Goal: Information Seeking & Learning: Learn about a topic

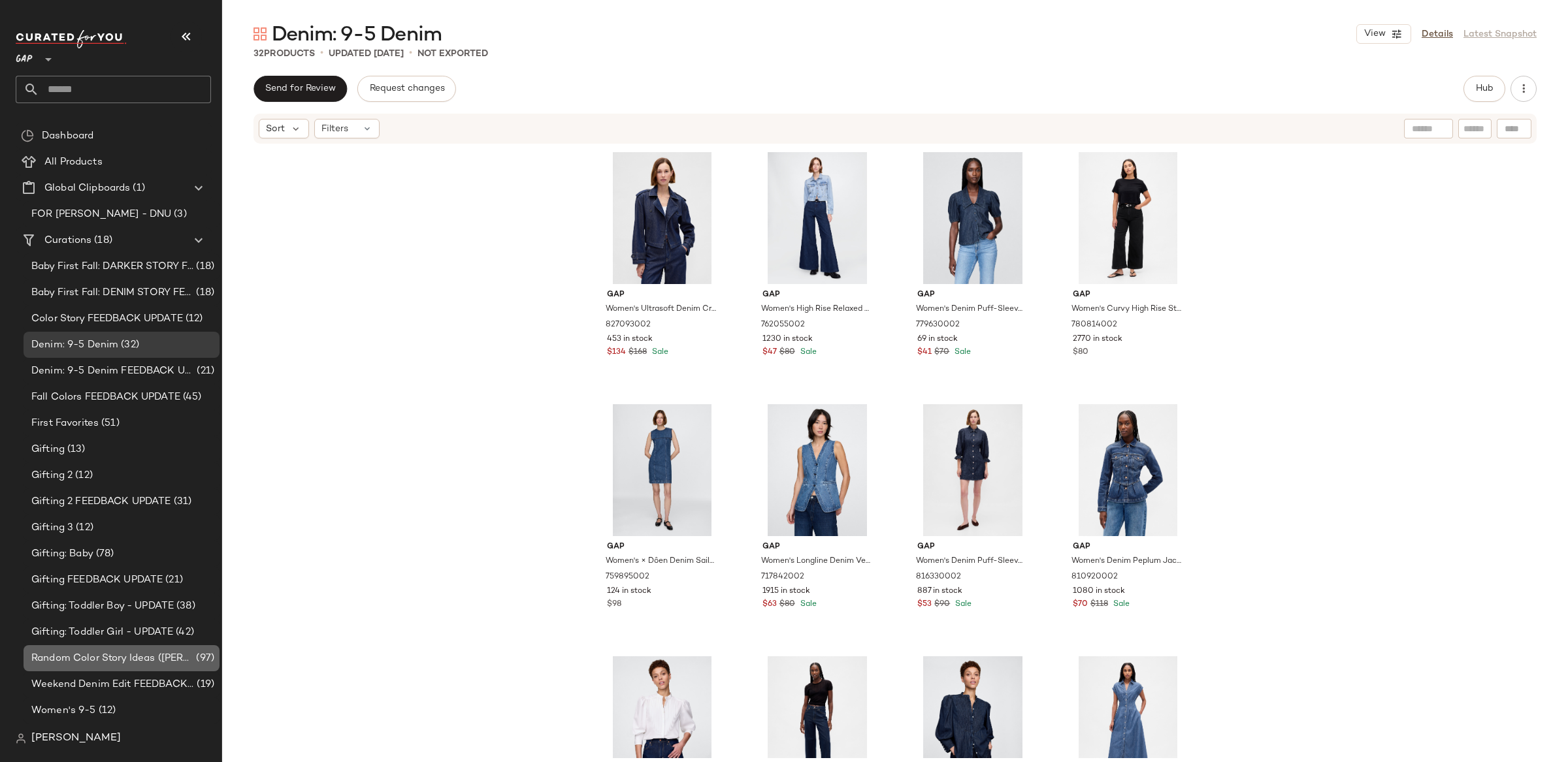
click at [75, 661] on span "Random Color Story Ideas ([PERSON_NAME])" at bounding box center [112, 658] width 162 height 15
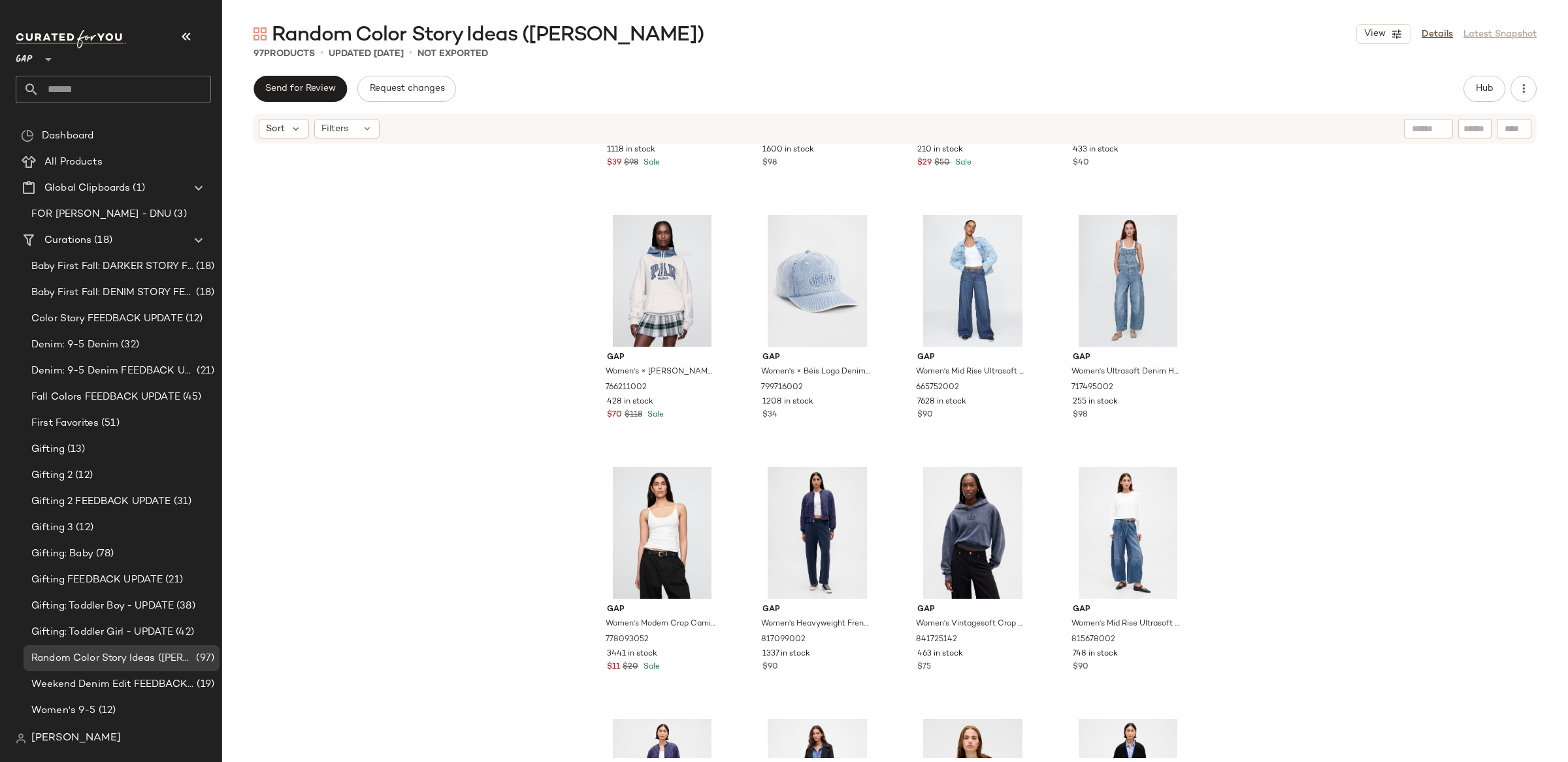
scroll to position [187, 0]
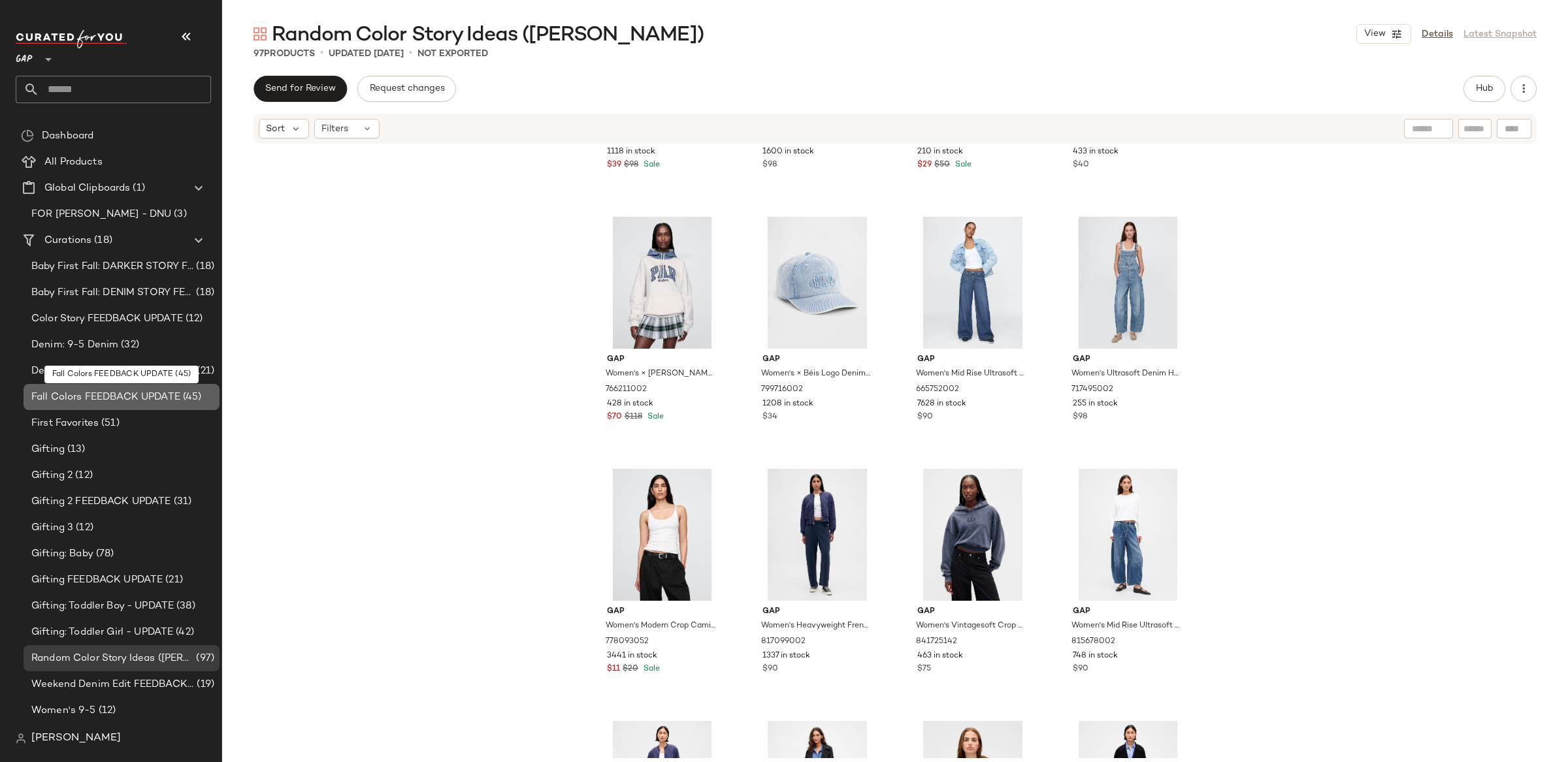
click at [104, 394] on span "Fall Colors FEEDBACK UPDATE" at bounding box center [106, 397] width 149 height 15
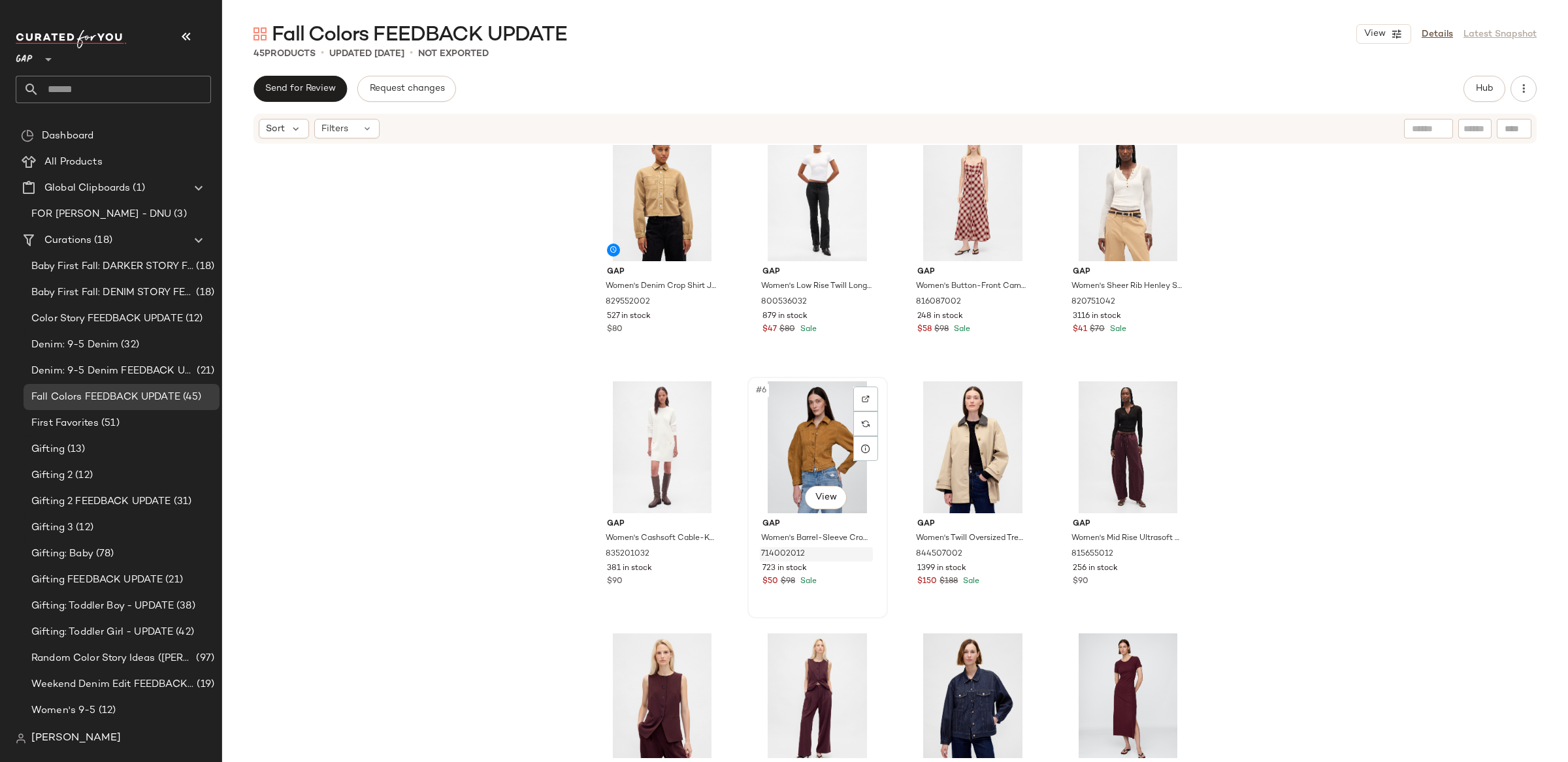
scroll to position [34, 0]
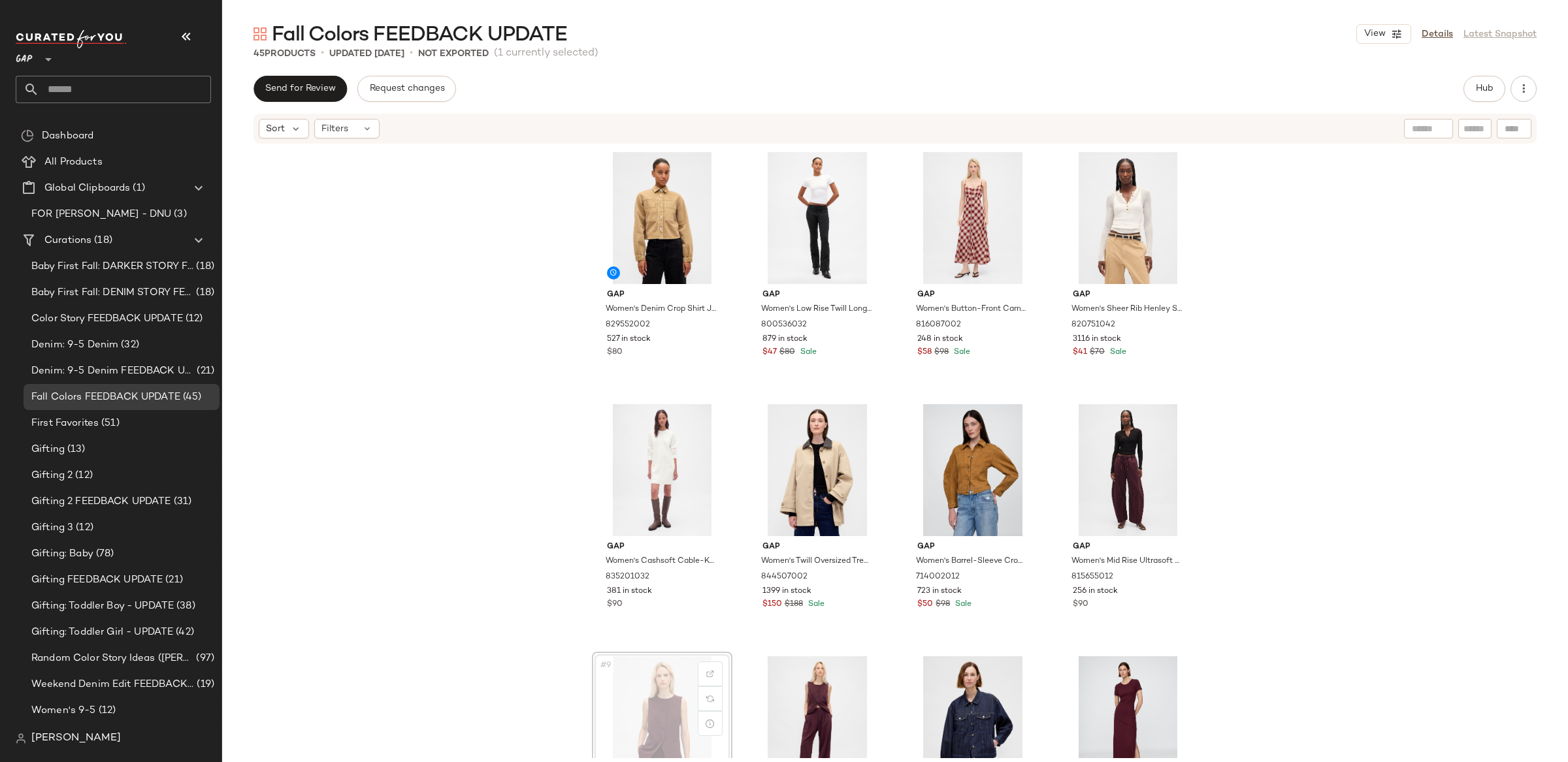
scroll to position [4, 0]
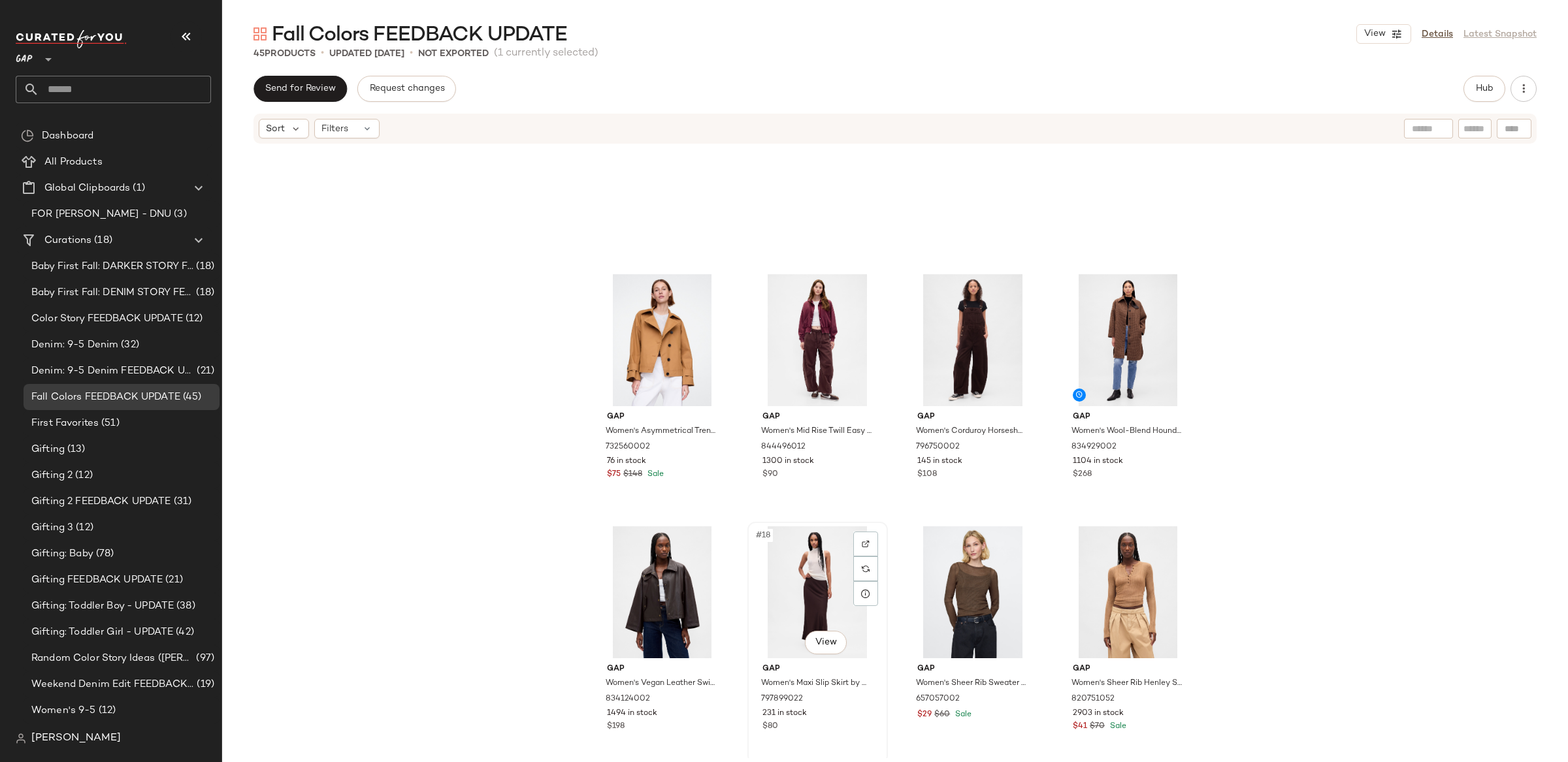
scroll to position [583, 0]
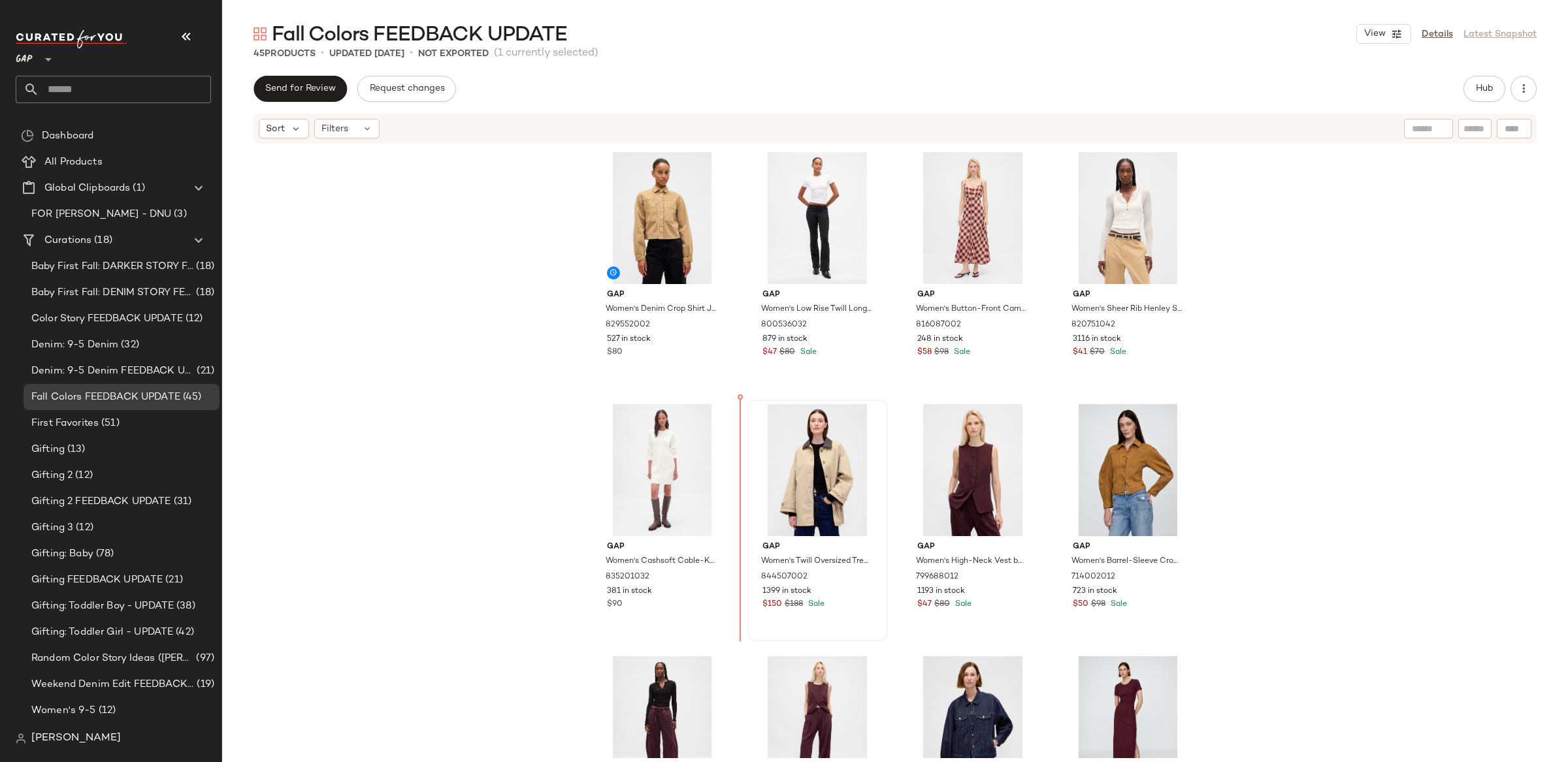
scroll to position [4, 0]
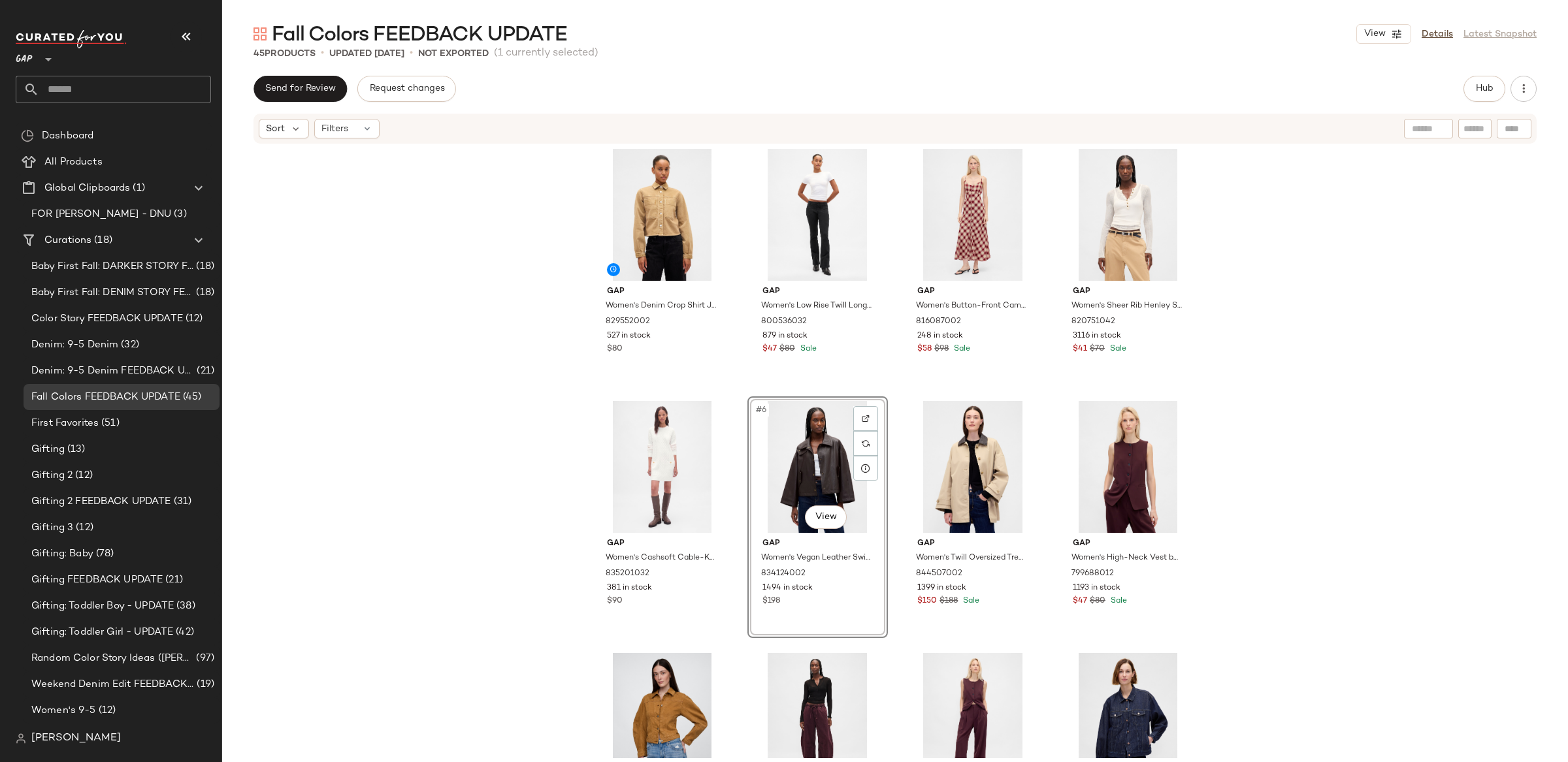
click at [1266, 393] on div "Gap Women's Denim Crop Shirt Jacket by Gap Mojave Tan Size S 829552002 527 in s…" at bounding box center [895, 451] width 1346 height 614
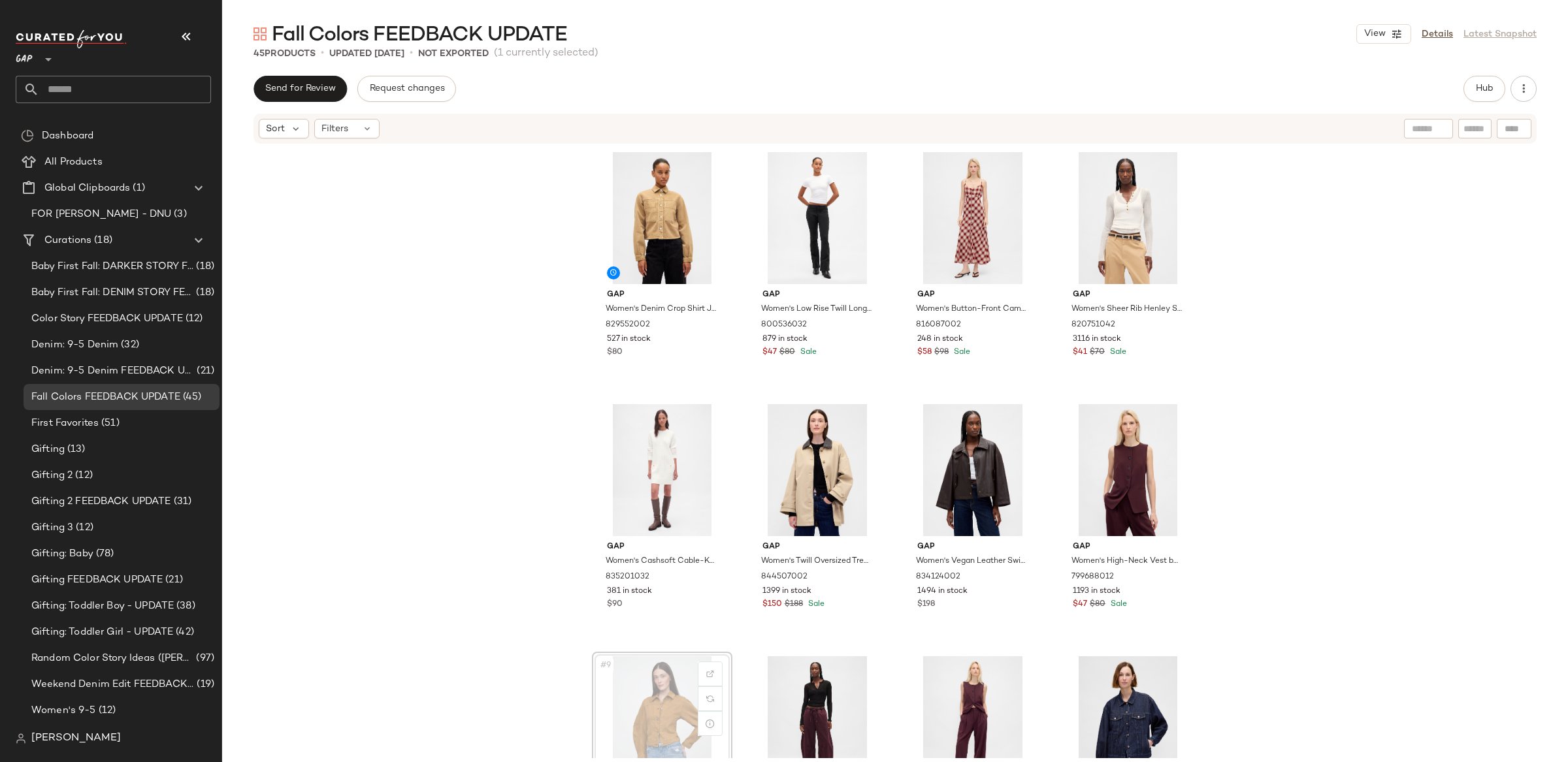
scroll to position [4, 0]
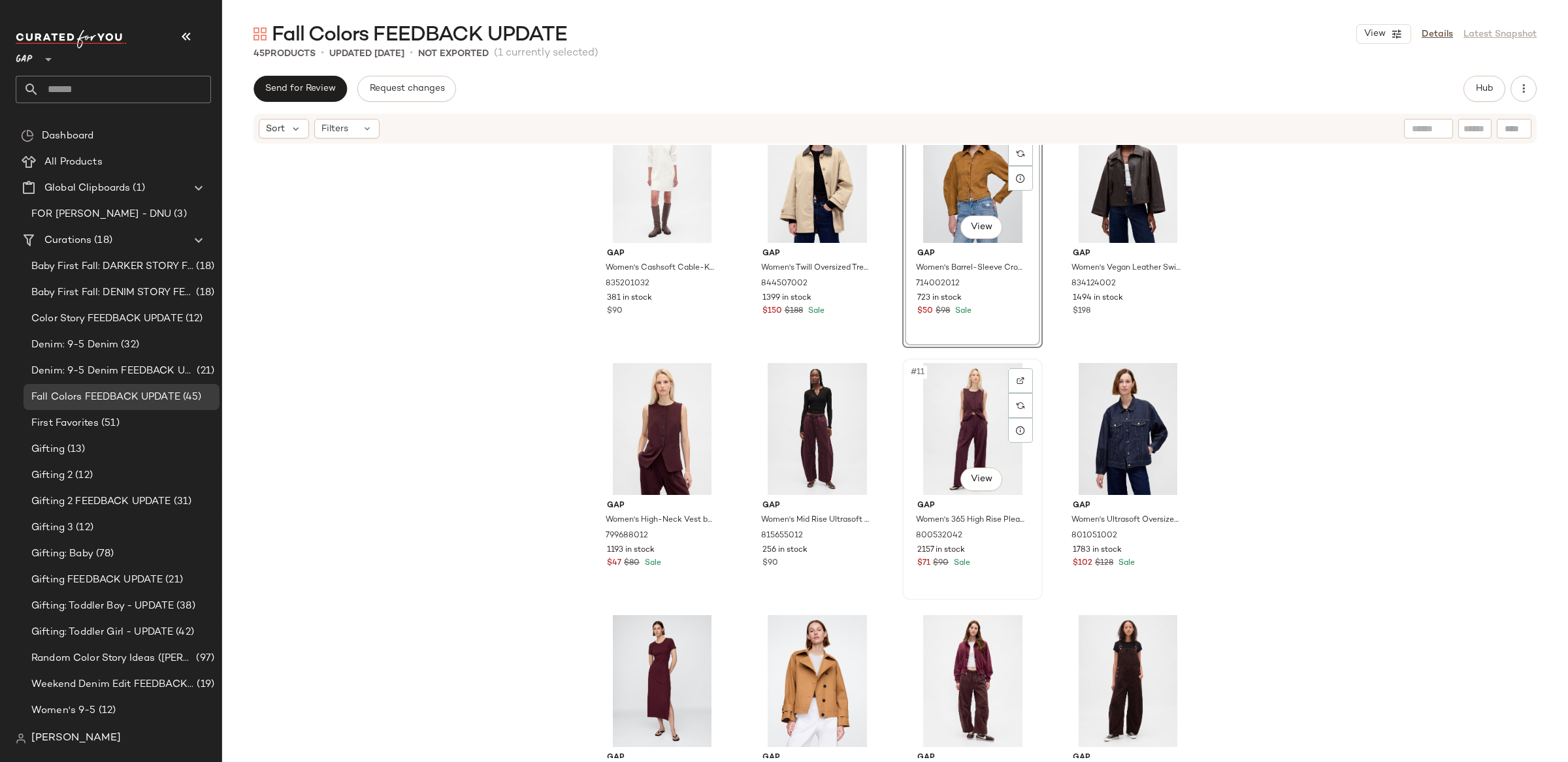
scroll to position [342, 0]
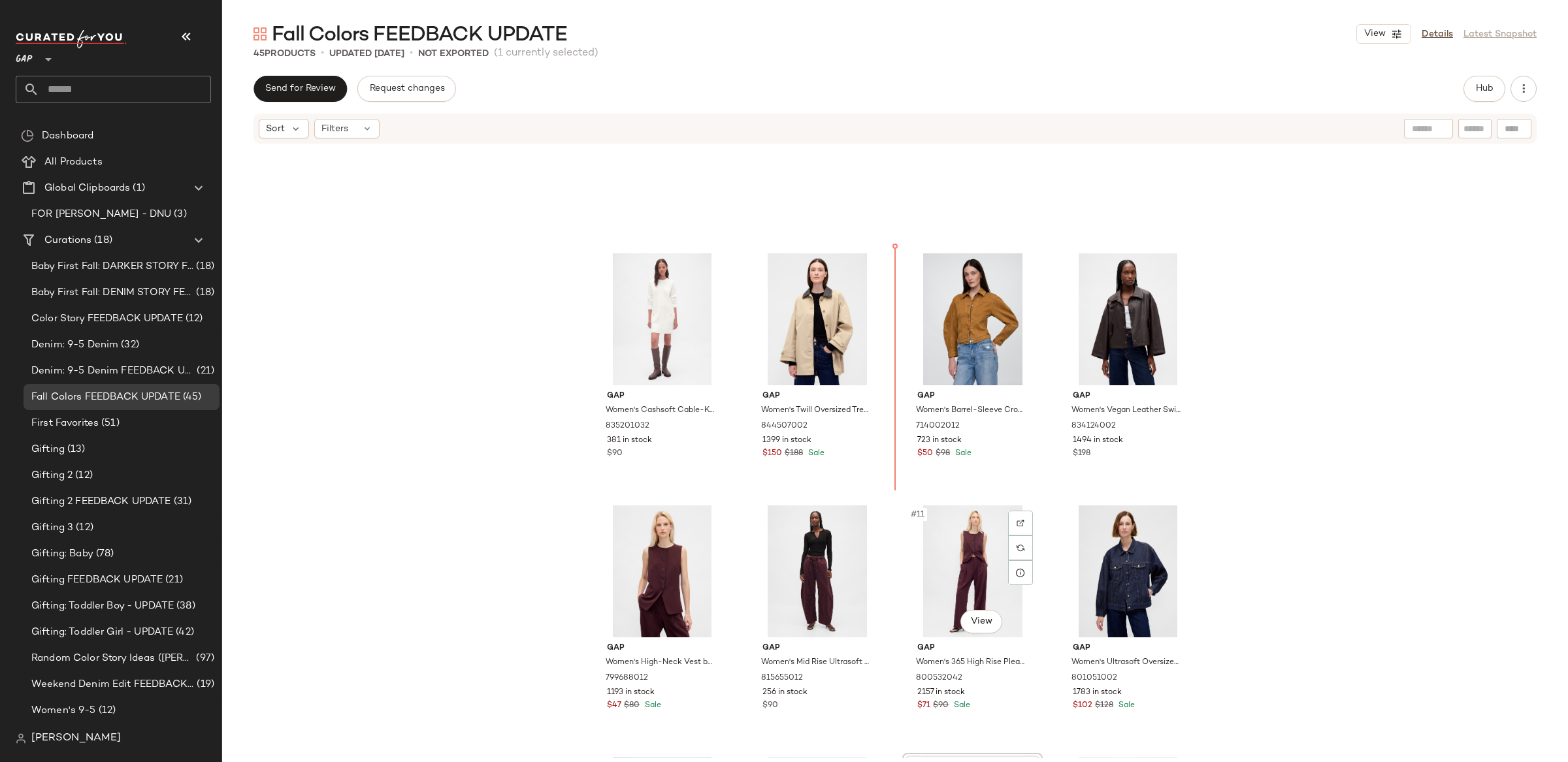
scroll to position [167, 0]
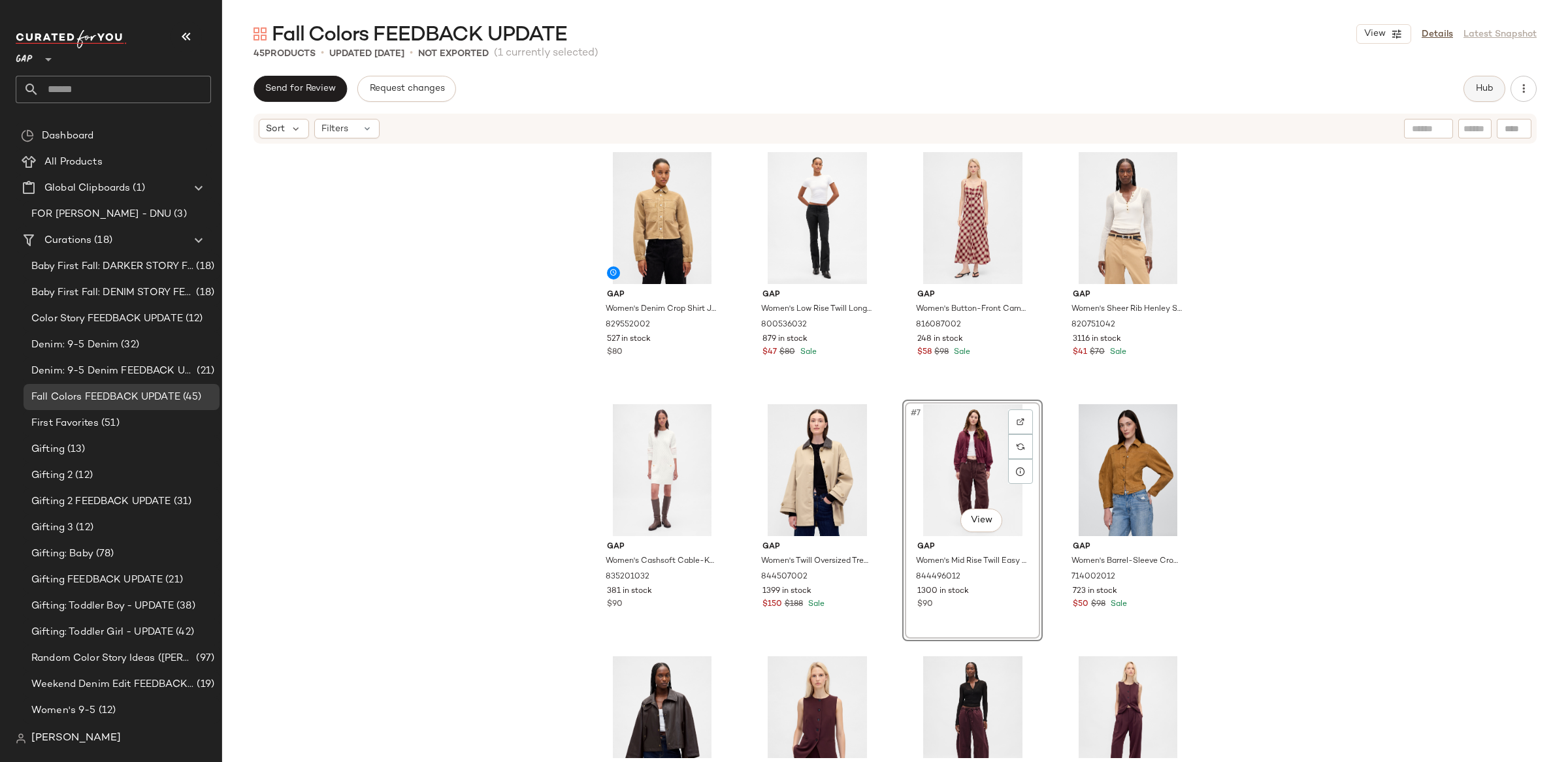
click at [1474, 85] on button "Hub" at bounding box center [1484, 88] width 42 height 26
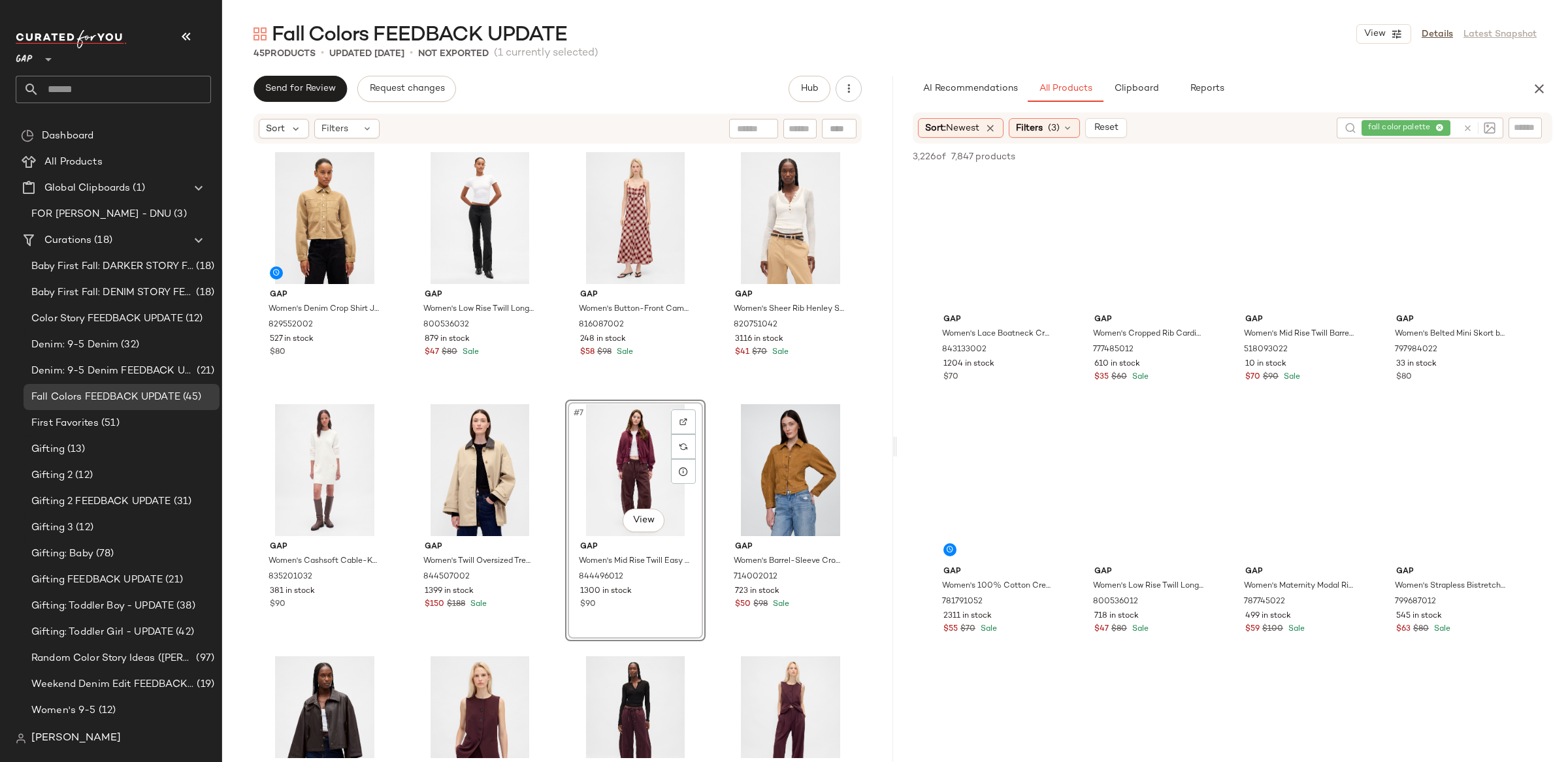
click at [1465, 127] on icon at bounding box center [1468, 128] width 10 height 10
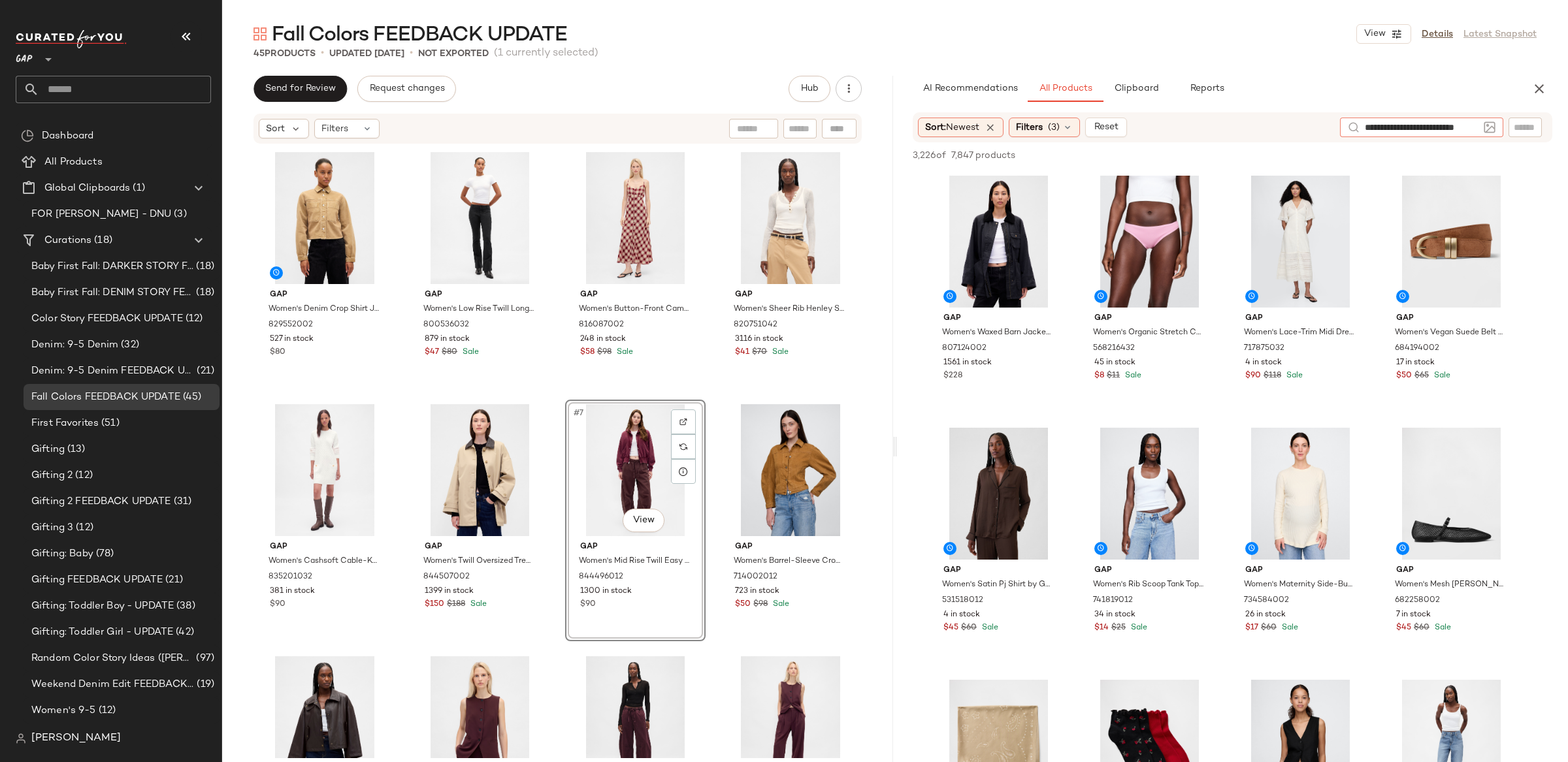
type input "**********"
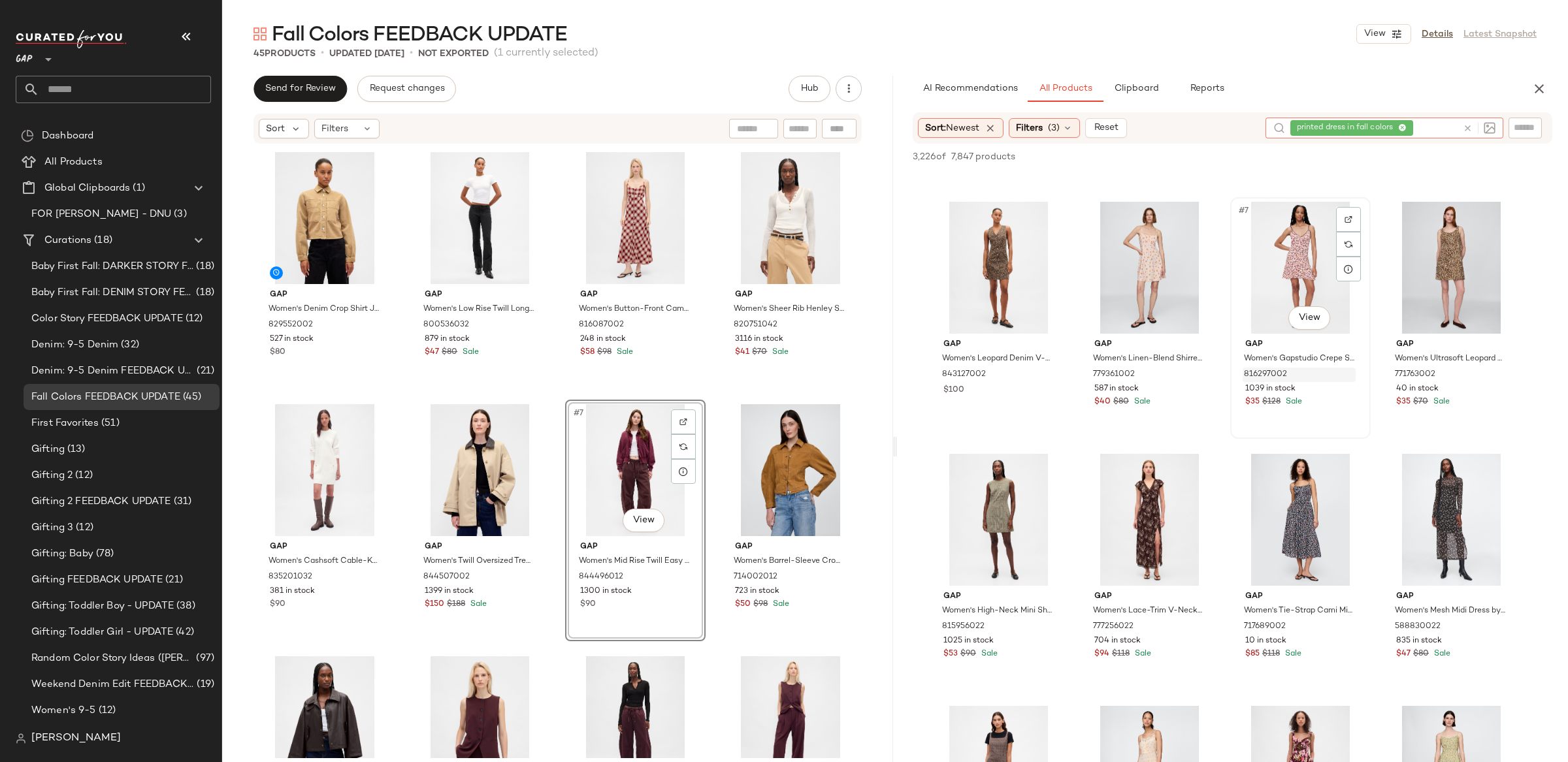
scroll to position [300, 0]
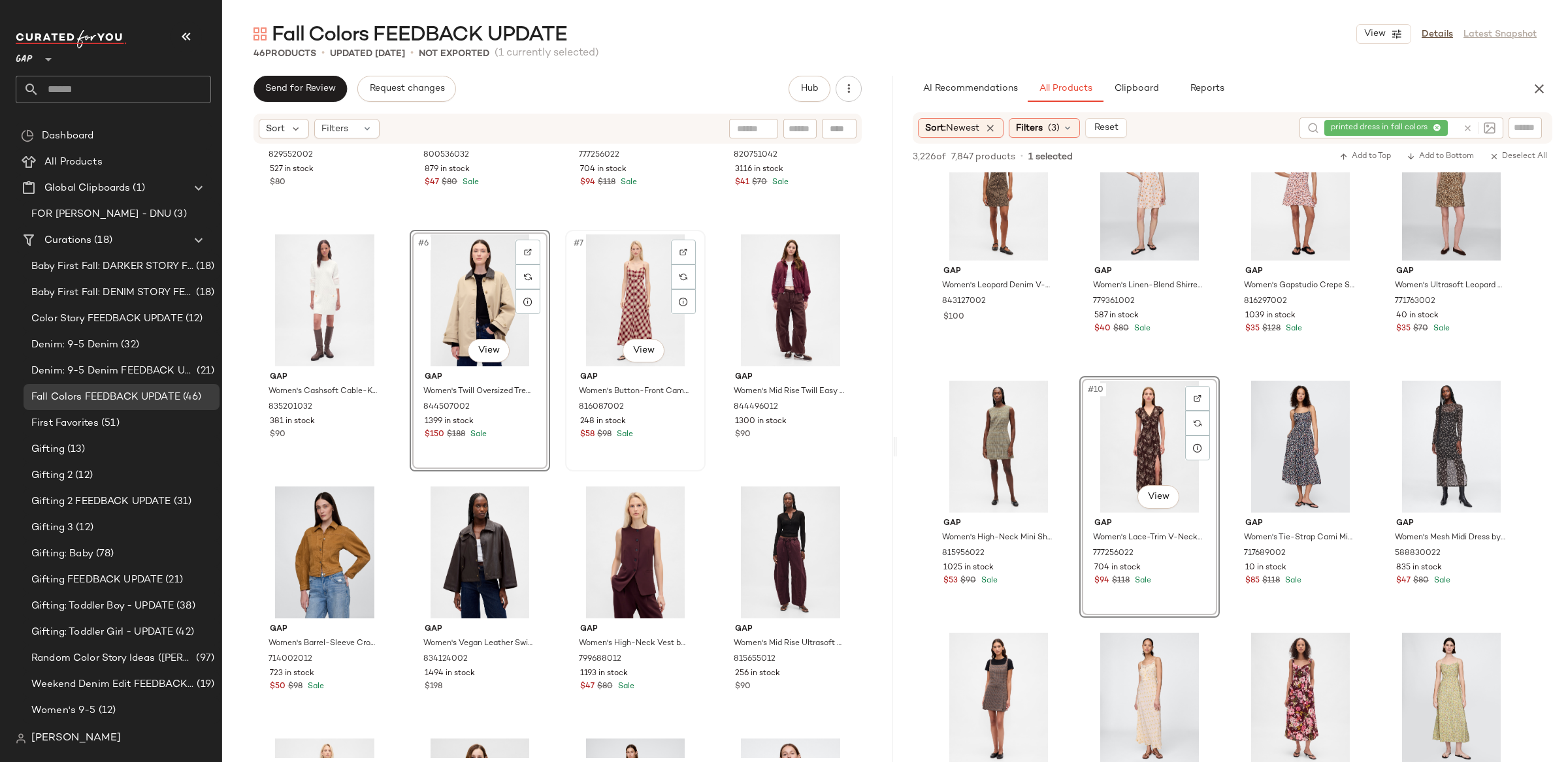
scroll to position [179, 0]
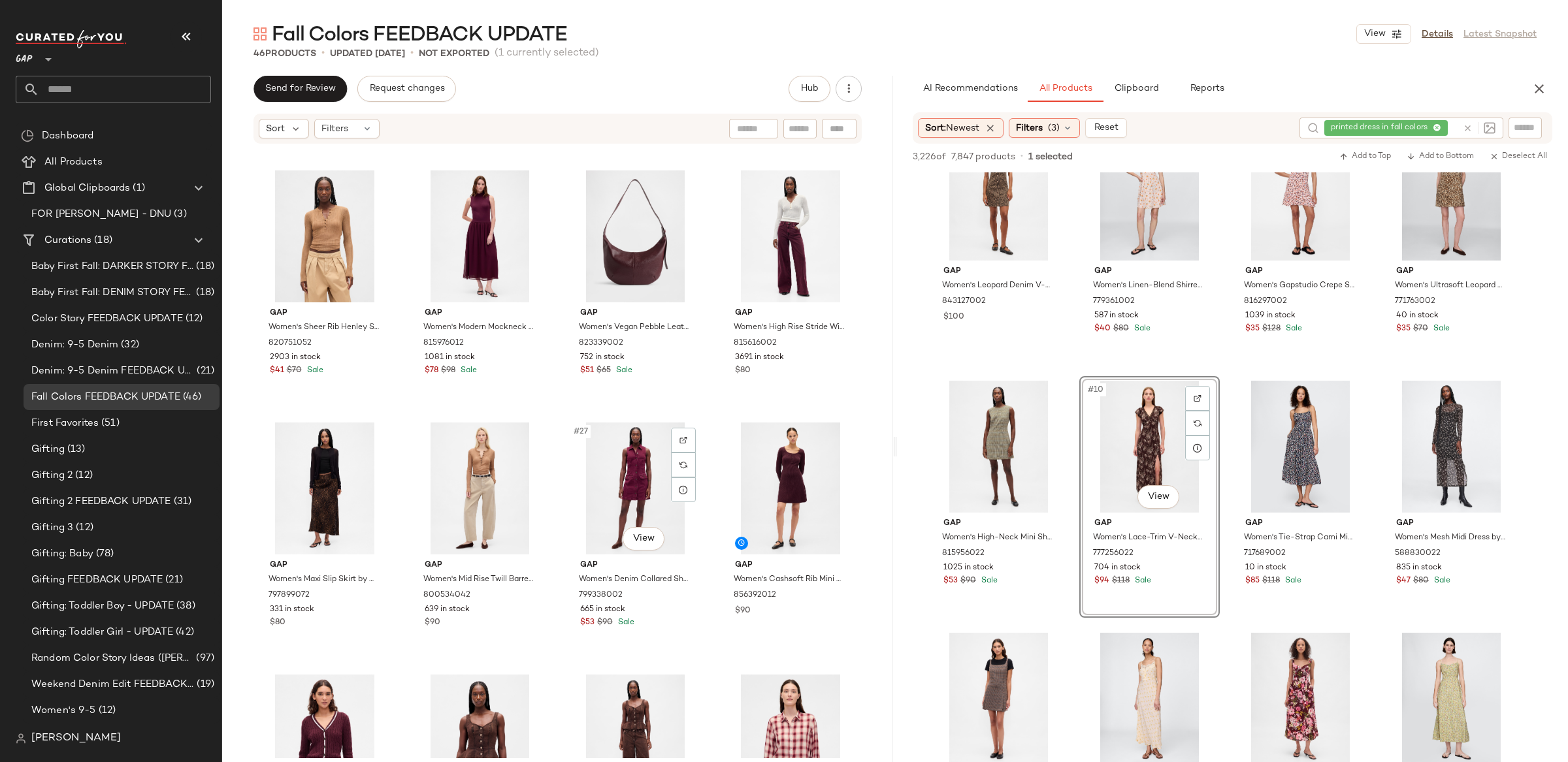
scroll to position [1244, 0]
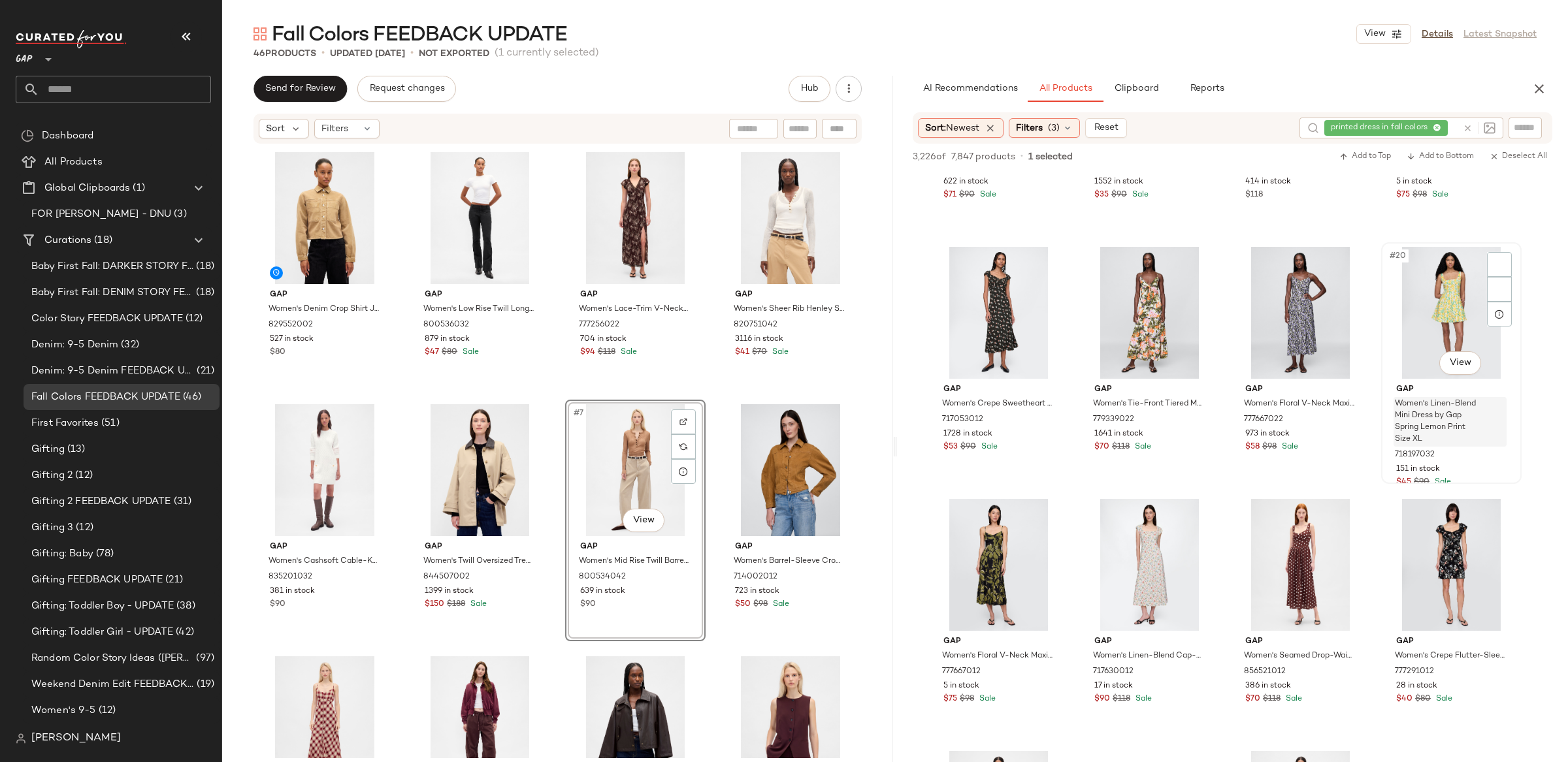
scroll to position [978, 0]
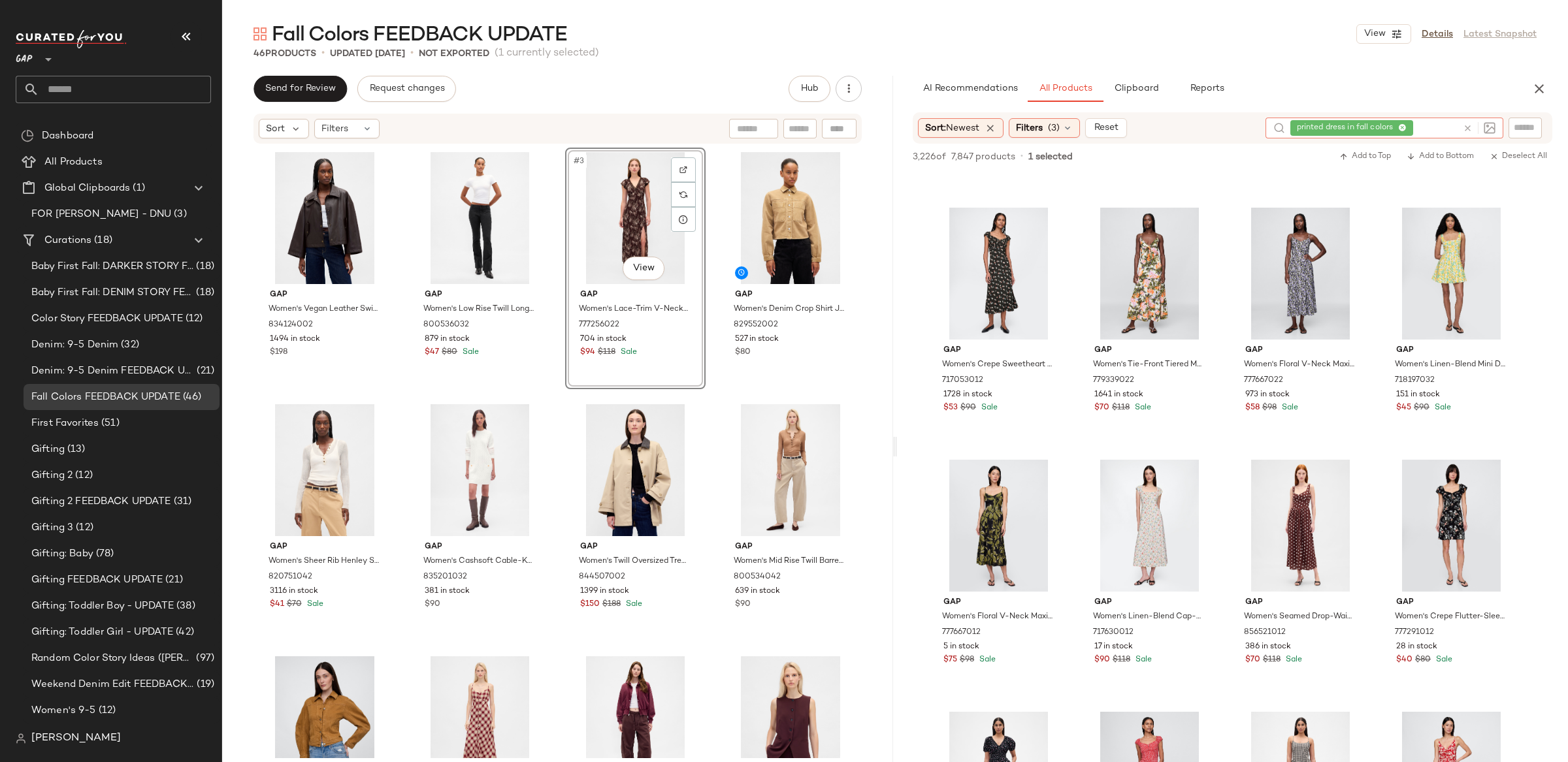
click at [1467, 127] on icon at bounding box center [1468, 128] width 10 height 10
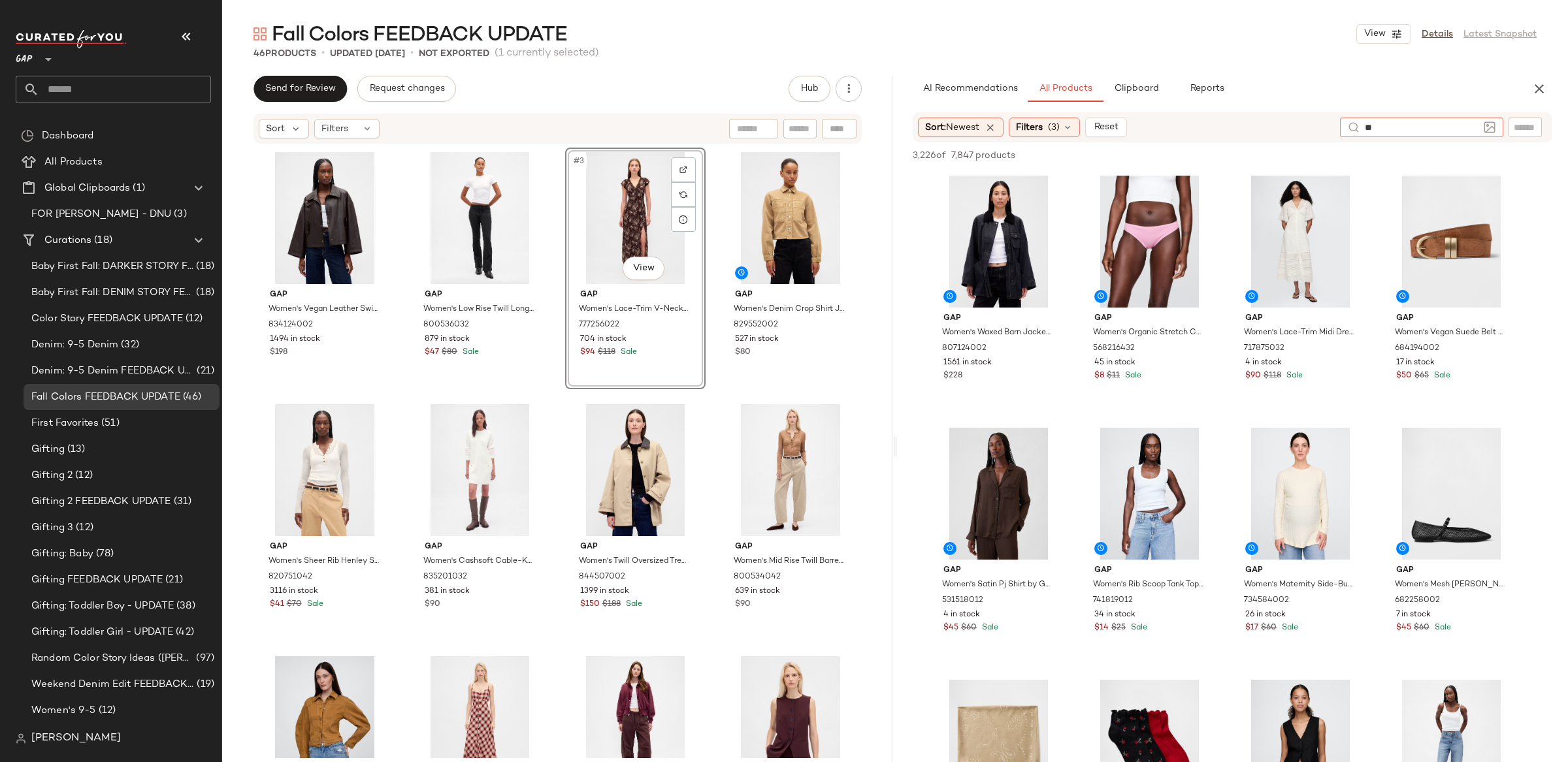
type input "*"
type input "**********"
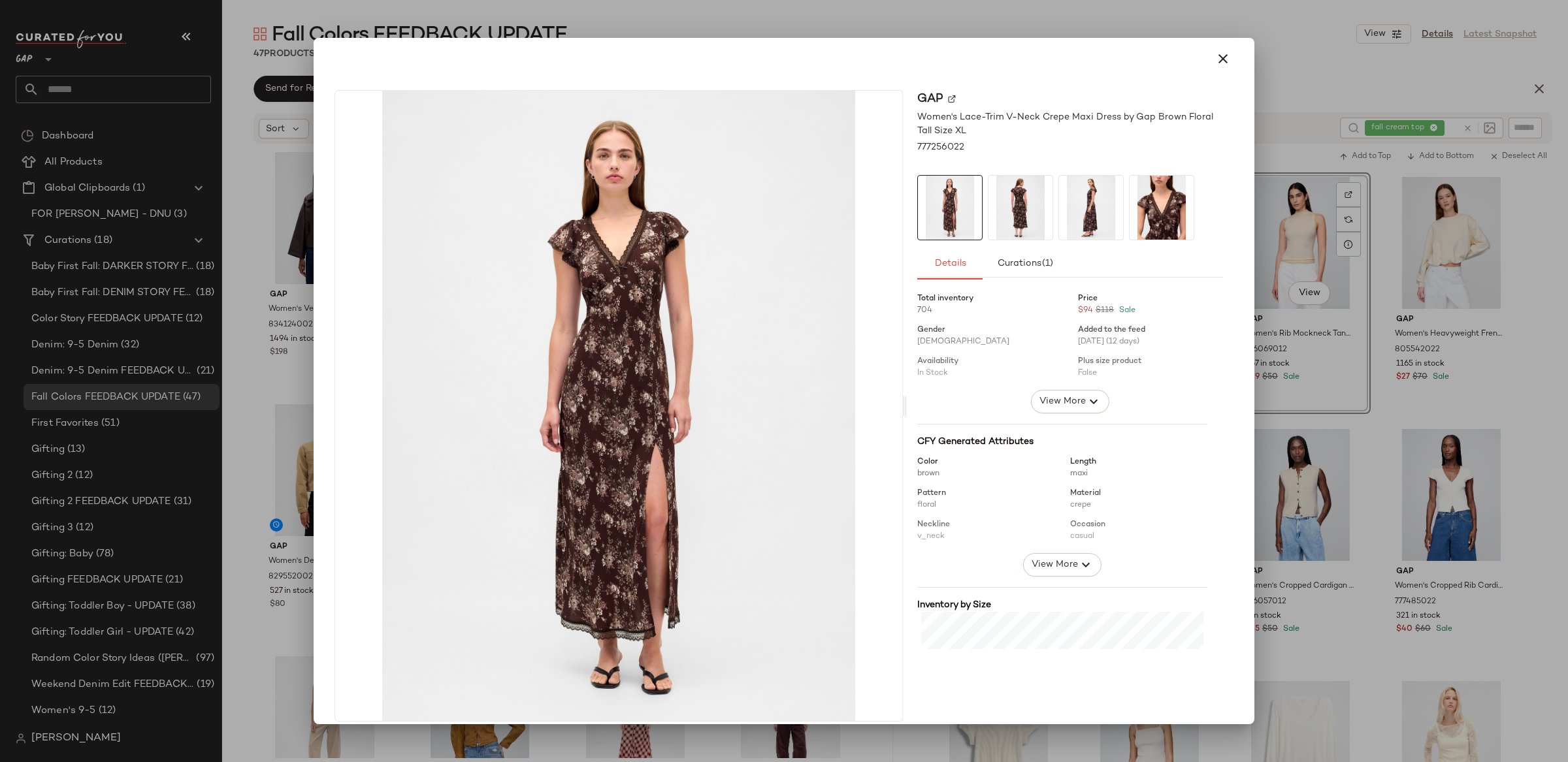
click at [1220, 57] on icon "button" at bounding box center [1223, 59] width 16 height 16
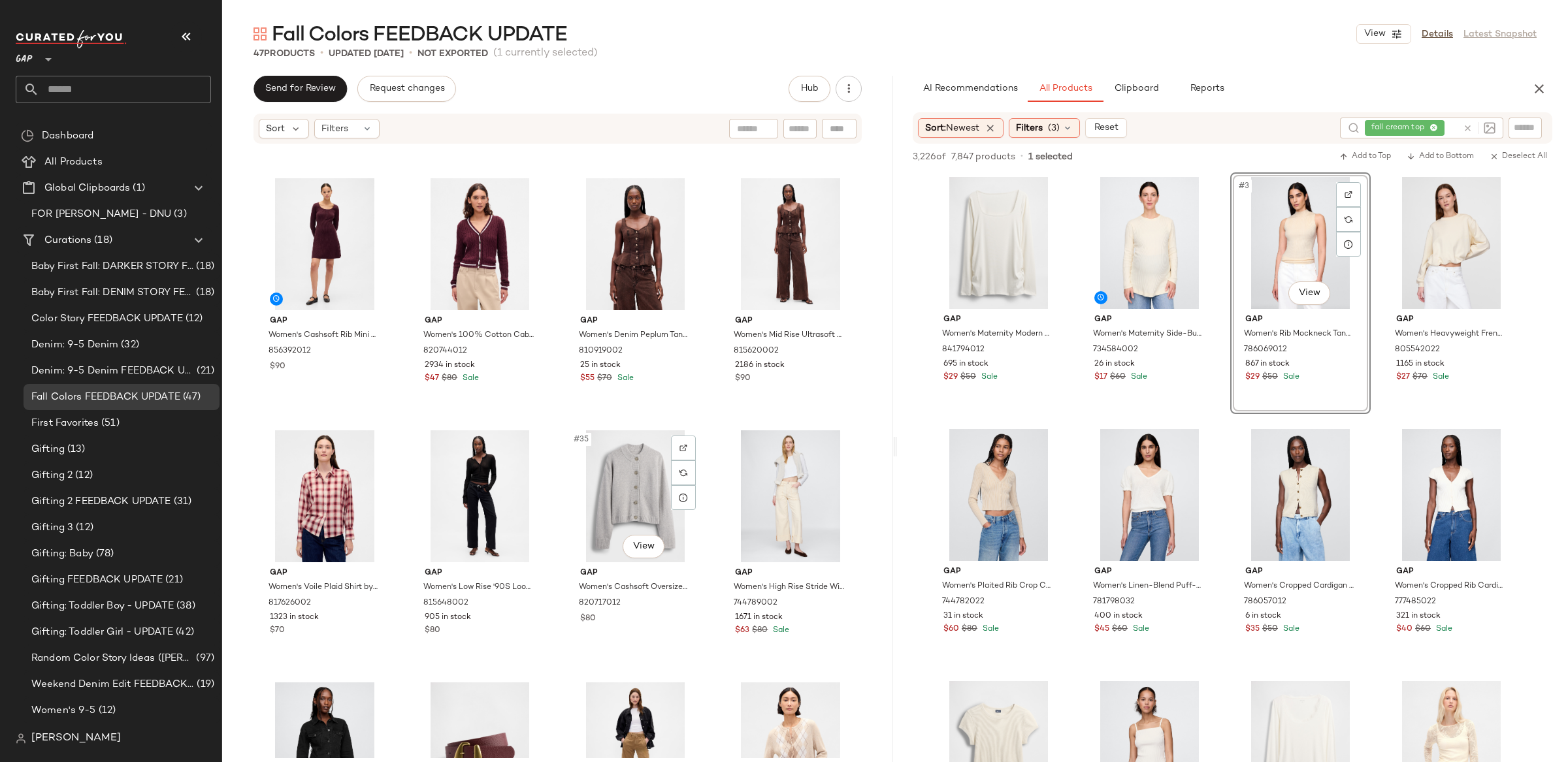
scroll to position [2415, 0]
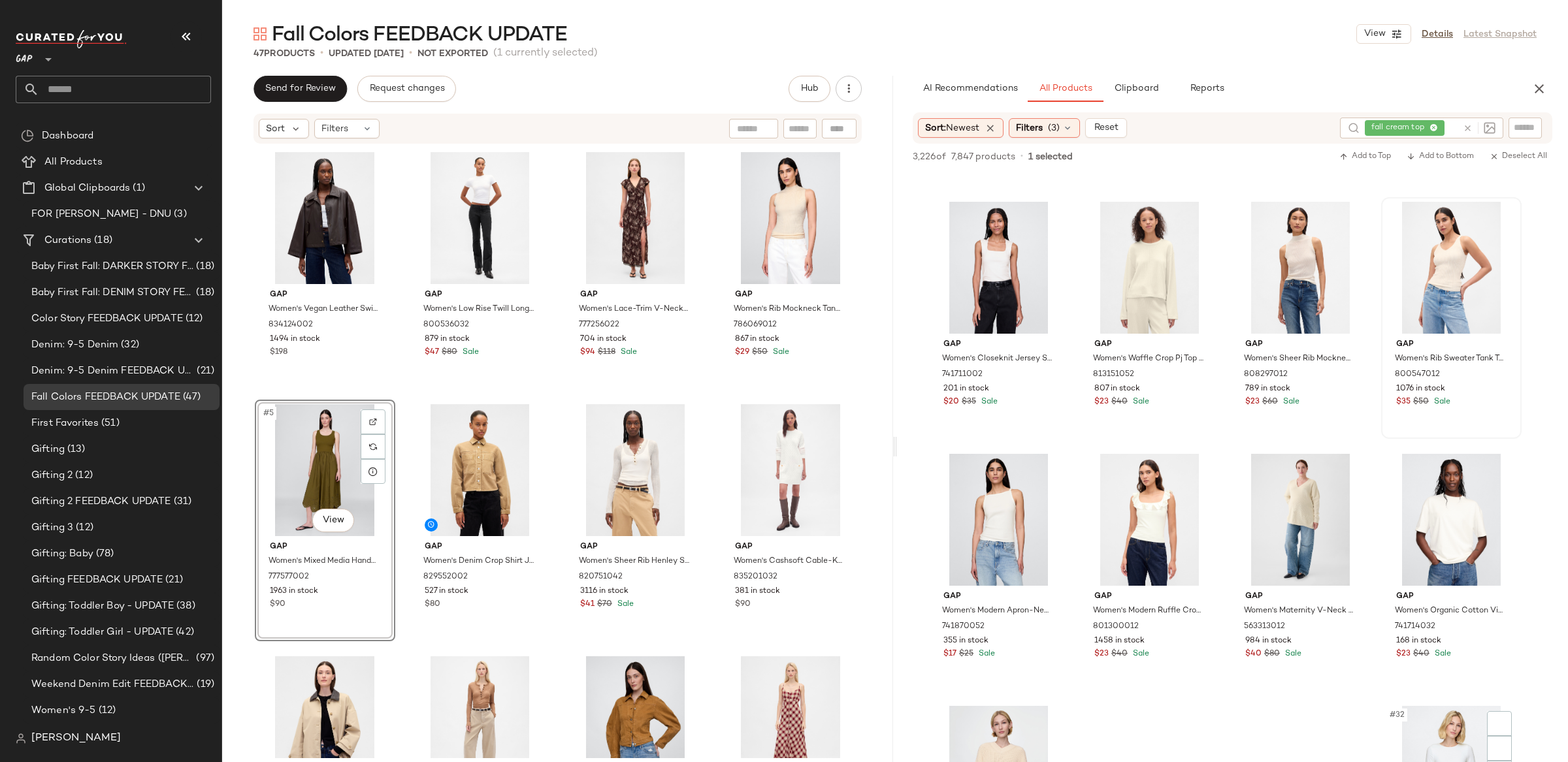
scroll to position [1689, 0]
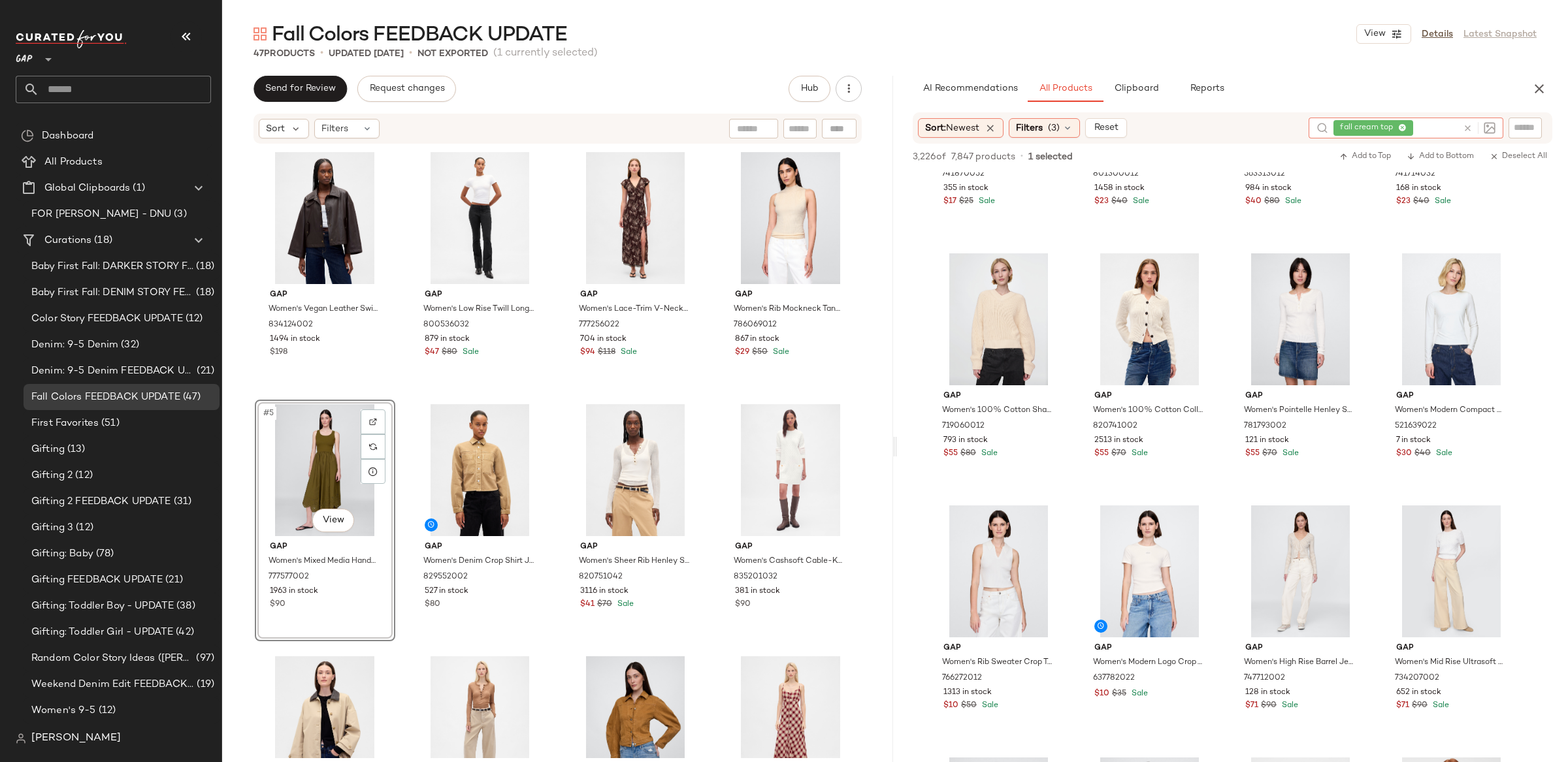
click at [1469, 128] on icon at bounding box center [1468, 128] width 10 height 10
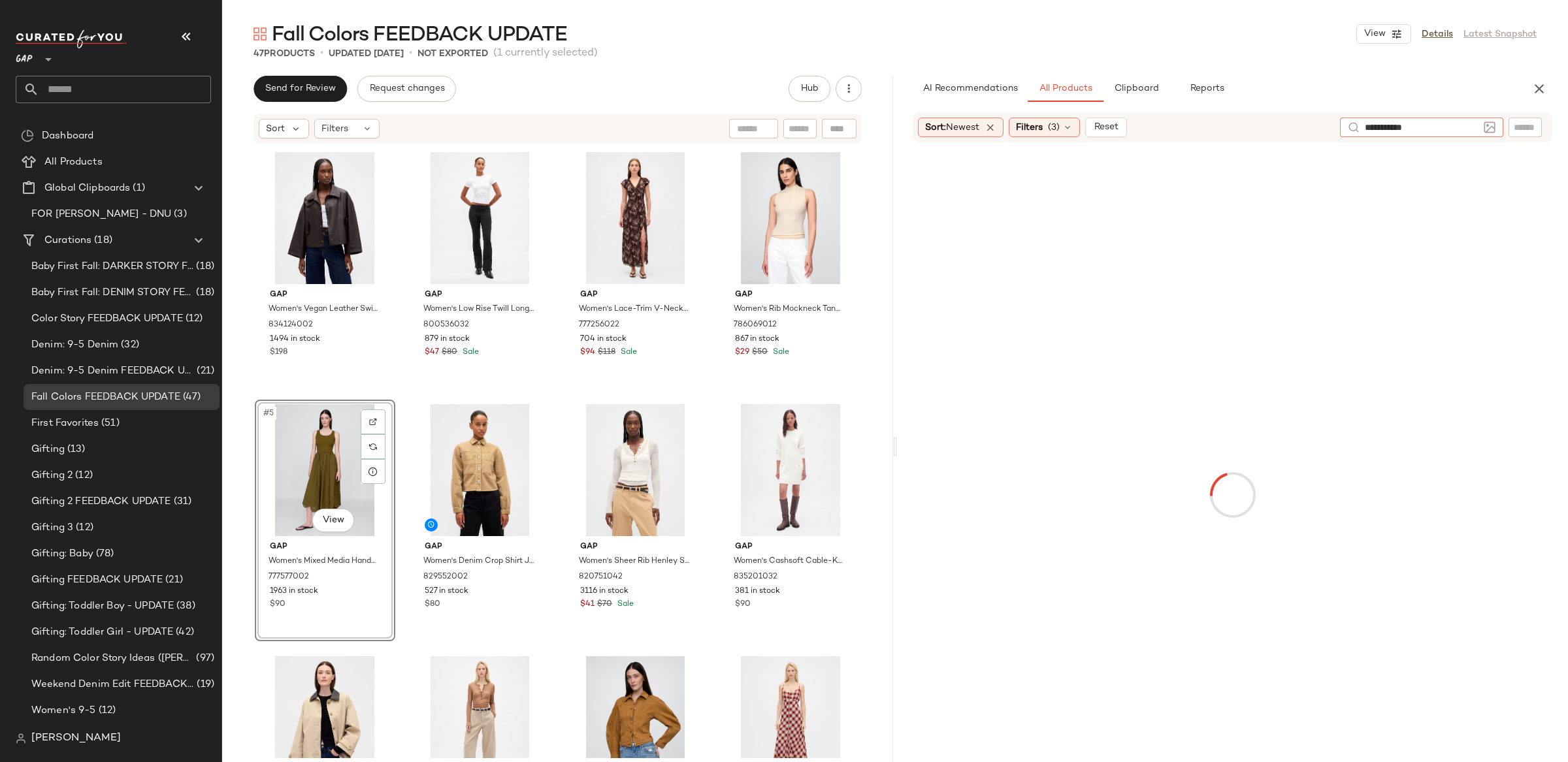
type input "**********"
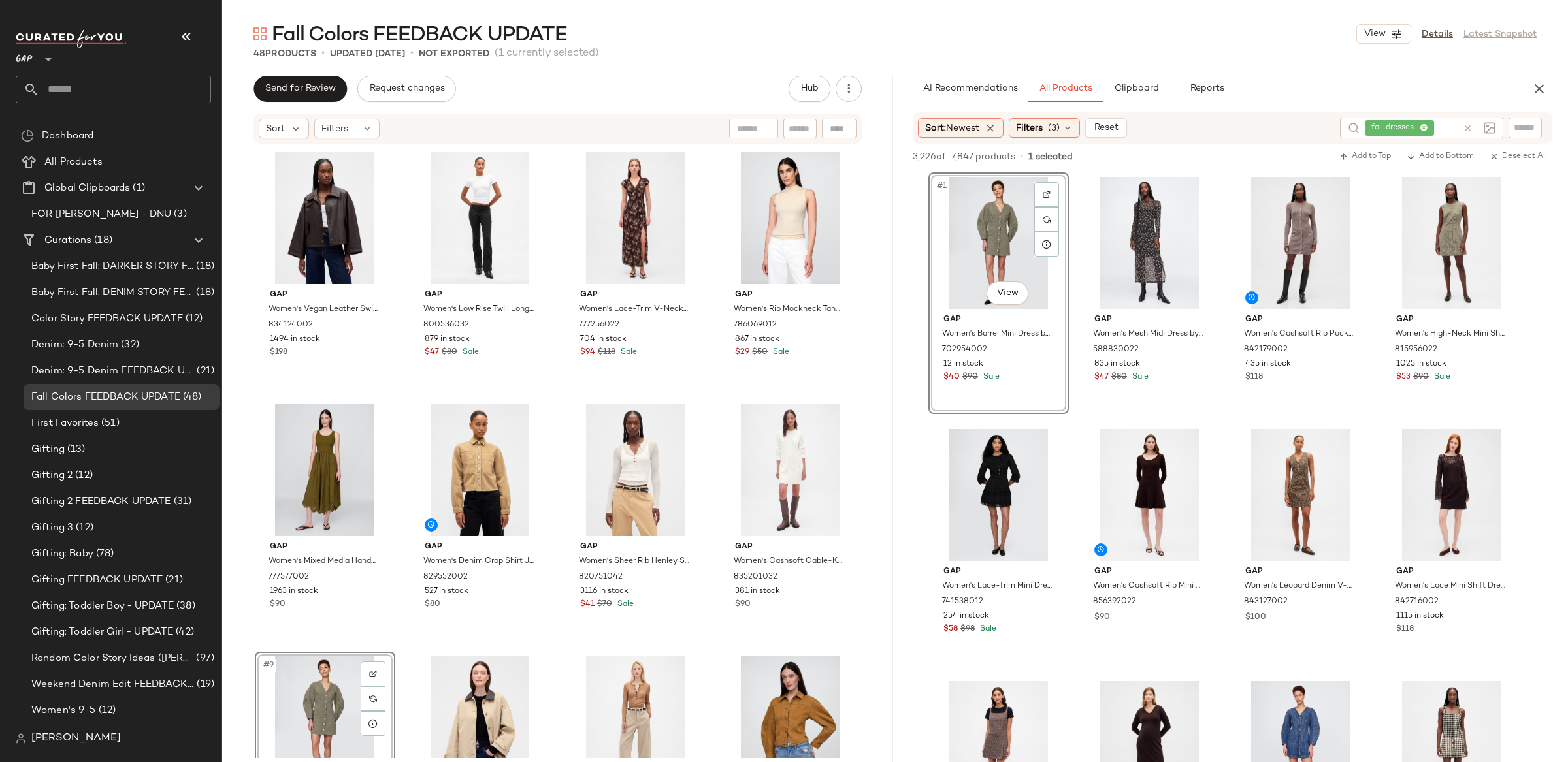
click at [298, 722] on div "#9 View" at bounding box center [325, 722] width 131 height 132
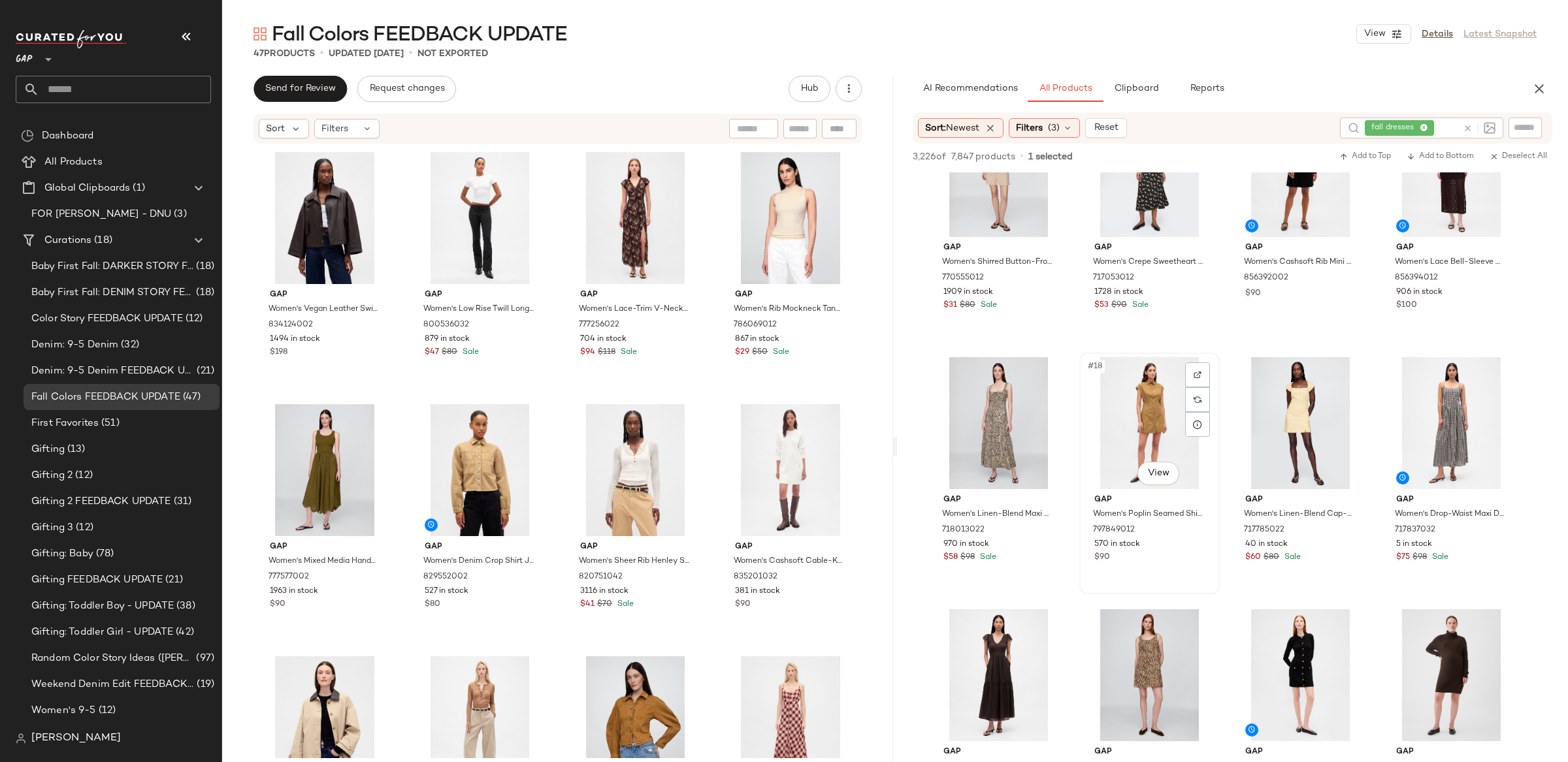
scroll to position [829, 0]
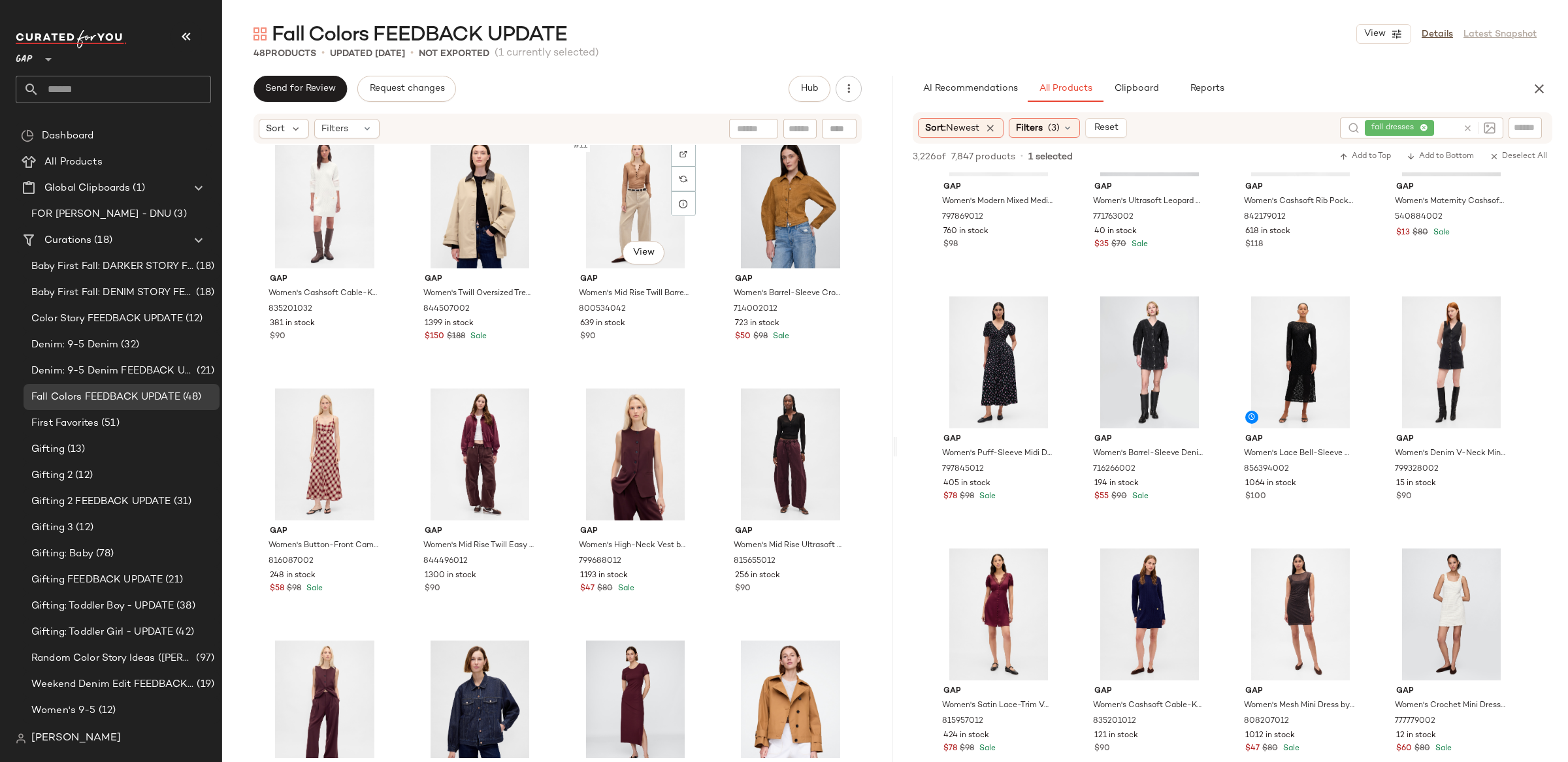
scroll to position [662, 0]
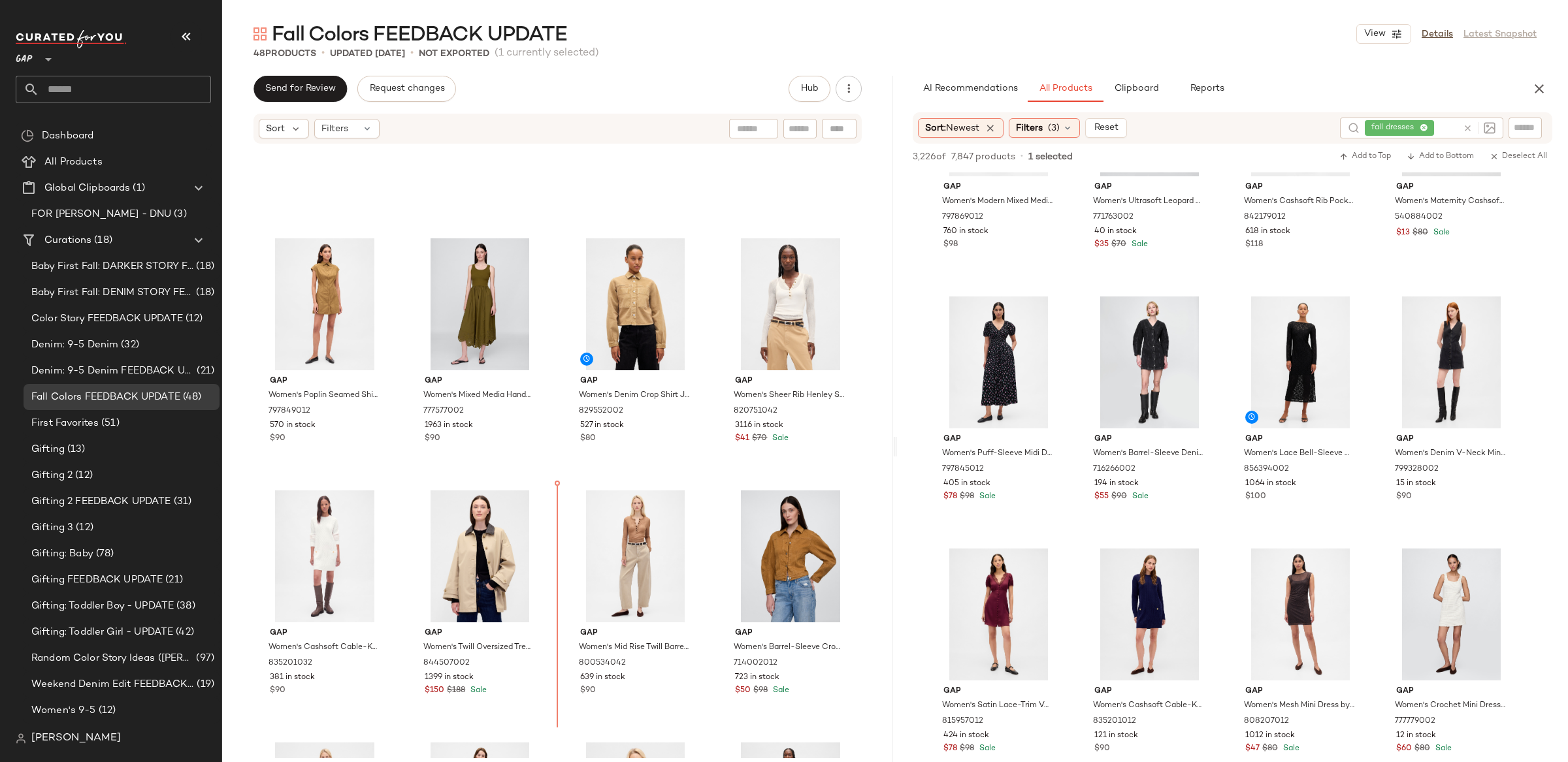
scroll to position [179, 0]
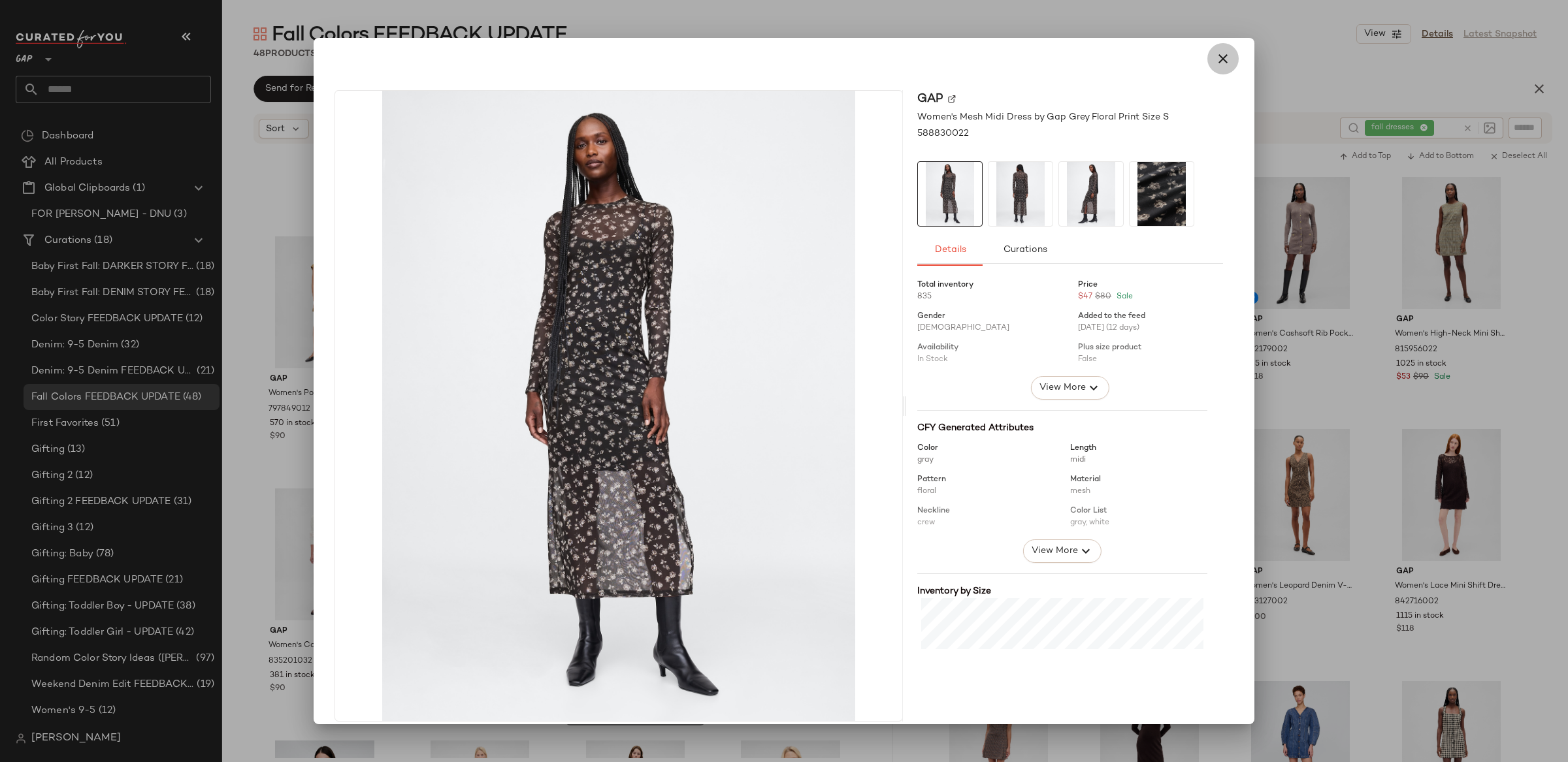
click at [1215, 60] on icon "button" at bounding box center [1223, 59] width 16 height 16
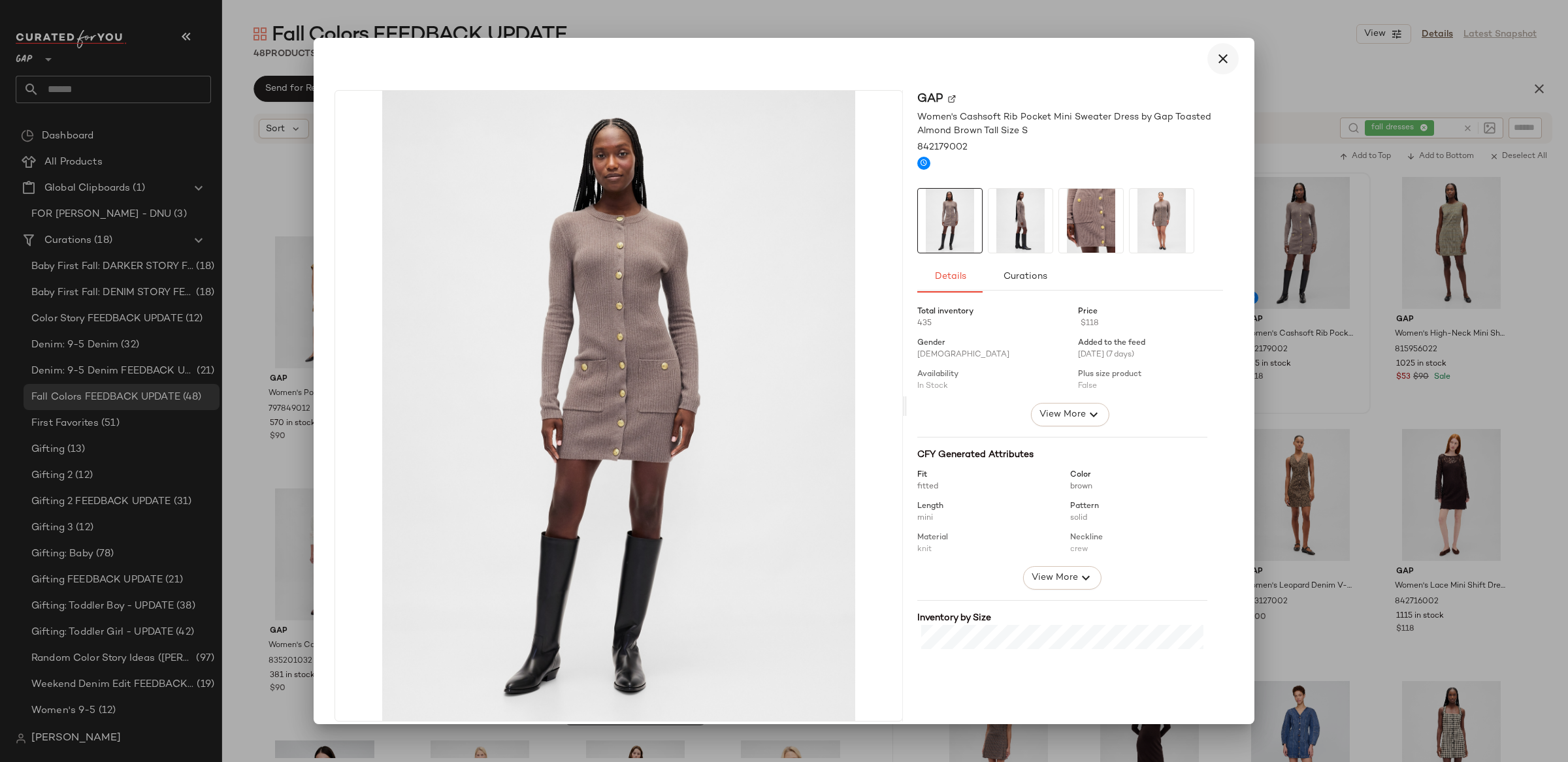
click at [1216, 55] on icon "button" at bounding box center [1223, 59] width 16 height 16
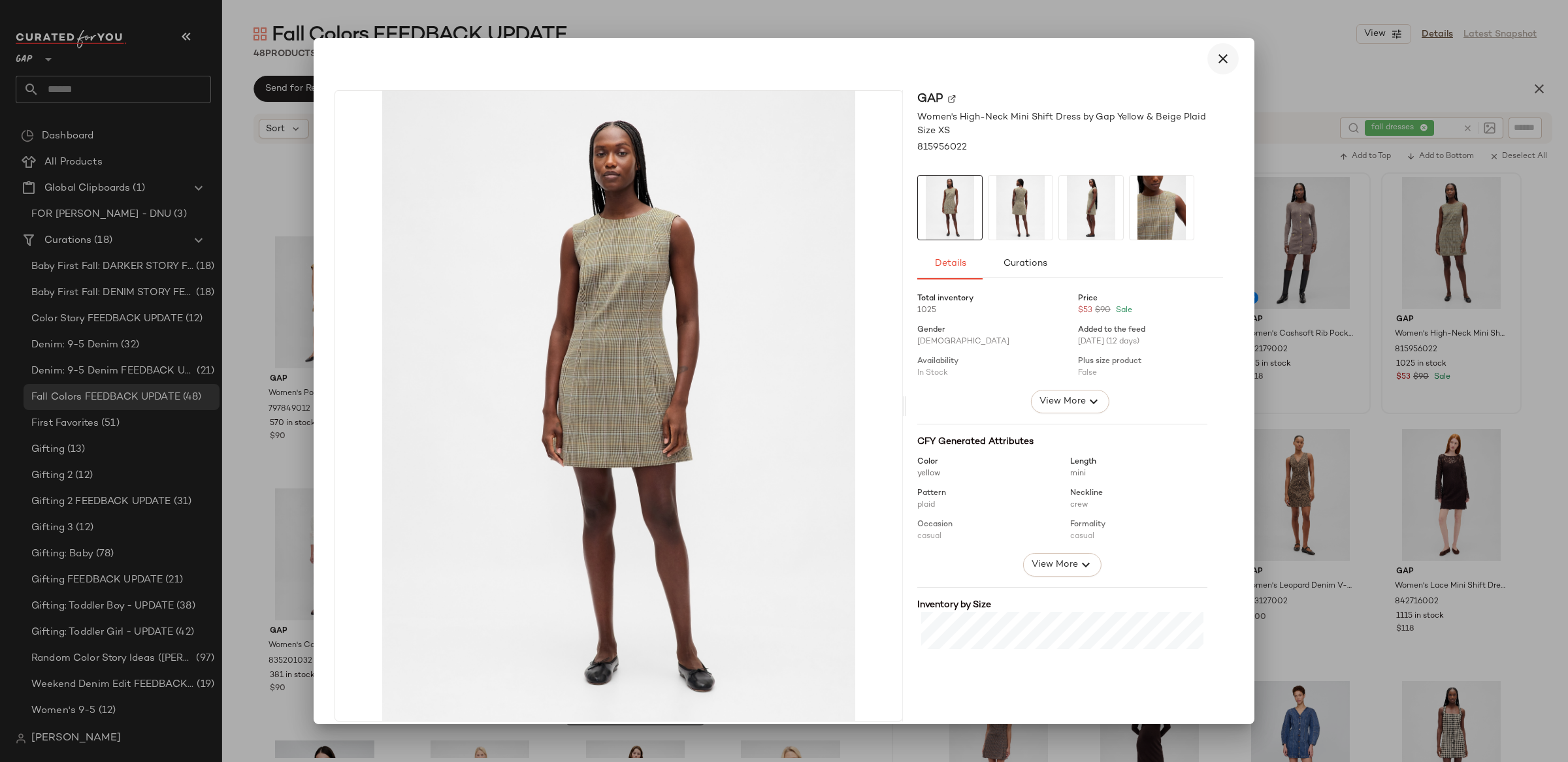
click at [1223, 61] on icon "button" at bounding box center [1223, 59] width 16 height 16
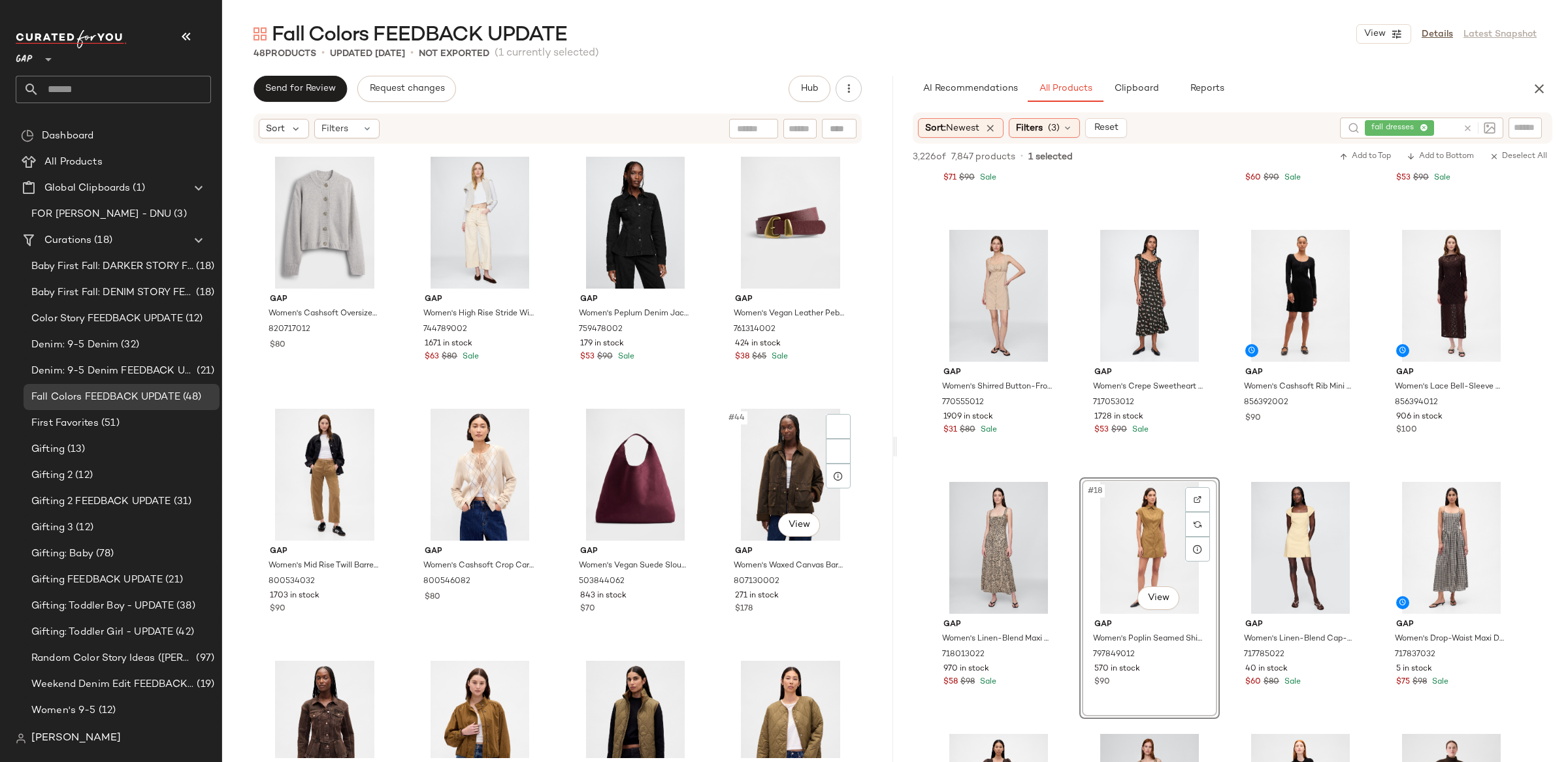
scroll to position [2415, 0]
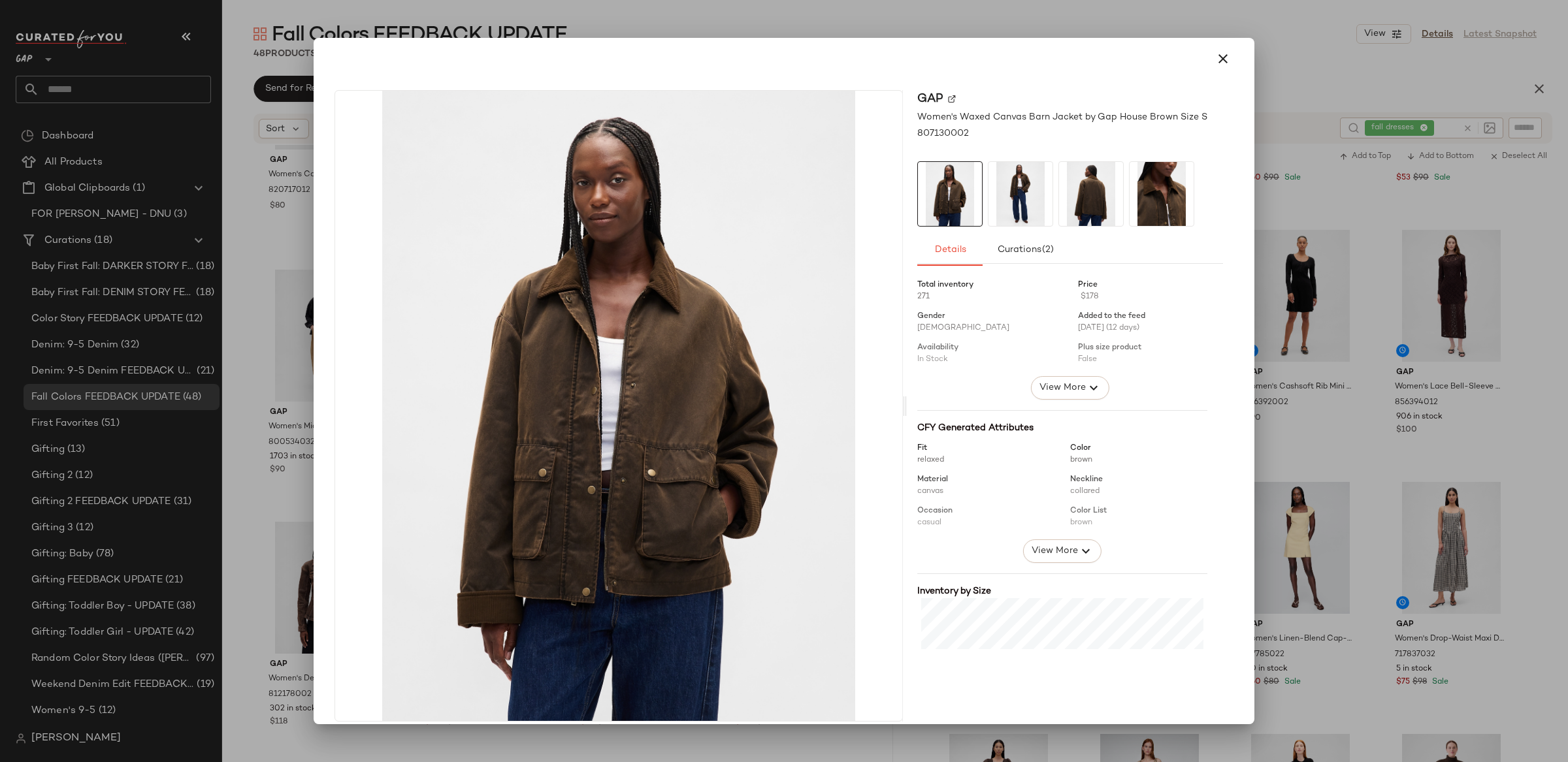
drag, startPoint x: 1218, startPoint y: 58, endPoint x: 473, endPoint y: 441, distance: 837.7
click at [1217, 58] on icon "button" at bounding box center [1223, 59] width 16 height 16
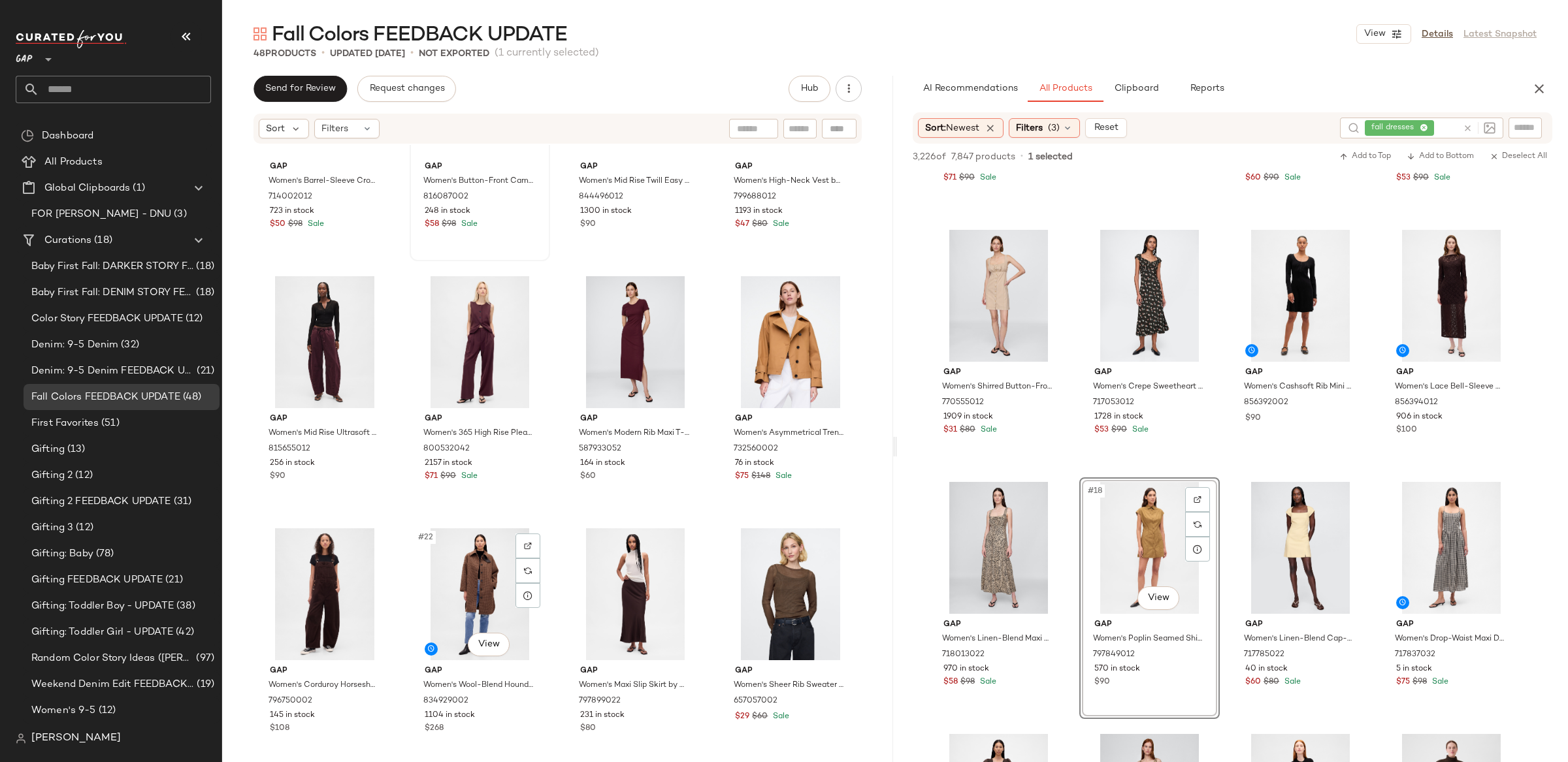
scroll to position [0, 0]
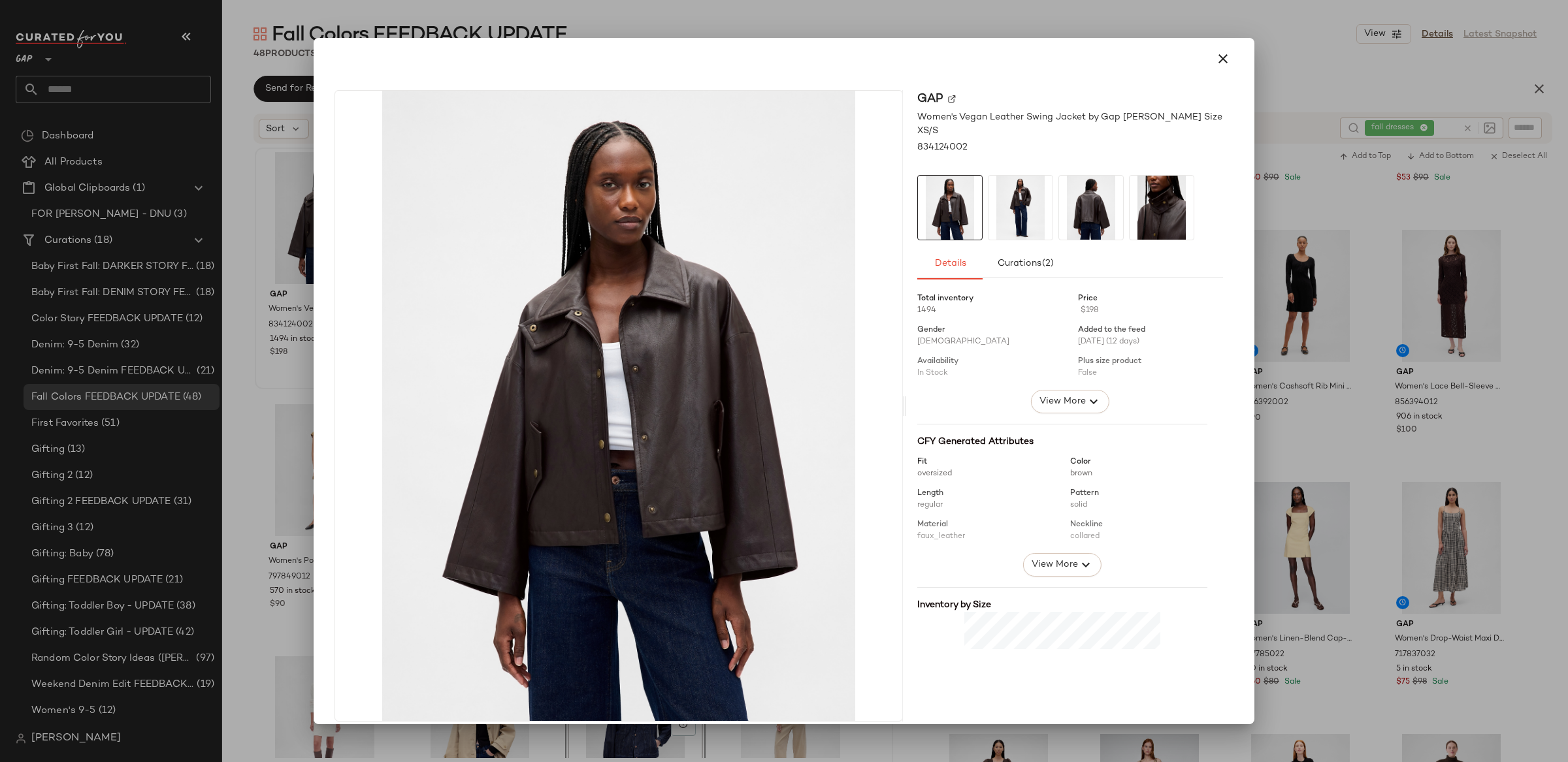
click at [1220, 64] on icon "button" at bounding box center [1223, 59] width 16 height 16
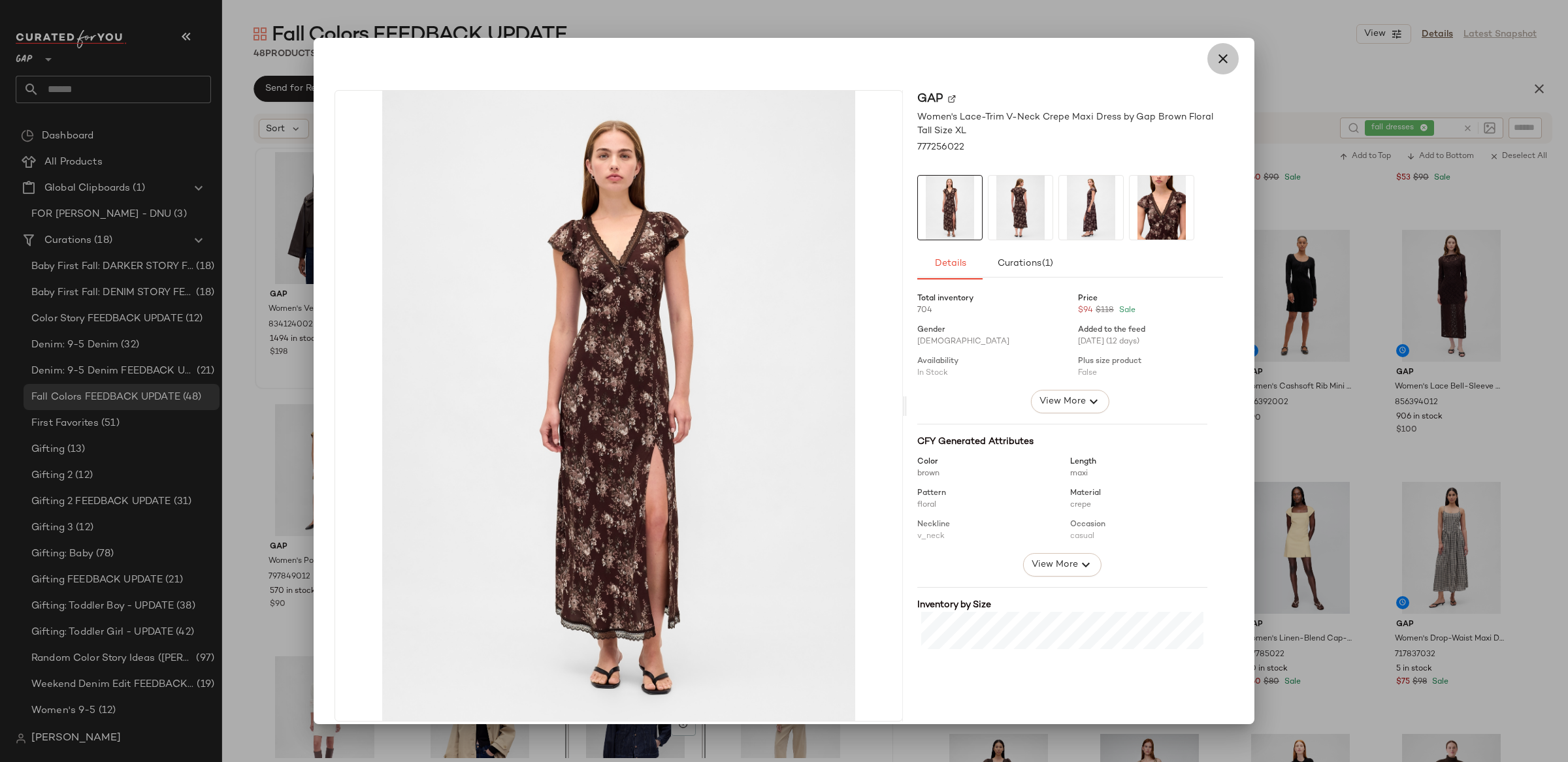
drag, startPoint x: 1213, startPoint y: 60, endPoint x: 1428, endPoint y: 112, distance: 221.2
click at [1215, 60] on icon "button" at bounding box center [1223, 59] width 16 height 16
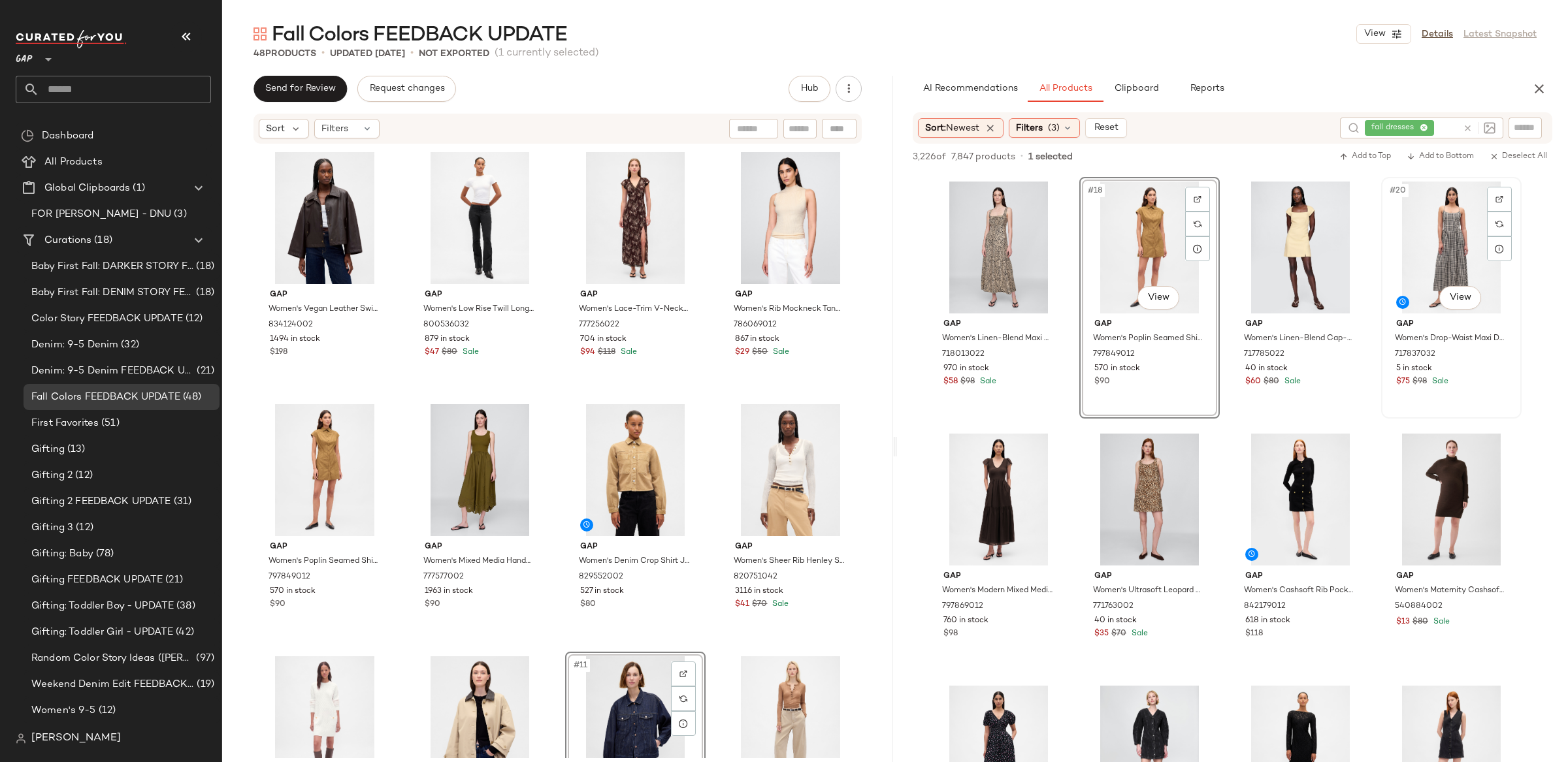
scroll to position [1020, 0]
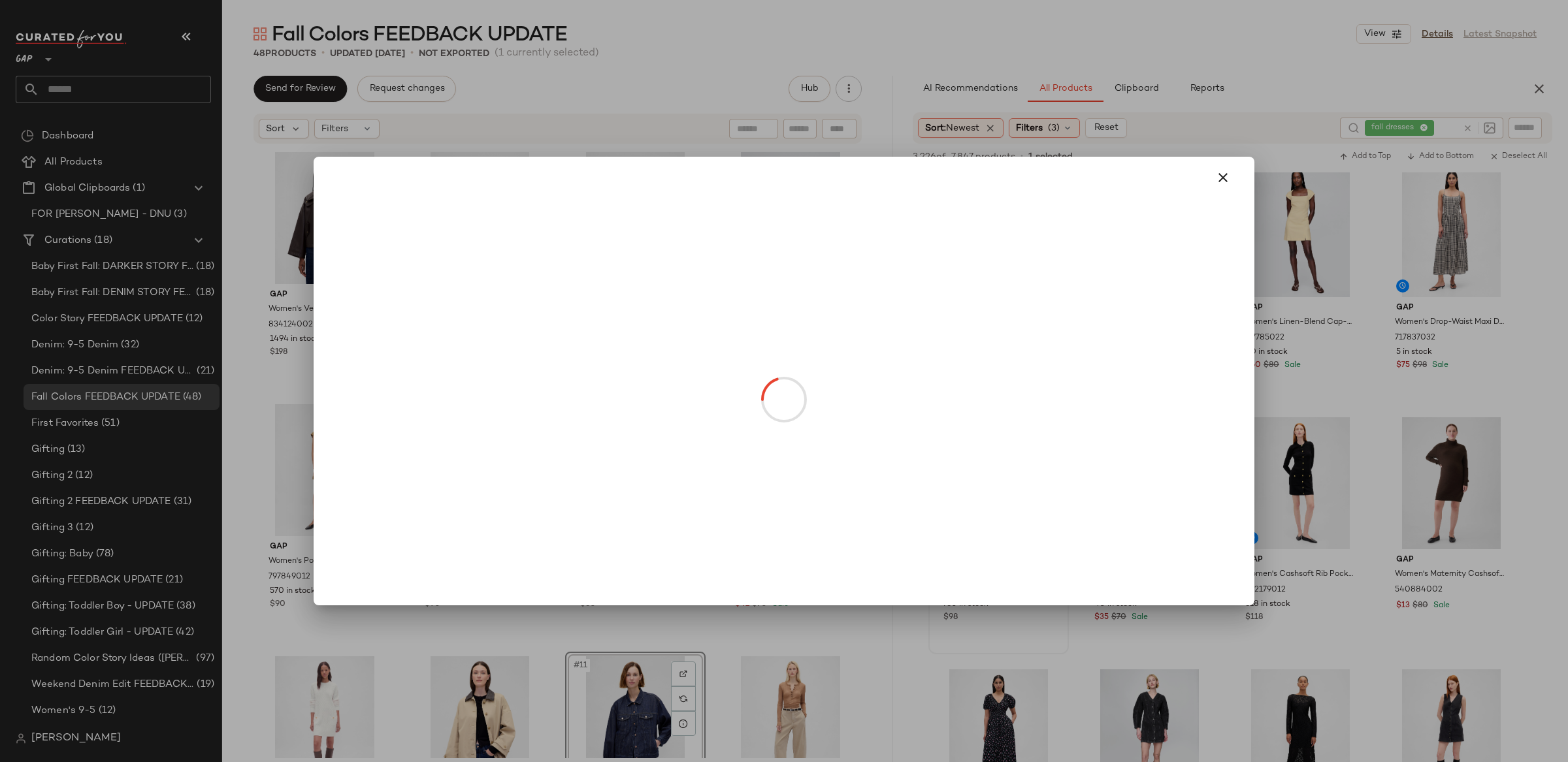
drag, startPoint x: 1005, startPoint y: 535, endPoint x: 1011, endPoint y: 552, distance: 18.0
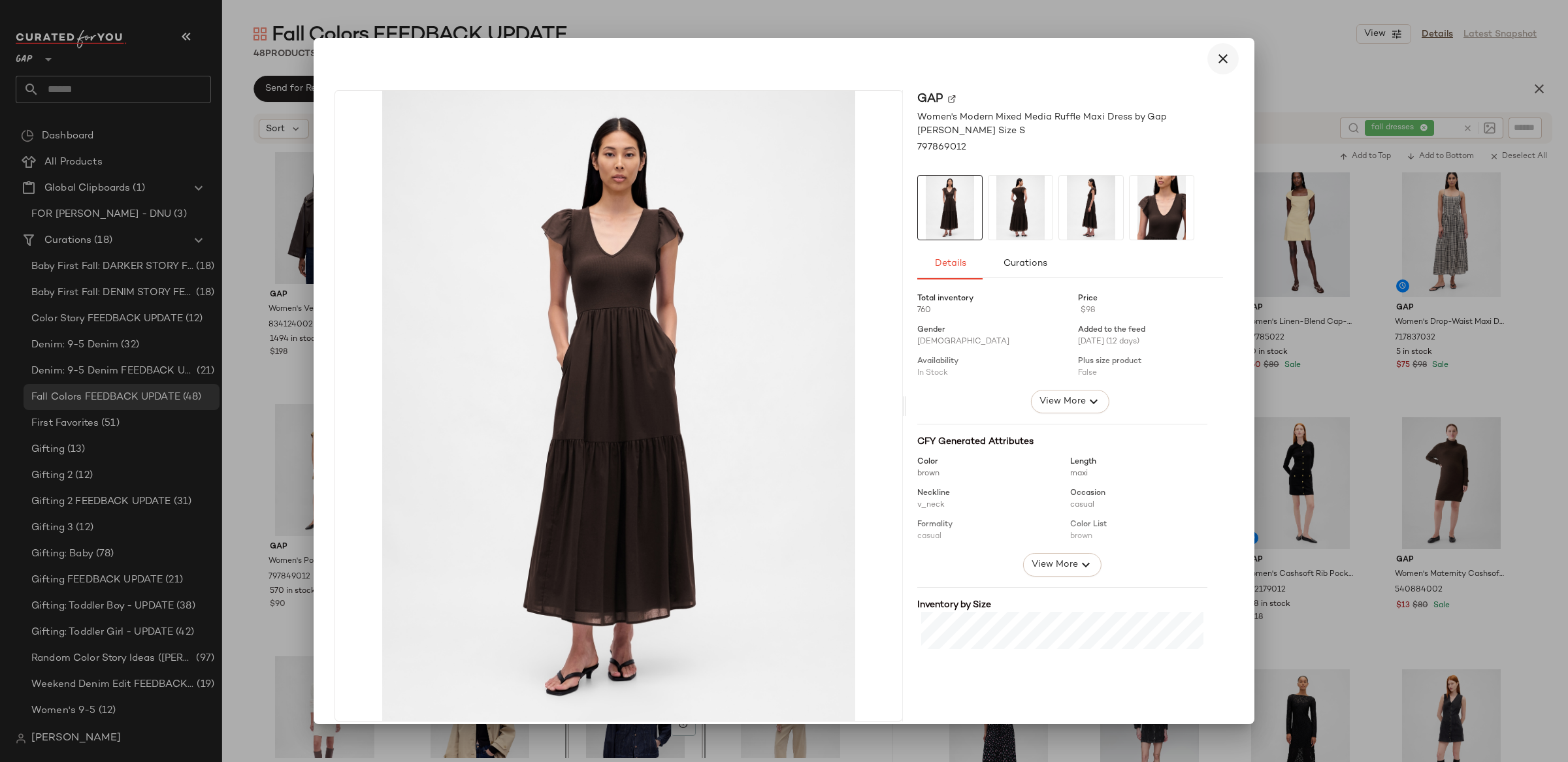
click at [1222, 60] on icon "button" at bounding box center [1223, 59] width 16 height 16
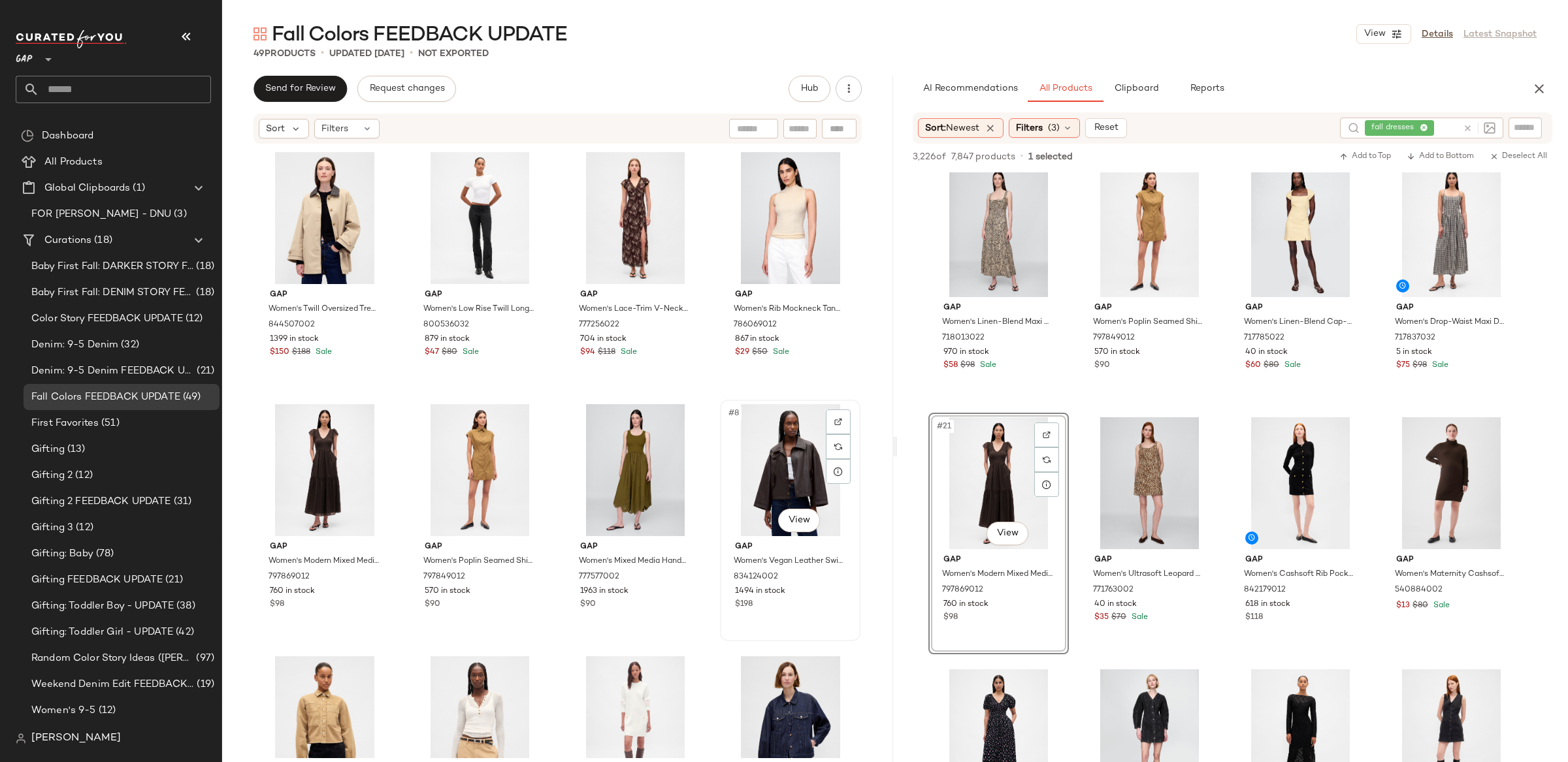
click at [787, 478] on div "#8 View" at bounding box center [791, 470] width 131 height 132
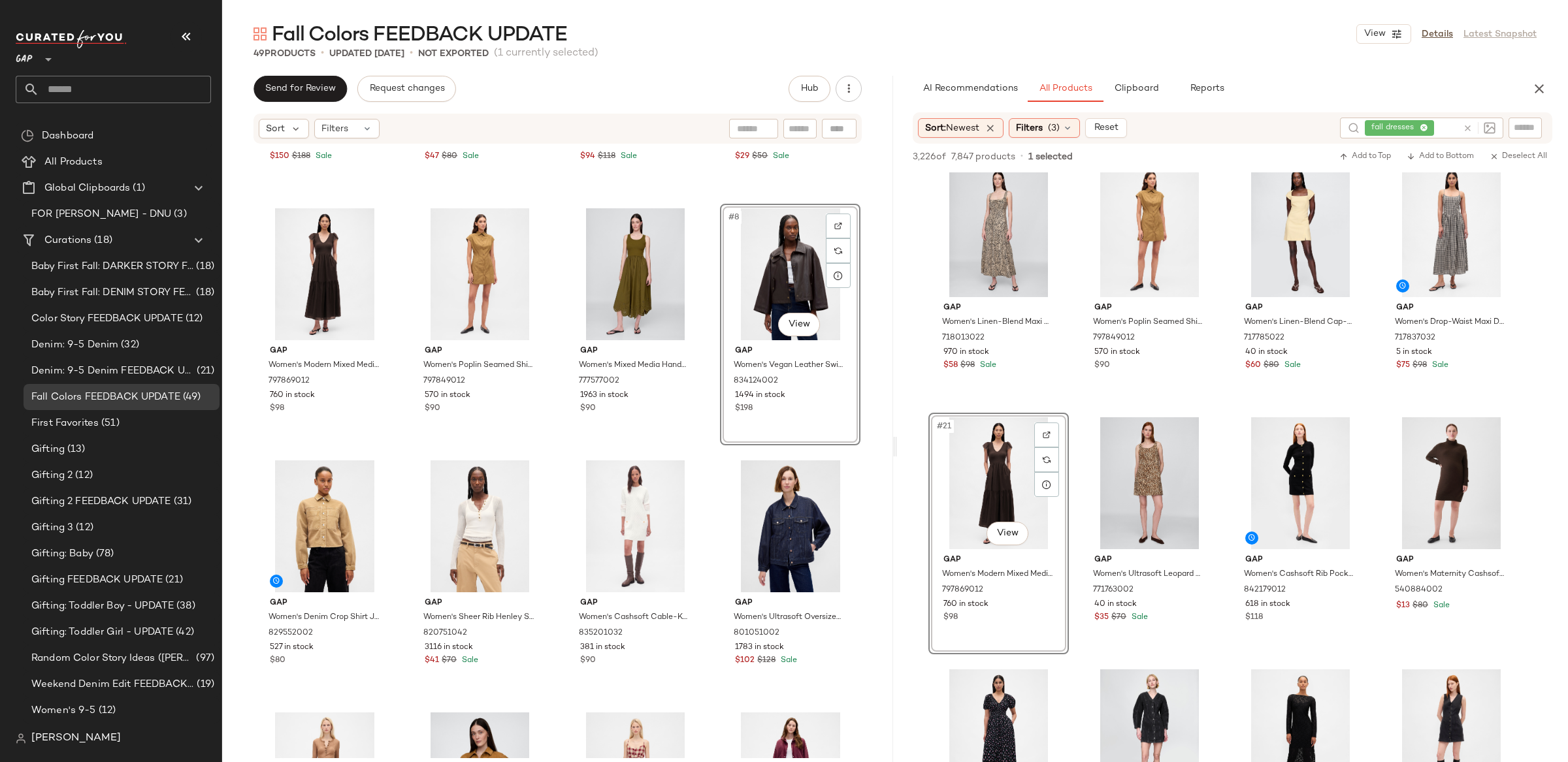
scroll to position [200, 0]
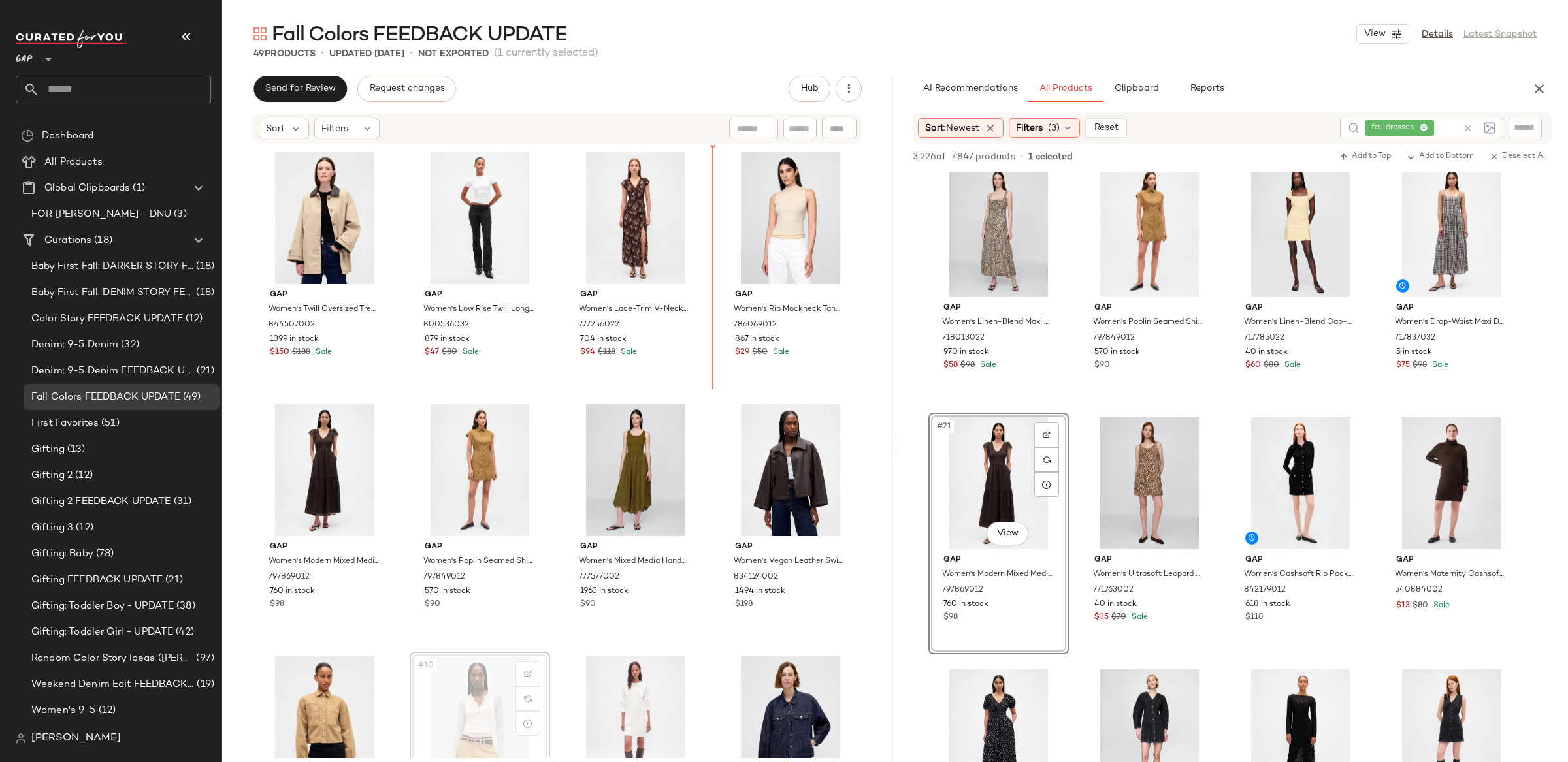
scroll to position [1, 0]
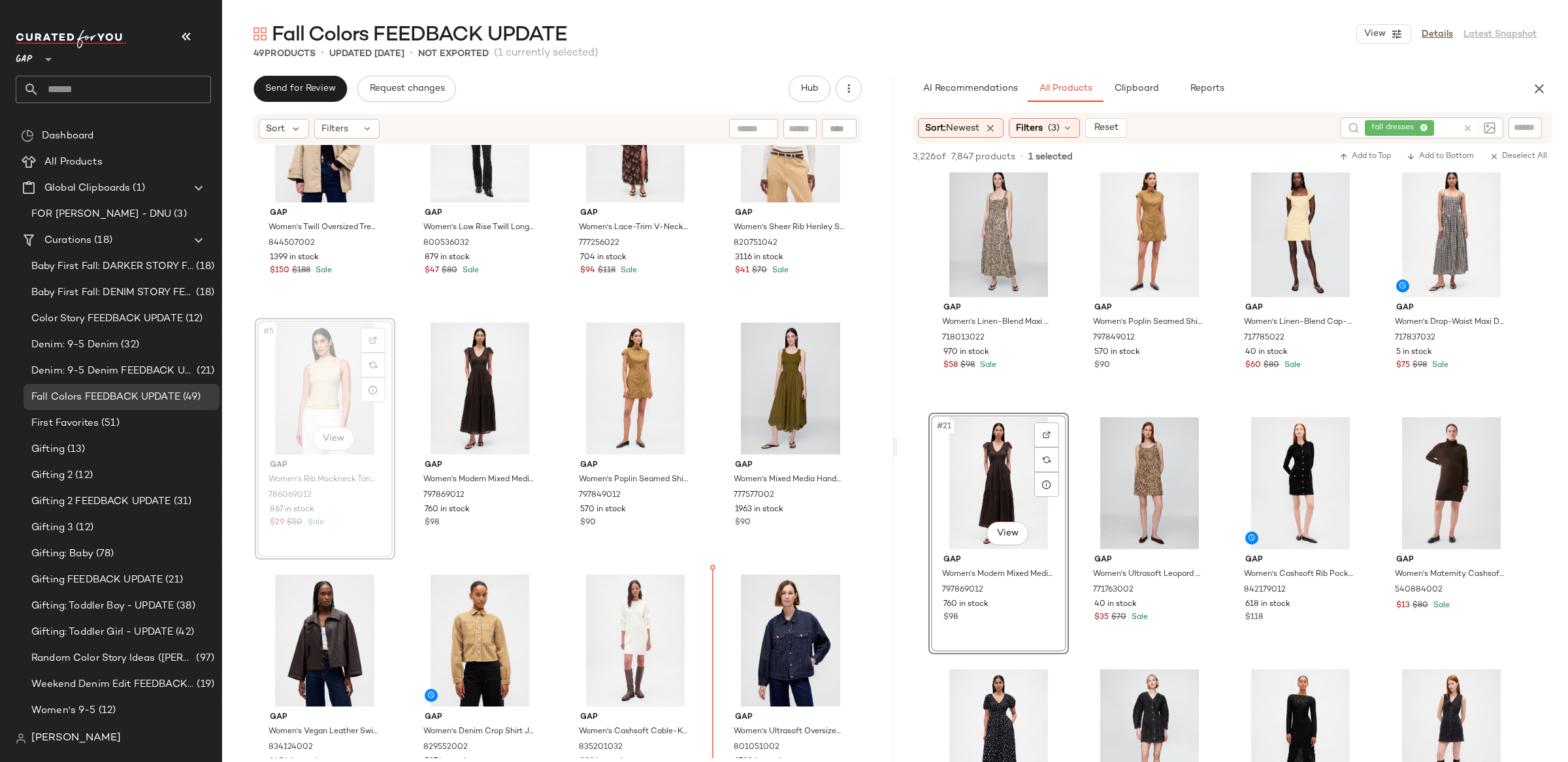
scroll to position [117, 0]
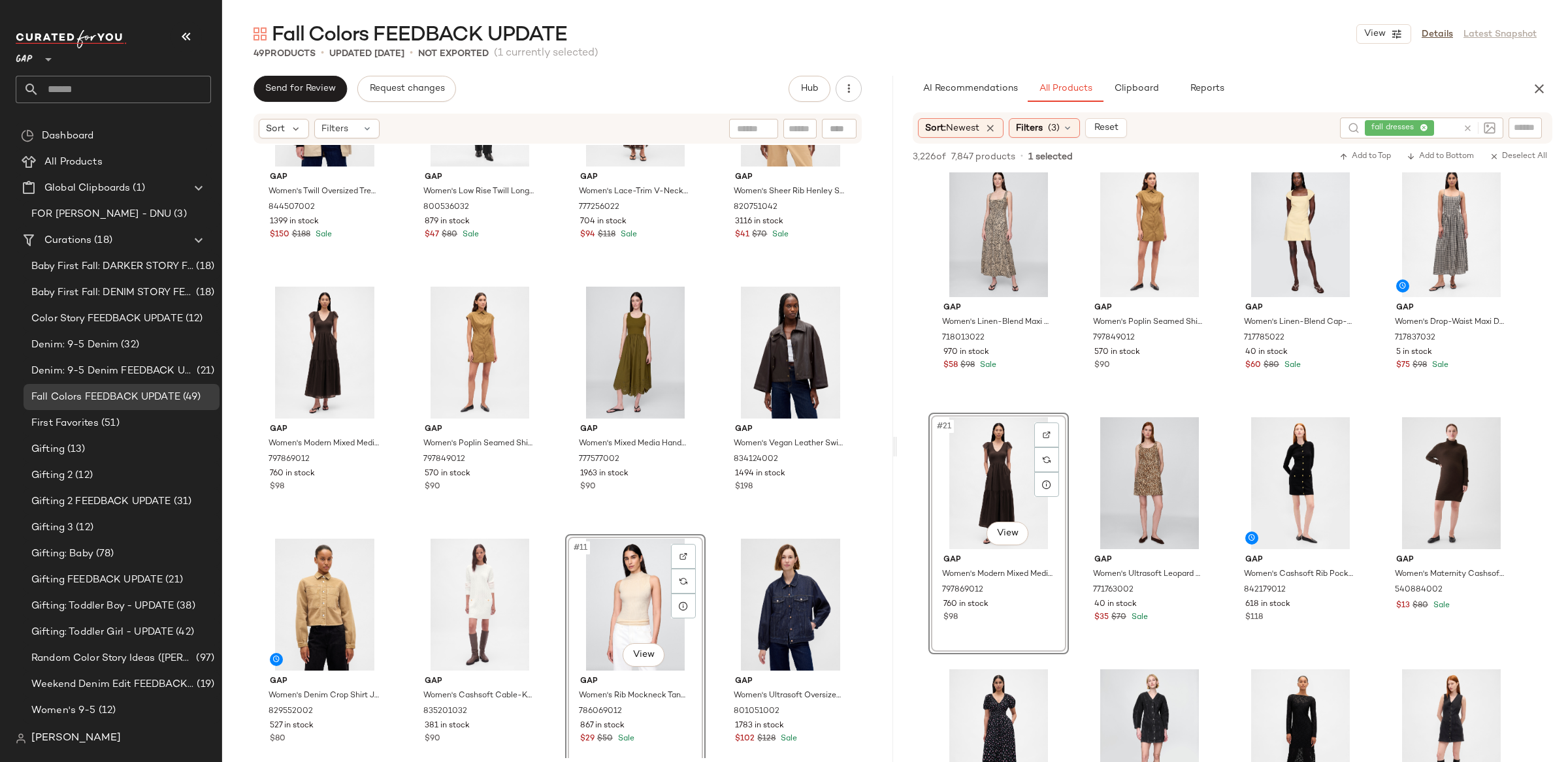
drag, startPoint x: 346, startPoint y: 467, endPoint x: 401, endPoint y: 762, distance: 300.1
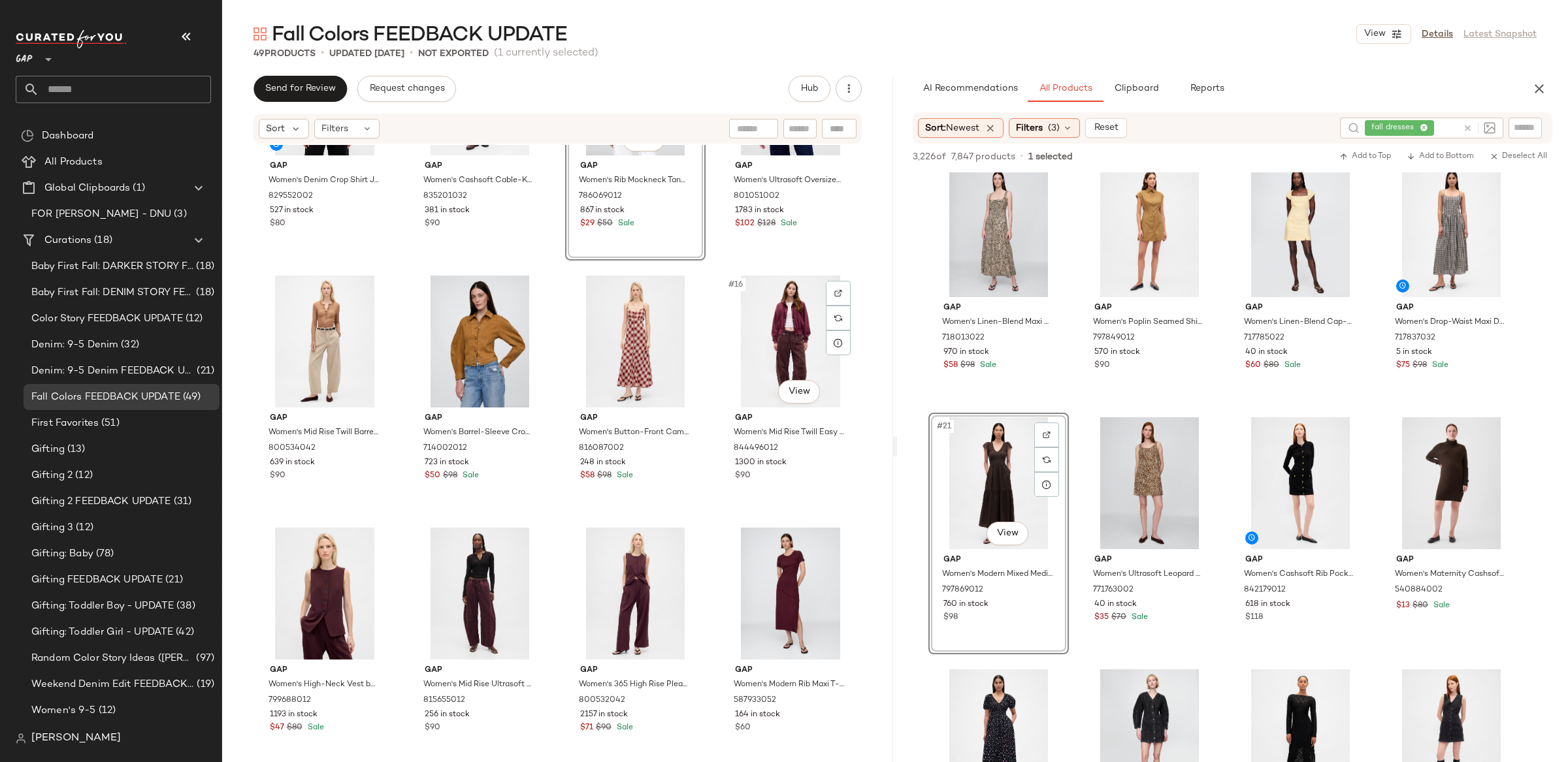
scroll to position [641, 0]
click at [1469, 125] on icon at bounding box center [1468, 128] width 10 height 10
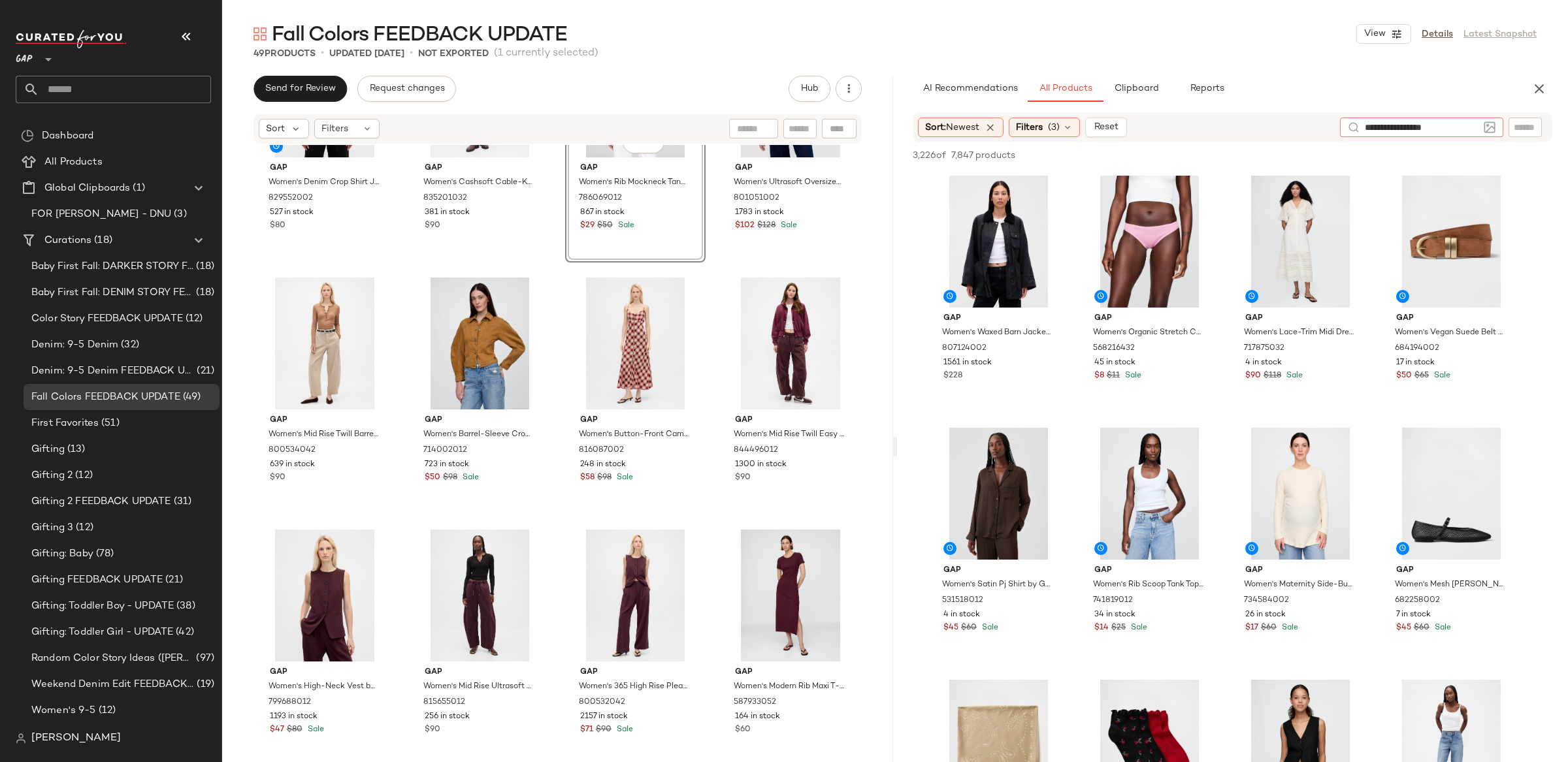
type input "**********"
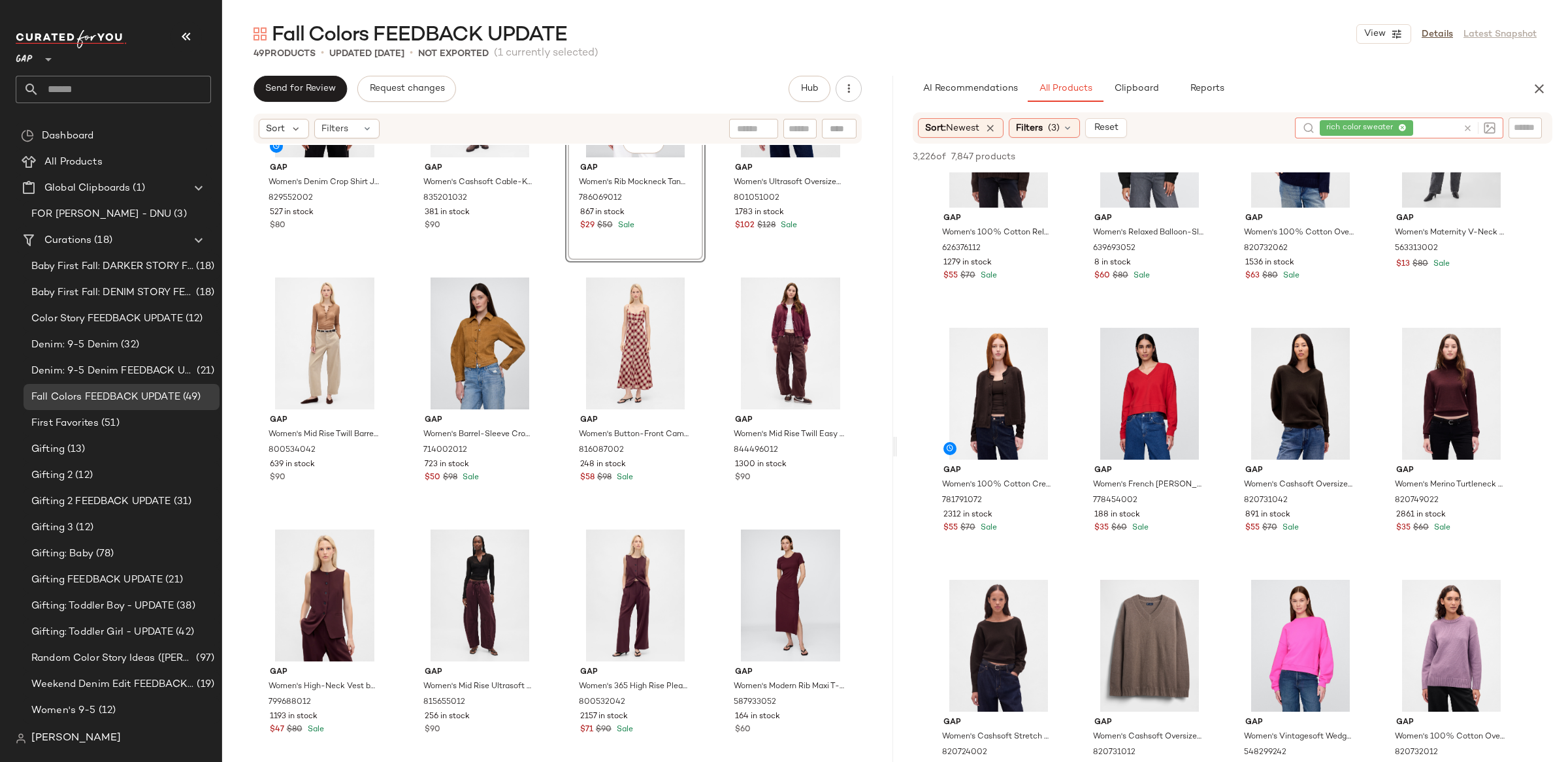
scroll to position [1364, 0]
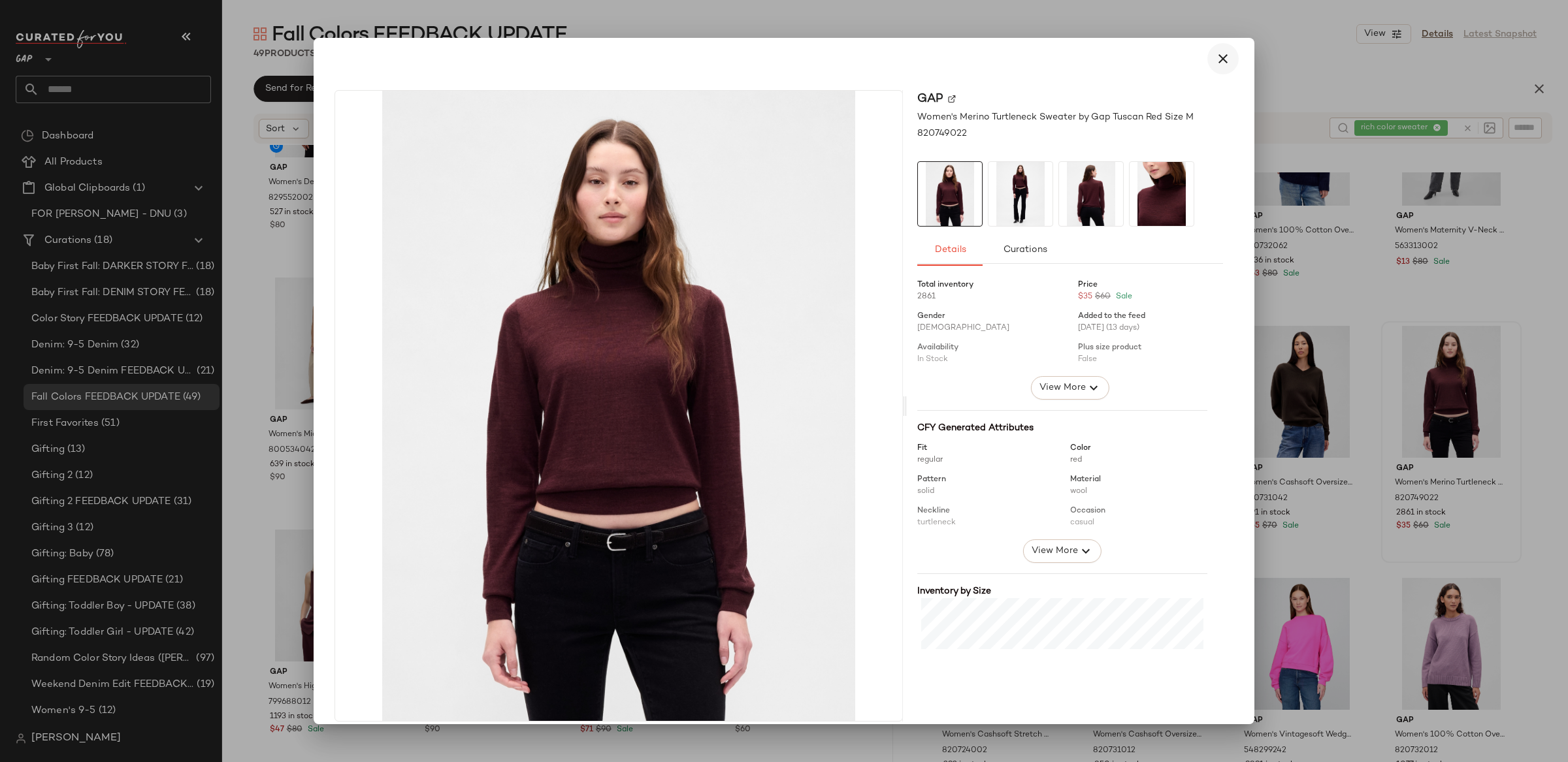
click at [1219, 56] on icon "button" at bounding box center [1223, 59] width 16 height 16
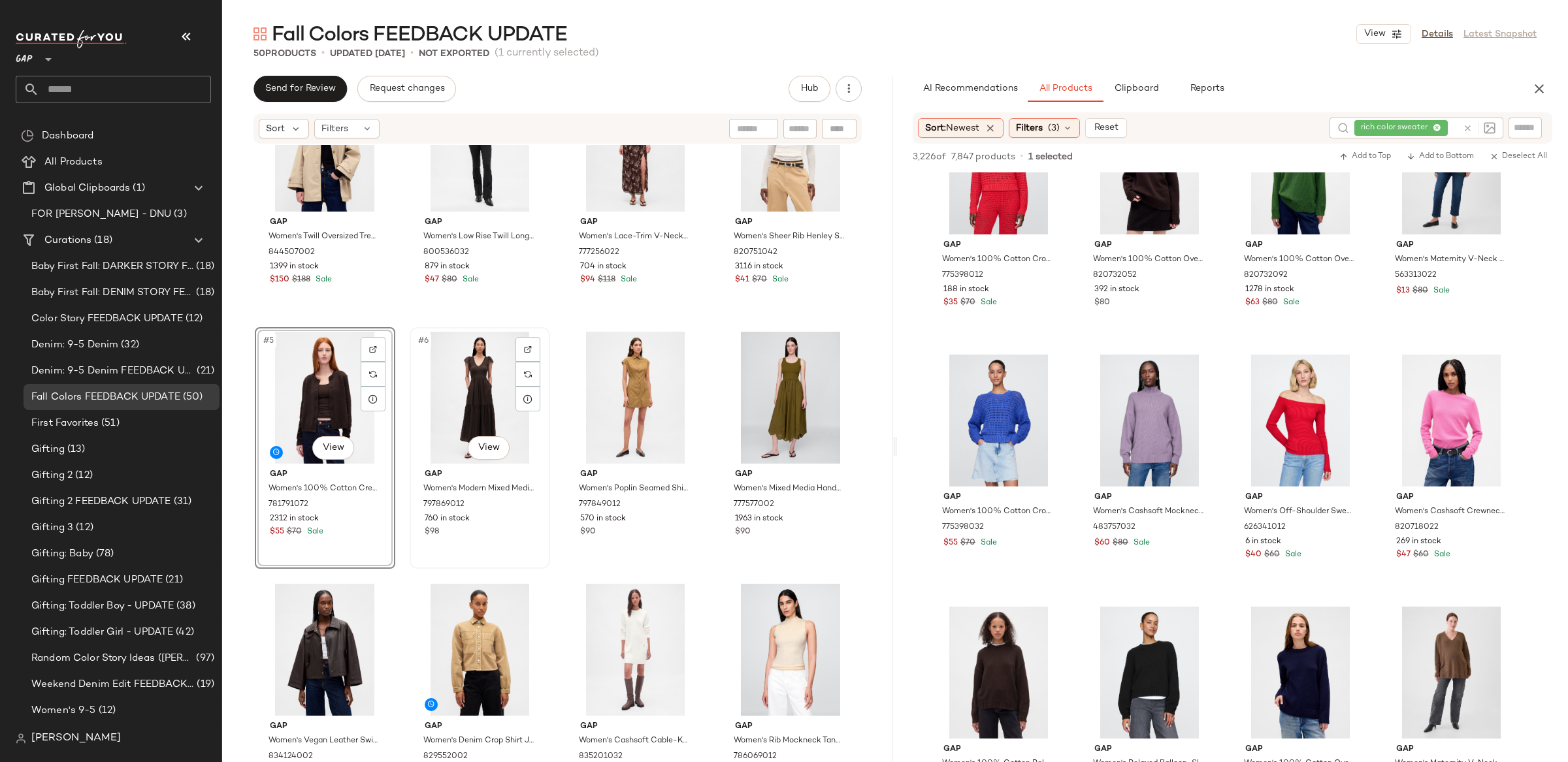
scroll to position [0, 0]
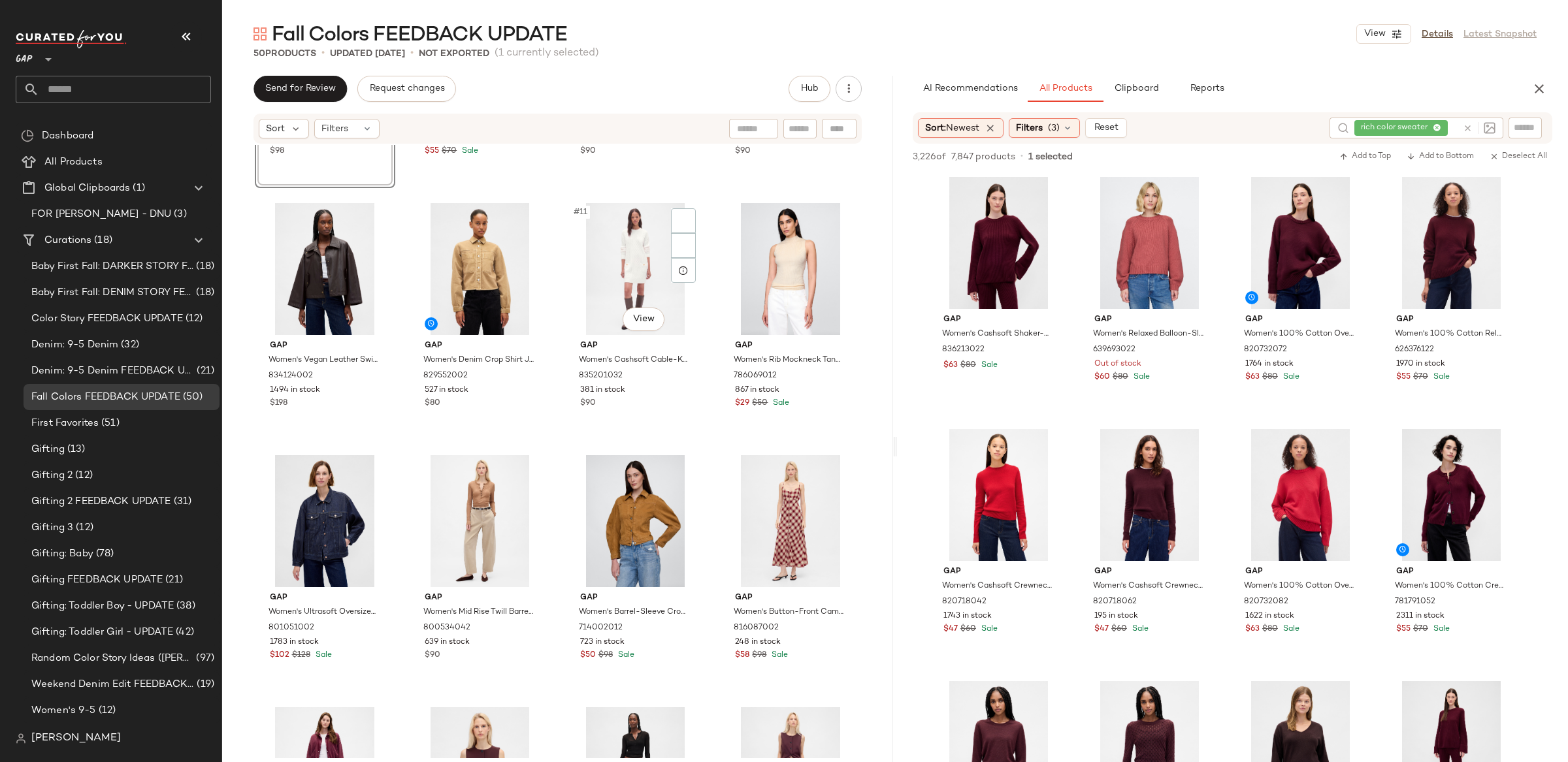
scroll to position [564, 0]
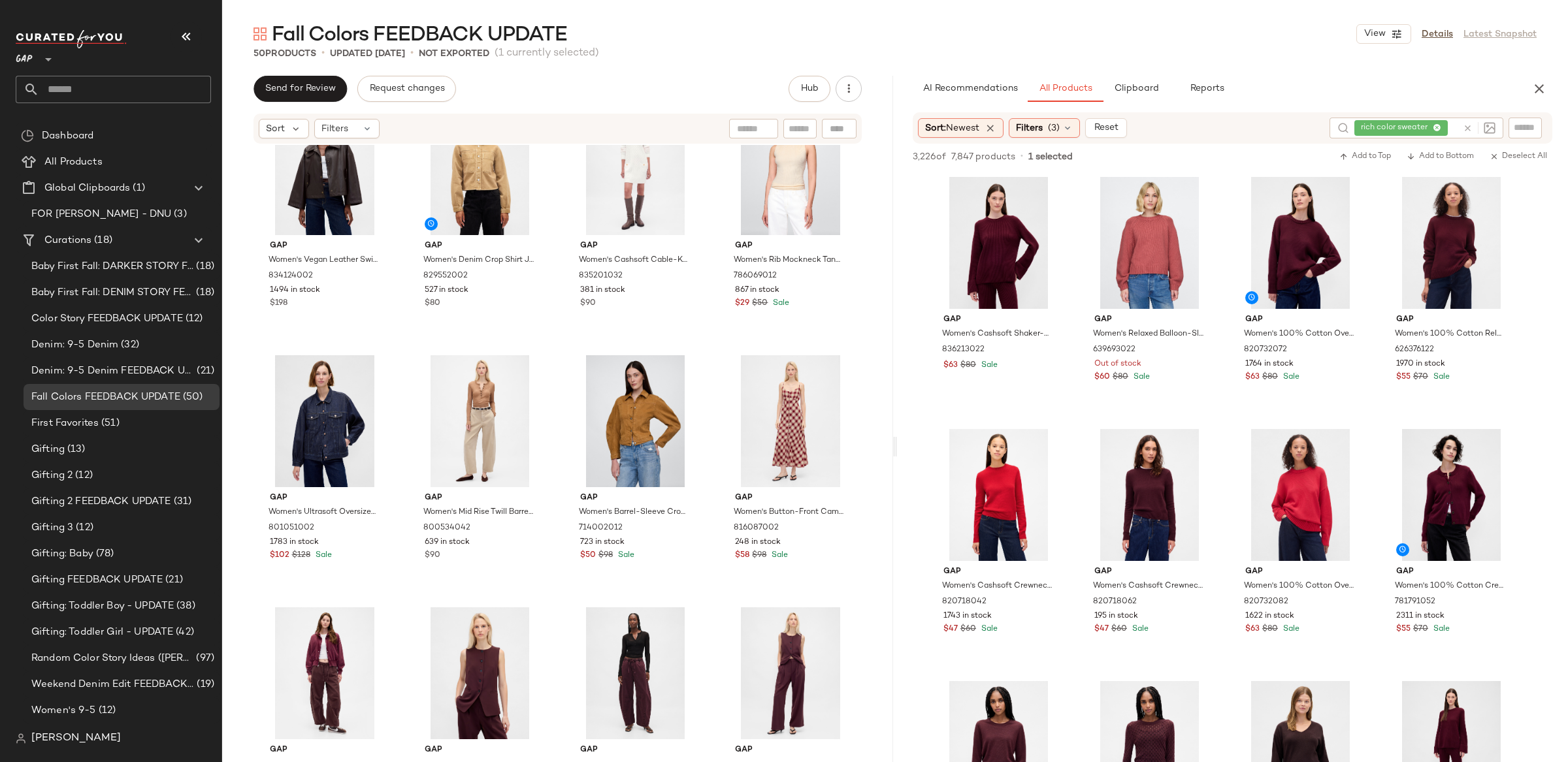
click at [1467, 132] on icon at bounding box center [1468, 128] width 10 height 10
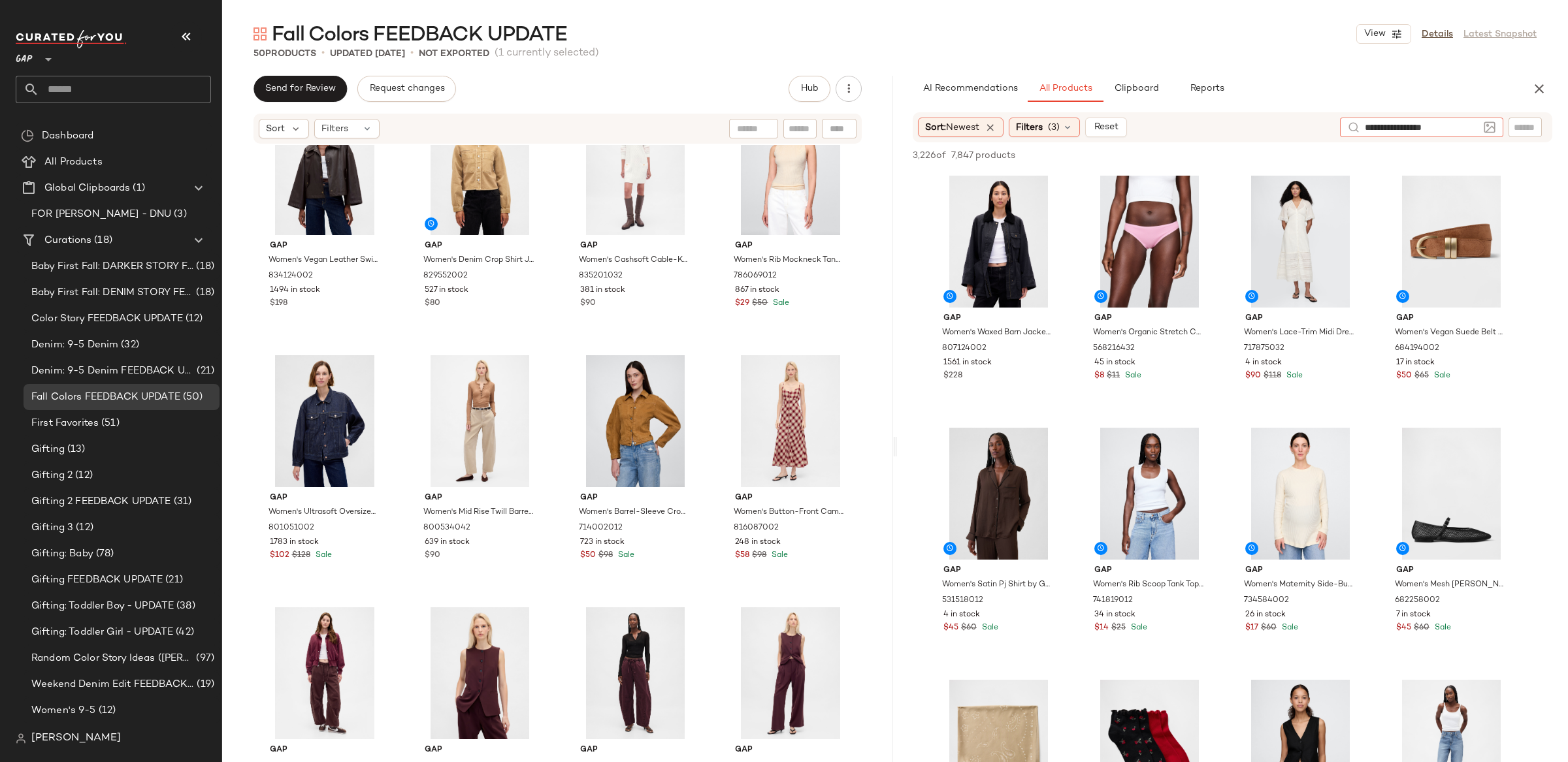
type input "**********"
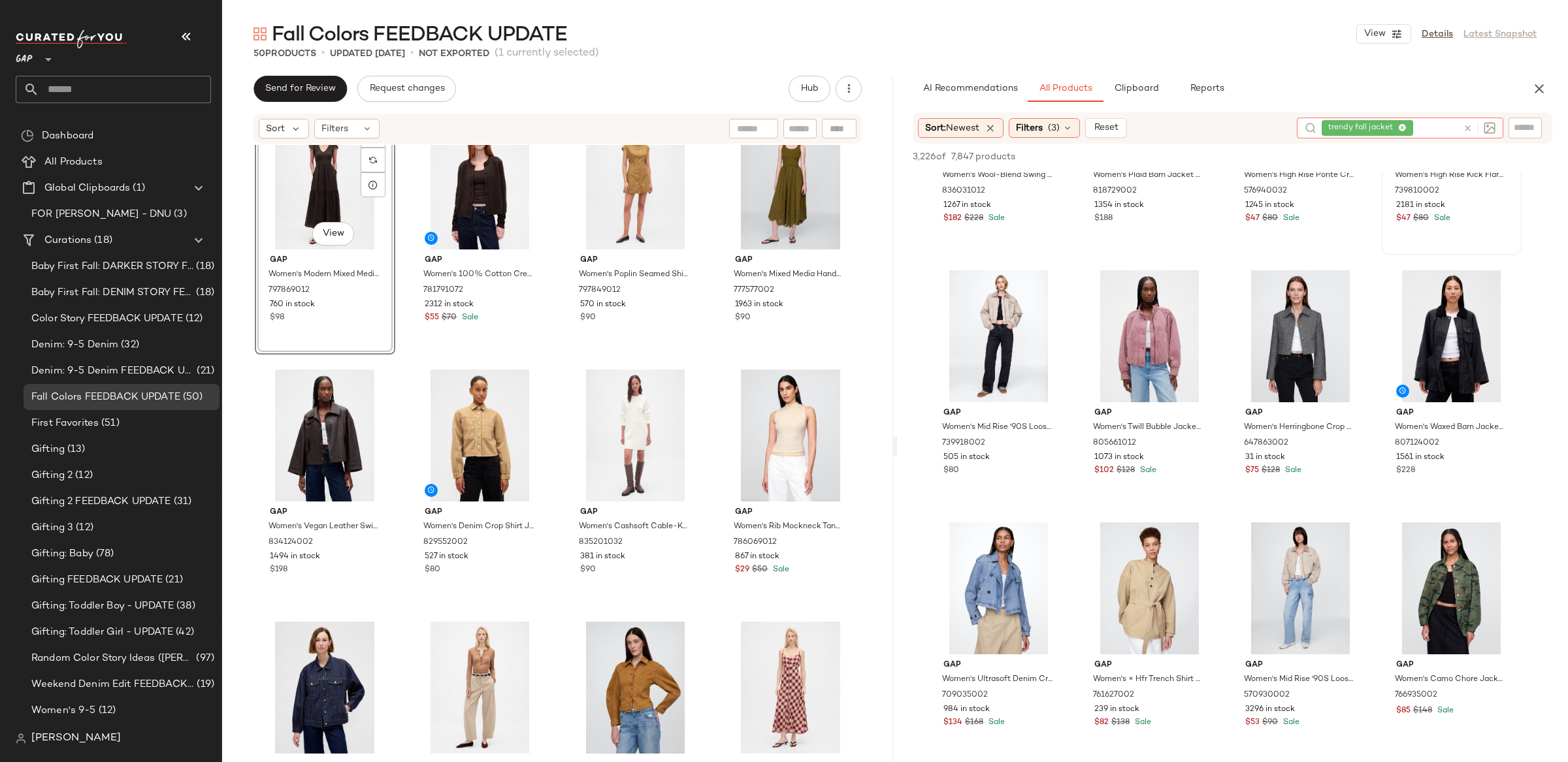
scroll to position [161, 0]
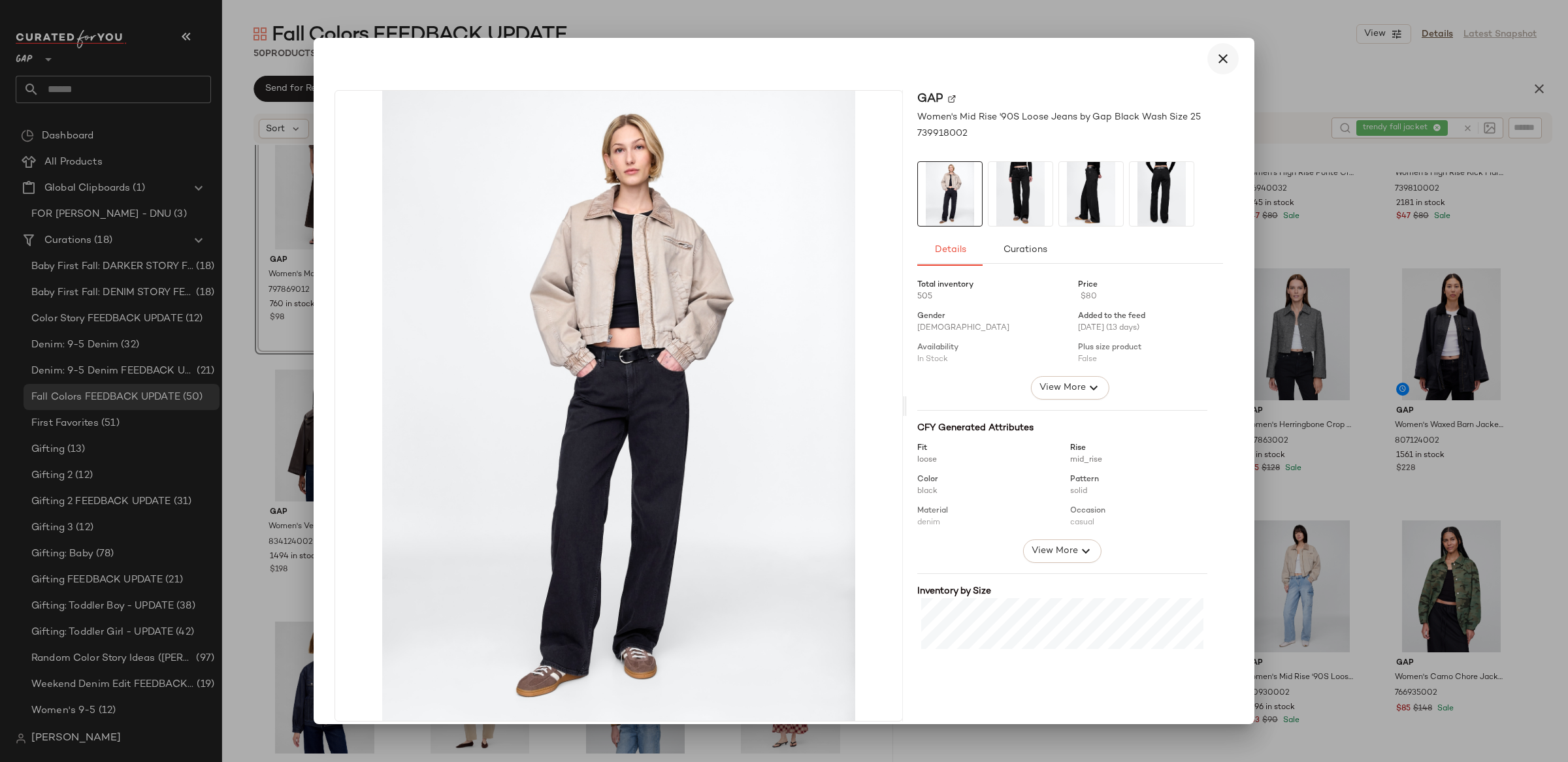
click at [1226, 58] on button "button" at bounding box center [1222, 59] width 31 height 31
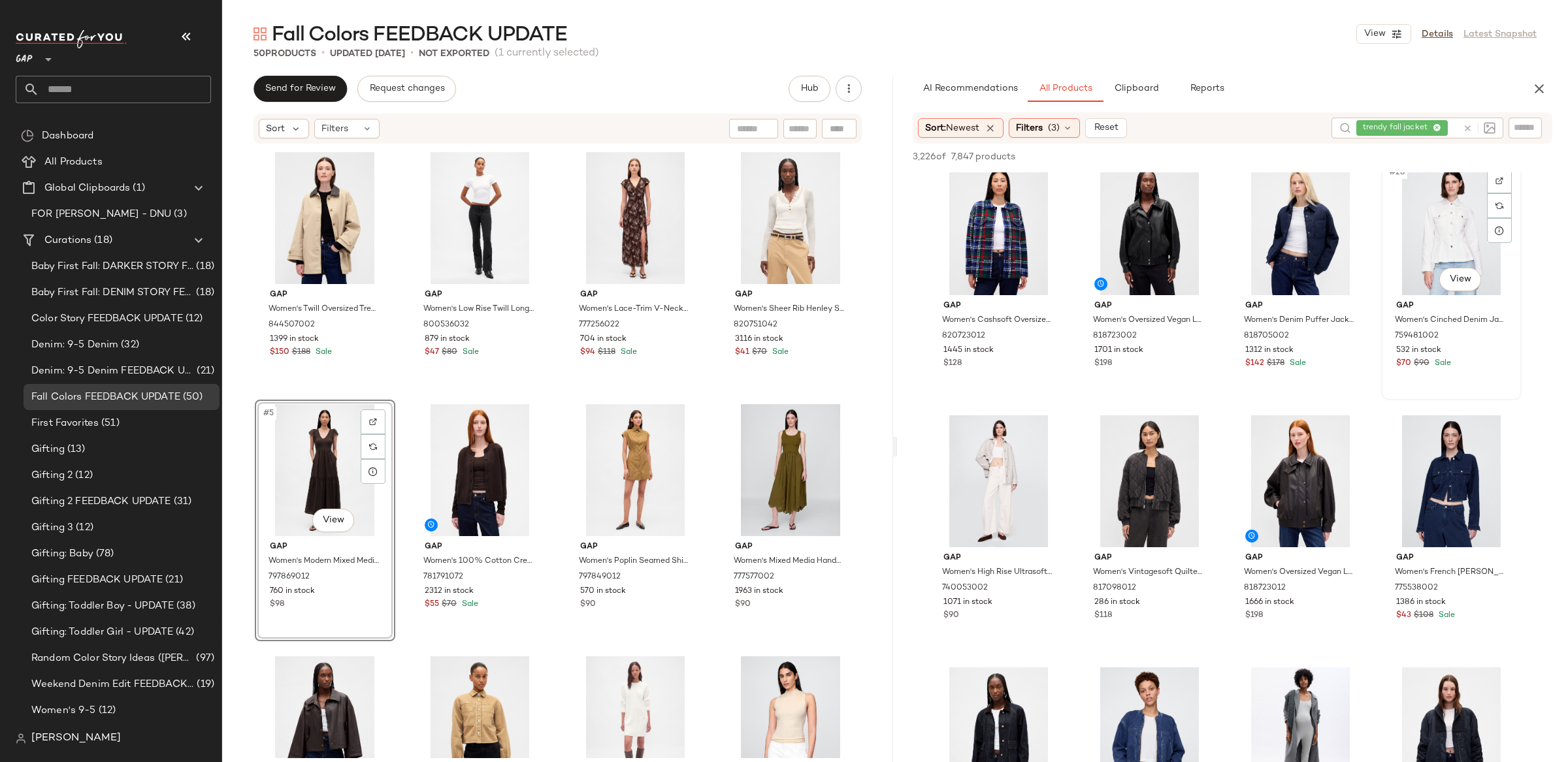
scroll to position [1526, 0]
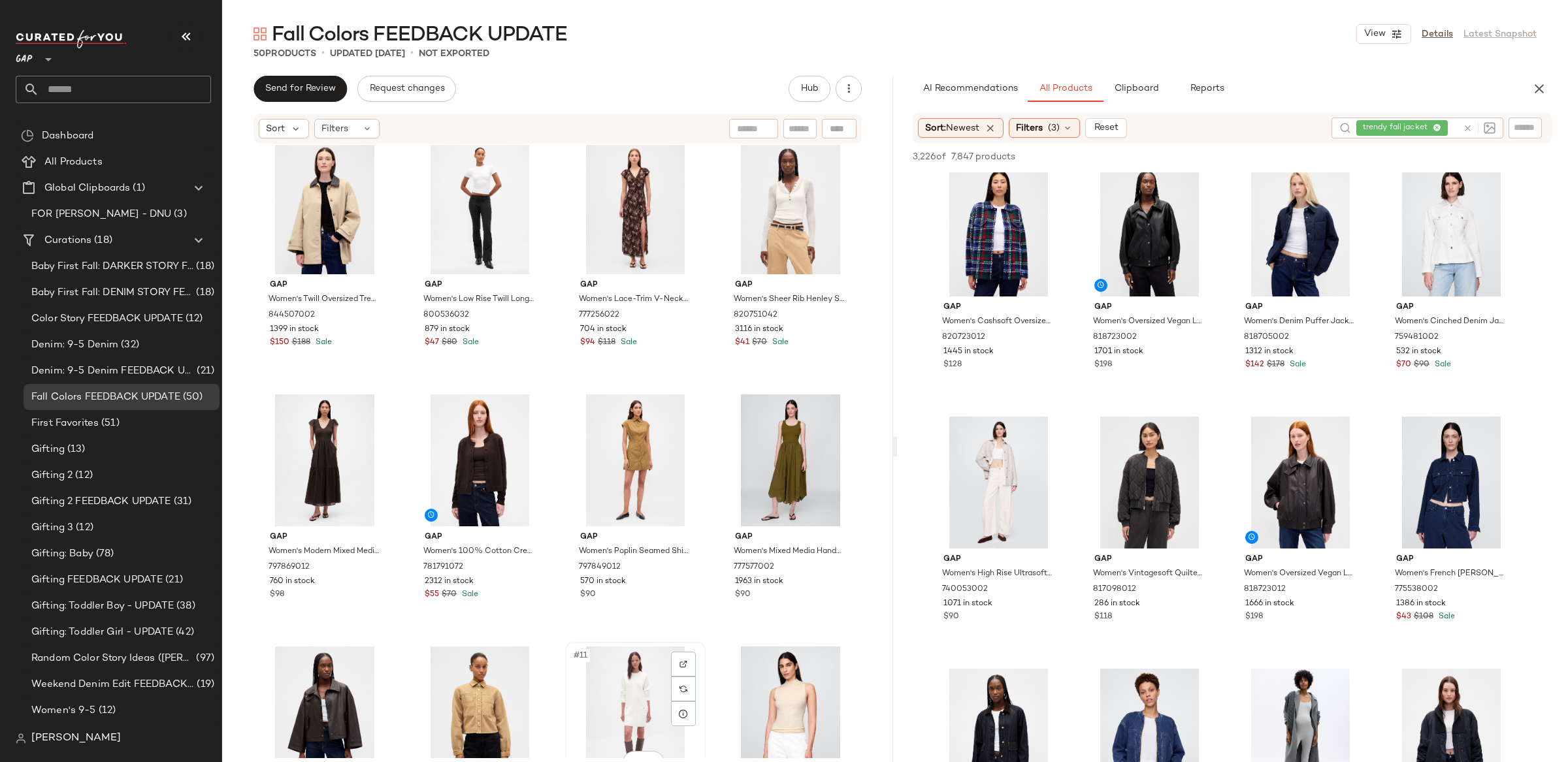
scroll to position [13, 0]
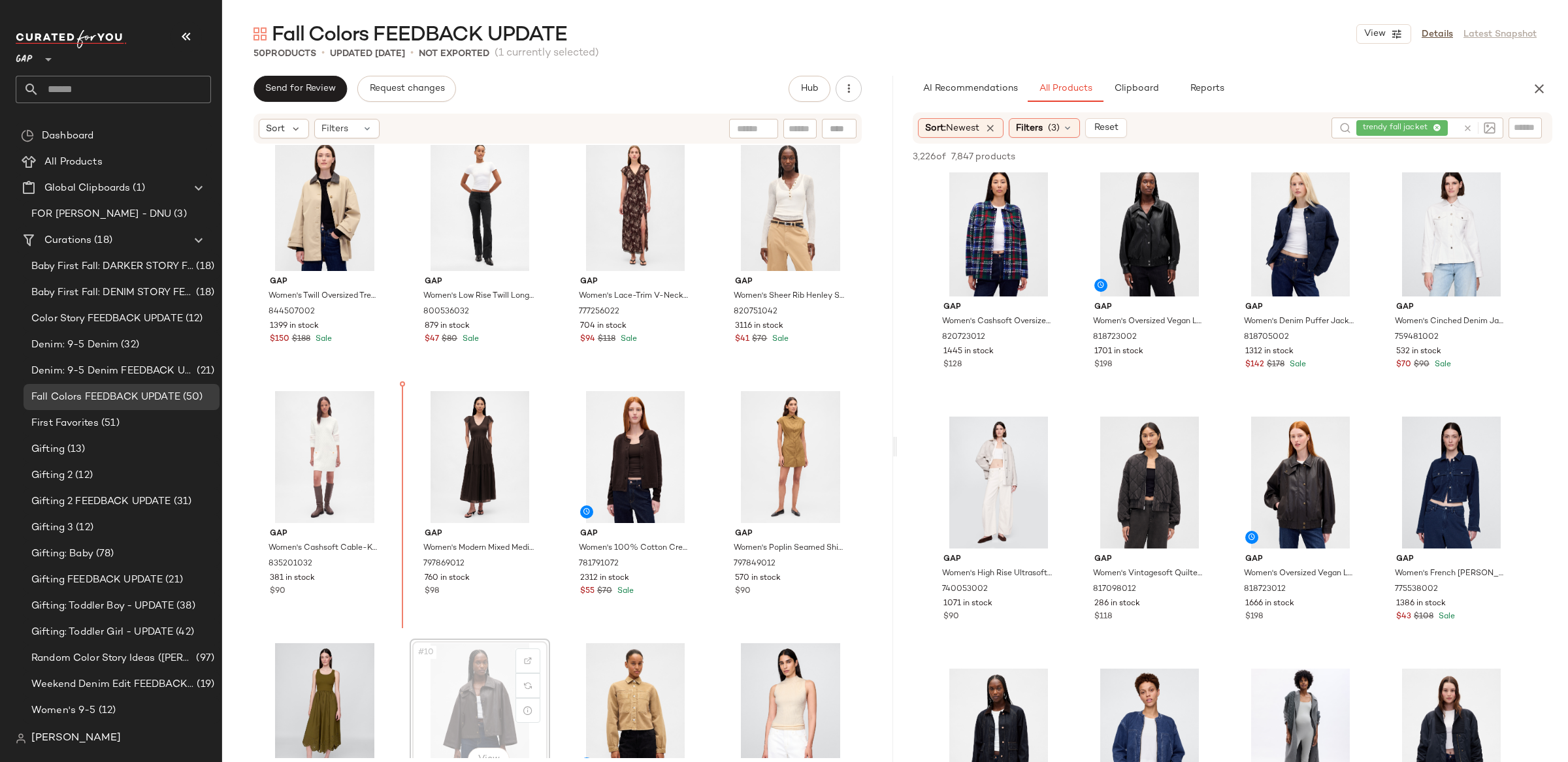
scroll to position [18, 0]
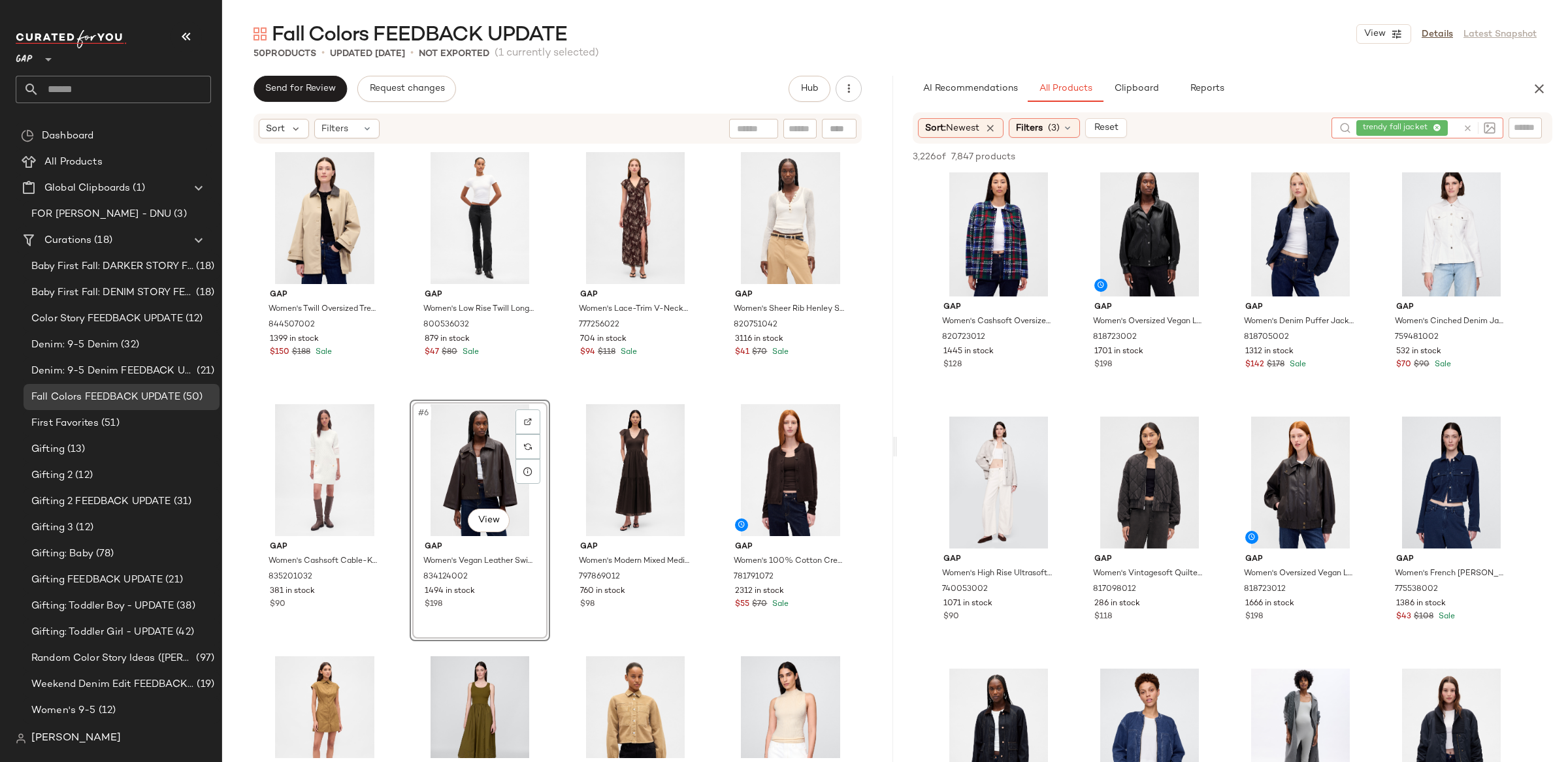
drag, startPoint x: 1471, startPoint y: 130, endPoint x: 1465, endPoint y: 130, distance: 6.0
click at [1471, 130] on icon at bounding box center [1468, 128] width 10 height 10
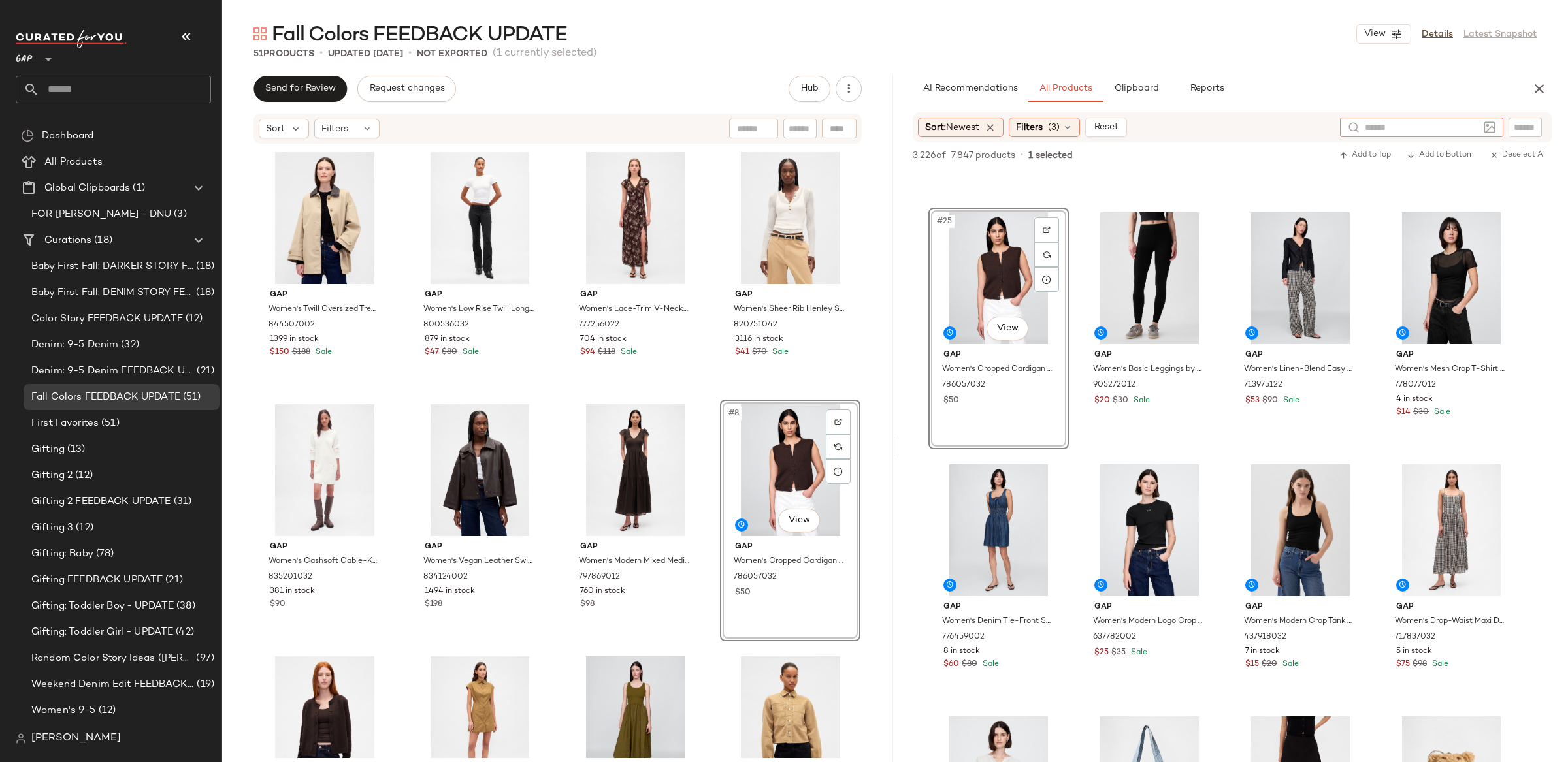
click at [1484, 130] on div at bounding box center [1422, 127] width 163 height 20
type input "**********"
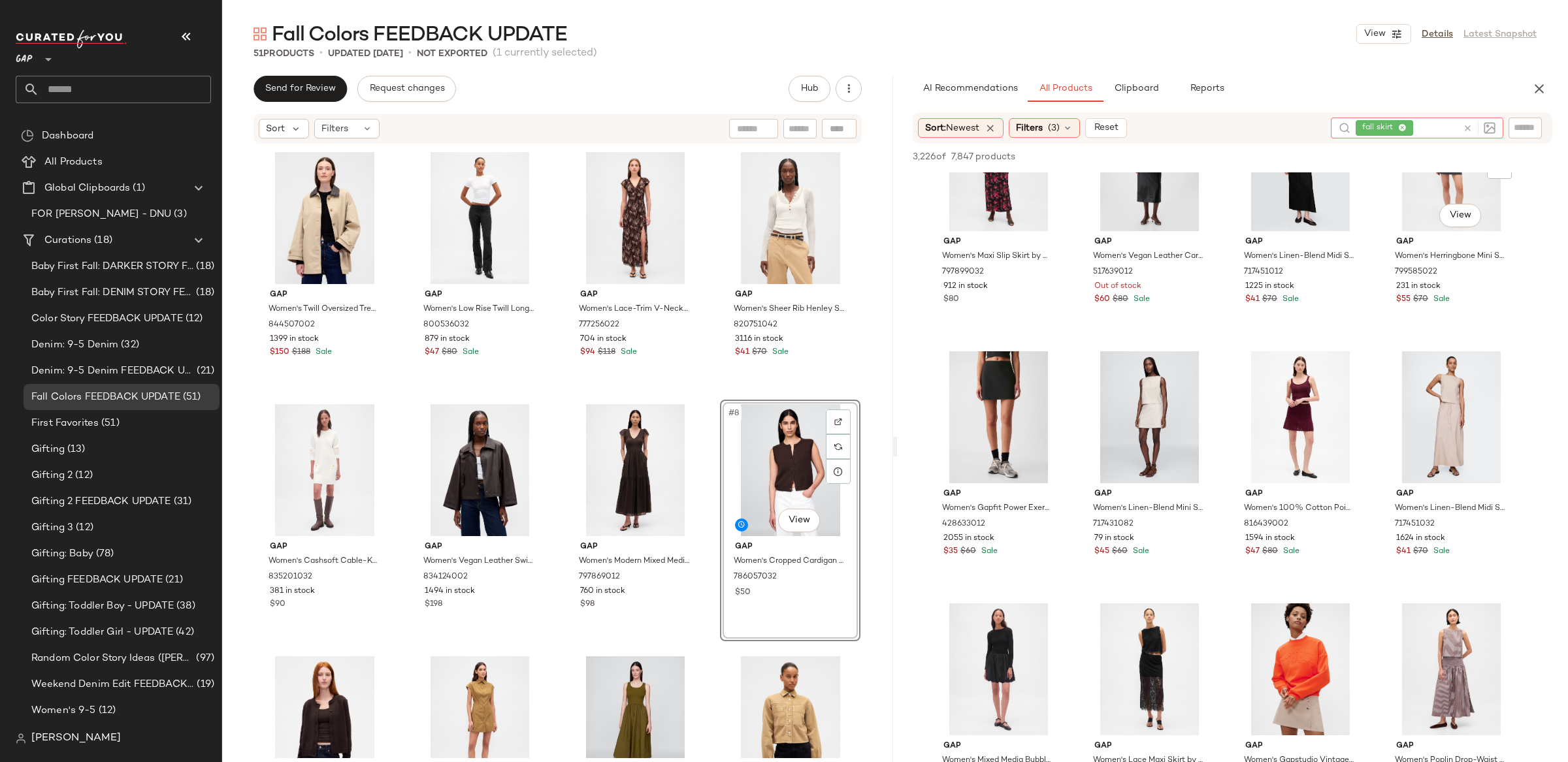
scroll to position [1358, 0]
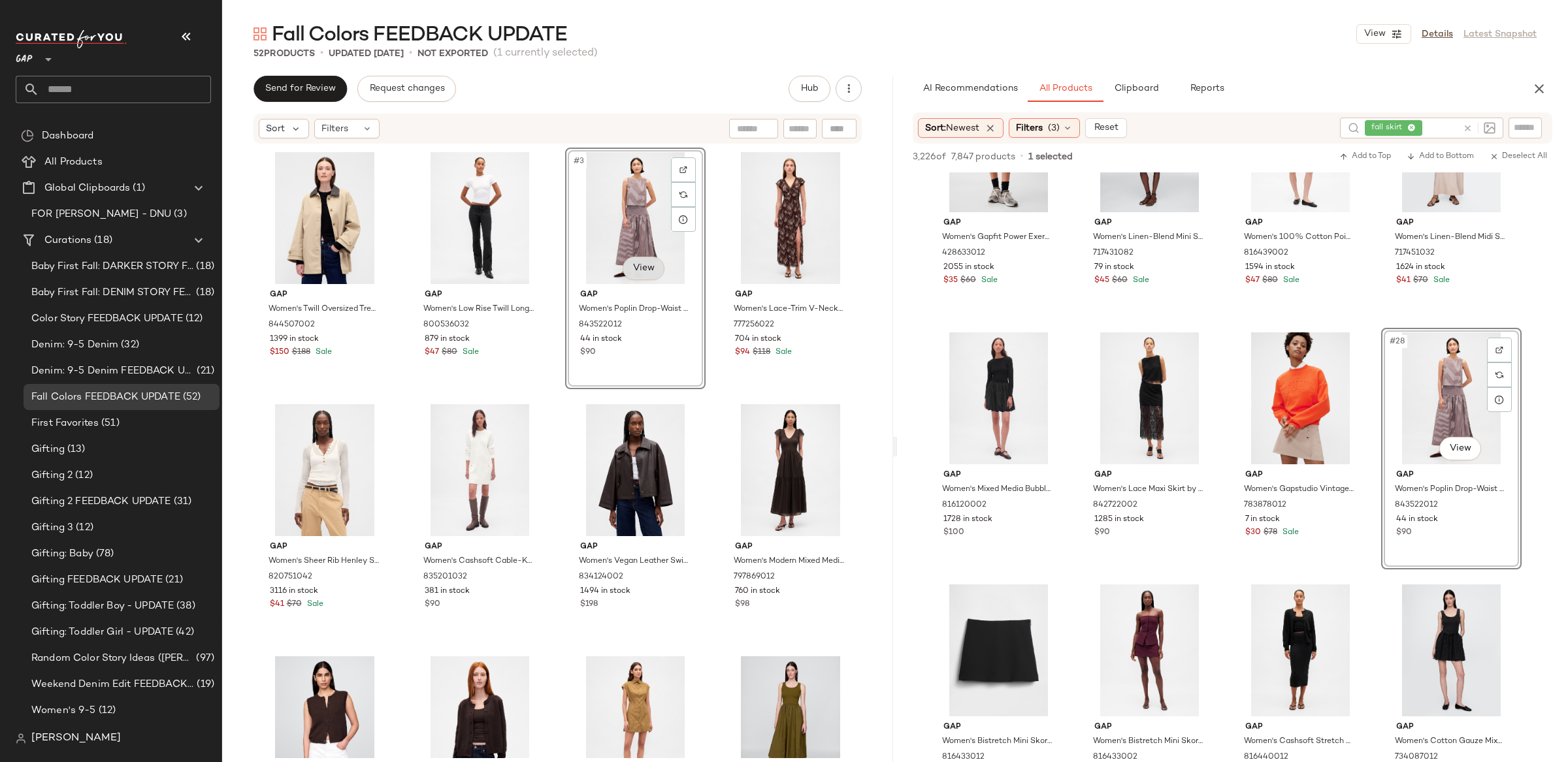
click at [641, 263] on body "GAP ** Dashboard All Products Global Clipboards (1) FOR [PERSON_NAME] - DNU (3)…" at bounding box center [784, 381] width 1568 height 762
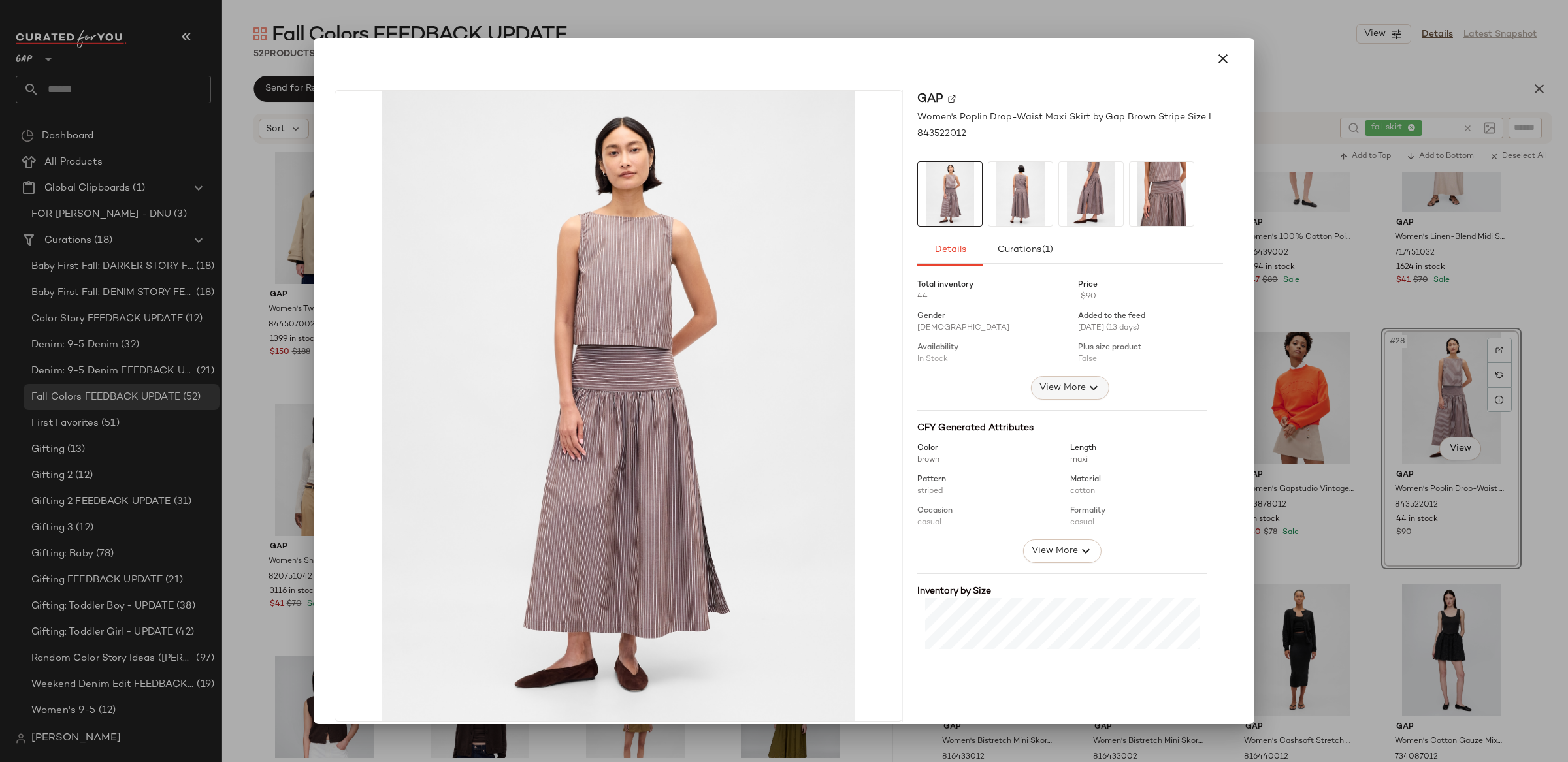
click at [1051, 397] on button "View More" at bounding box center [1071, 388] width 78 height 23
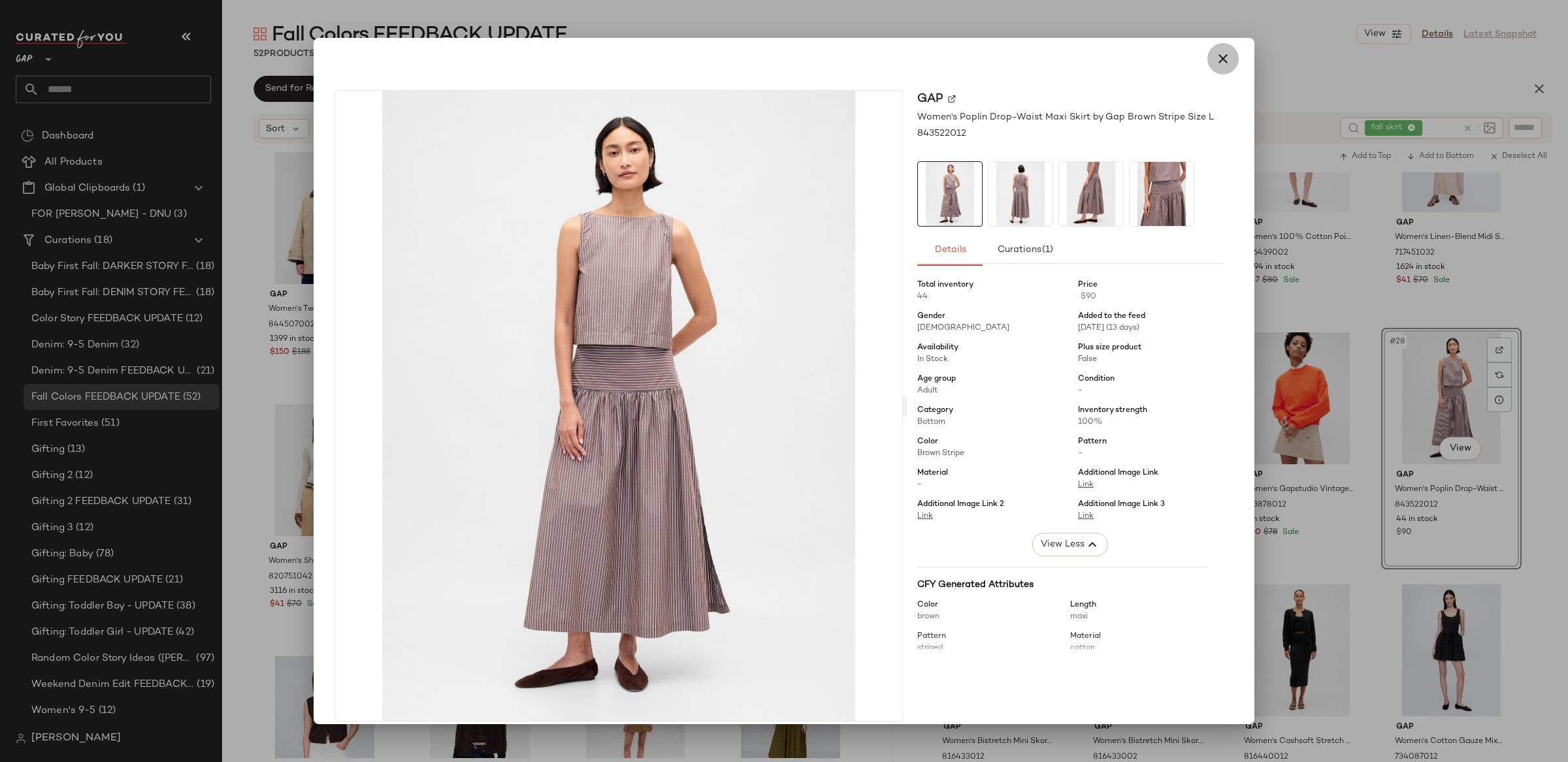
click at [1217, 60] on icon "button" at bounding box center [1223, 59] width 16 height 16
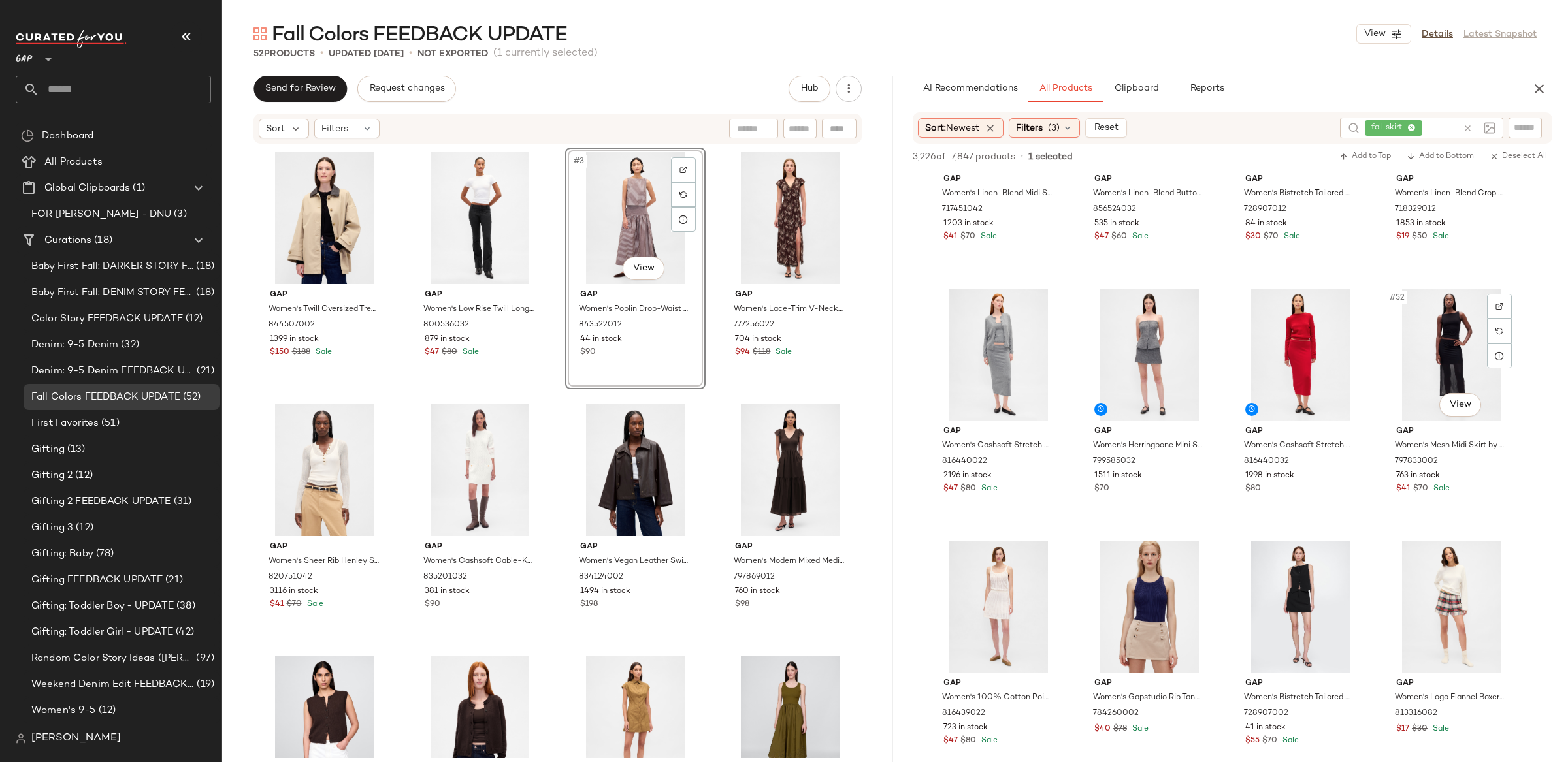
scroll to position [3306, 0]
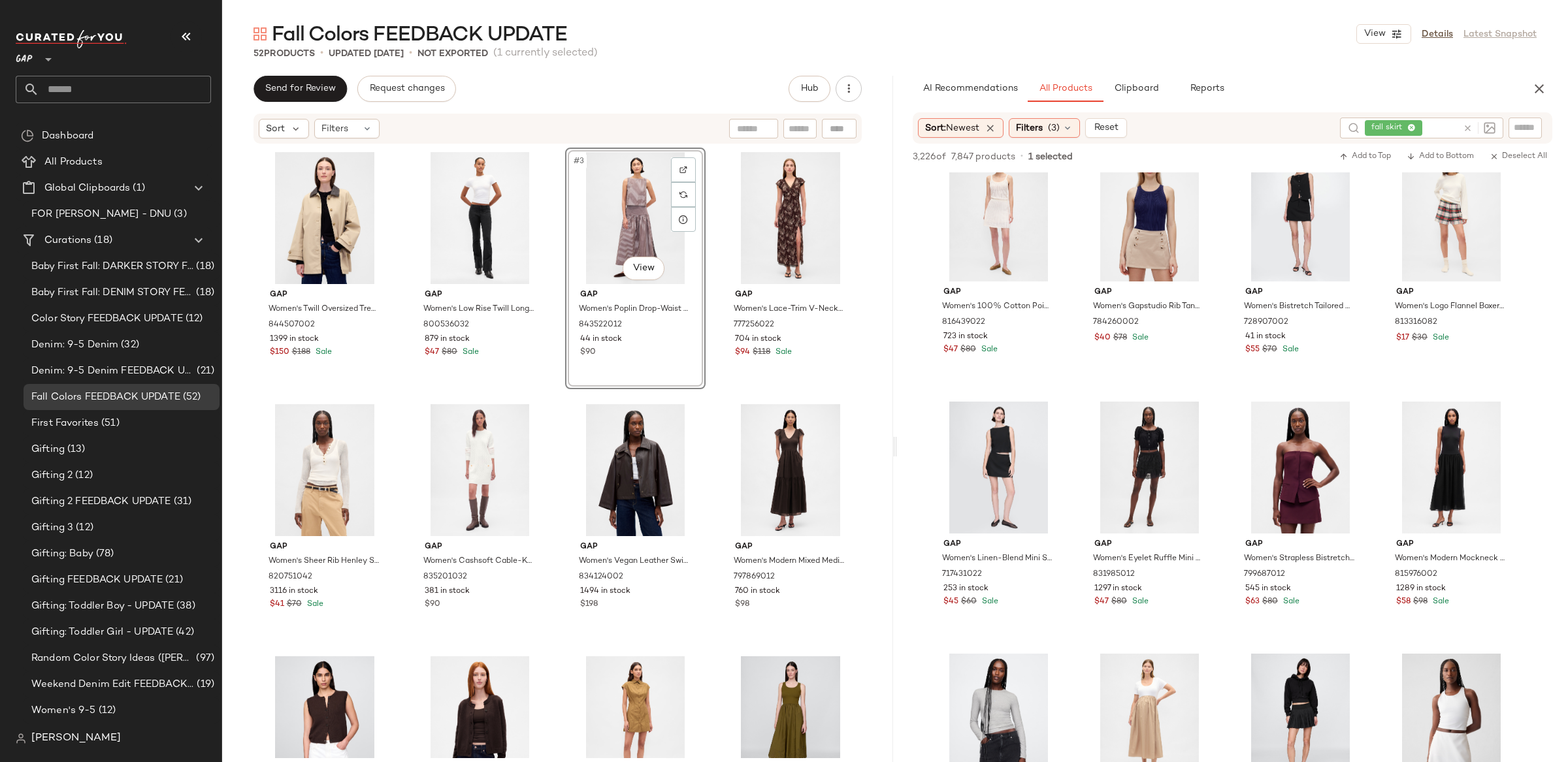
click at [1467, 136] on div at bounding box center [1476, 128] width 38 height 21
click at [1467, 131] on icon at bounding box center [1468, 128] width 10 height 10
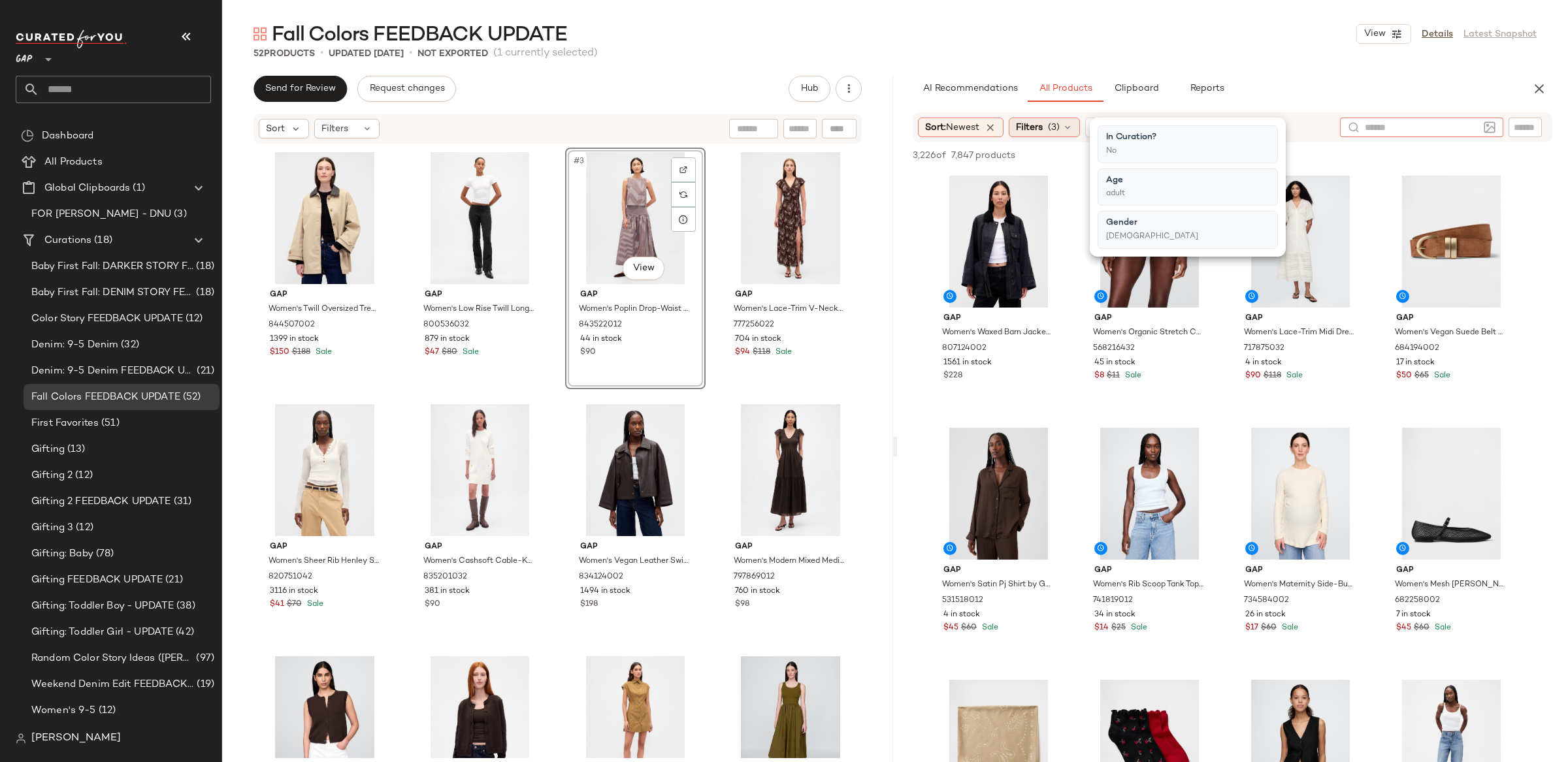
click at [1047, 124] on div "Filters (3)" at bounding box center [1045, 127] width 71 height 20
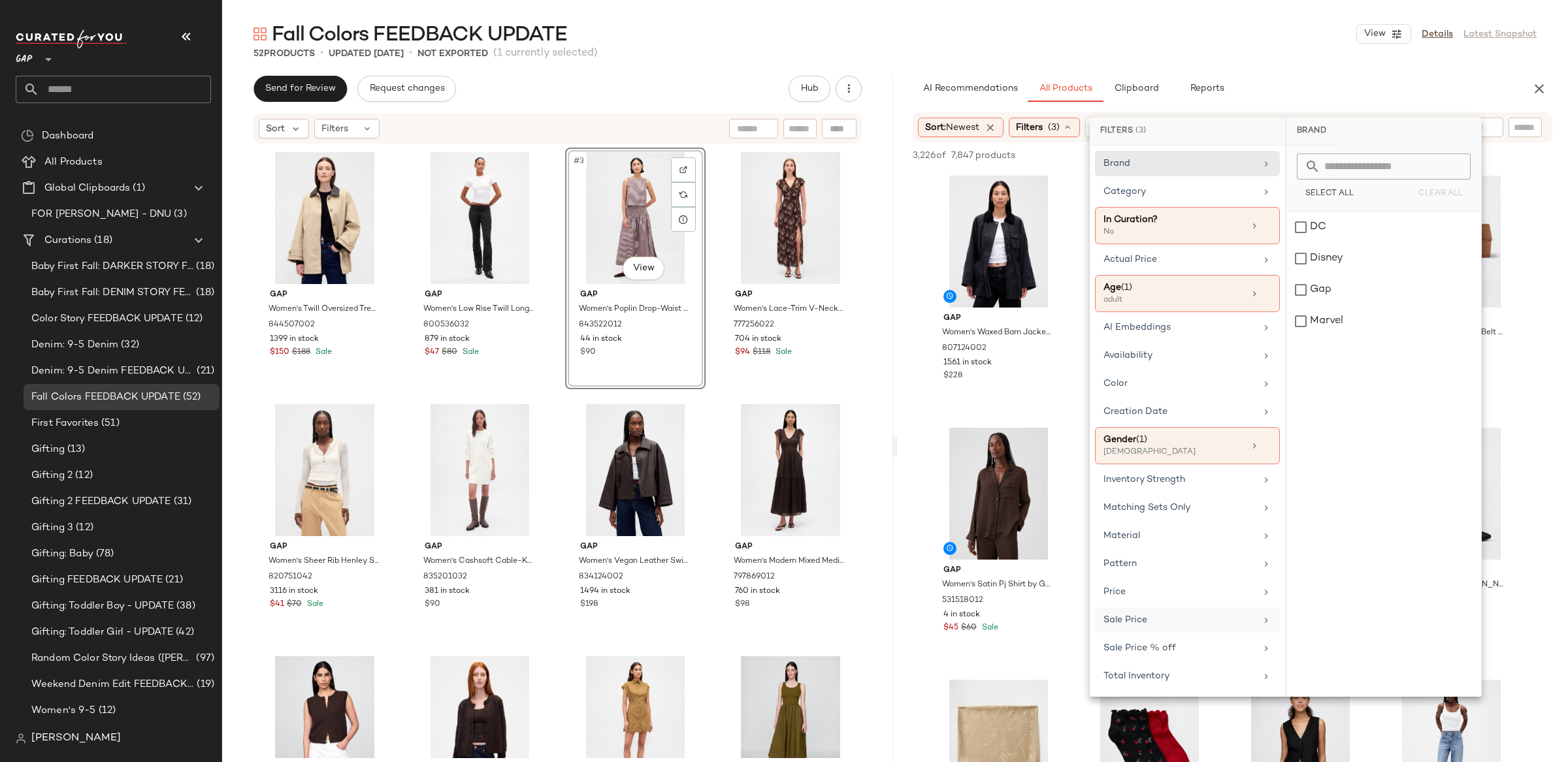
click at [1146, 616] on div "Sale Price" at bounding box center [1188, 620] width 185 height 26
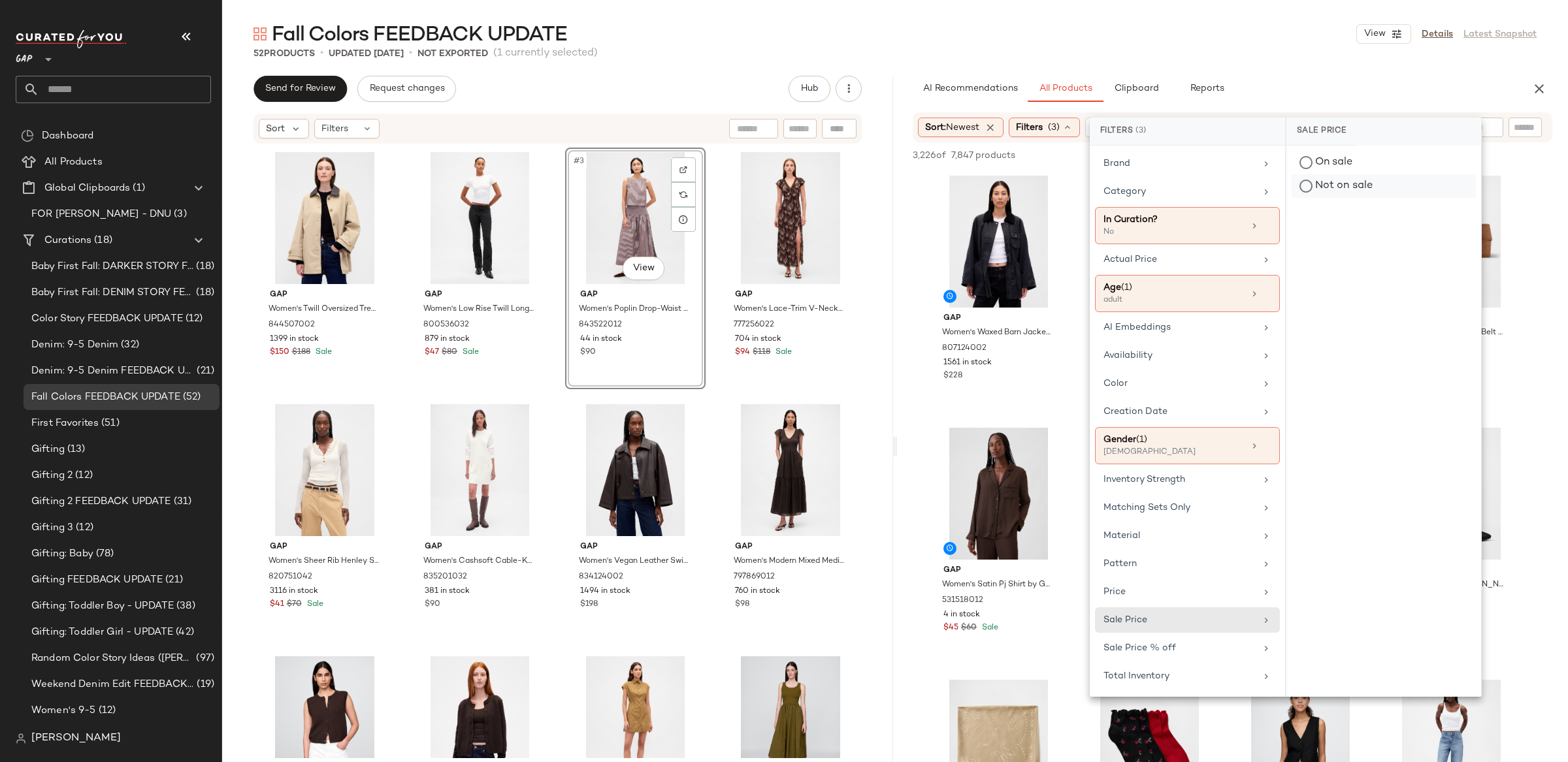
click at [1351, 176] on div "Not on sale" at bounding box center [1383, 186] width 184 height 23
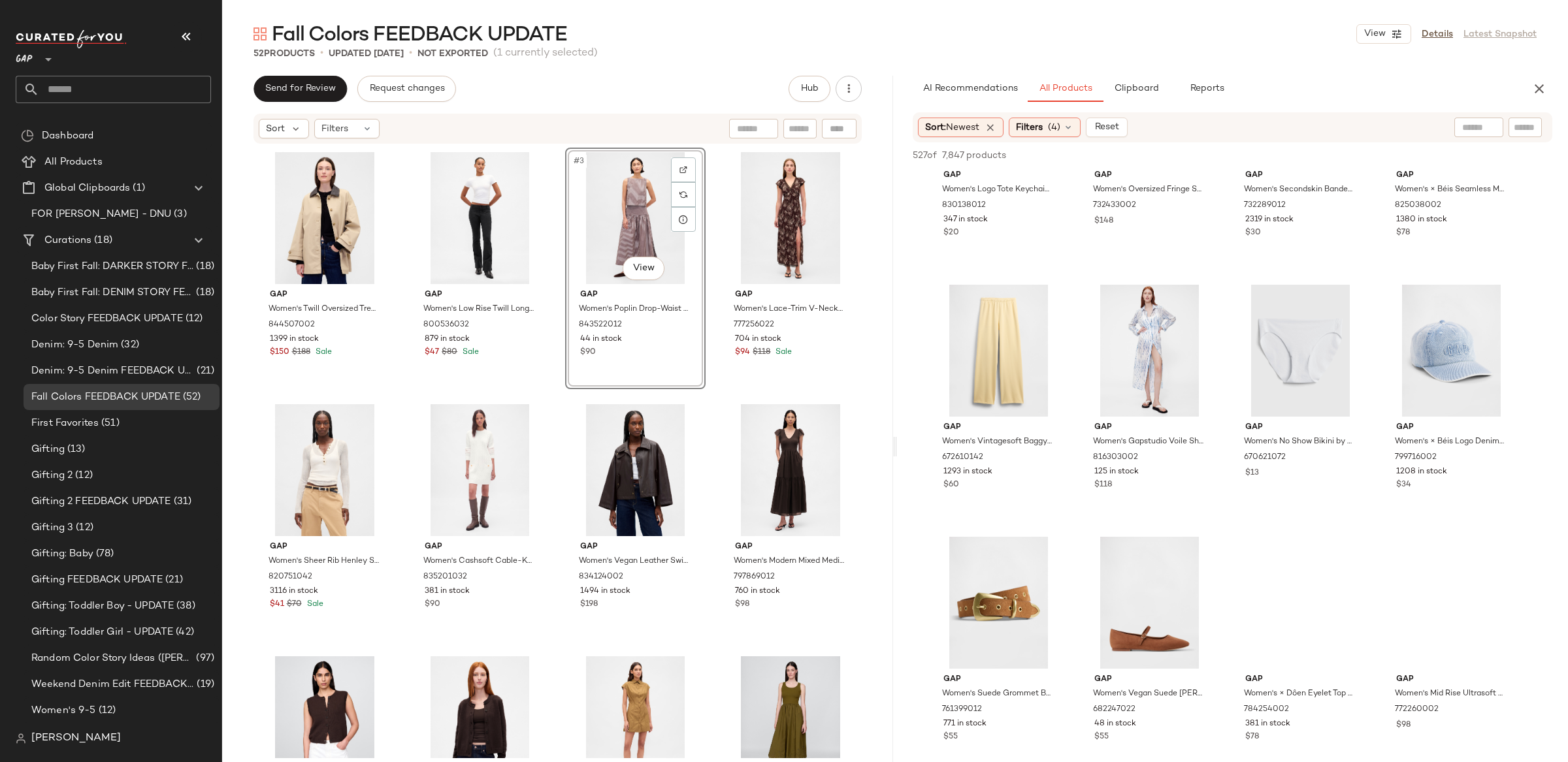
scroll to position [4982, 0]
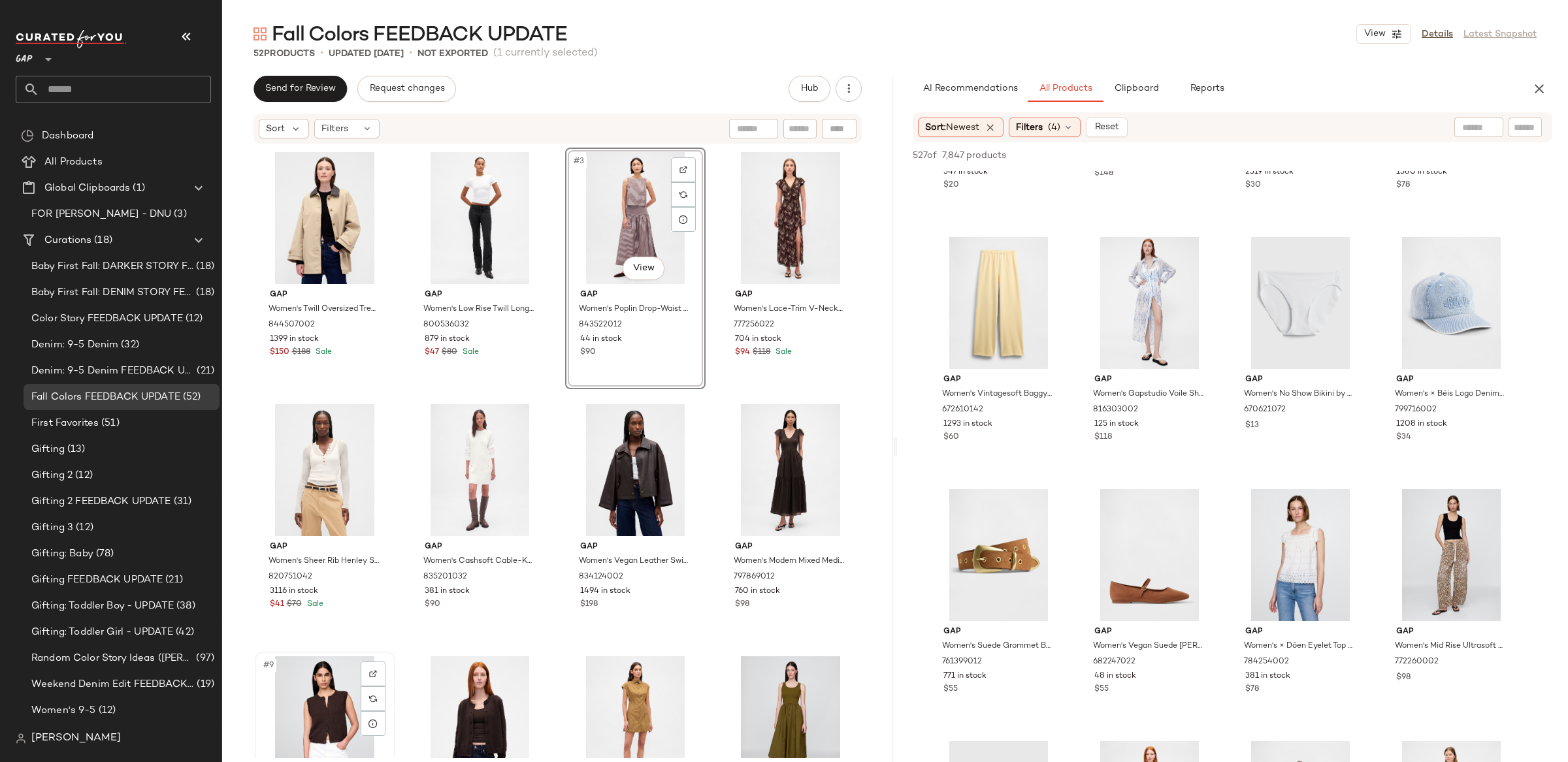
click at [338, 688] on div "#9 View" at bounding box center [325, 722] width 131 height 132
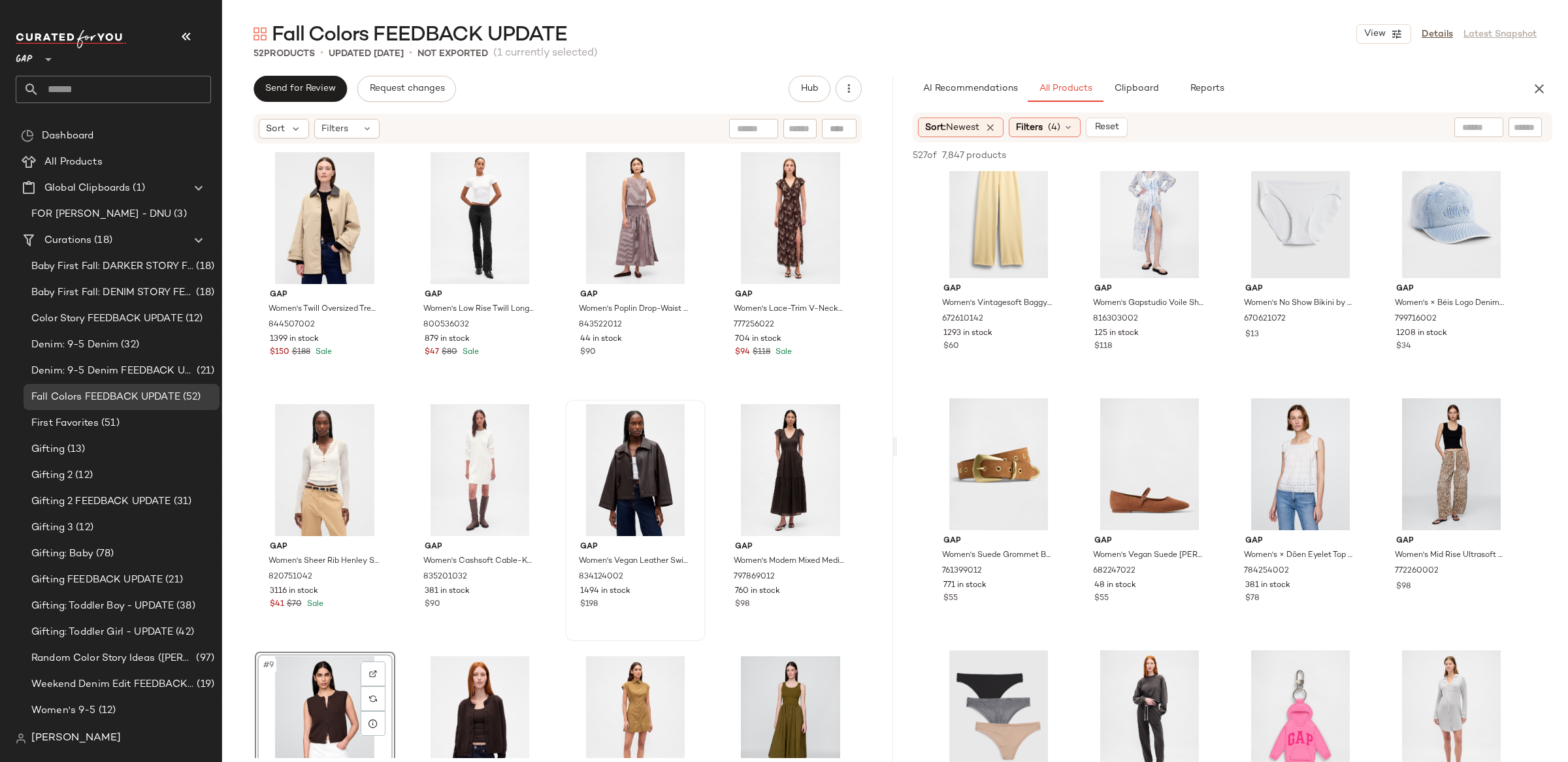
scroll to position [5189, 0]
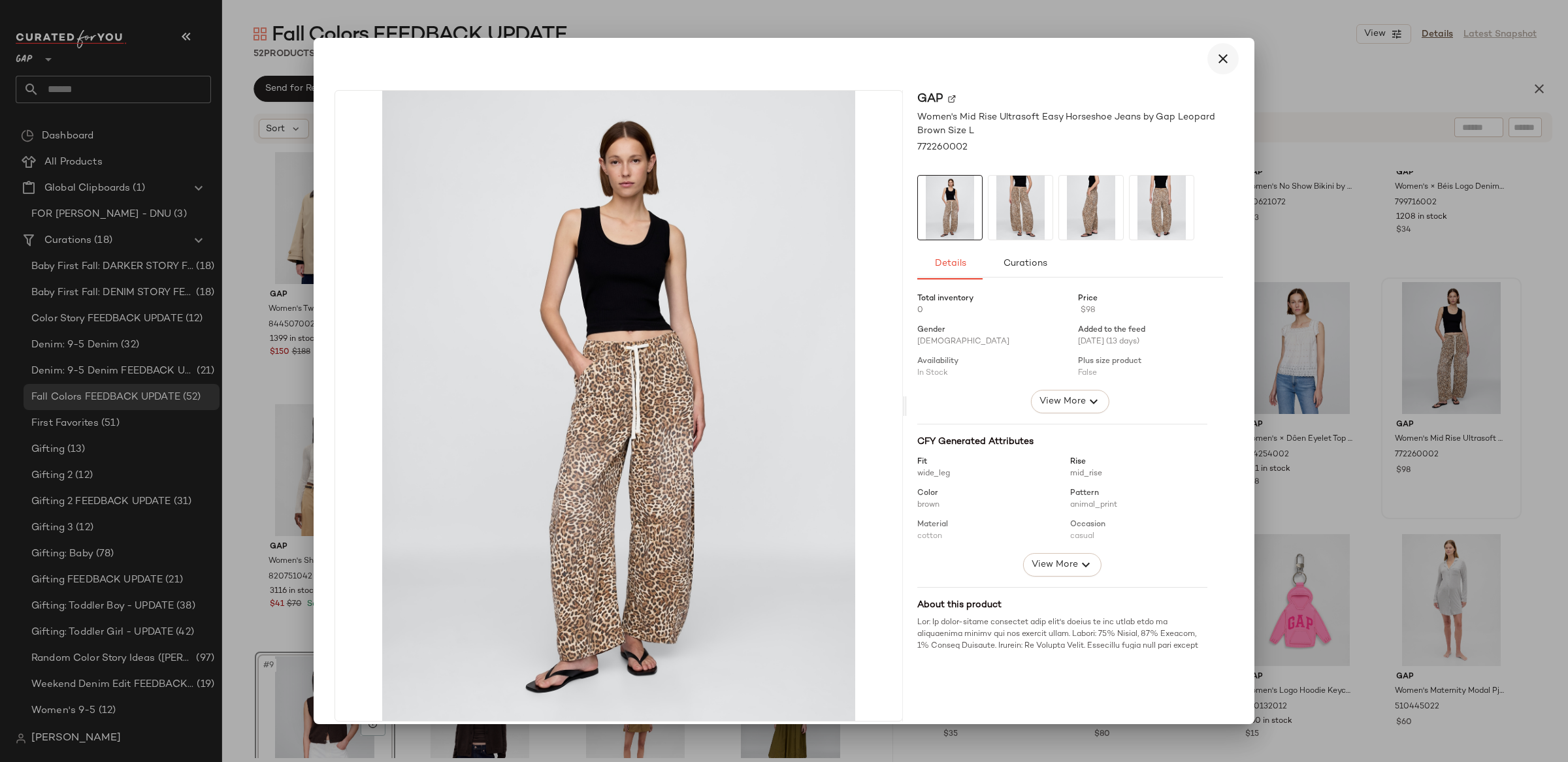
click at [1216, 62] on icon "button" at bounding box center [1223, 59] width 16 height 16
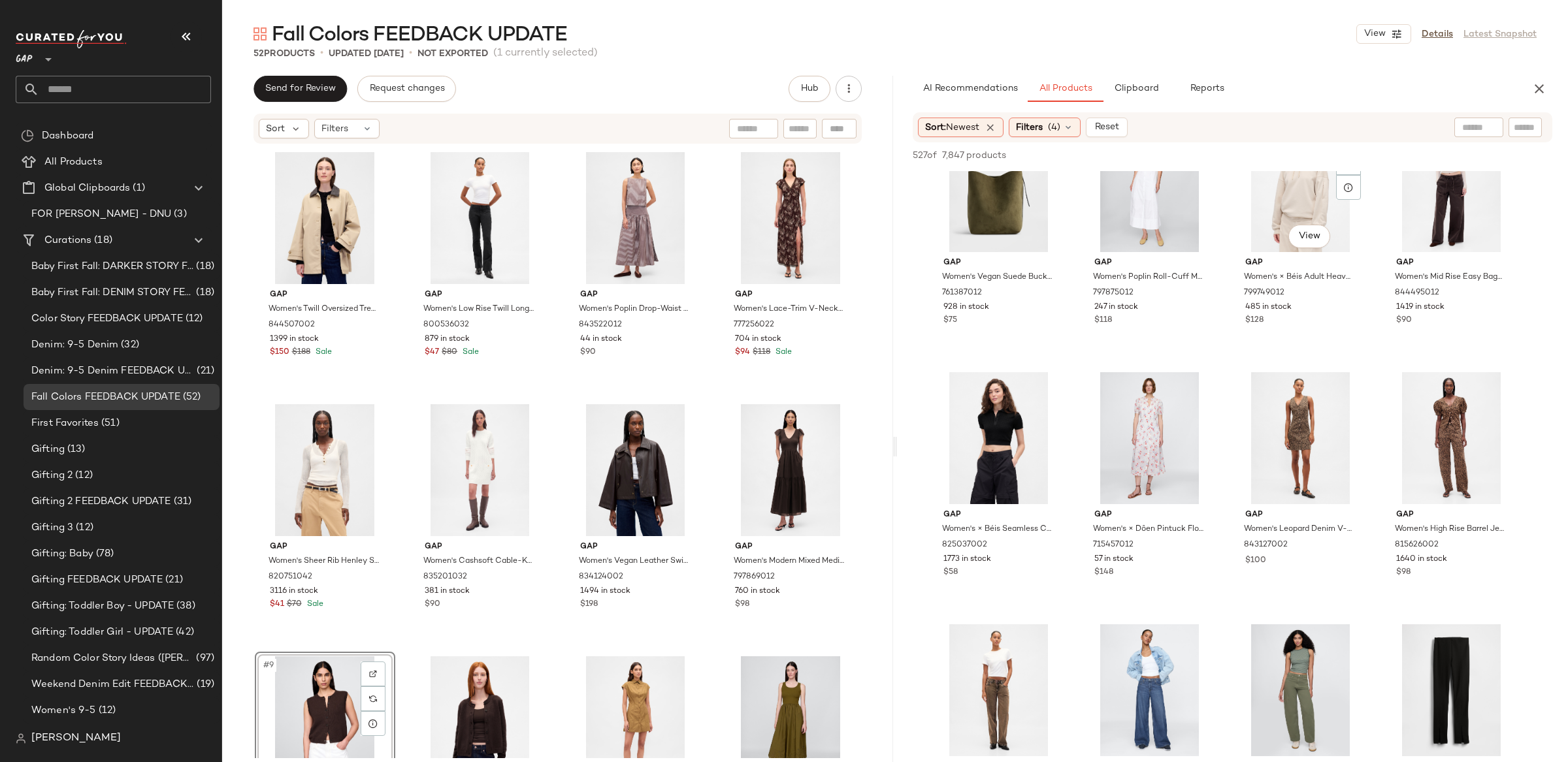
scroll to position [6870, 0]
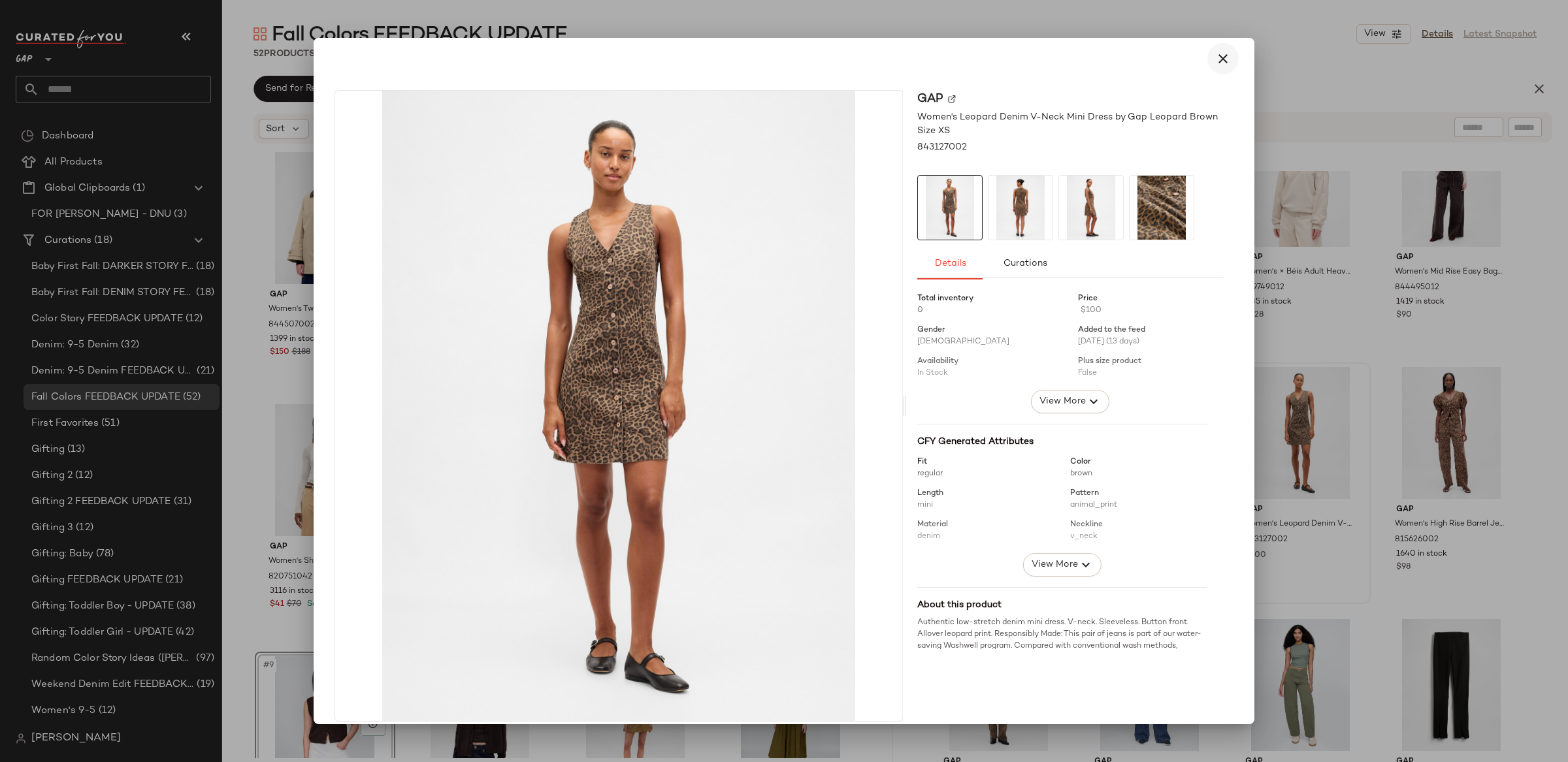
click at [1215, 61] on icon "button" at bounding box center [1223, 59] width 16 height 16
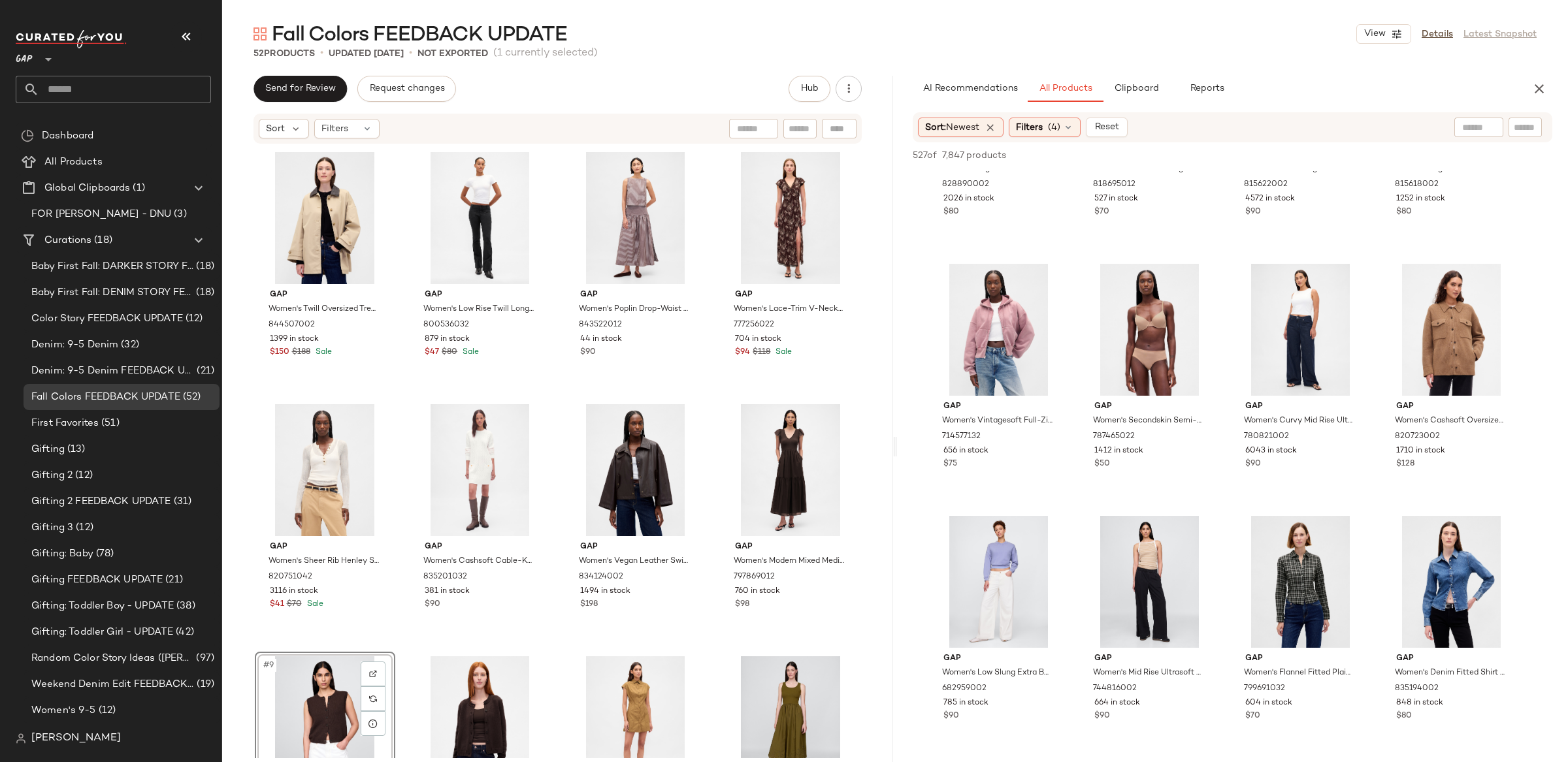
scroll to position [7906, 0]
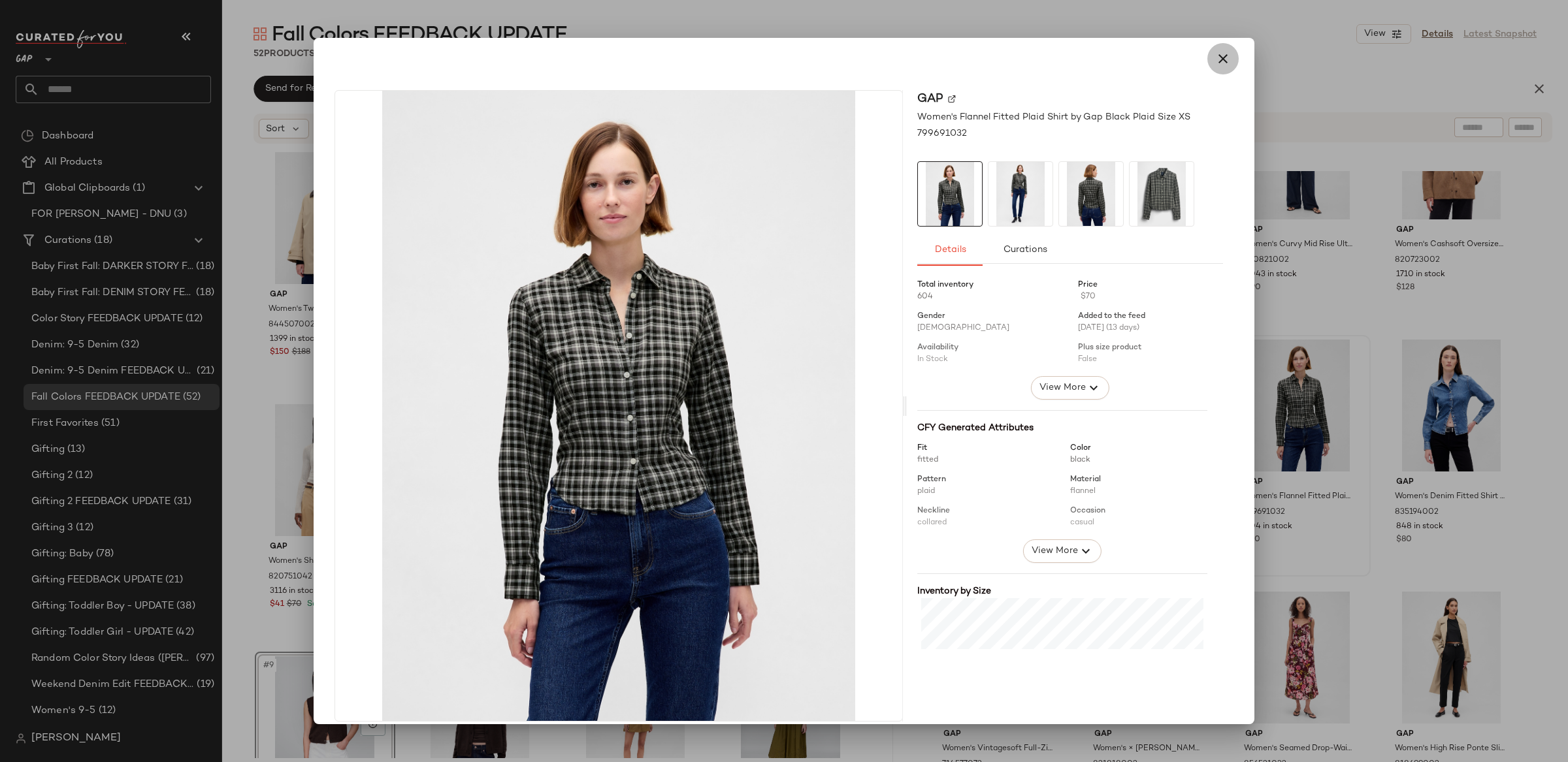
click at [1215, 60] on icon "button" at bounding box center [1223, 59] width 16 height 16
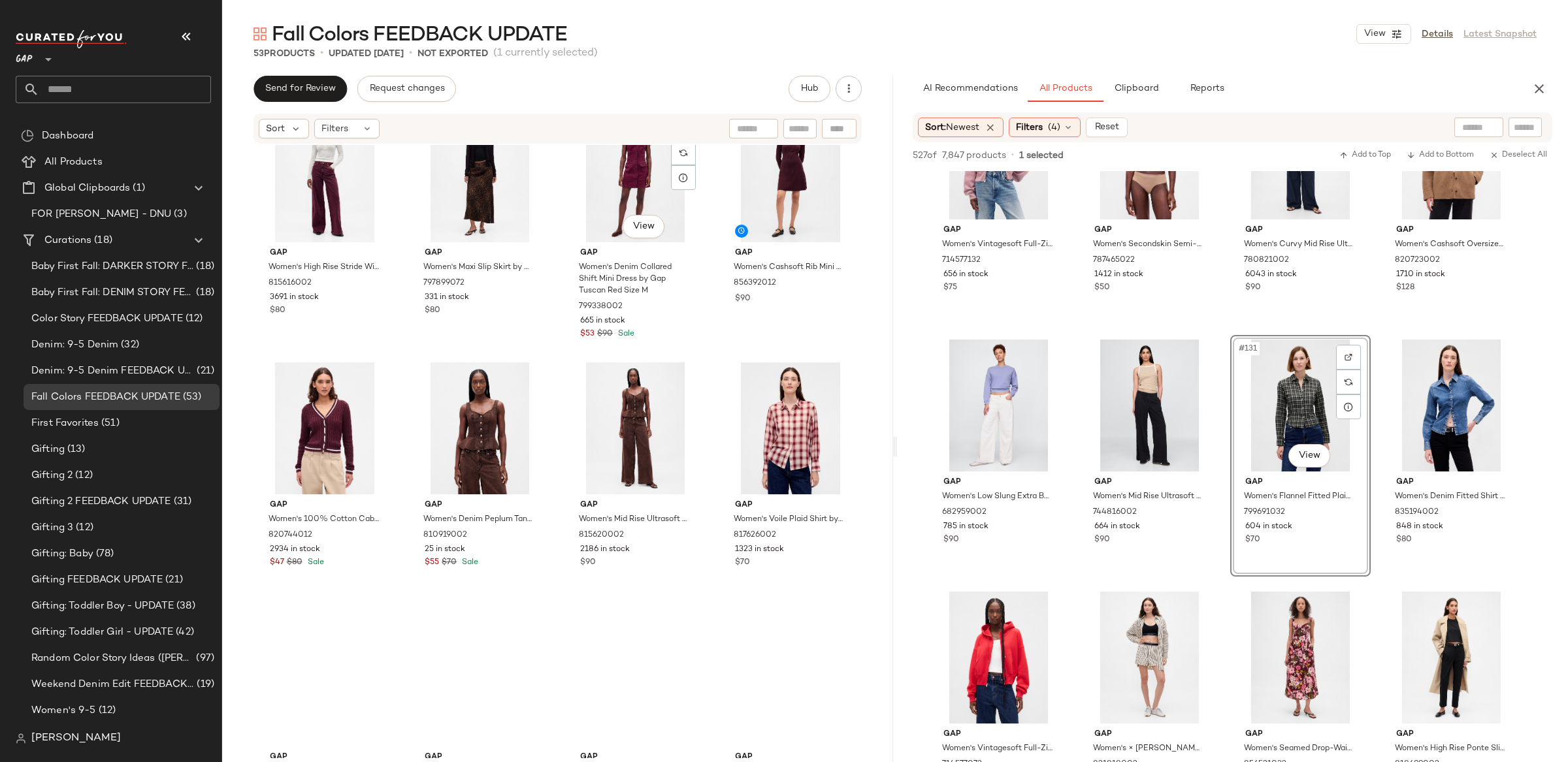
scroll to position [2223, 0]
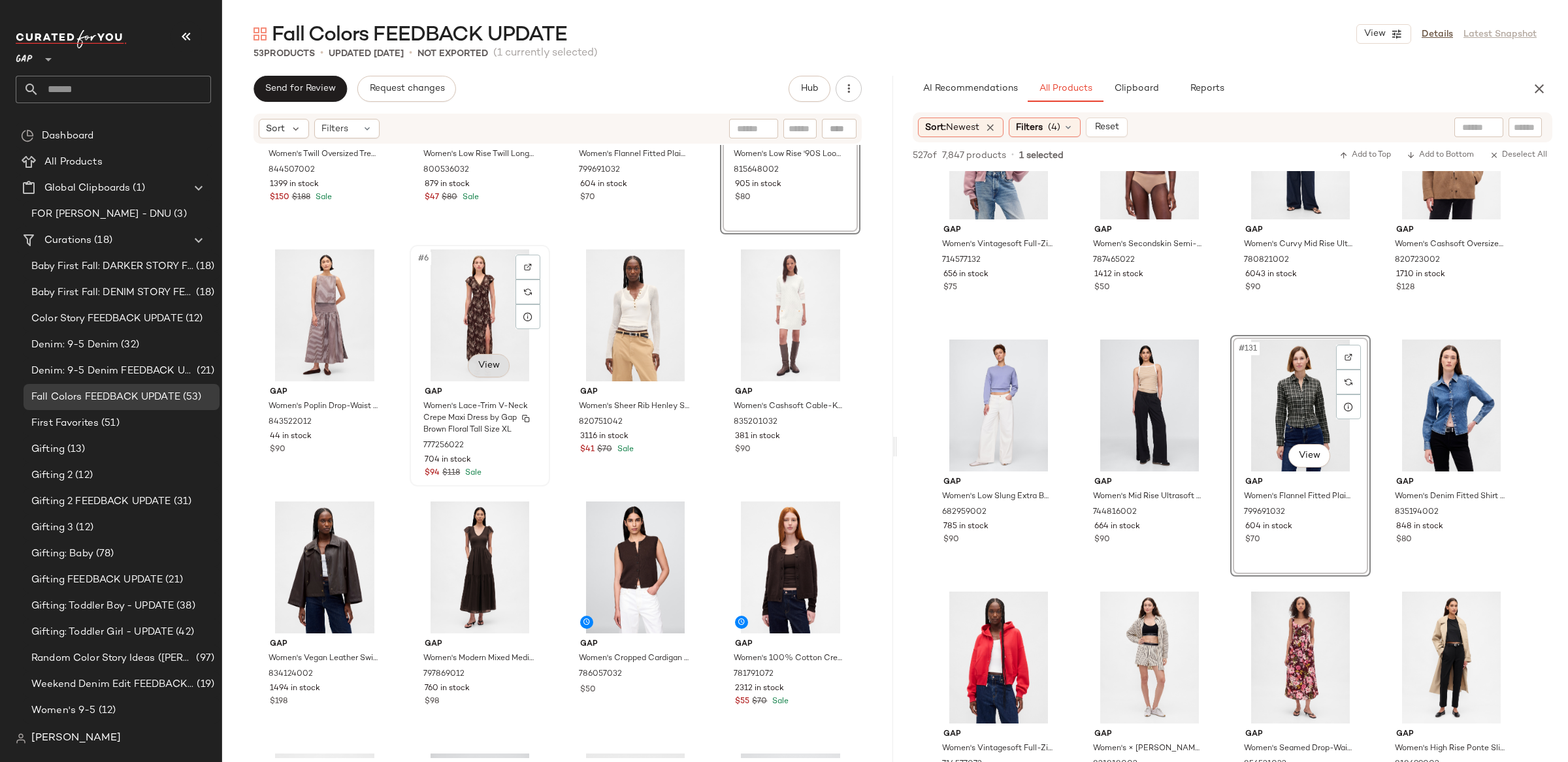
scroll to position [159, 0]
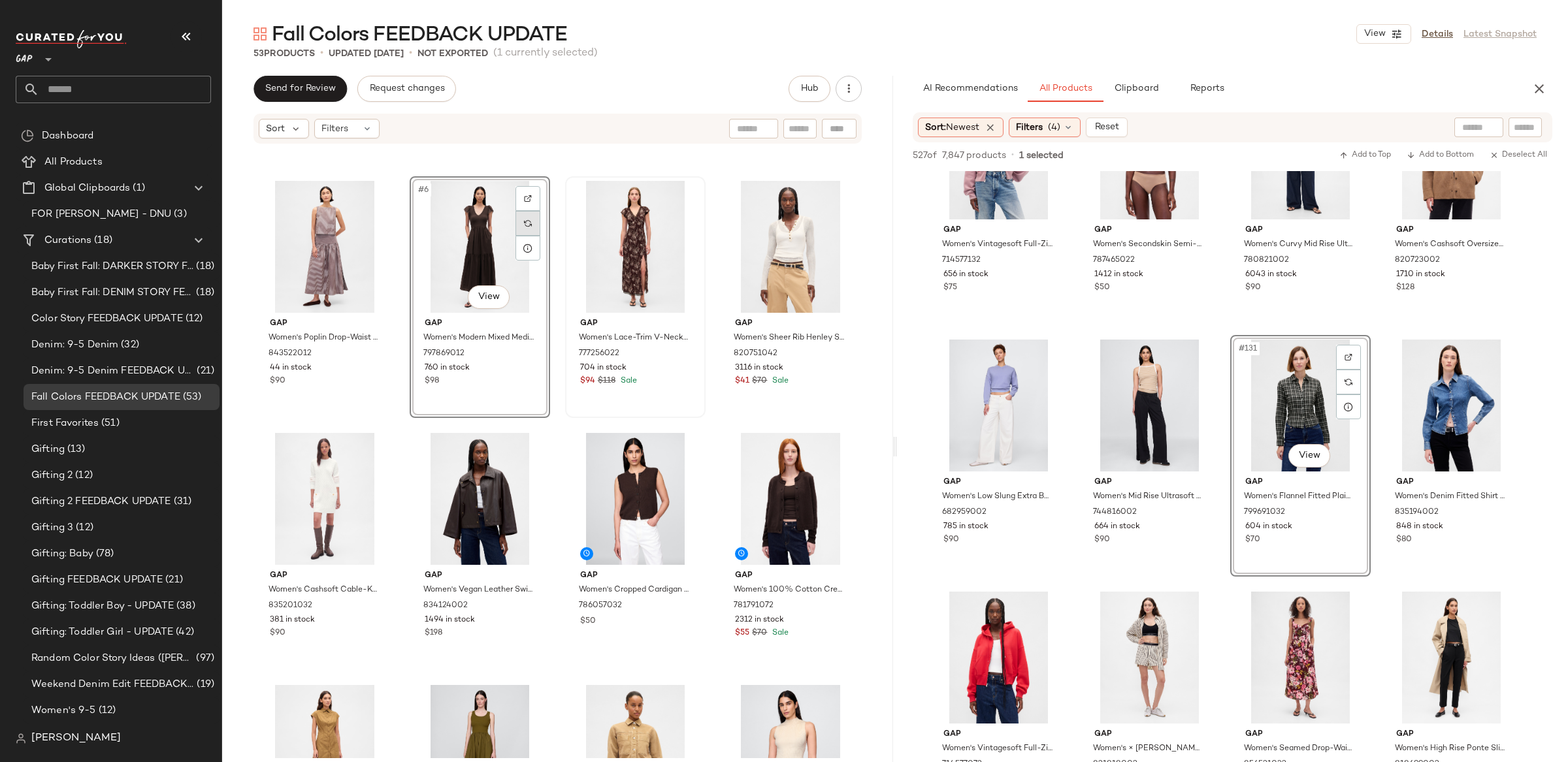
scroll to position [228, 0]
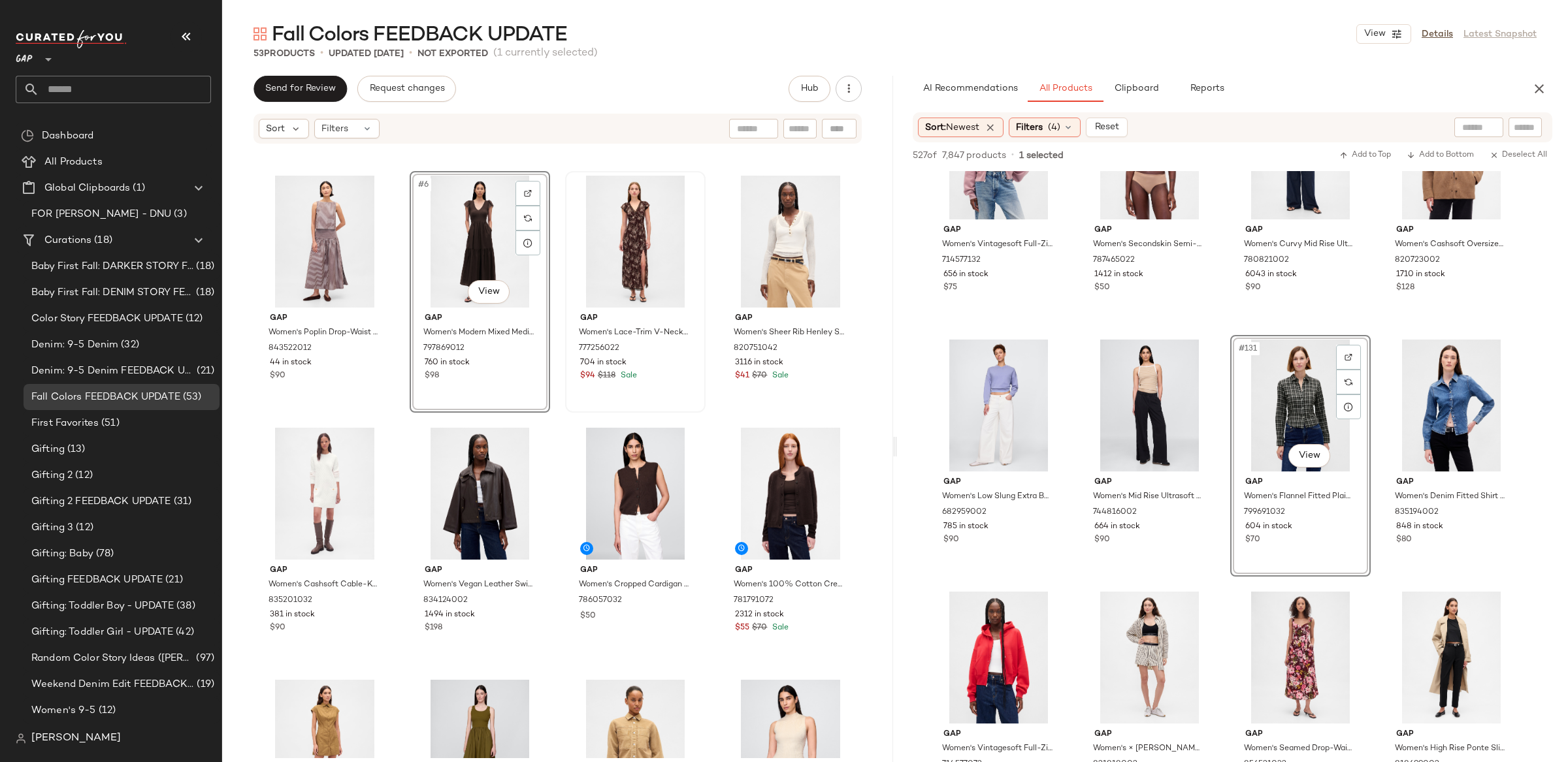
drag, startPoint x: 1507, startPoint y: 127, endPoint x: 1519, endPoint y: 127, distance: 12.0
click at [1507, 127] on div at bounding box center [1501, 127] width 92 height 20
drag, startPoint x: 1520, startPoint y: 127, endPoint x: 1559, endPoint y: 120, distance: 39.6
click at [1520, 127] on input "Filter" at bounding box center [1481, 127] width 111 height 13
type input "******"
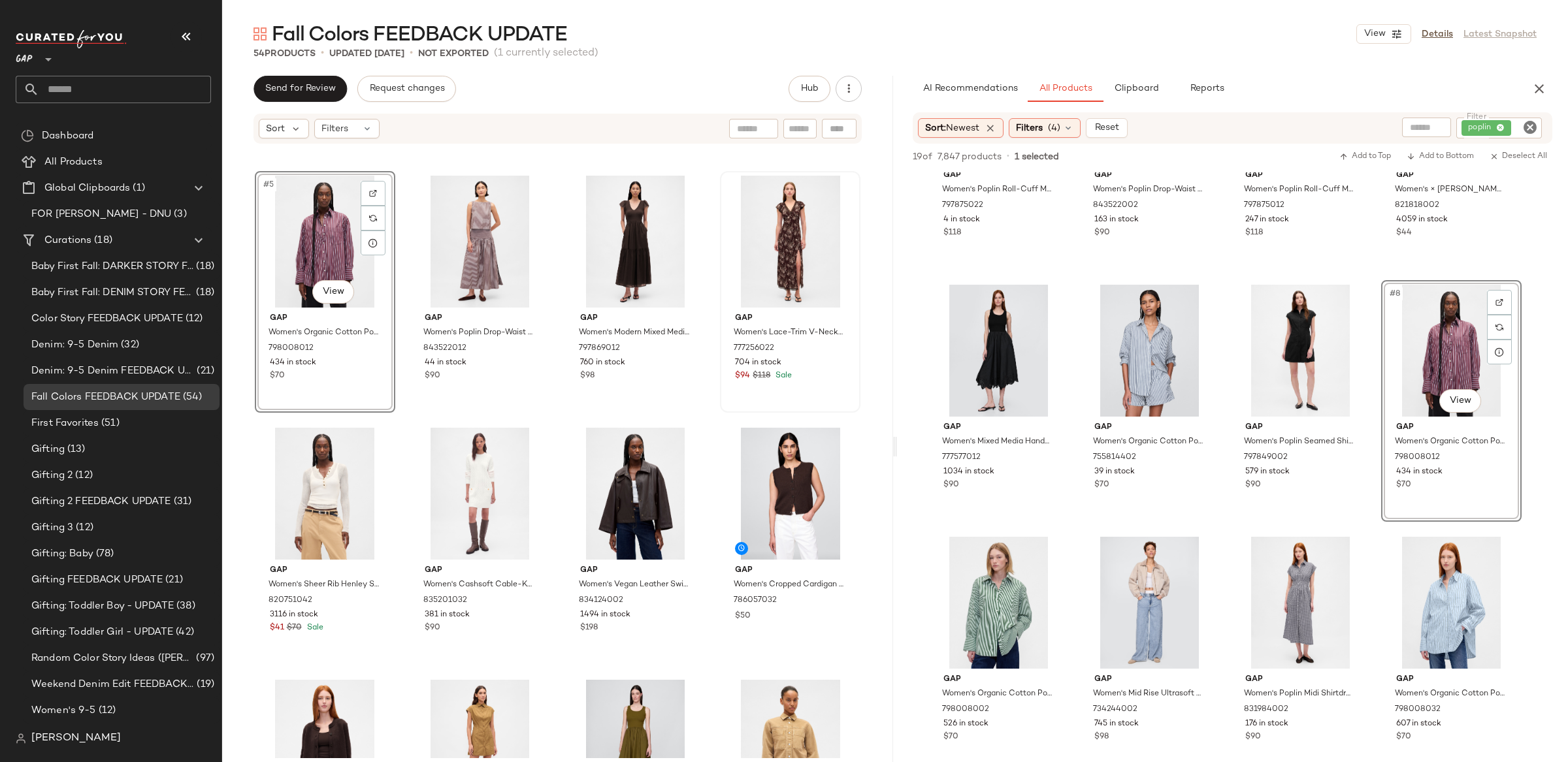
scroll to position [0, 0]
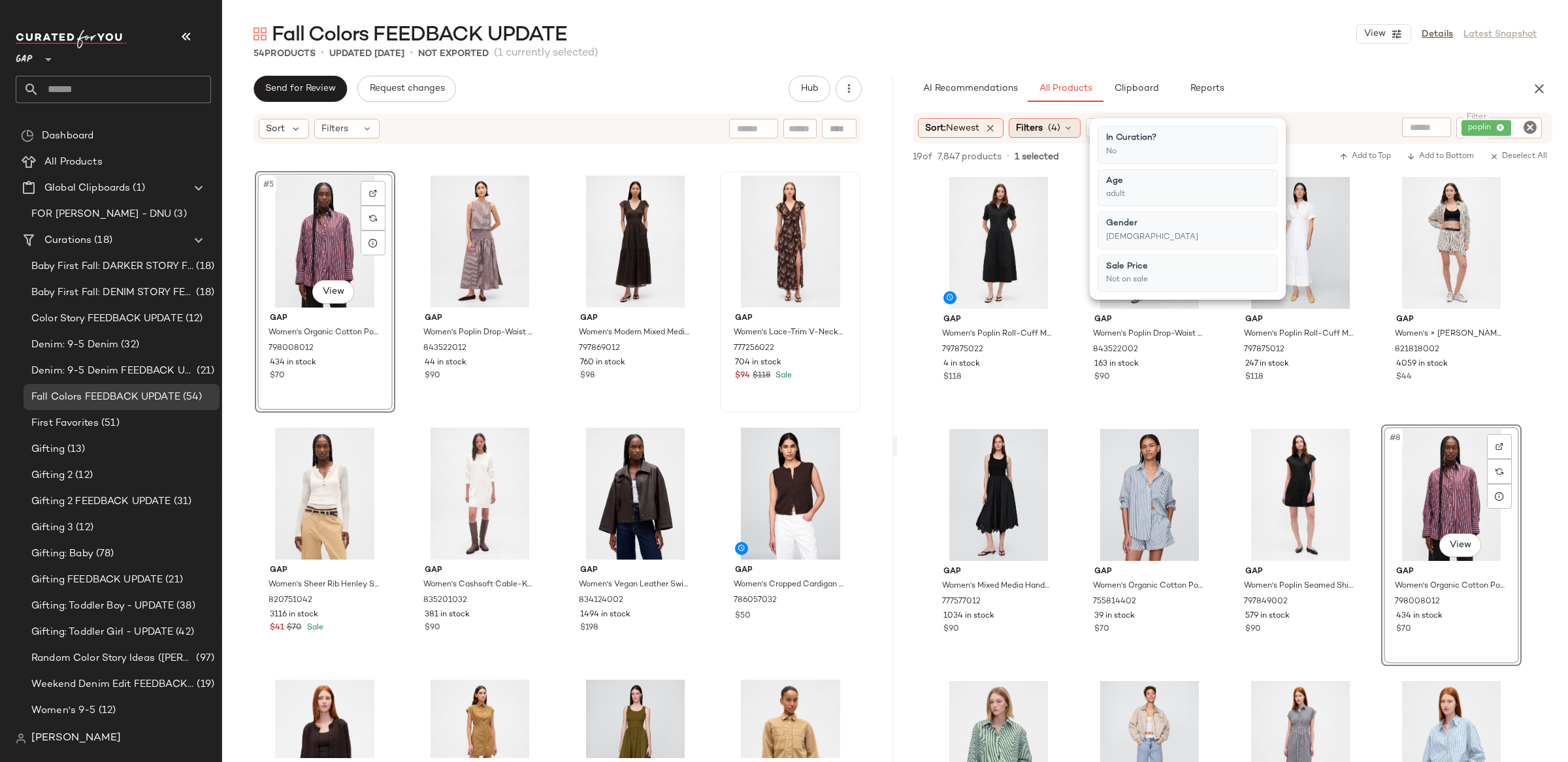
click at [1036, 126] on span "Filters" at bounding box center [1030, 128] width 27 height 13
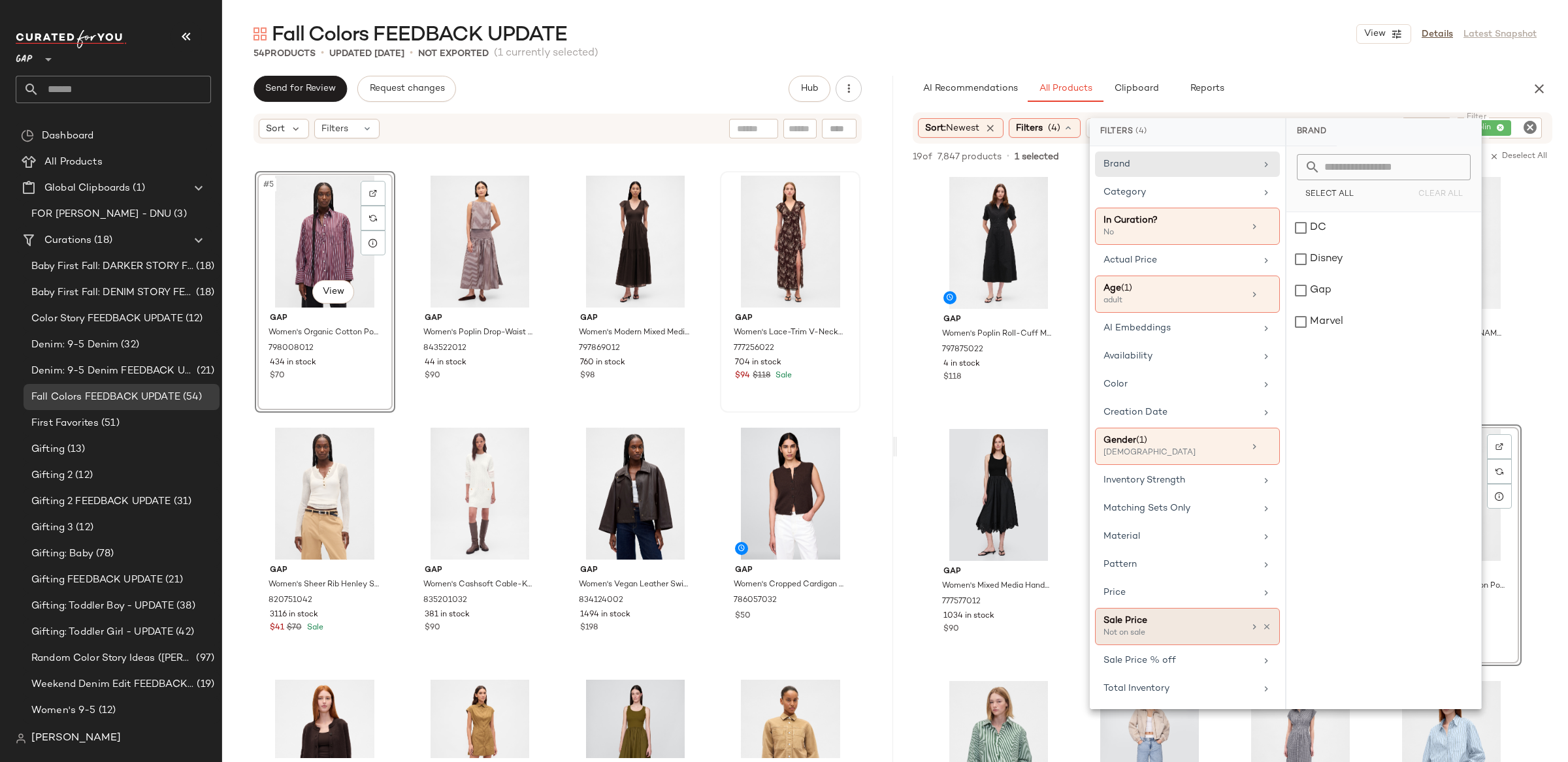
click at [1270, 626] on icon at bounding box center [1267, 627] width 9 height 9
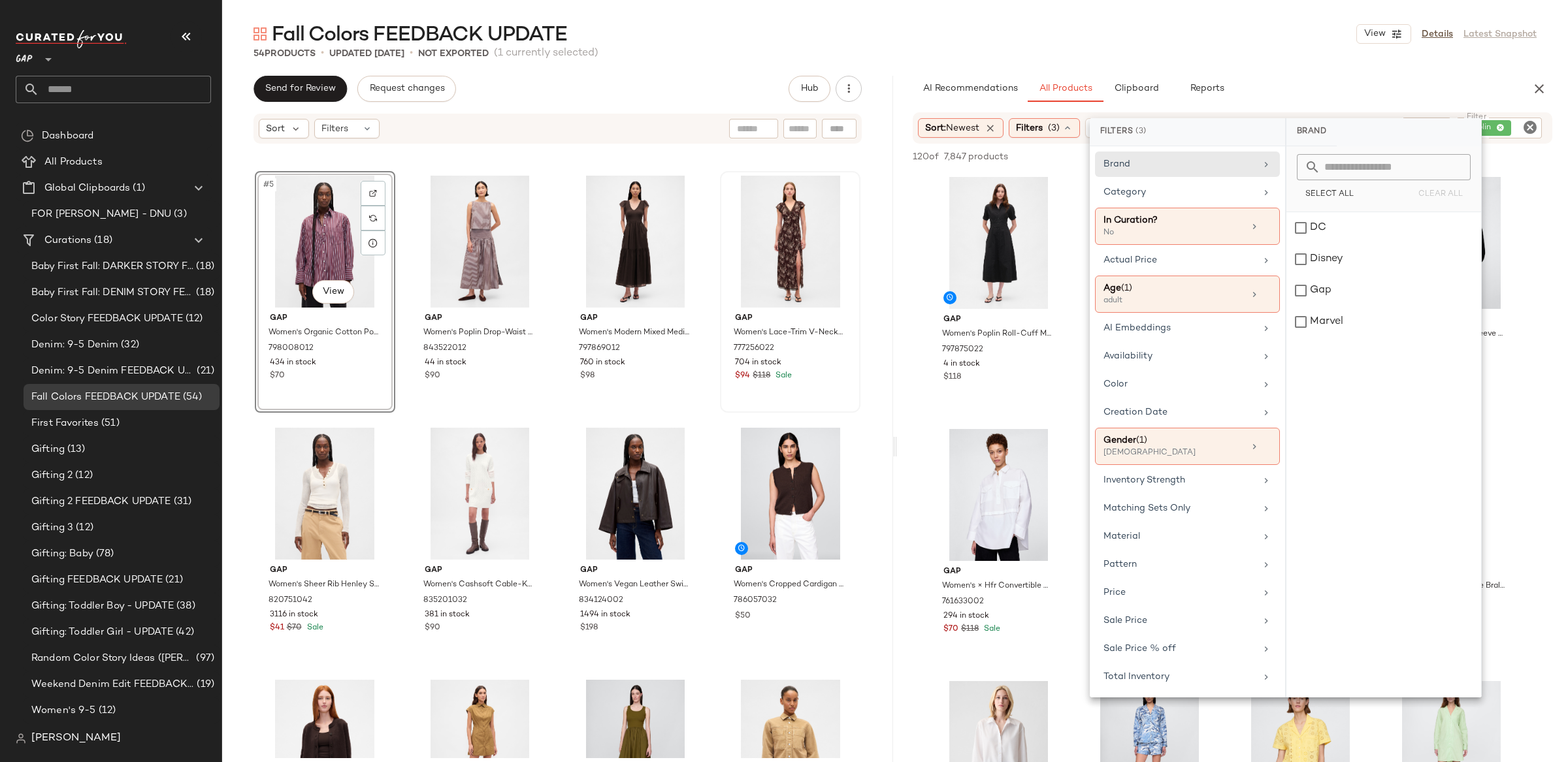
click at [900, 88] on div "AI Recommendations All Products Clipboard Reports" at bounding box center [1212, 88] width 629 height 26
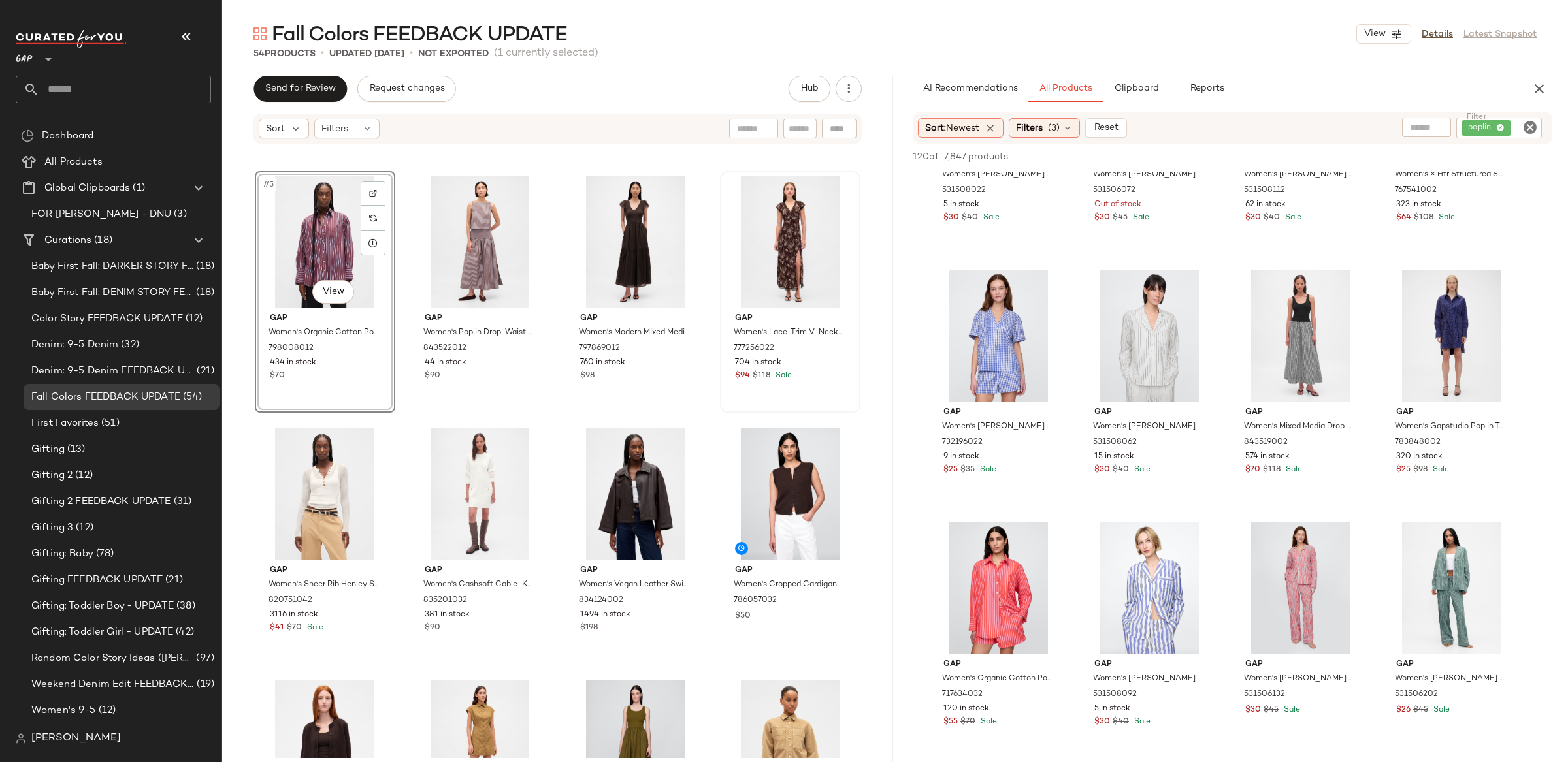
scroll to position [1170, 0]
click at [529, 198] on div at bounding box center [528, 194] width 25 height 25
click at [1528, 121] on icon "Clear Filter" at bounding box center [1531, 128] width 16 height 16
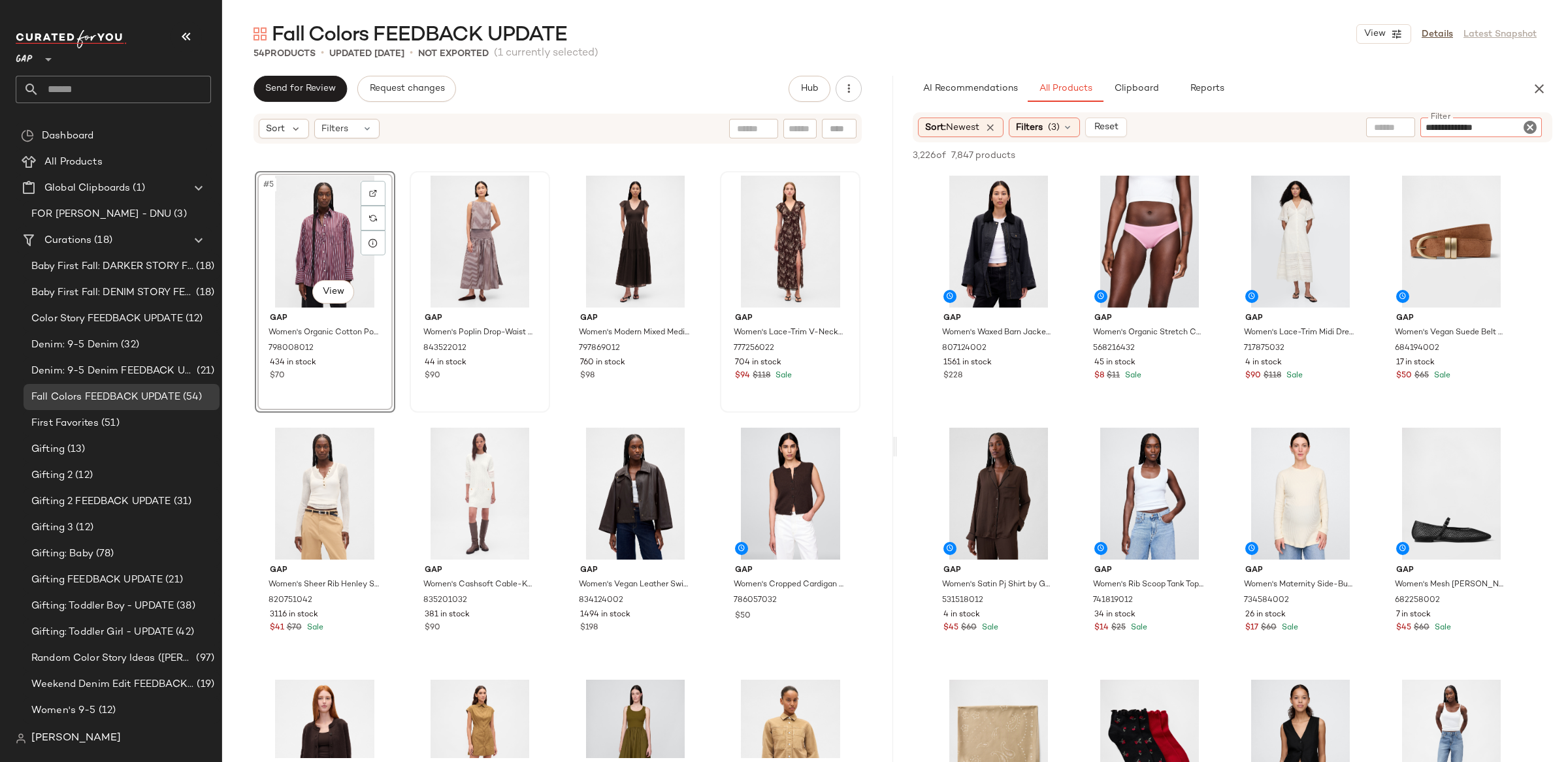
type input "**********"
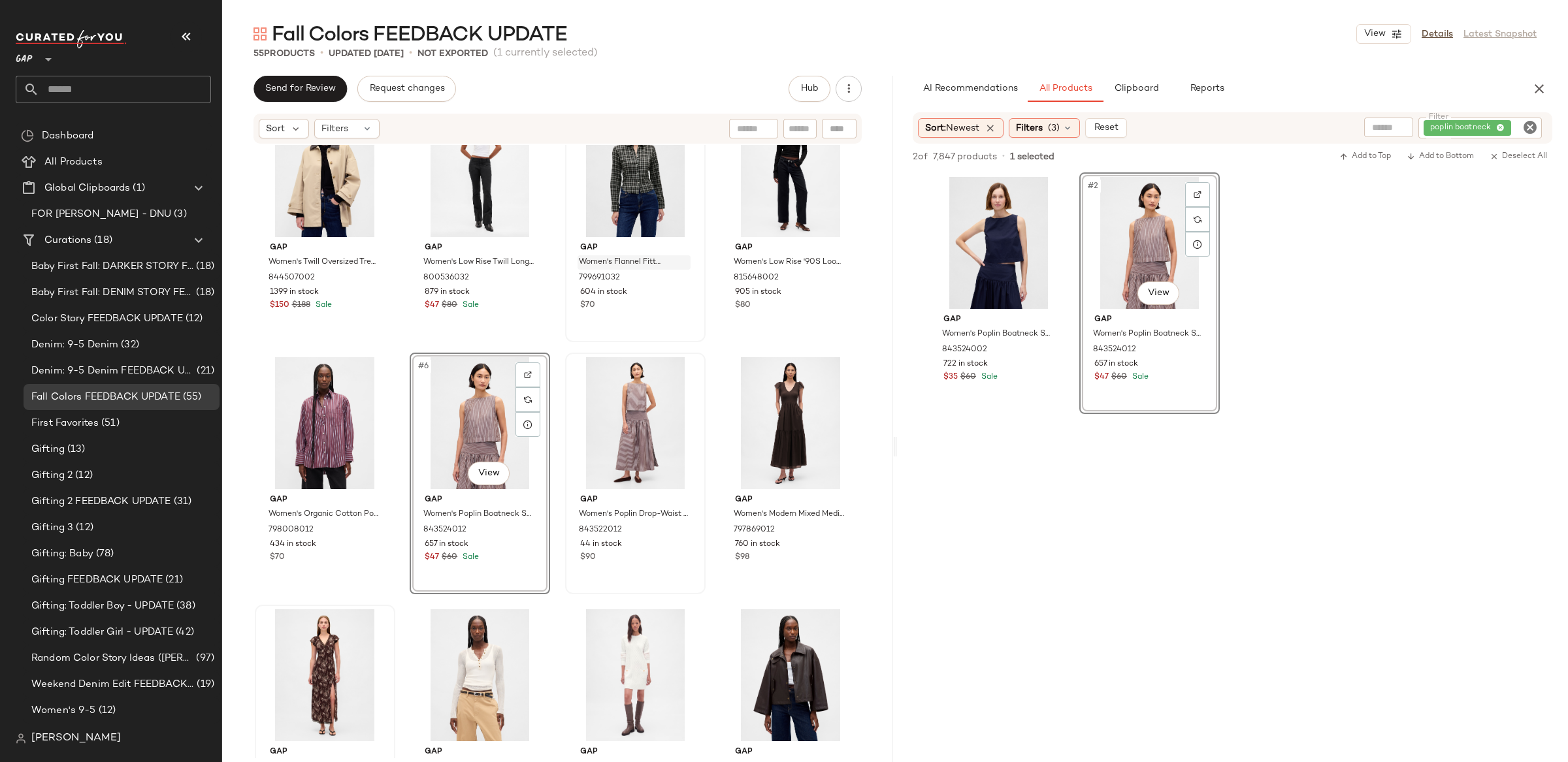
scroll to position [0, 0]
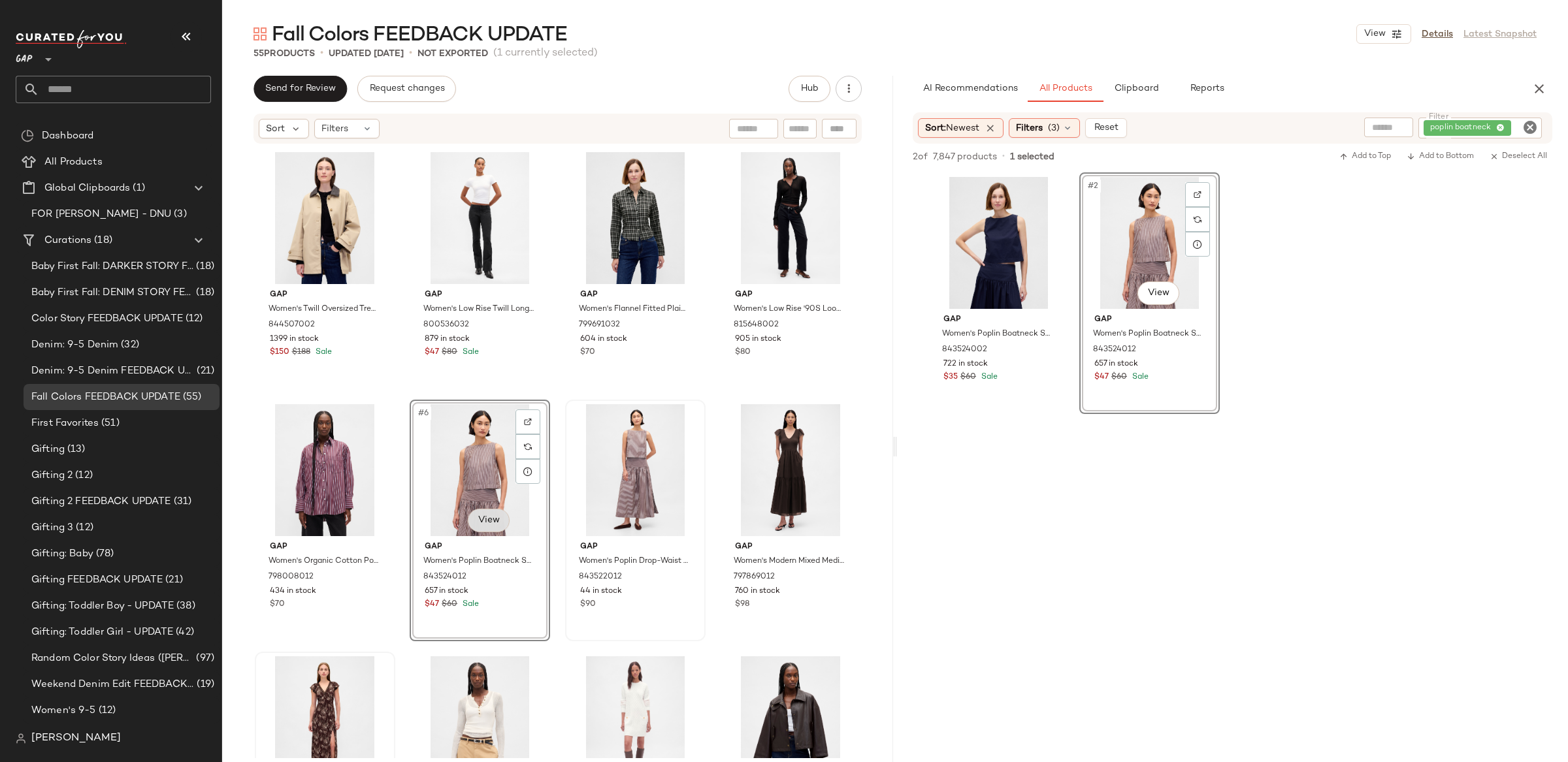
click at [494, 522] on body "GAP ** Dashboard All Products Global Clipboards (1) FOR [PERSON_NAME] - DNU (3)…" at bounding box center [784, 381] width 1568 height 762
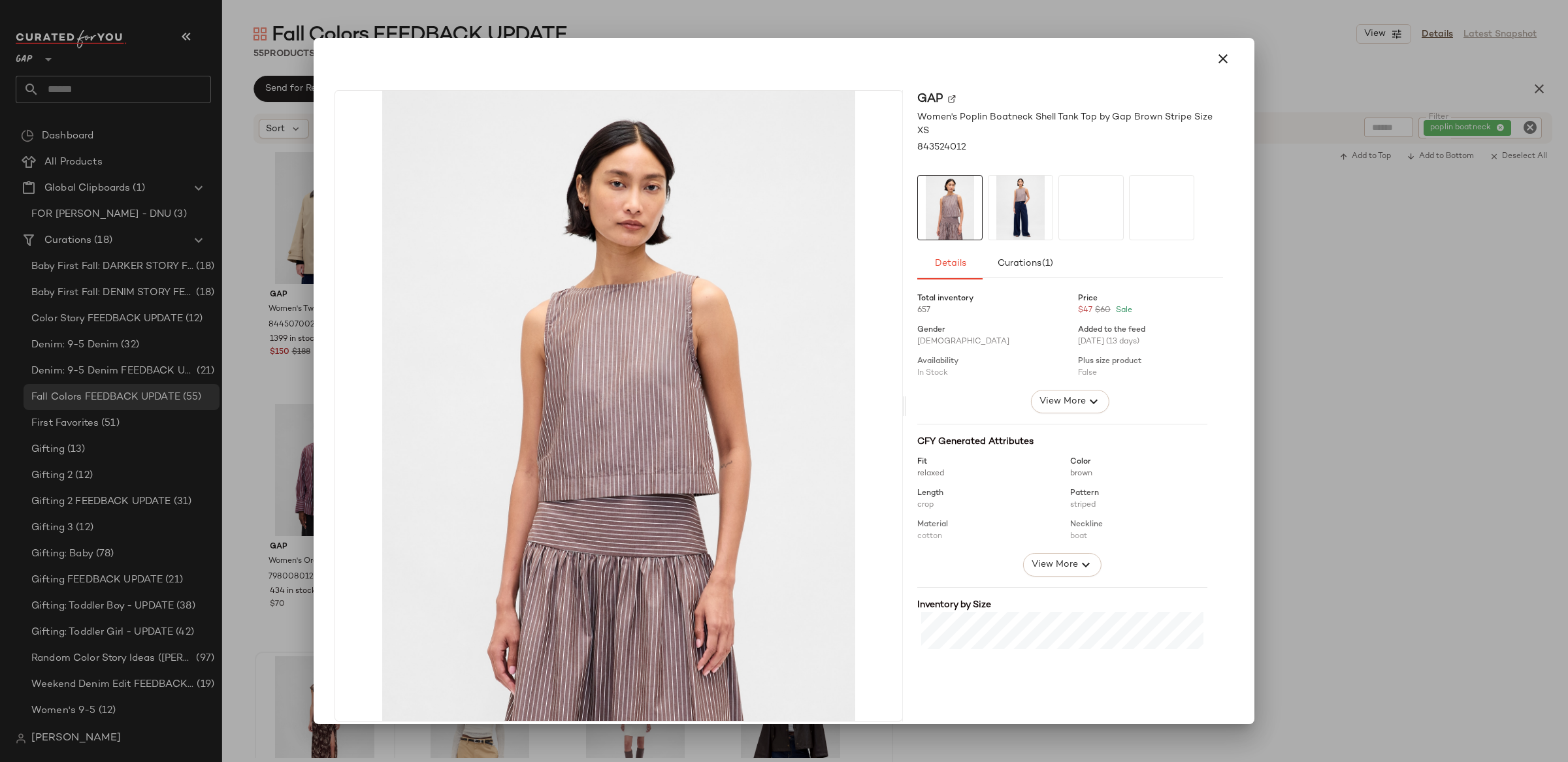
click at [1217, 58] on icon "button" at bounding box center [1223, 59] width 16 height 16
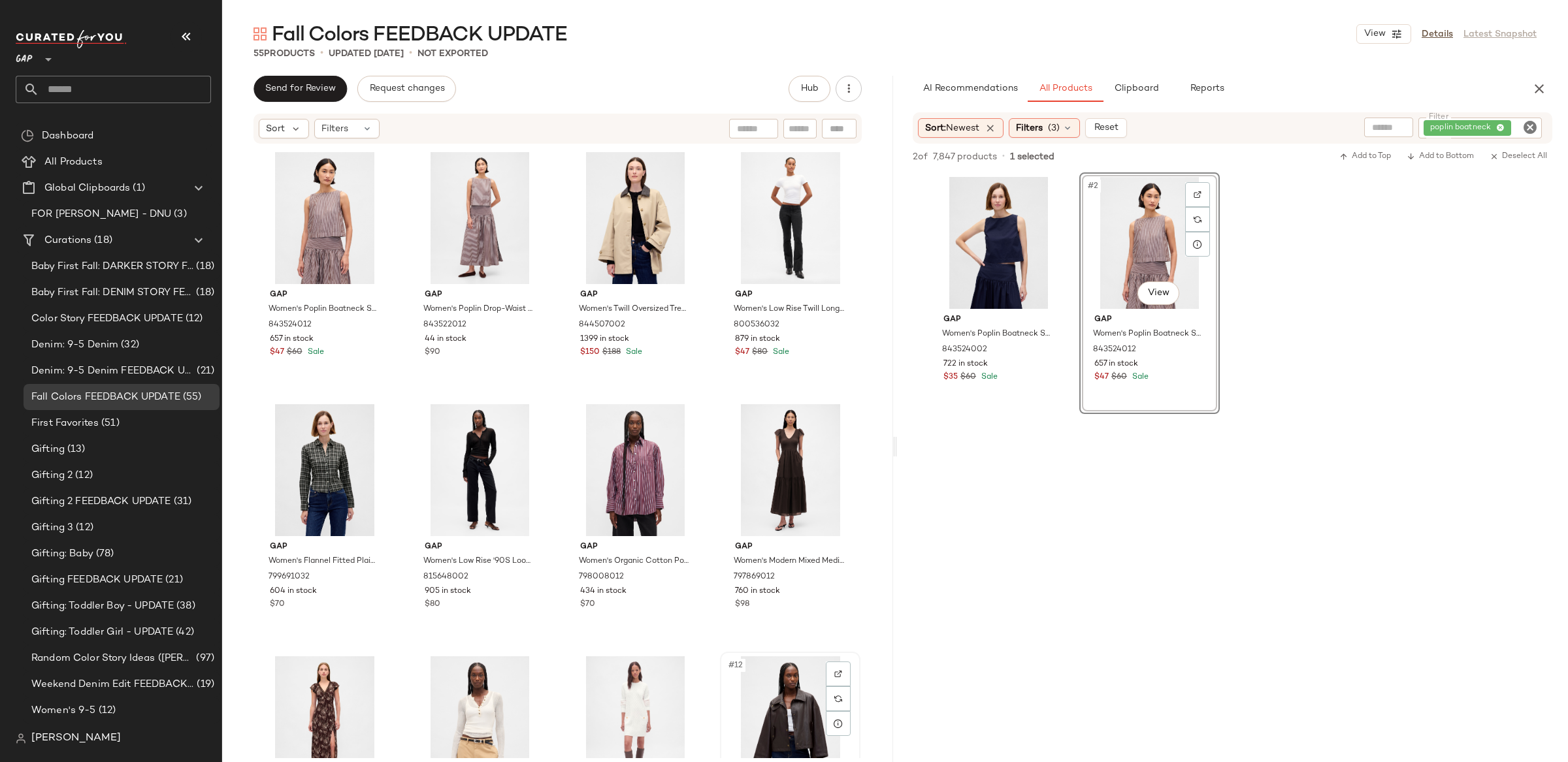
scroll to position [5, 0]
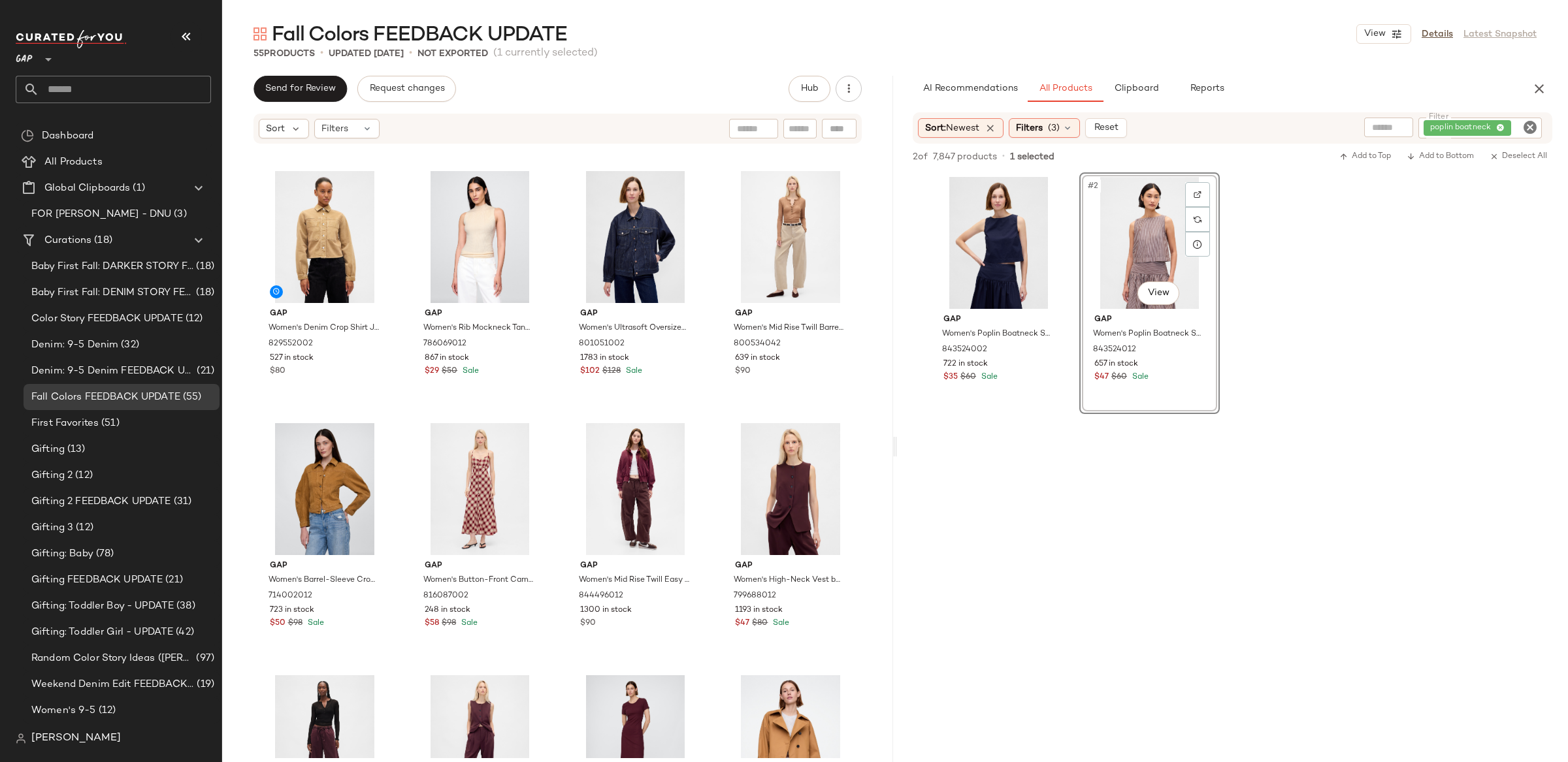
scroll to position [1308, 0]
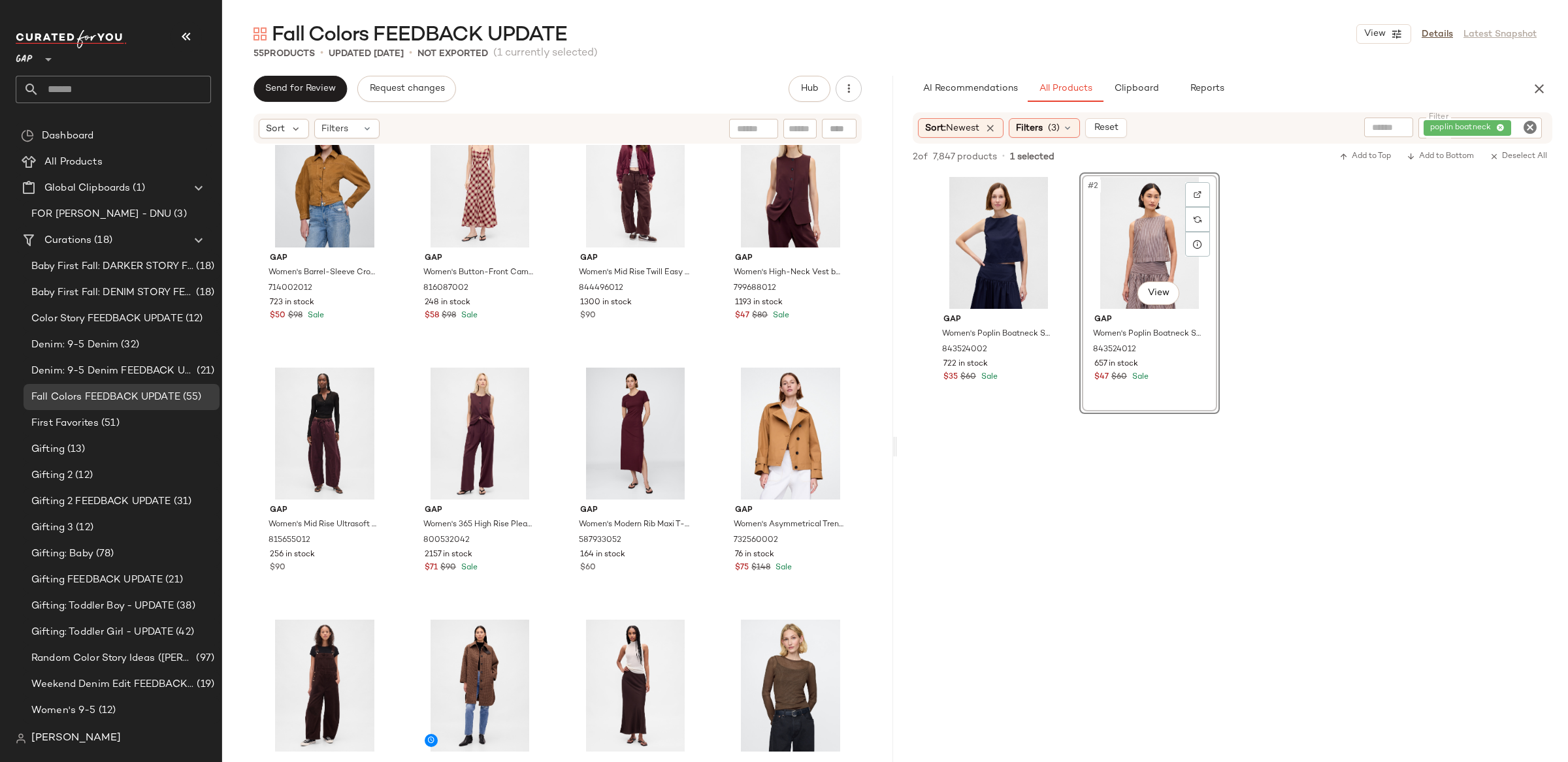
click at [1528, 127] on icon "Clear Filter" at bounding box center [1531, 128] width 16 height 16
click at [1402, 130] on input "text" at bounding box center [1391, 127] width 34 height 13
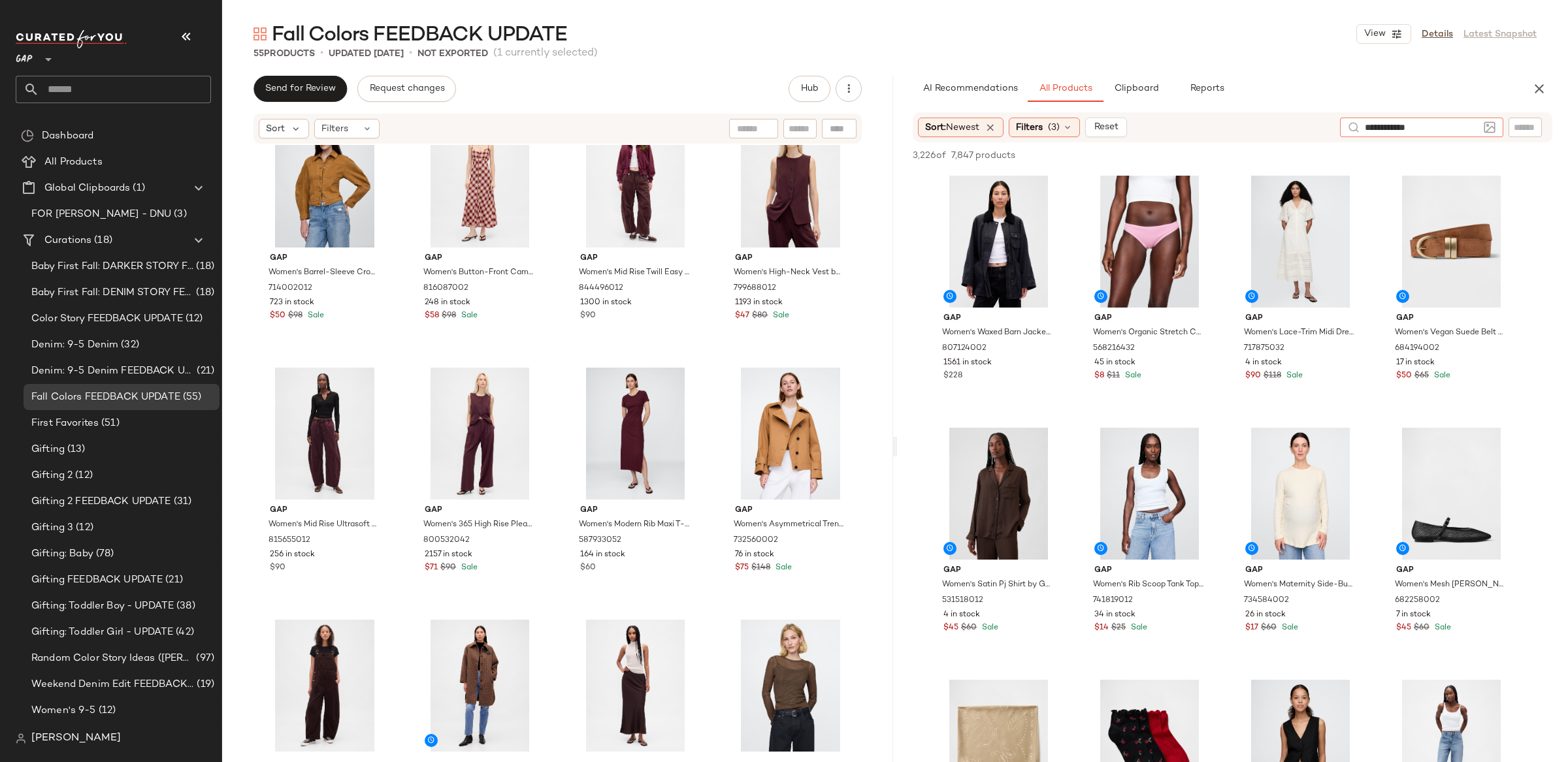
type input "**********"
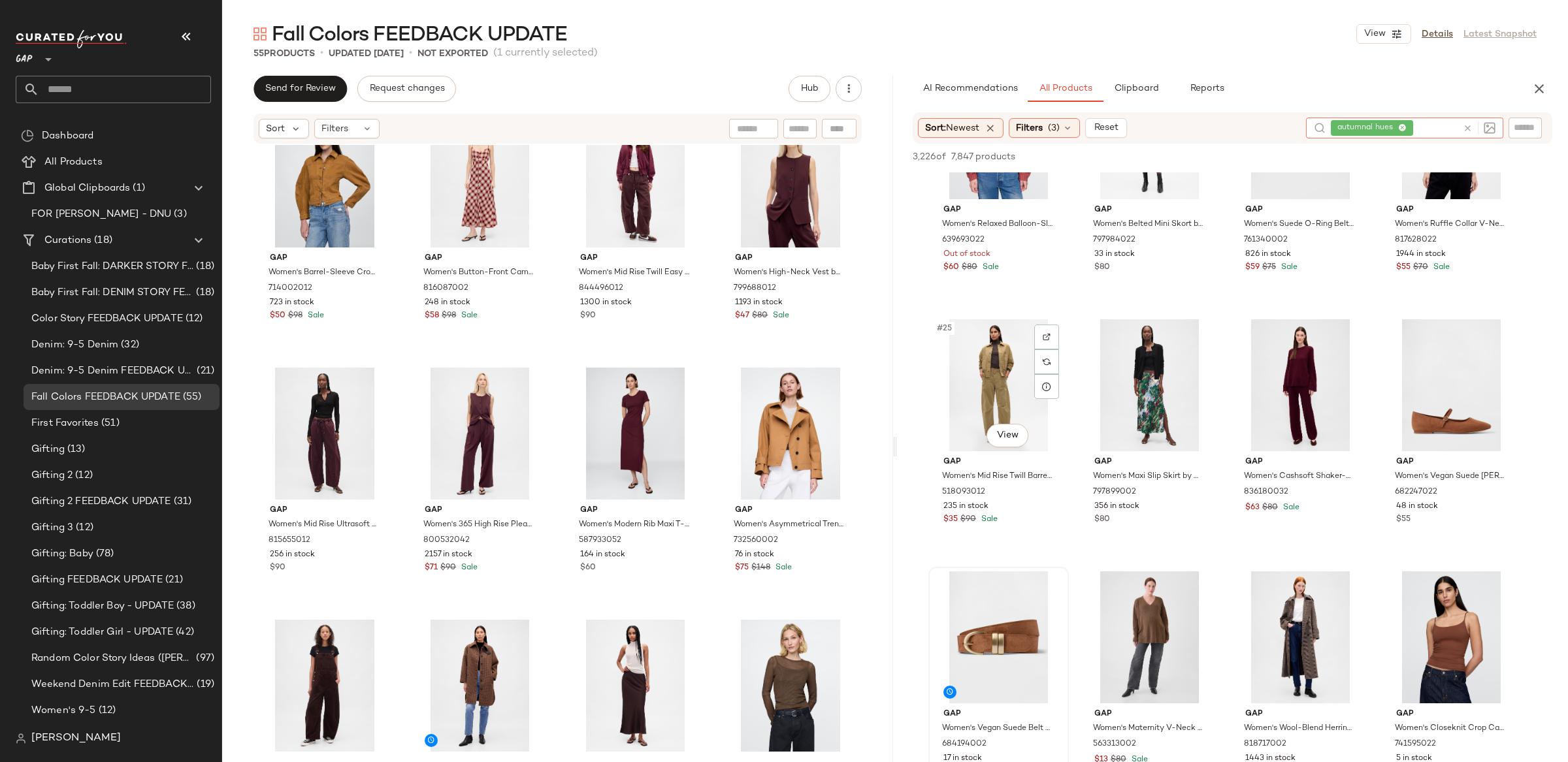
scroll to position [1399, 0]
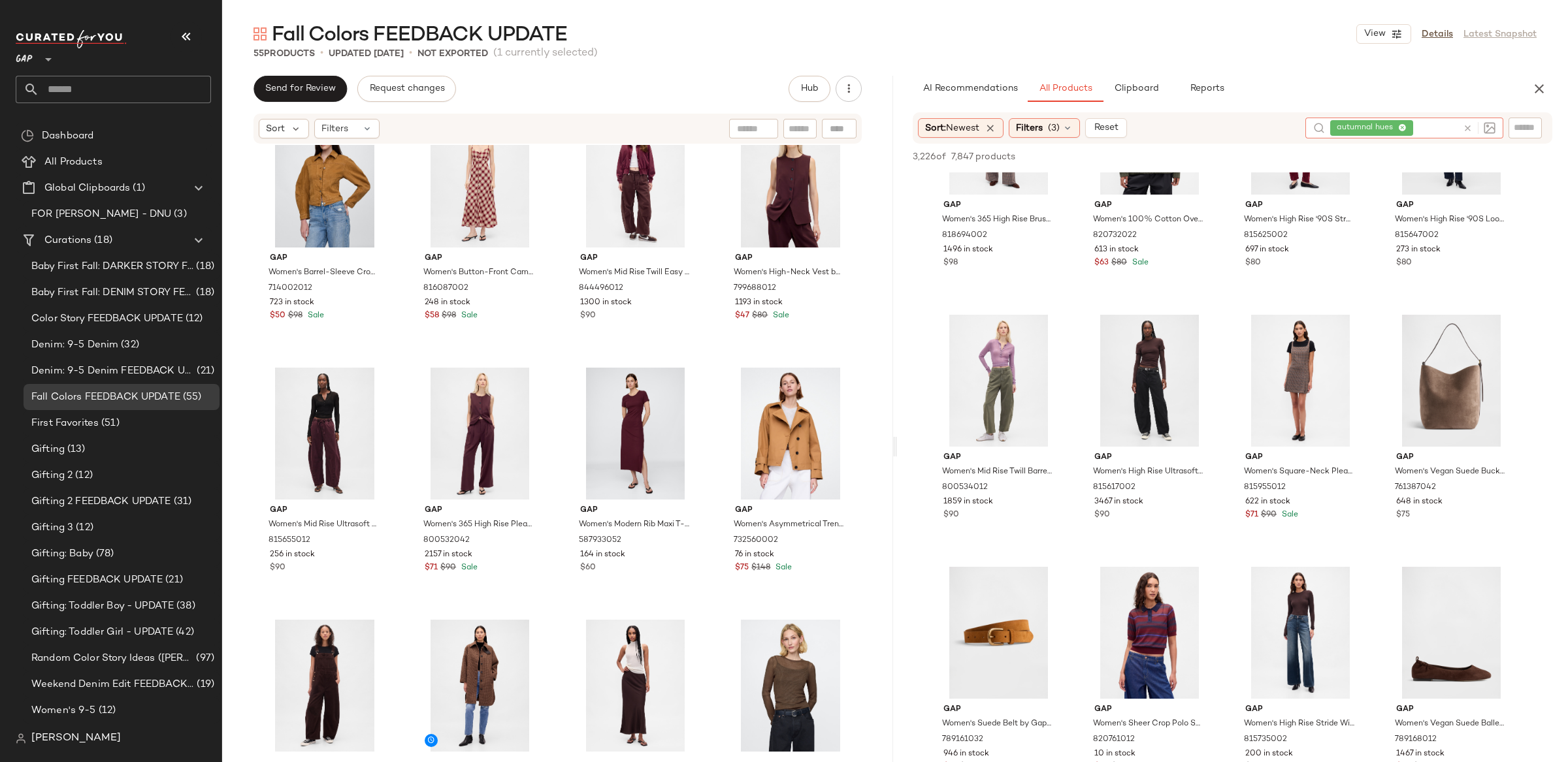
scroll to position [2885, 0]
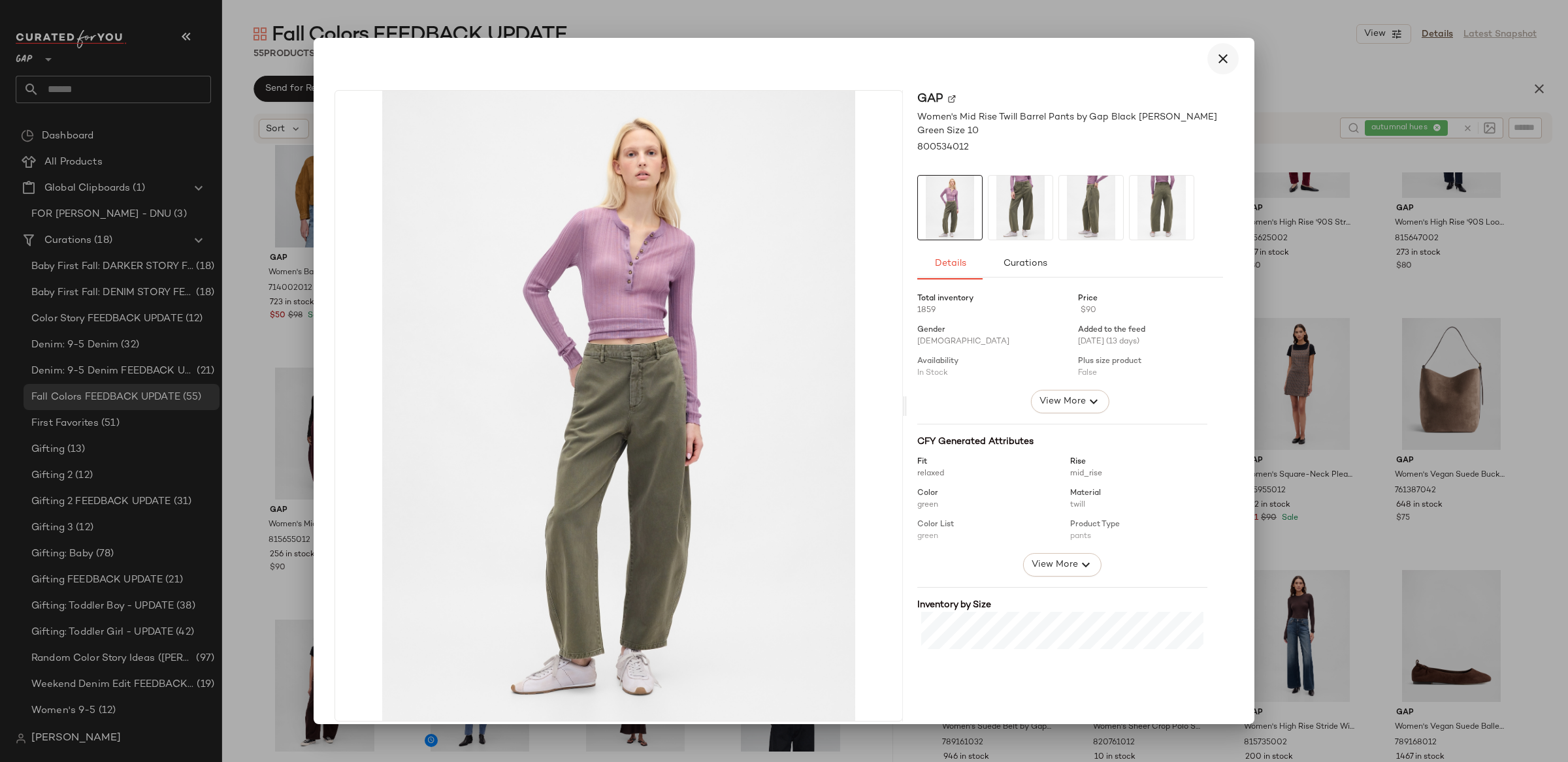
click at [1220, 57] on icon "button" at bounding box center [1223, 59] width 16 height 16
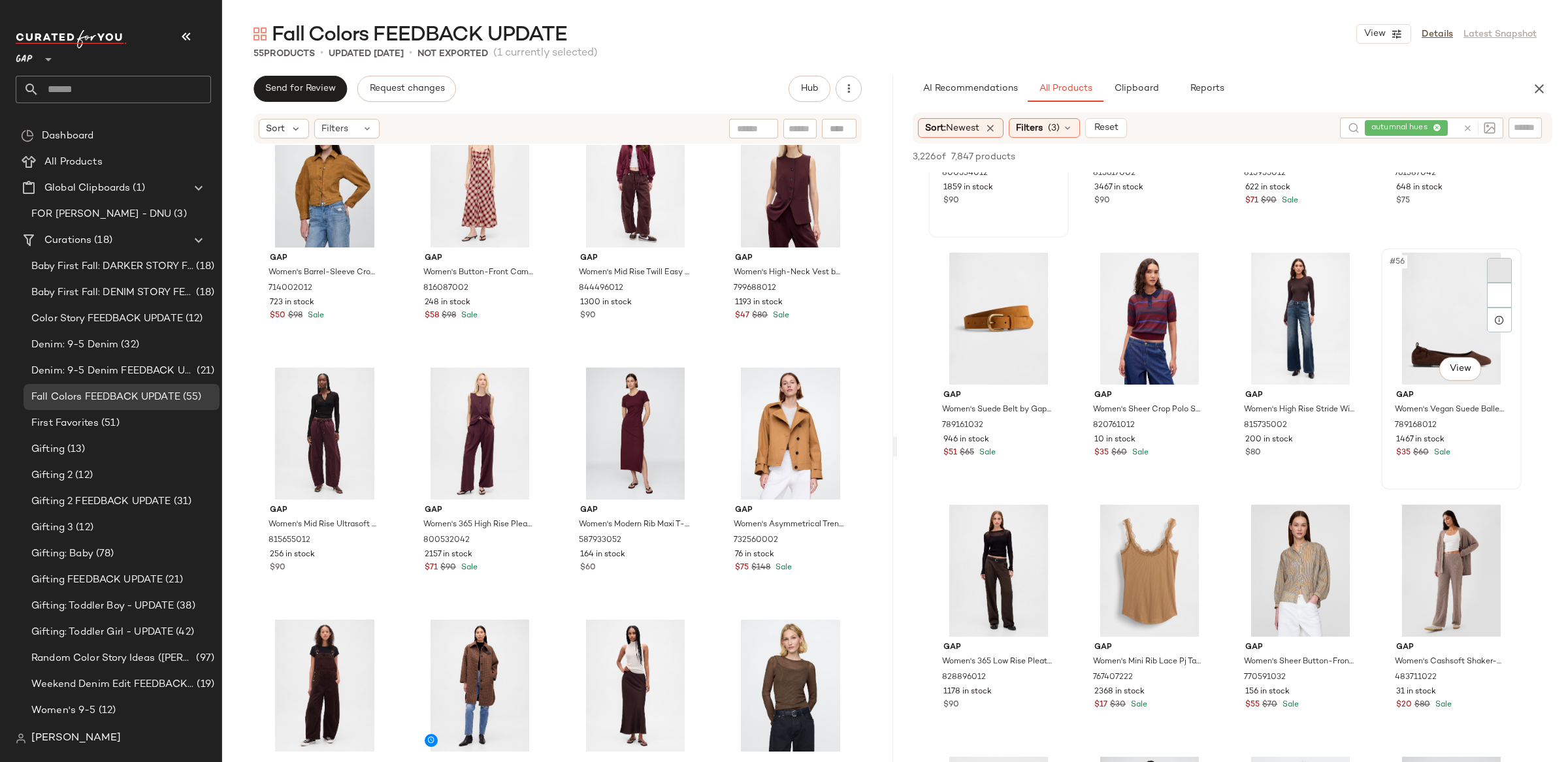
scroll to position [3215, 0]
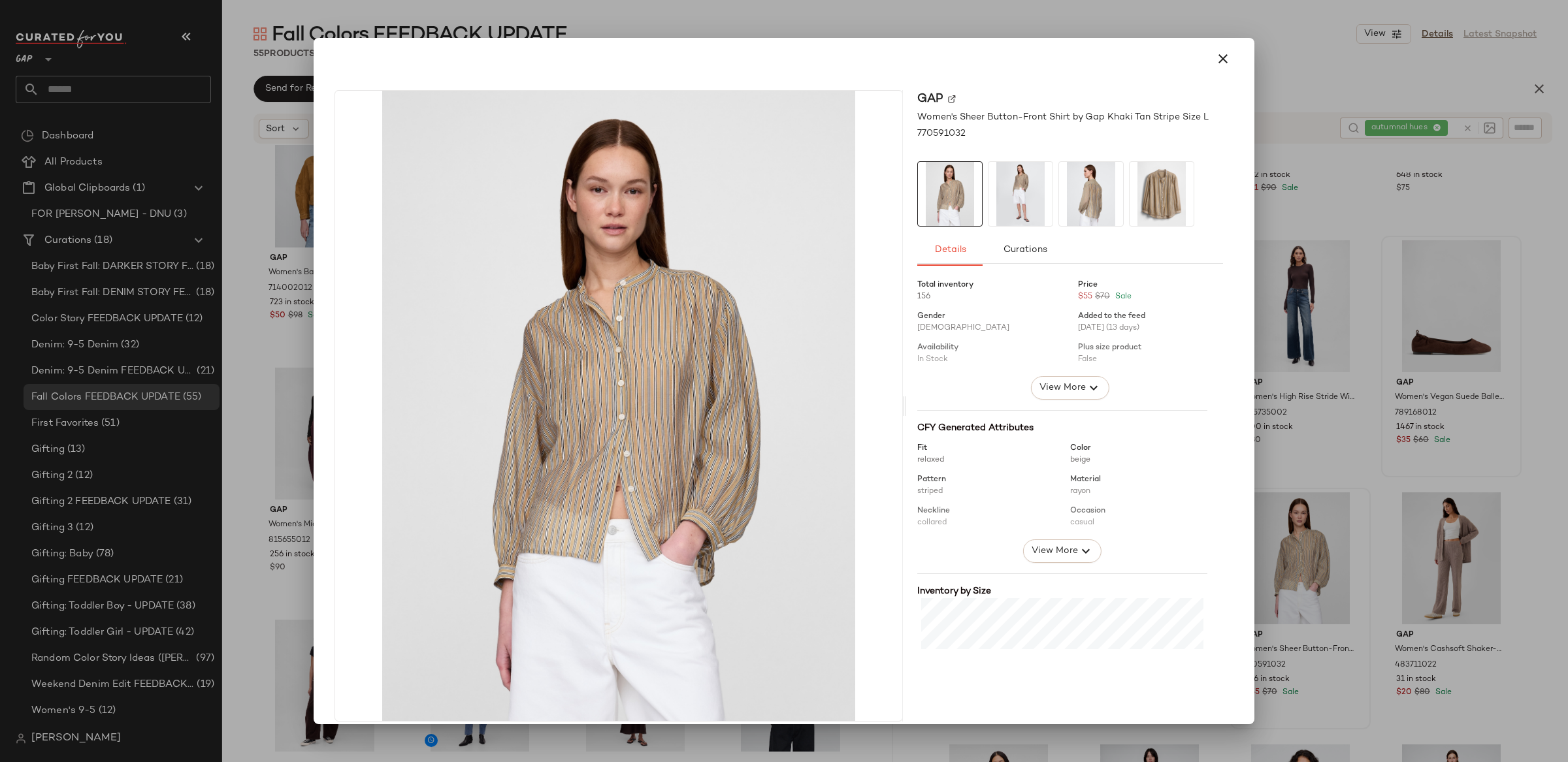
click at [1215, 54] on icon "button" at bounding box center [1223, 59] width 16 height 16
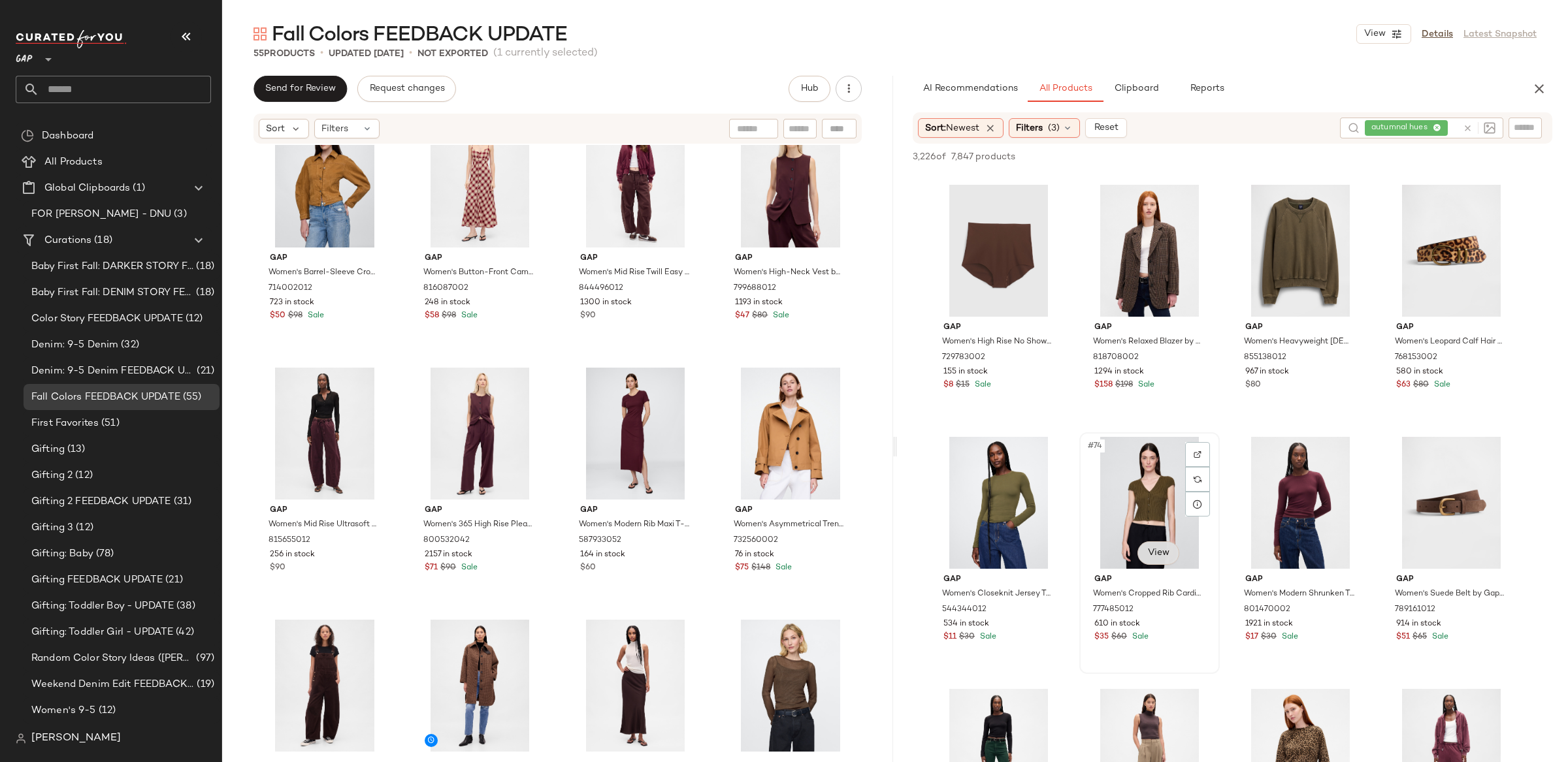
scroll to position [4281, 0]
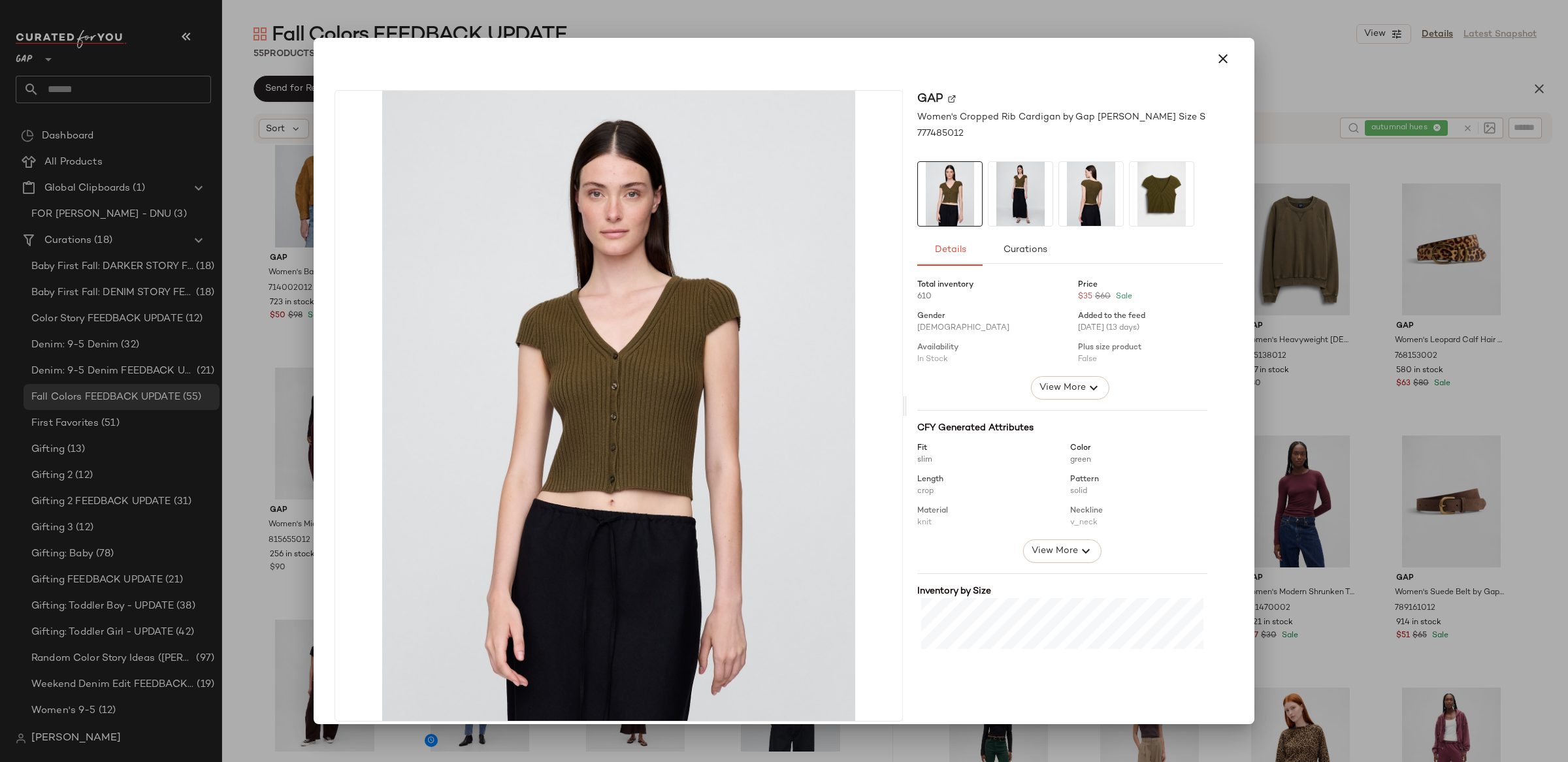
drag, startPoint x: 1221, startPoint y: 57, endPoint x: 1276, endPoint y: 83, distance: 60.8
click at [1221, 57] on icon "button" at bounding box center [1223, 59] width 16 height 16
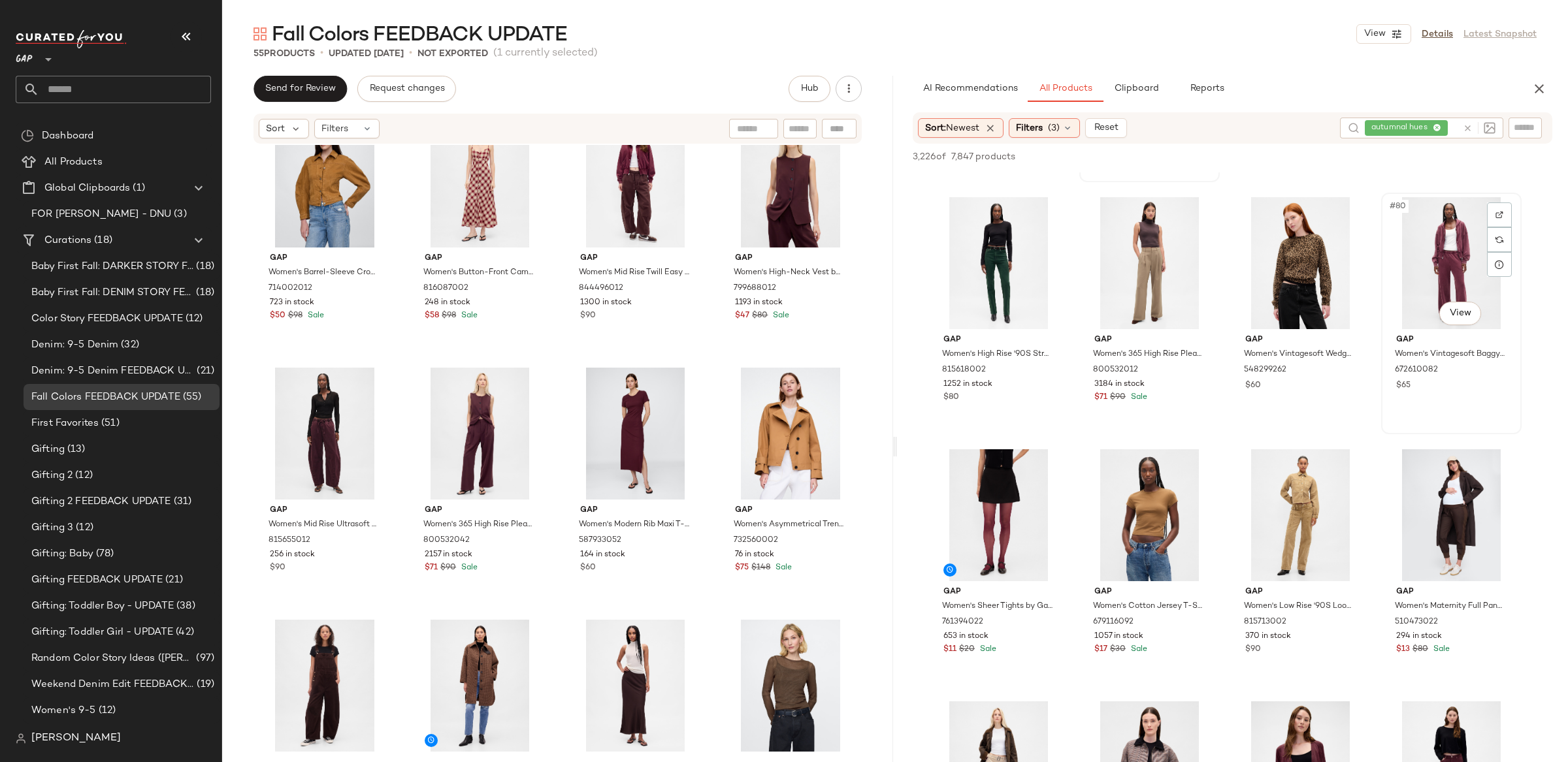
scroll to position [4777, 0]
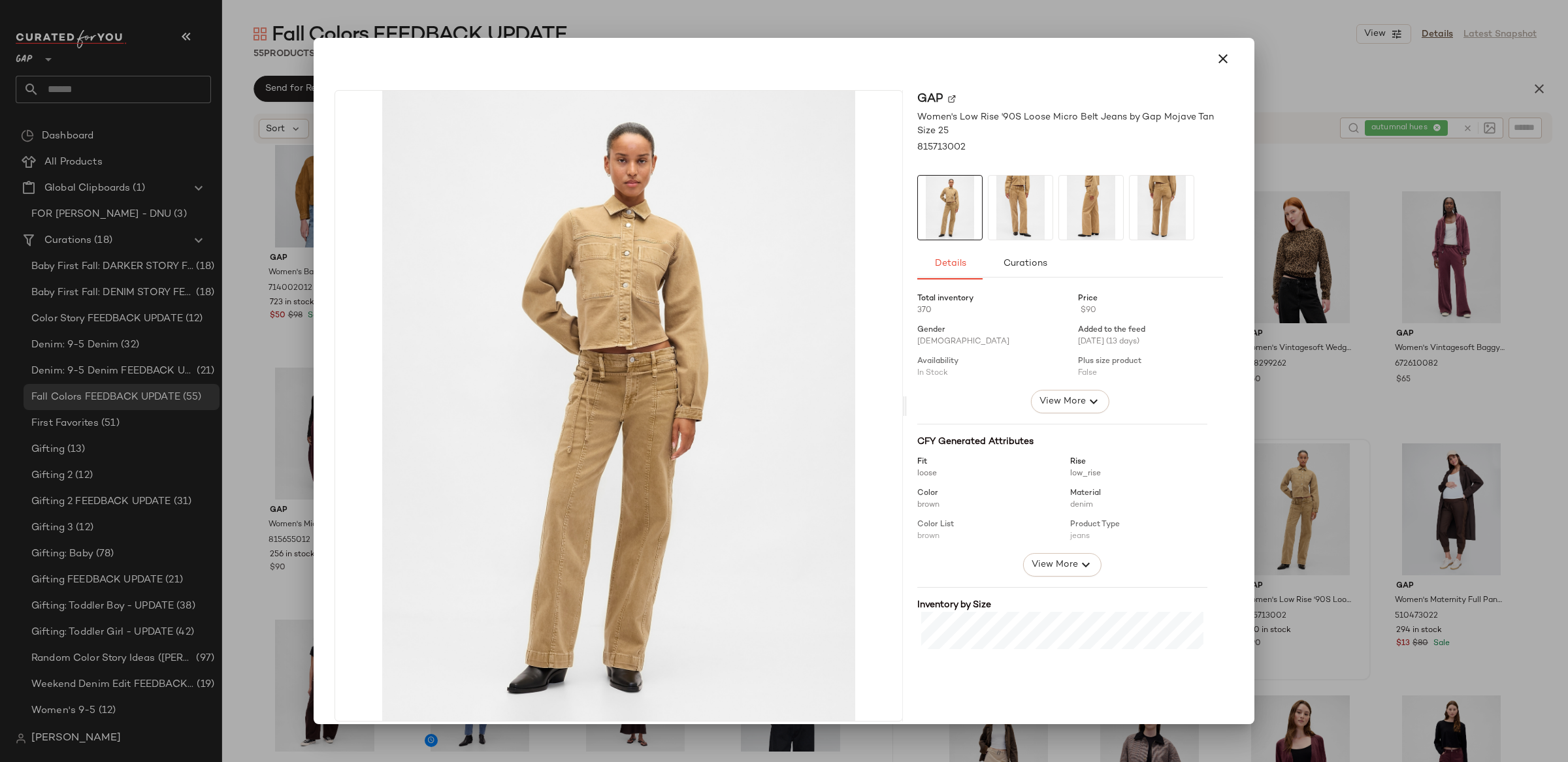
drag, startPoint x: 1206, startPoint y: 53, endPoint x: 1211, endPoint y: 70, distance: 17.7
click at [1207, 53] on button "button" at bounding box center [1222, 59] width 31 height 31
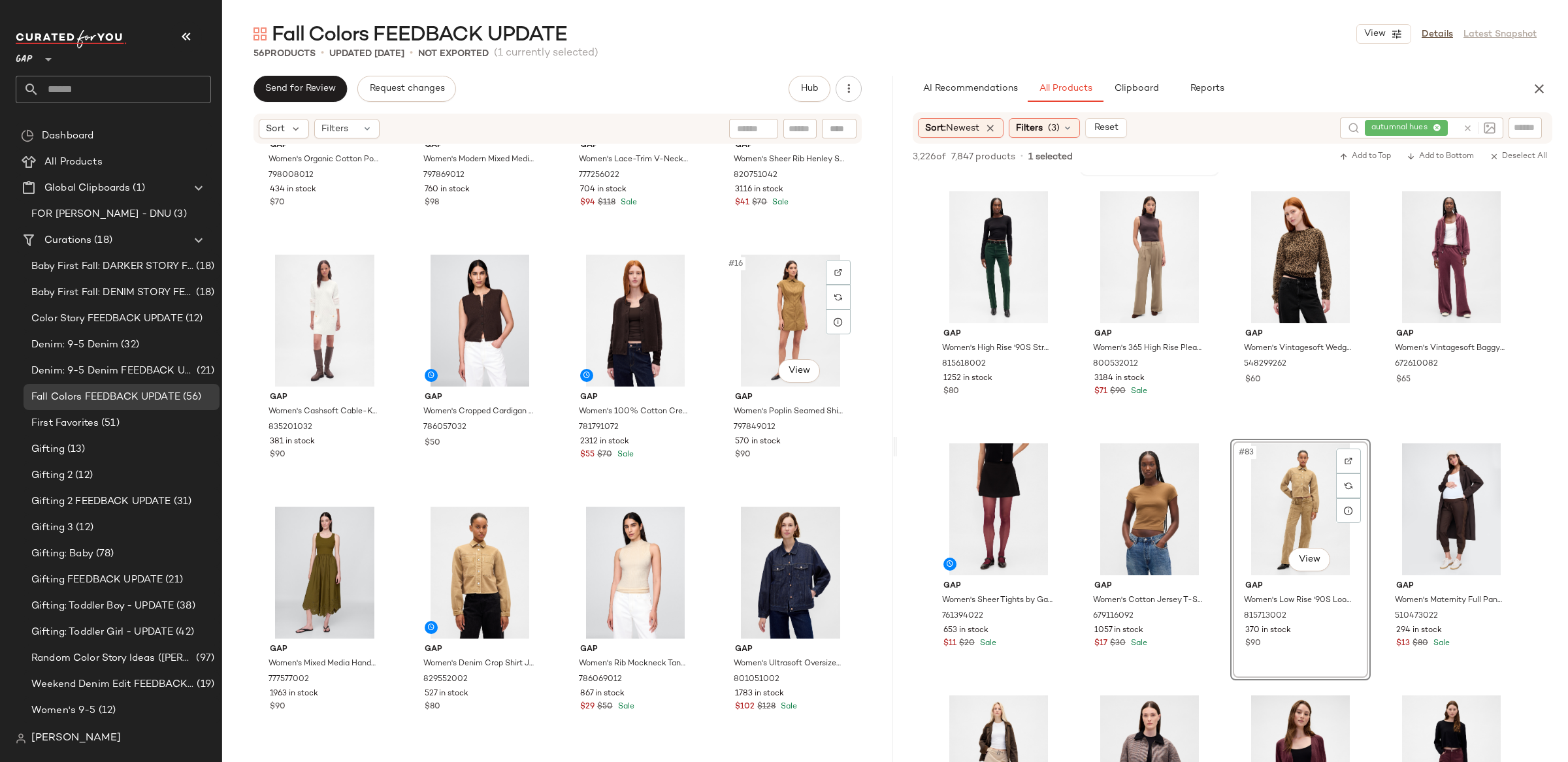
scroll to position [675, 0]
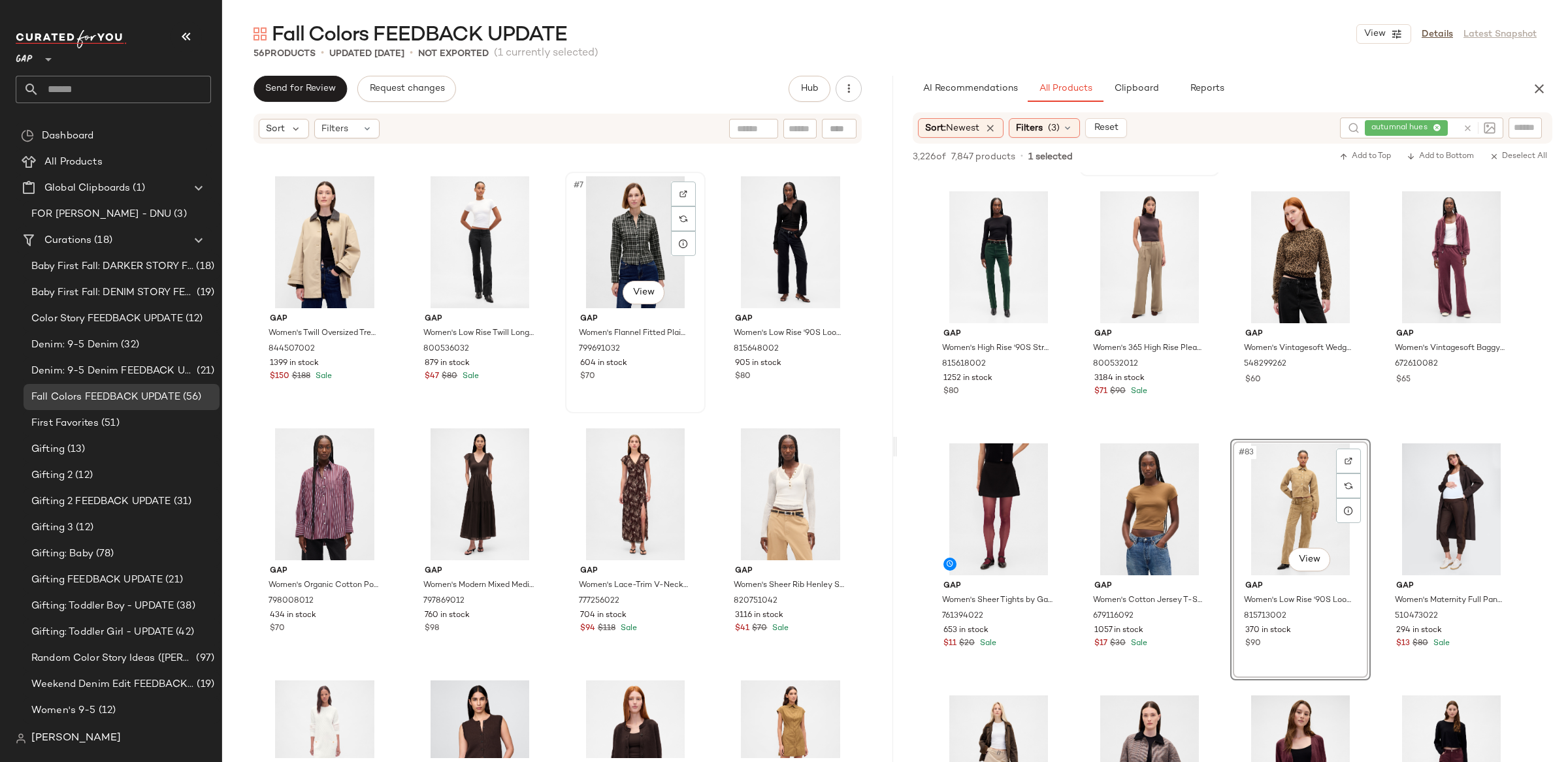
scroll to position [650, 0]
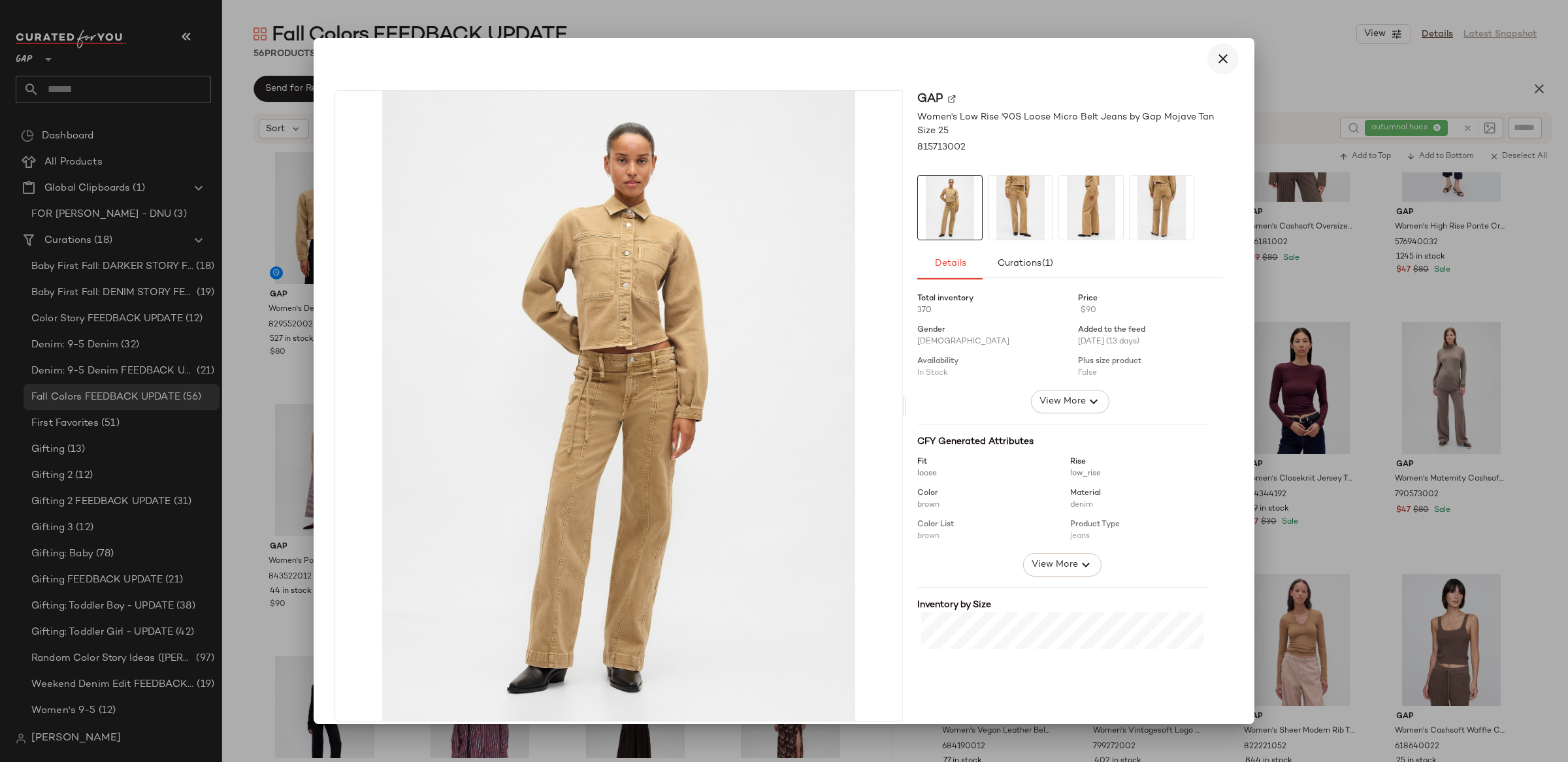
click at [1220, 60] on icon "button" at bounding box center [1223, 59] width 16 height 16
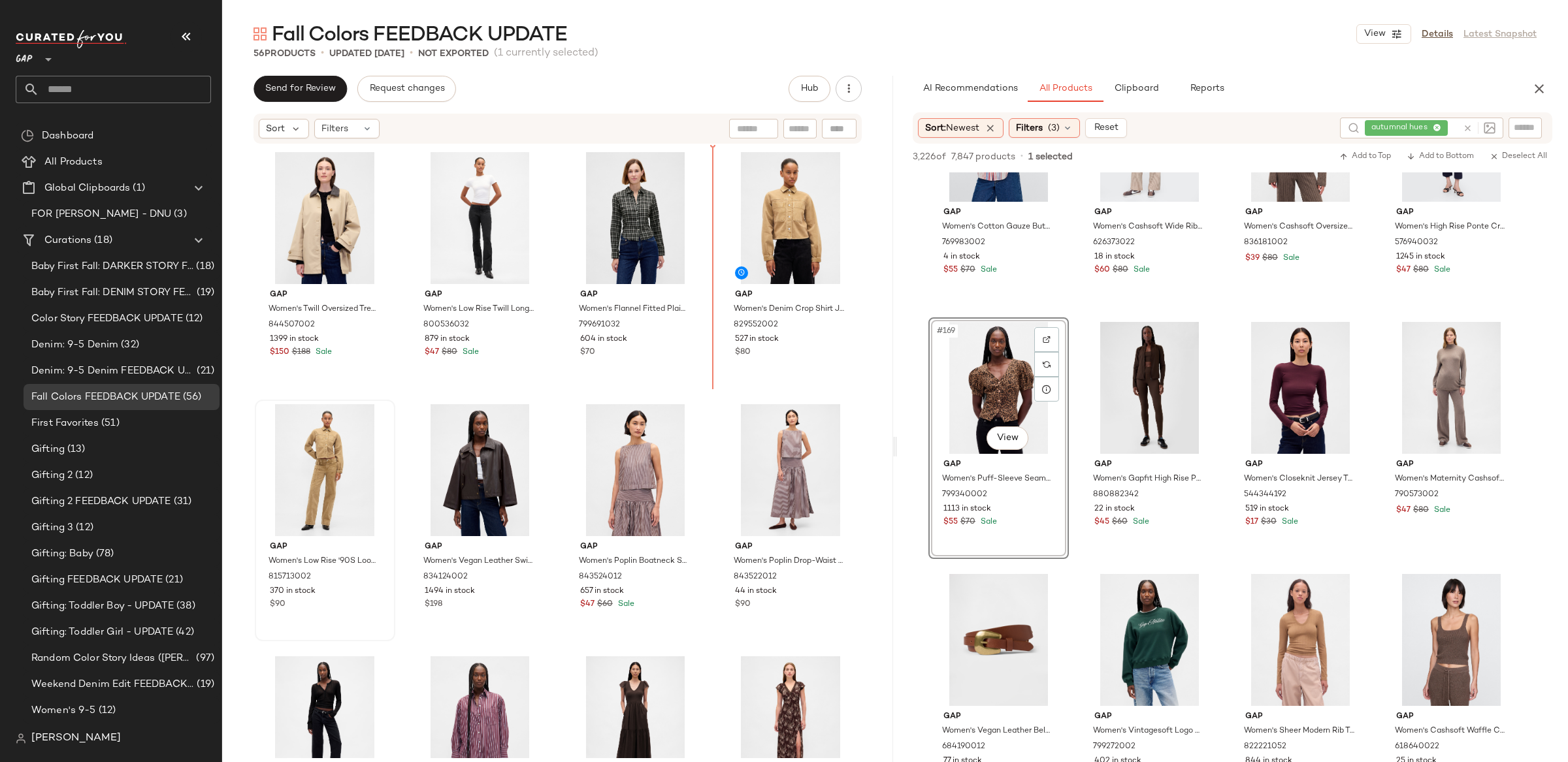
scroll to position [7, 0]
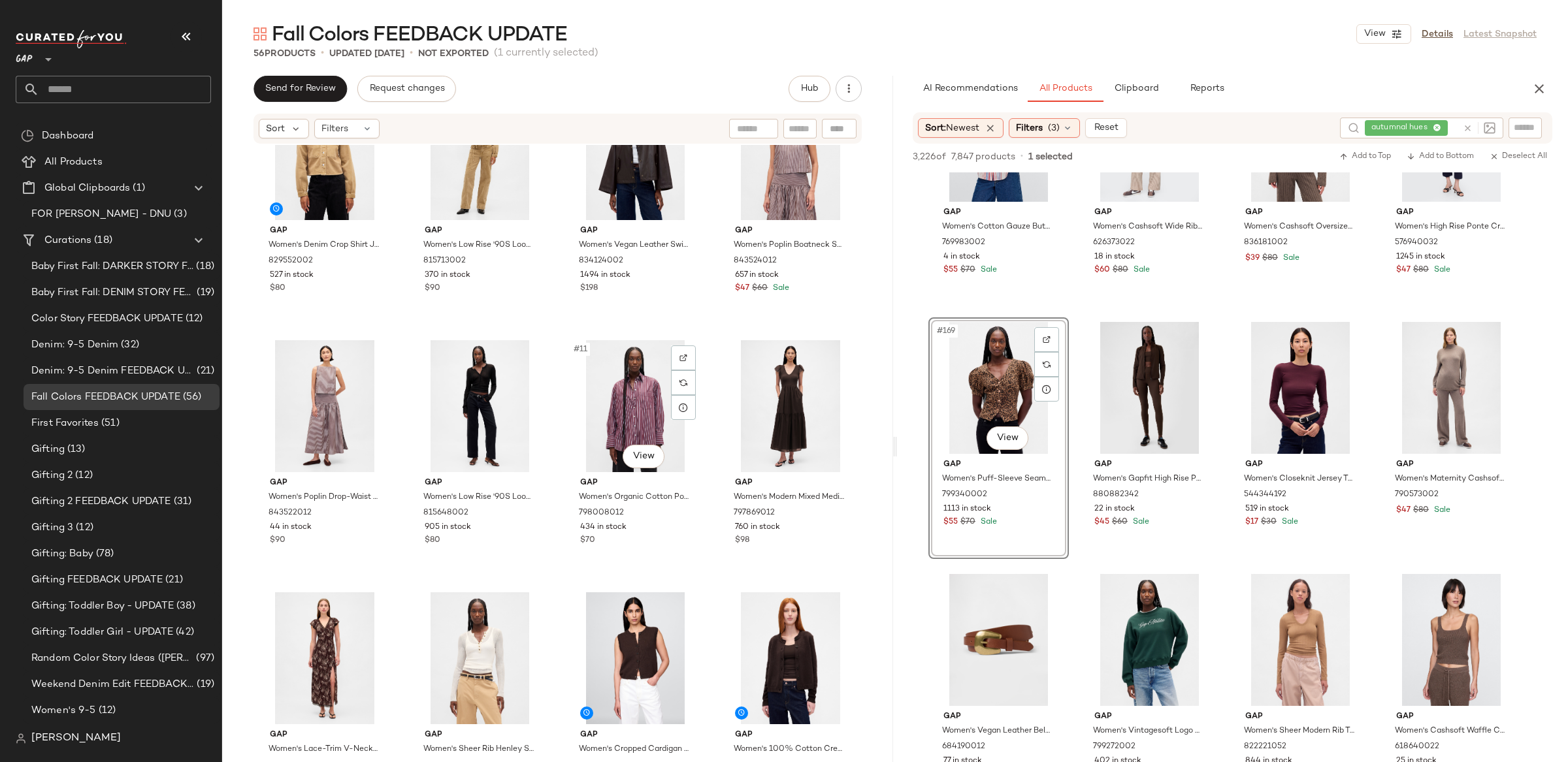
scroll to position [325, 0]
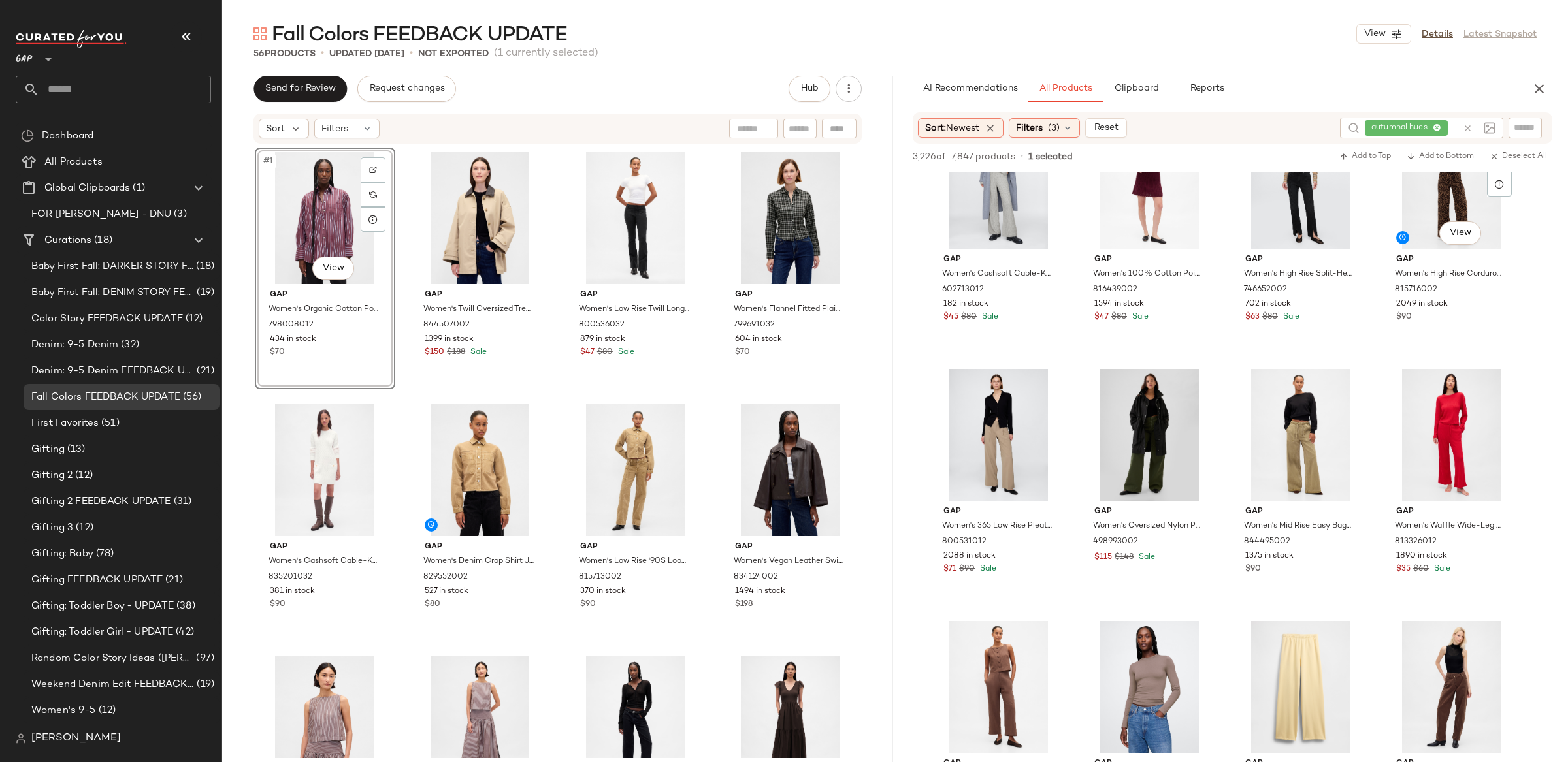
scroll to position [12181, 0]
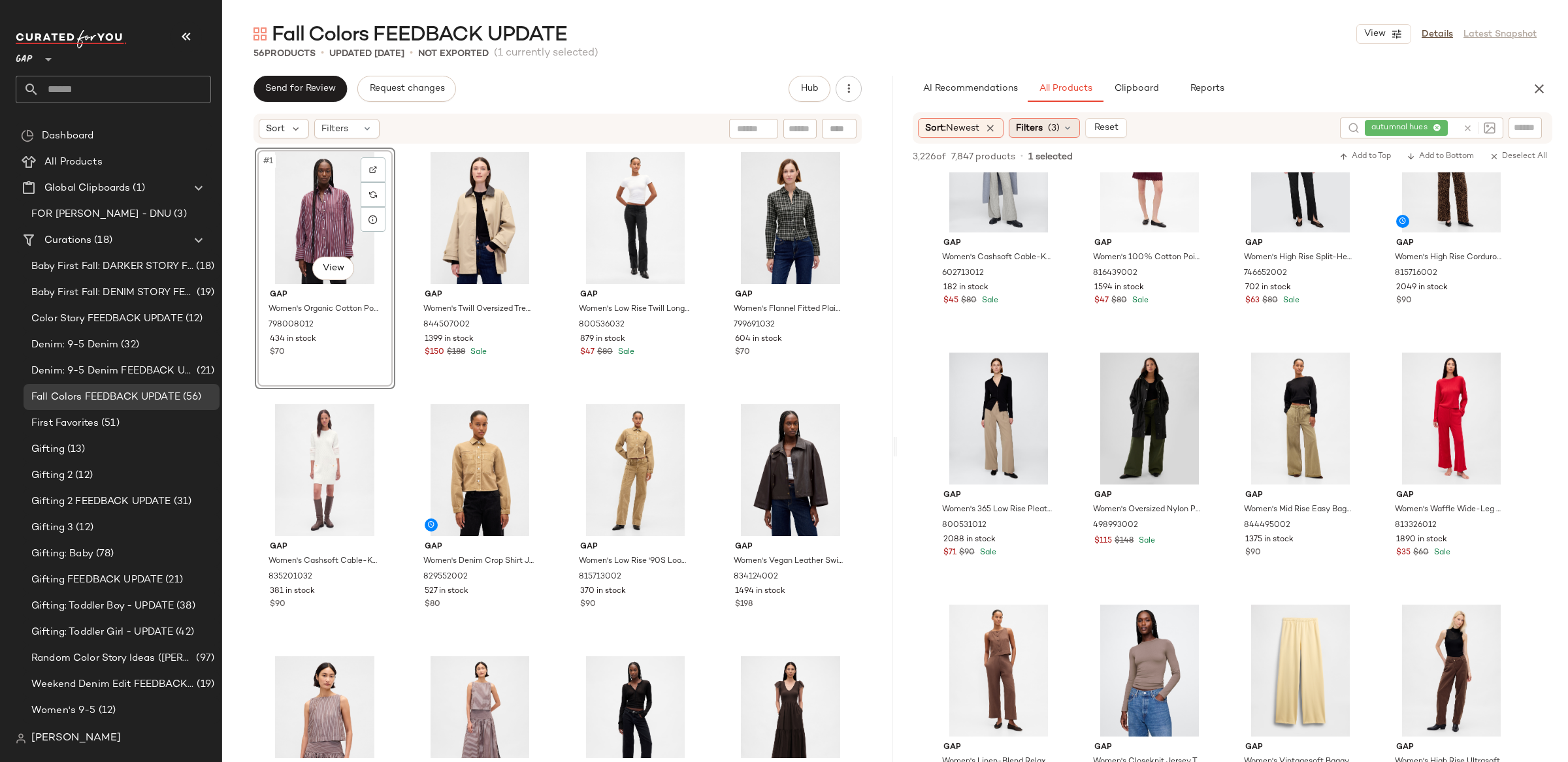
click at [1043, 132] on span "Filters" at bounding box center [1030, 128] width 27 height 13
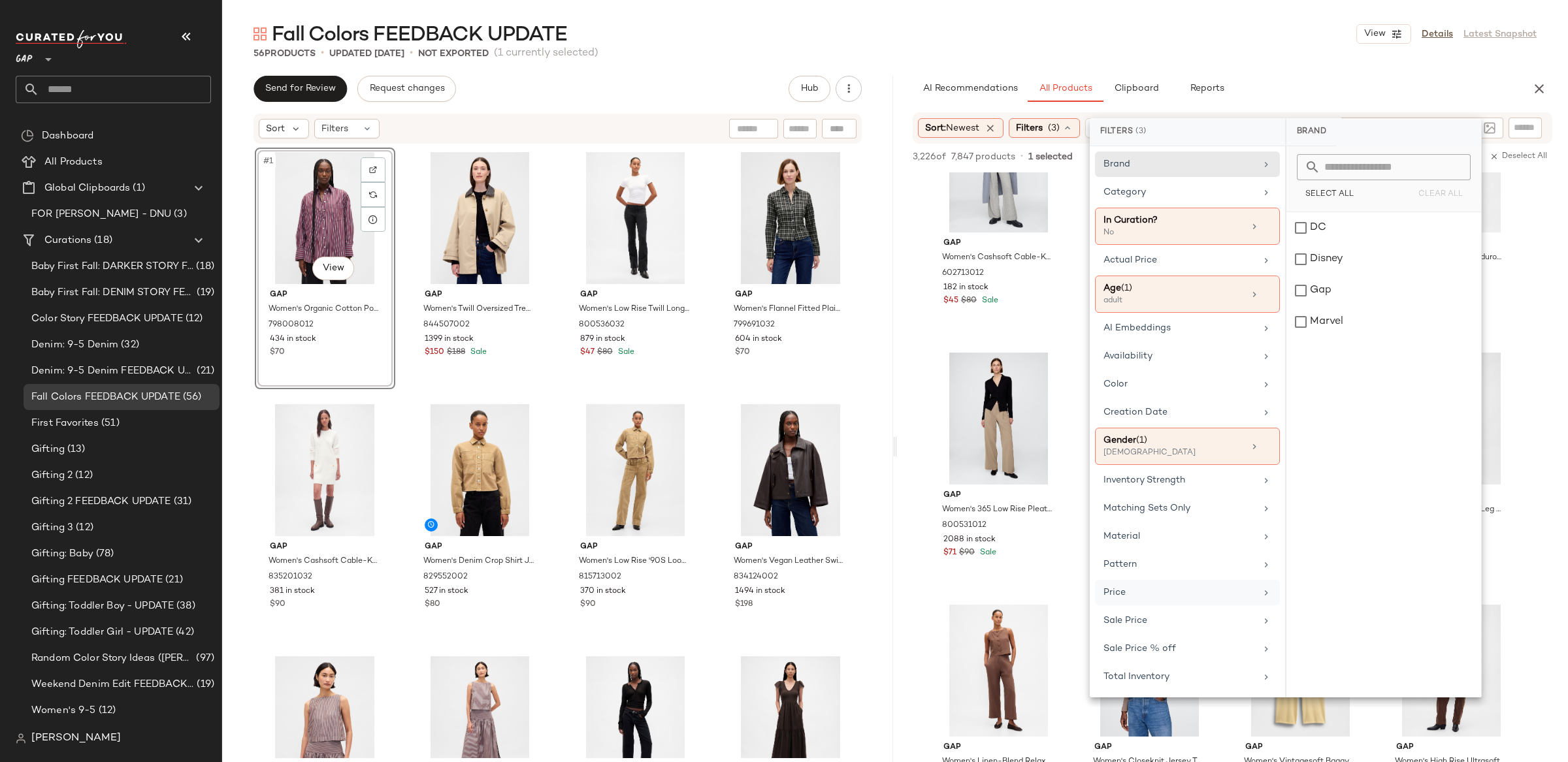
click at [1193, 599] on div "Price" at bounding box center [1179, 592] width 152 height 13
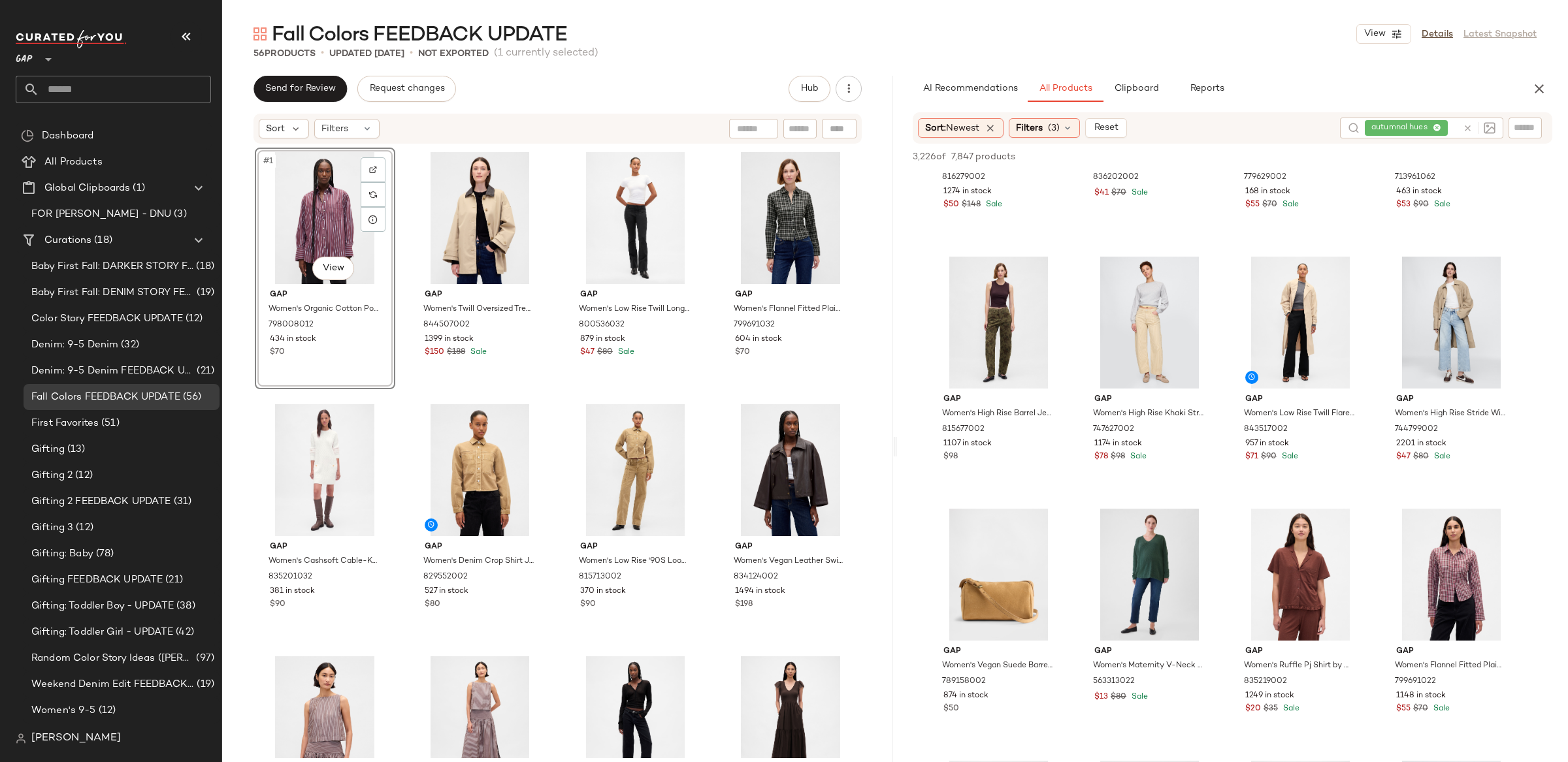
scroll to position [7235, 0]
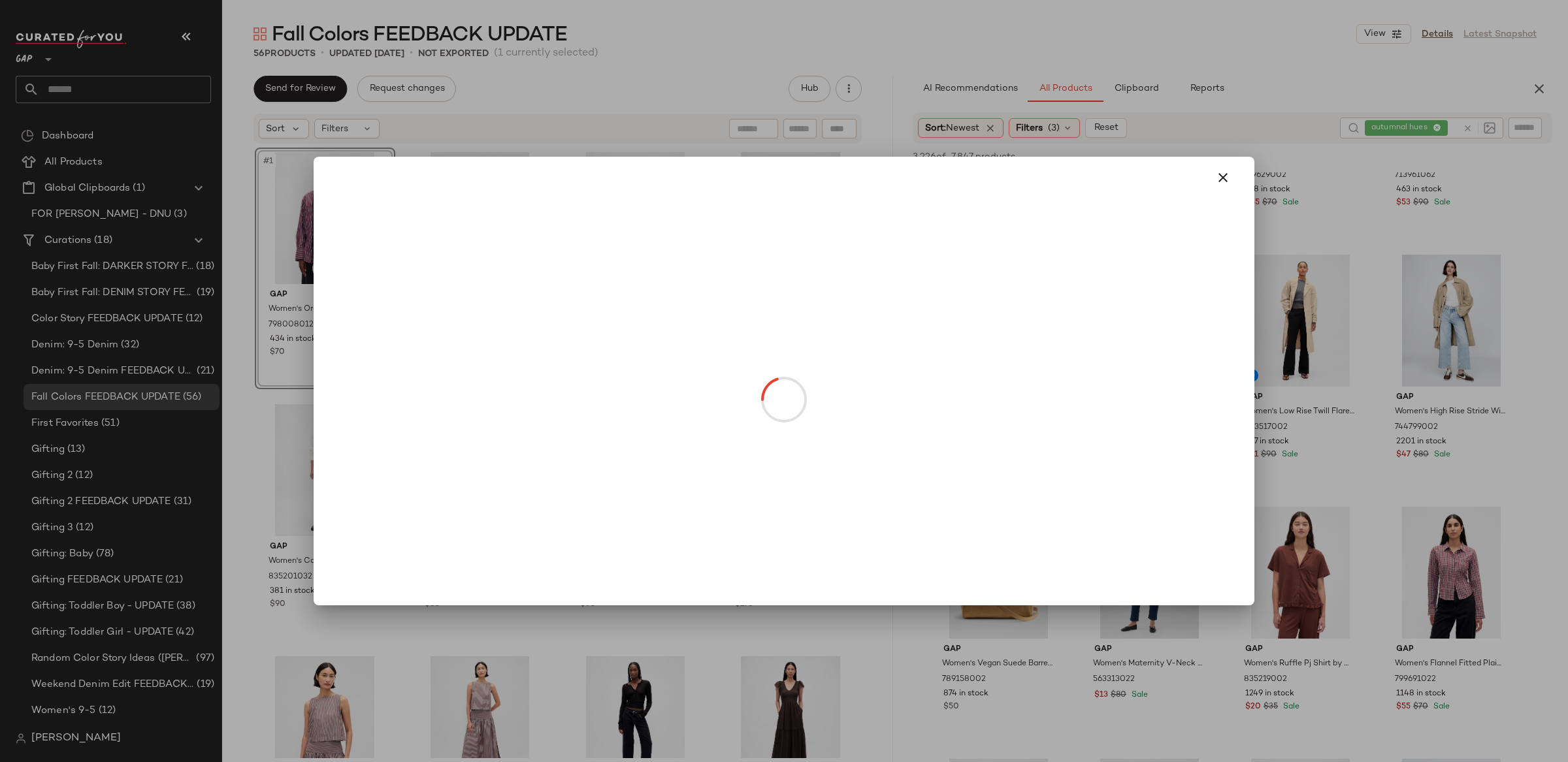
drag, startPoint x: 1004, startPoint y: 374, endPoint x: 1007, endPoint y: 380, distance: 6.7
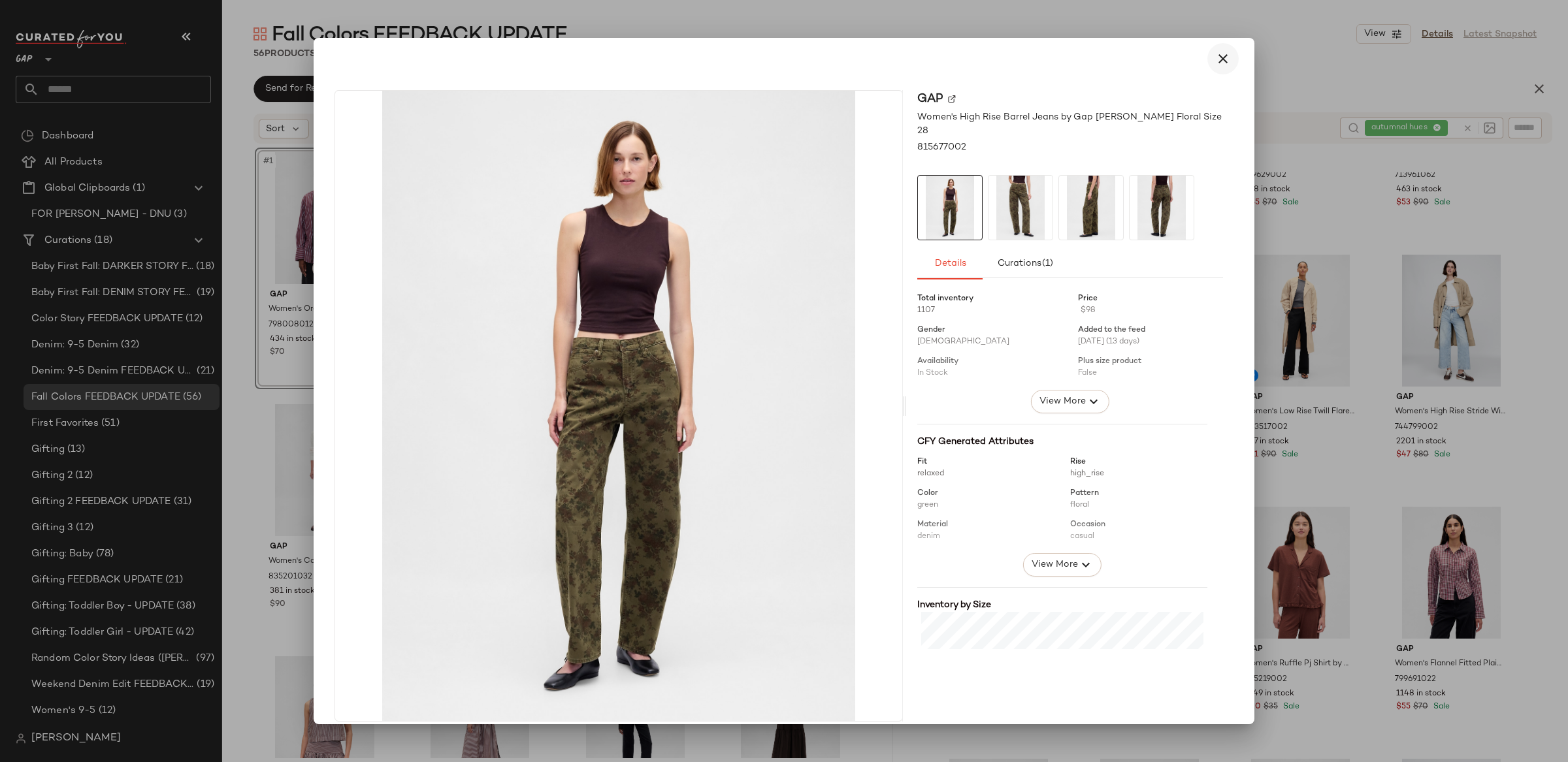
click at [1220, 58] on icon "button" at bounding box center [1223, 59] width 16 height 16
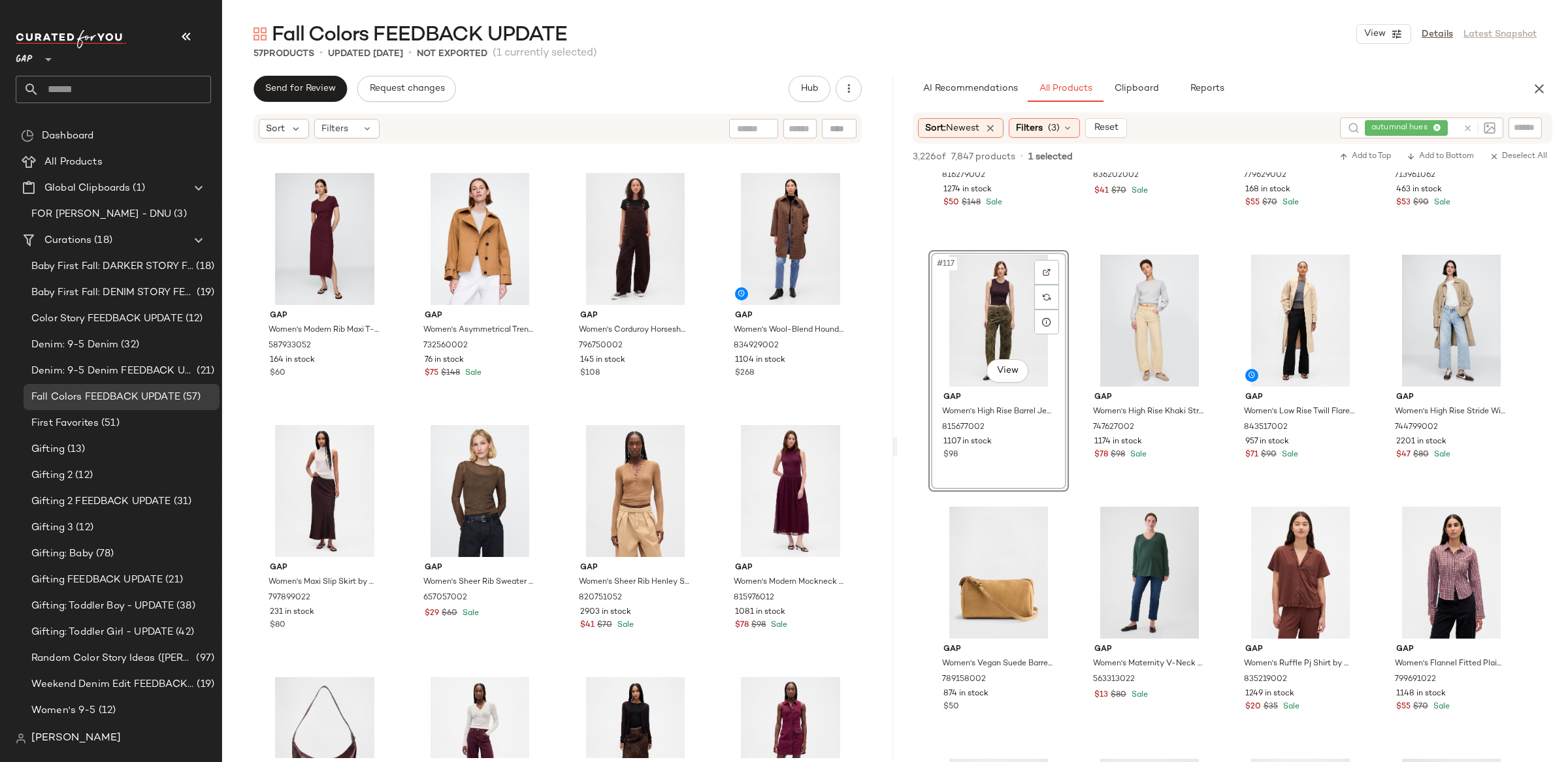
scroll to position [1531, 0]
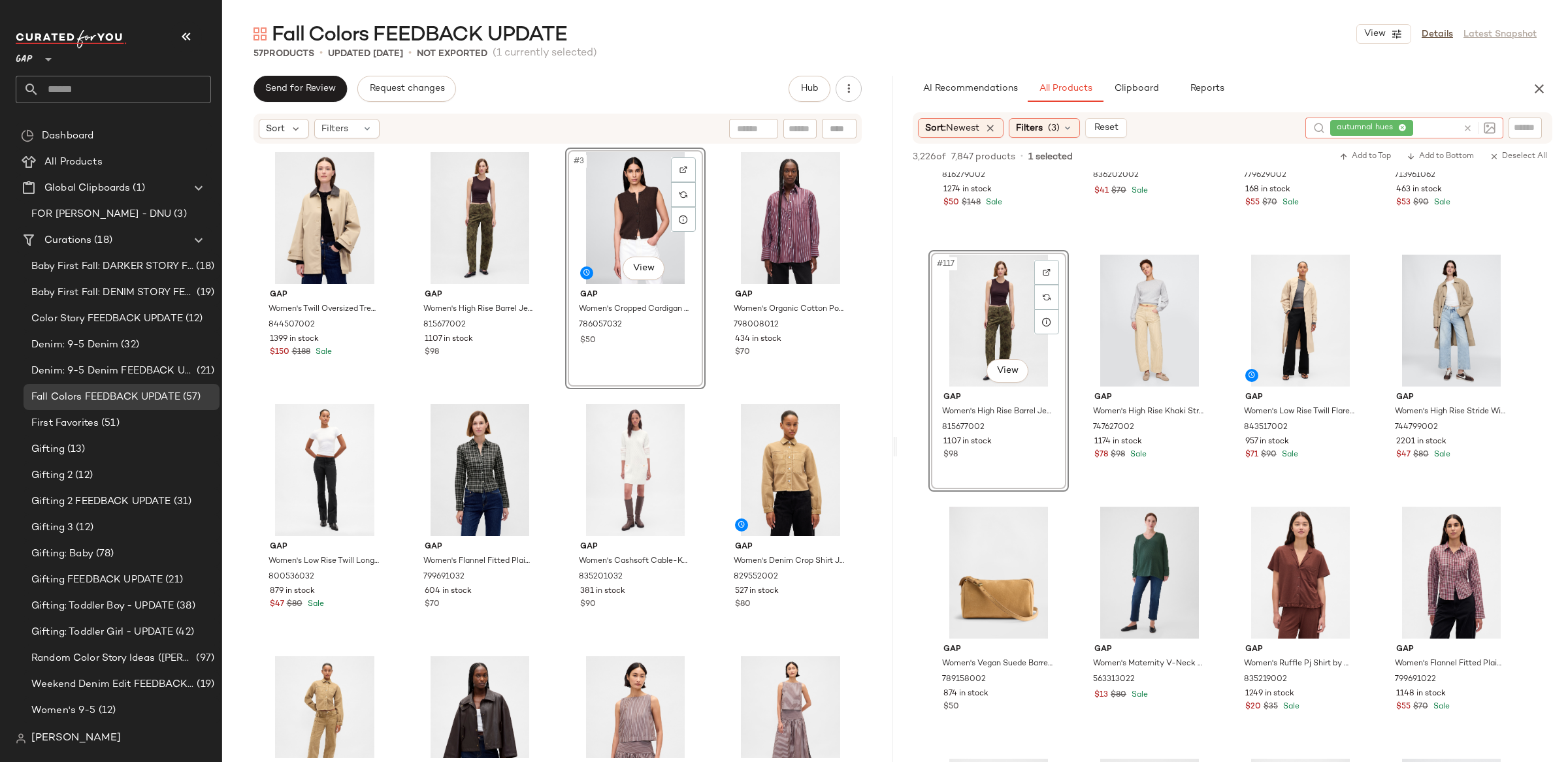
click at [1469, 127] on icon at bounding box center [1468, 128] width 10 height 10
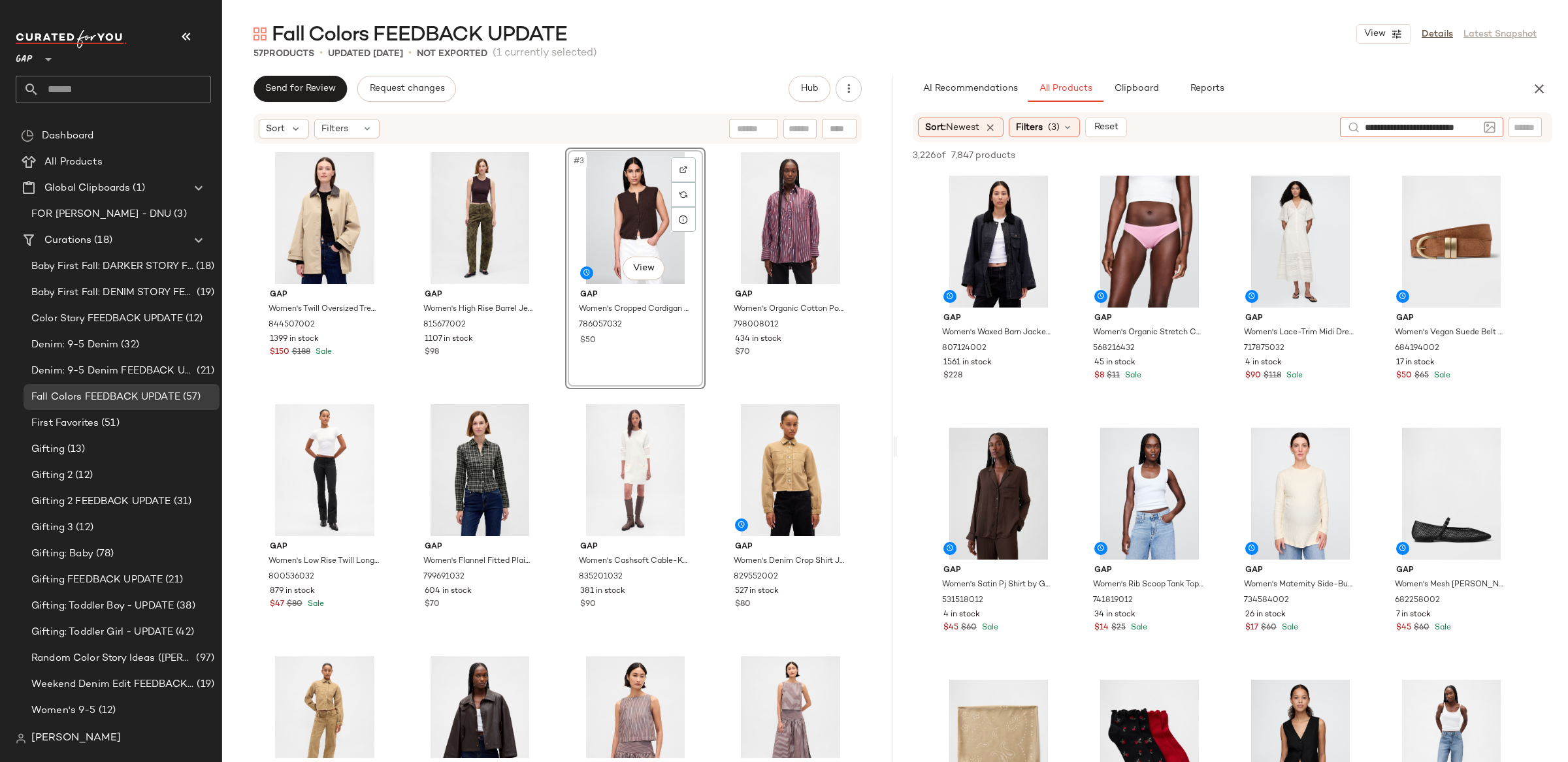
type input "**********"
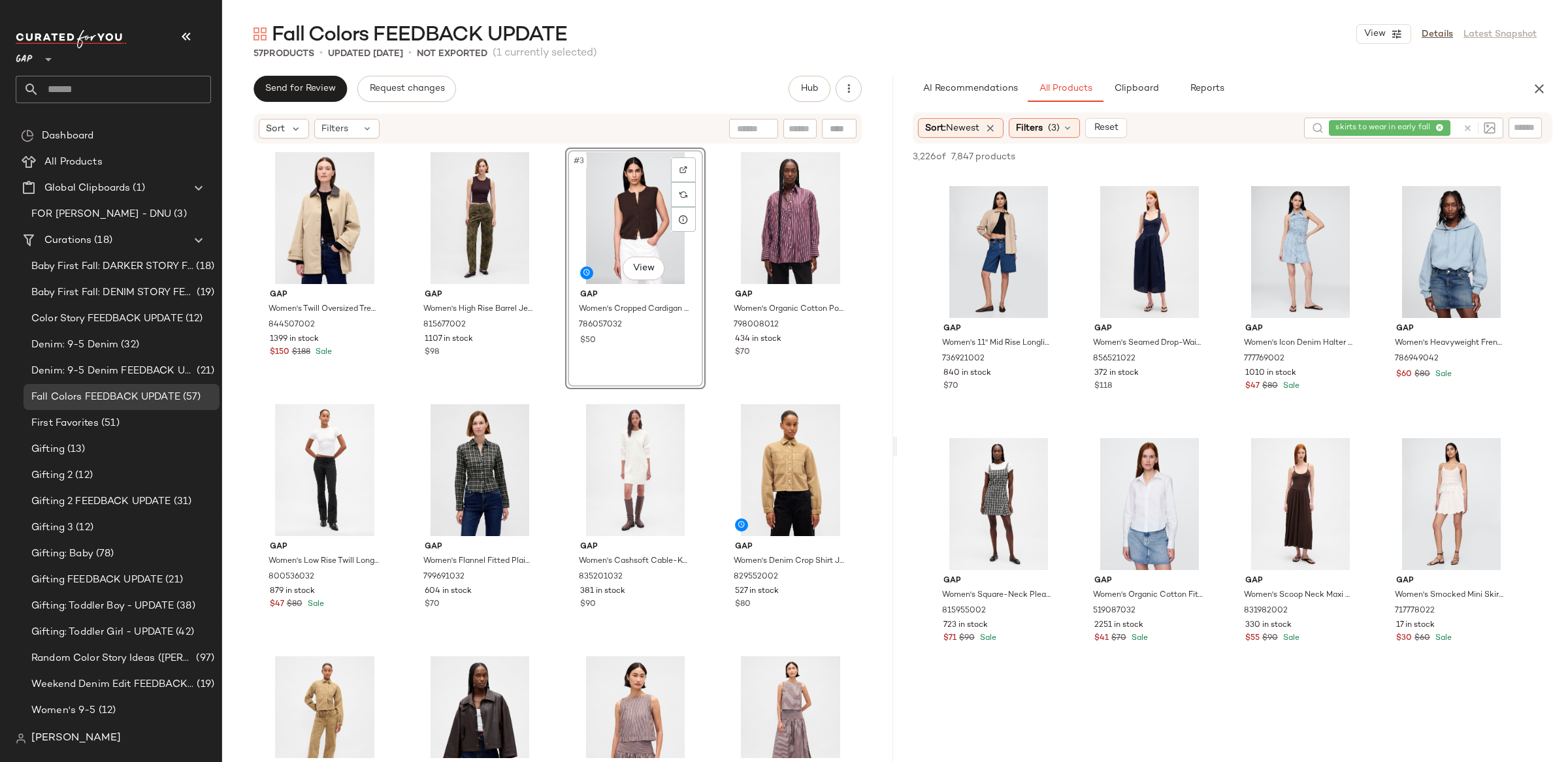
scroll to position [9069, 0]
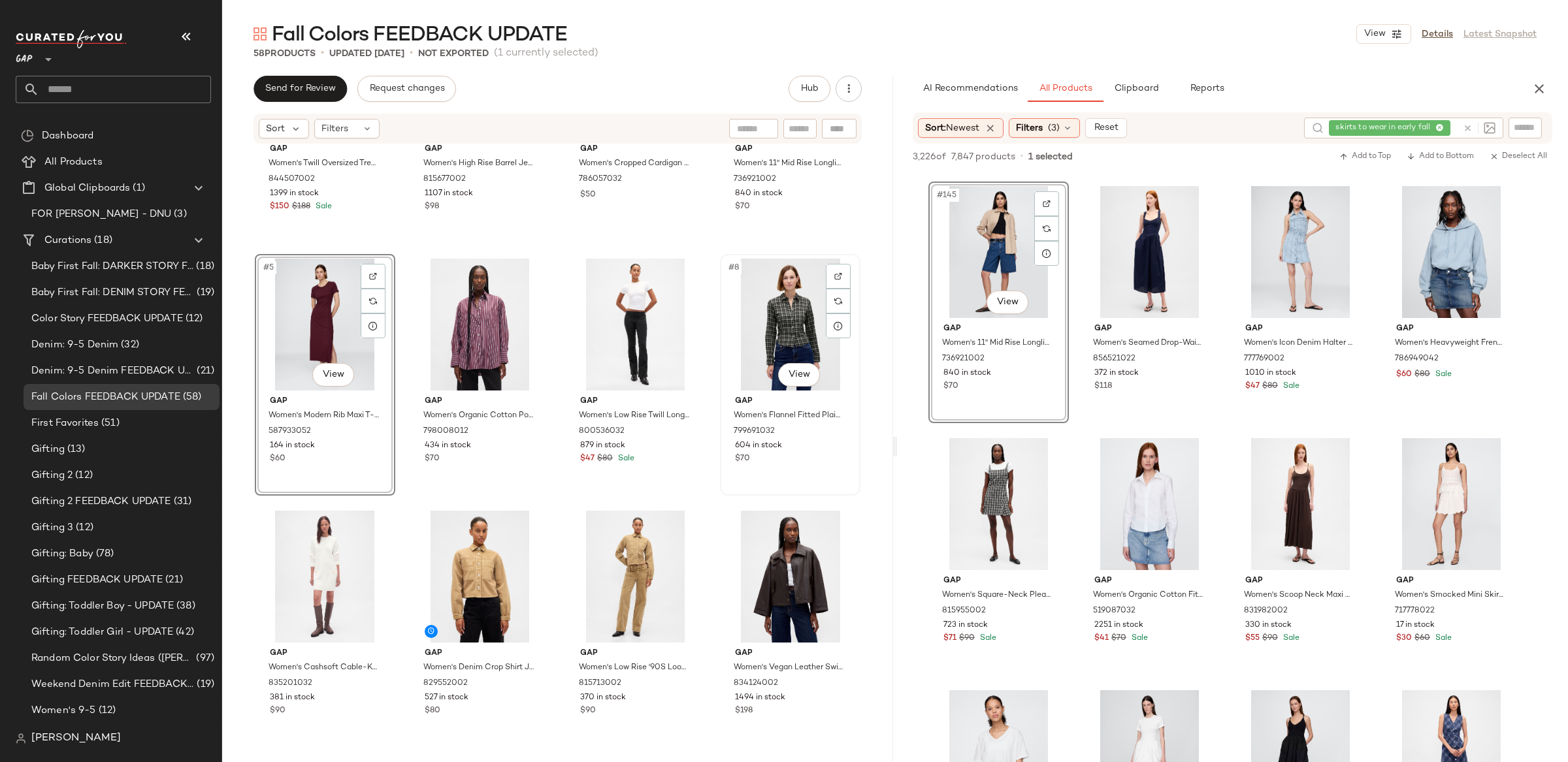
scroll to position [164, 0]
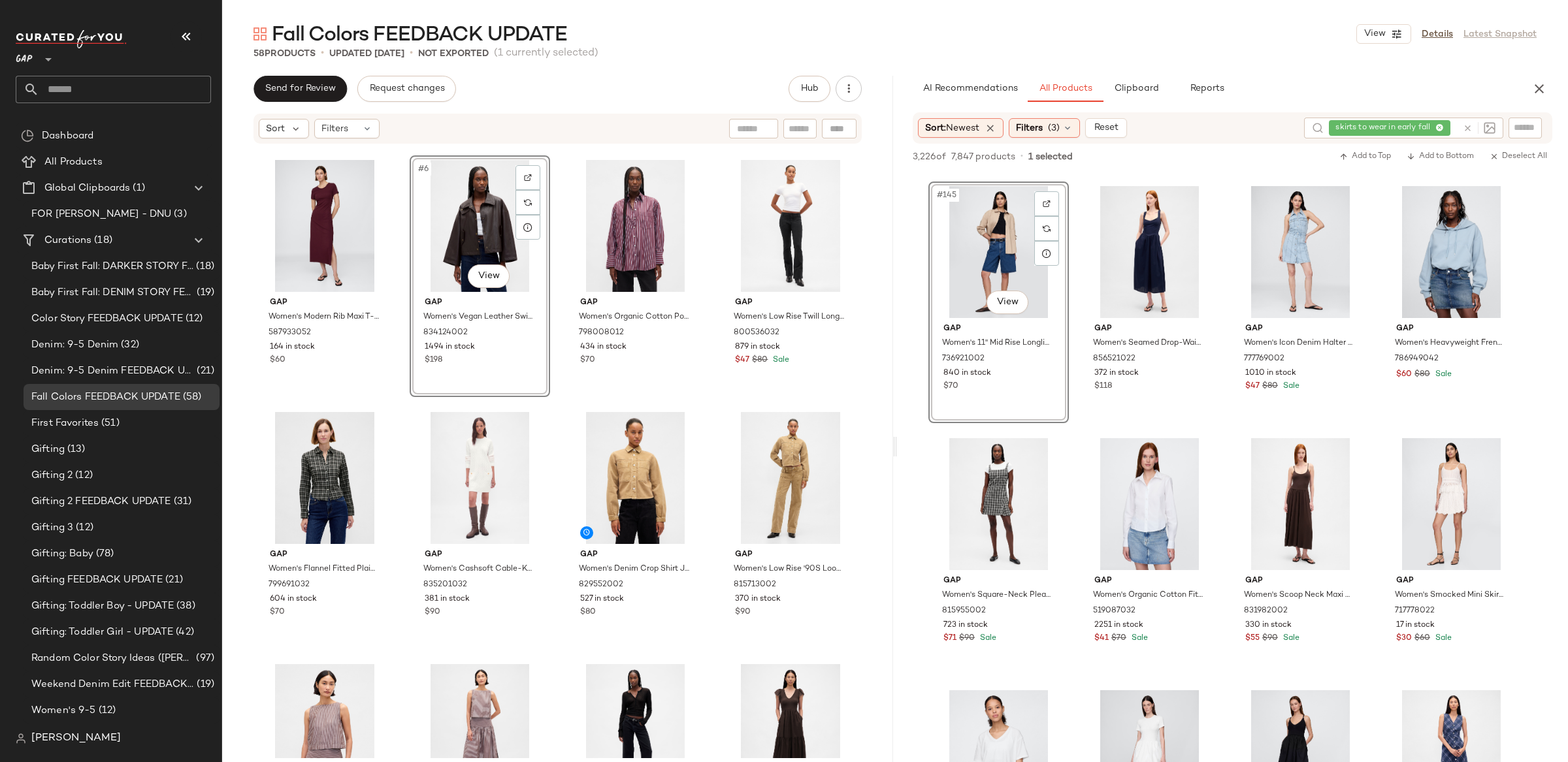
scroll to position [577, 0]
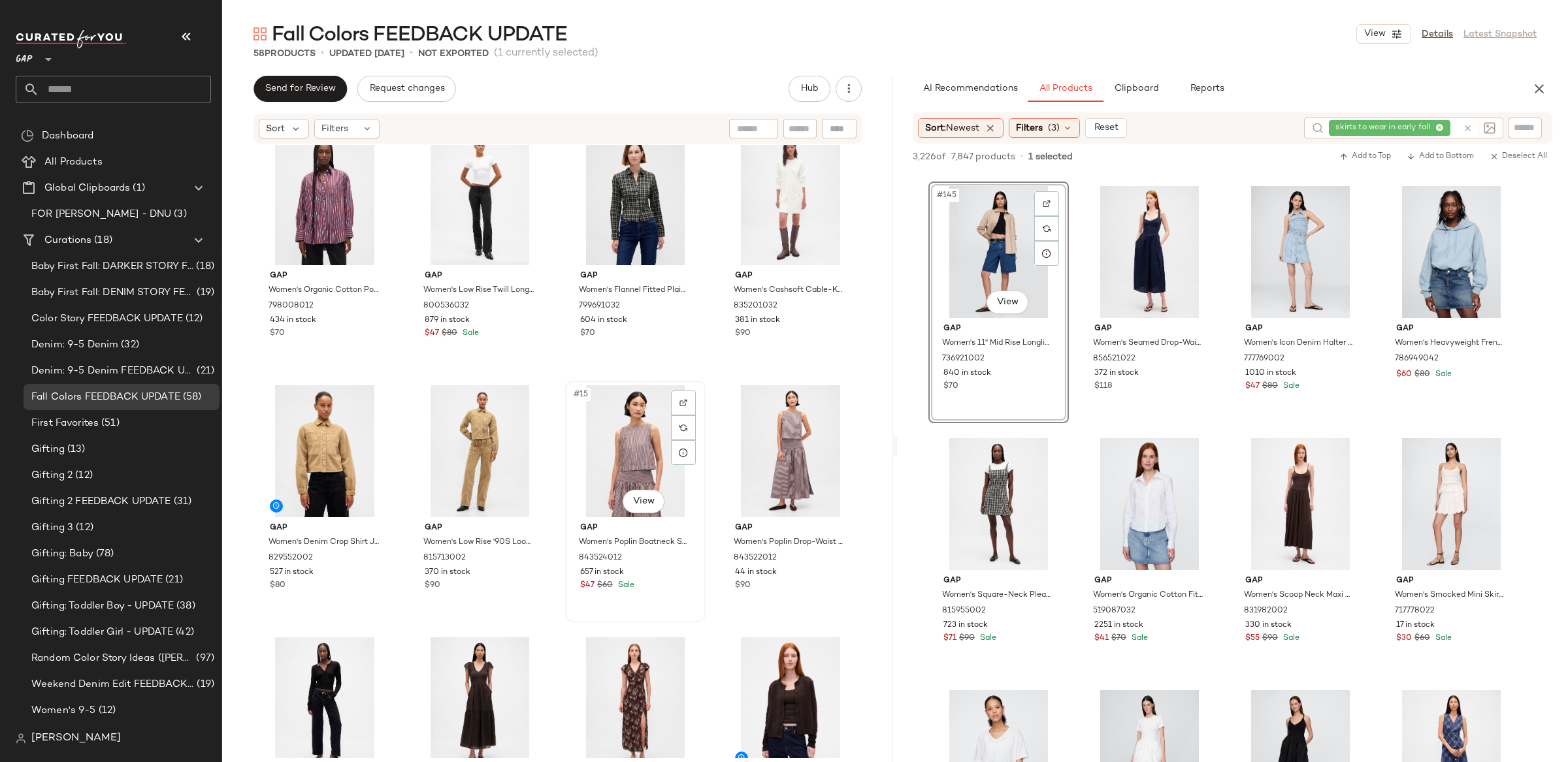
scroll to position [533, 0]
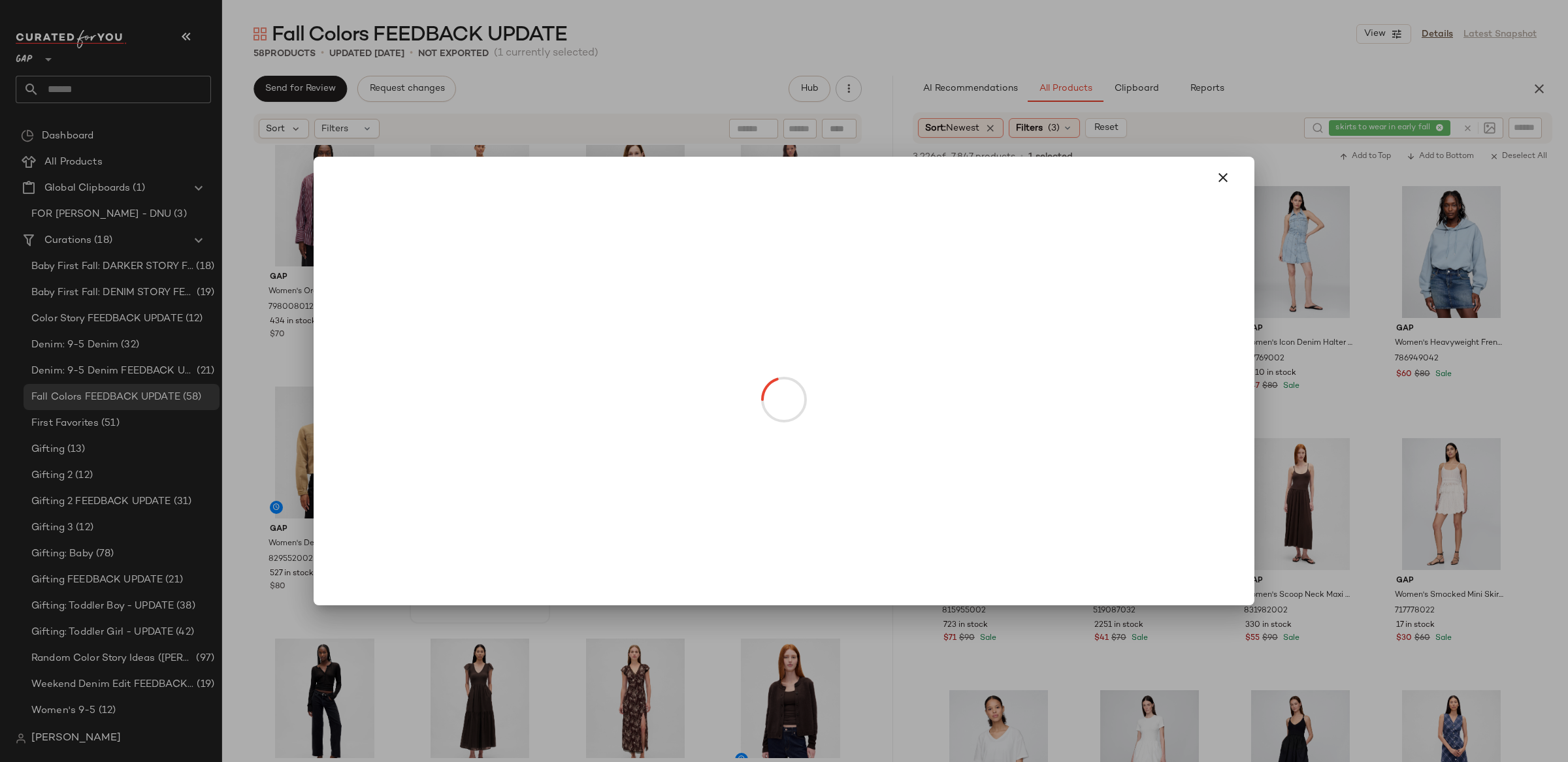
drag, startPoint x: 456, startPoint y: 507, endPoint x: 813, endPoint y: 488, distance: 357.5
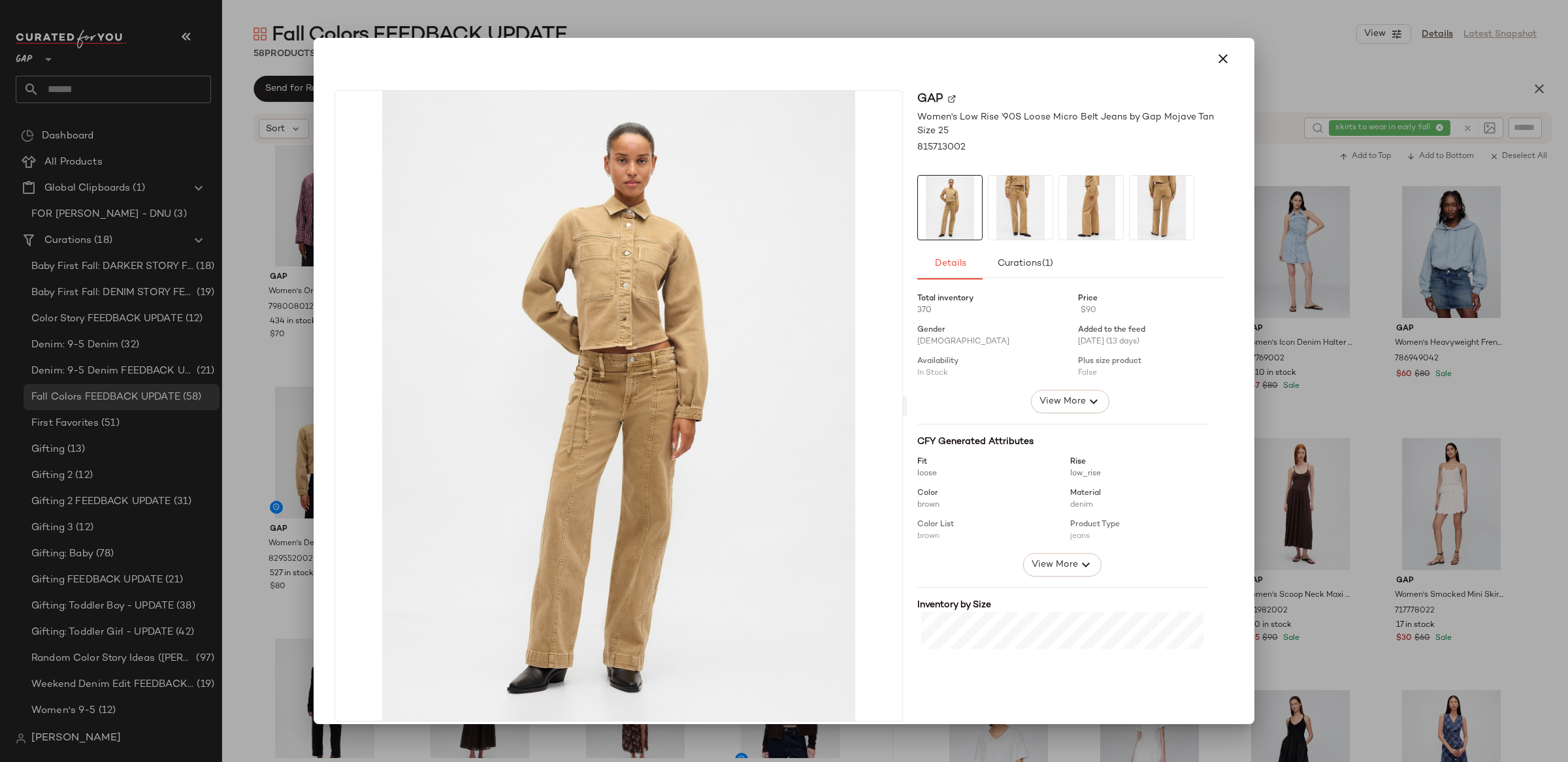
drag, startPoint x: 1220, startPoint y: 56, endPoint x: 1206, endPoint y: 59, distance: 14.3
click at [1220, 56] on icon "button" at bounding box center [1223, 59] width 16 height 16
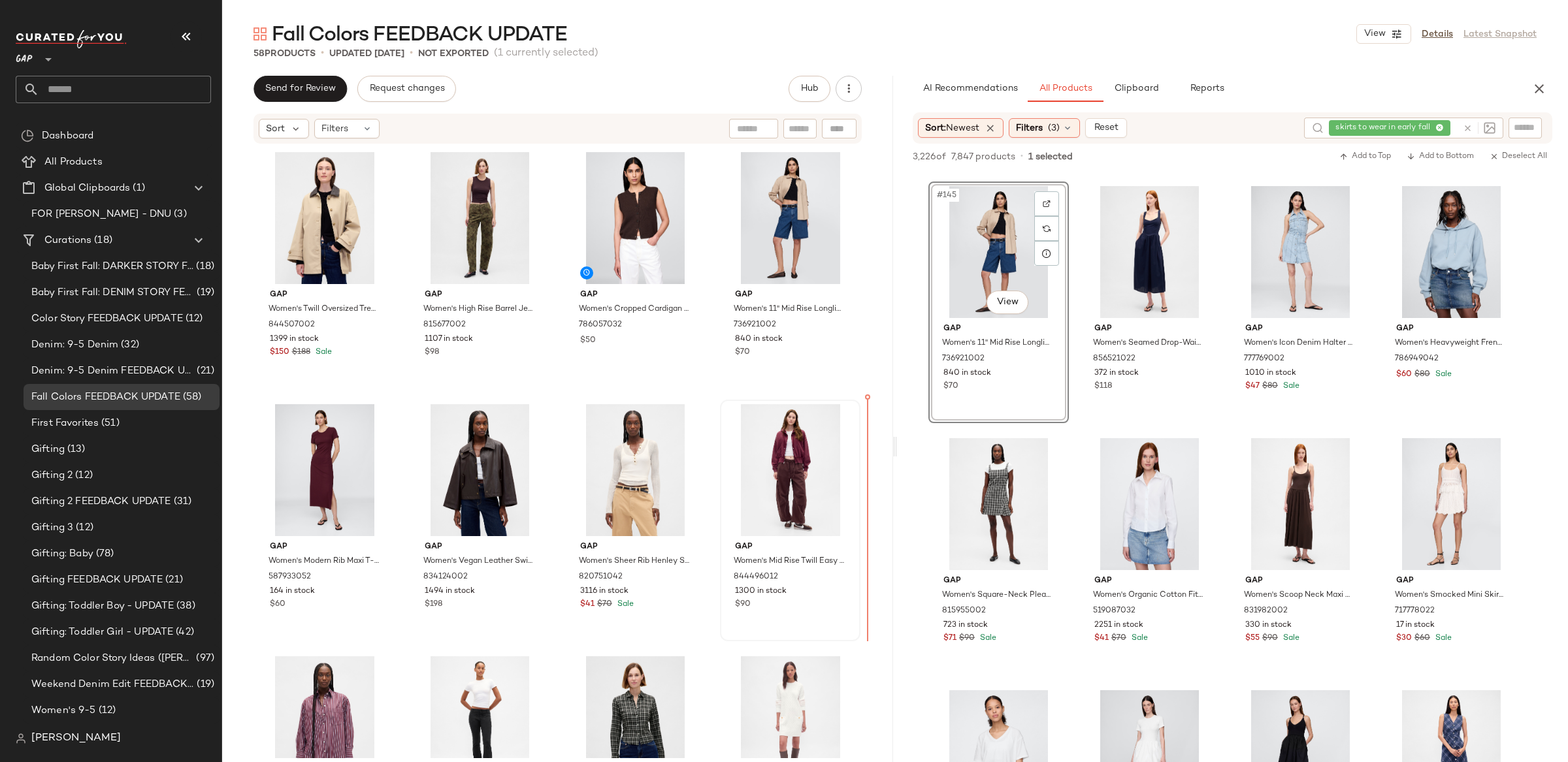
scroll to position [1, 0]
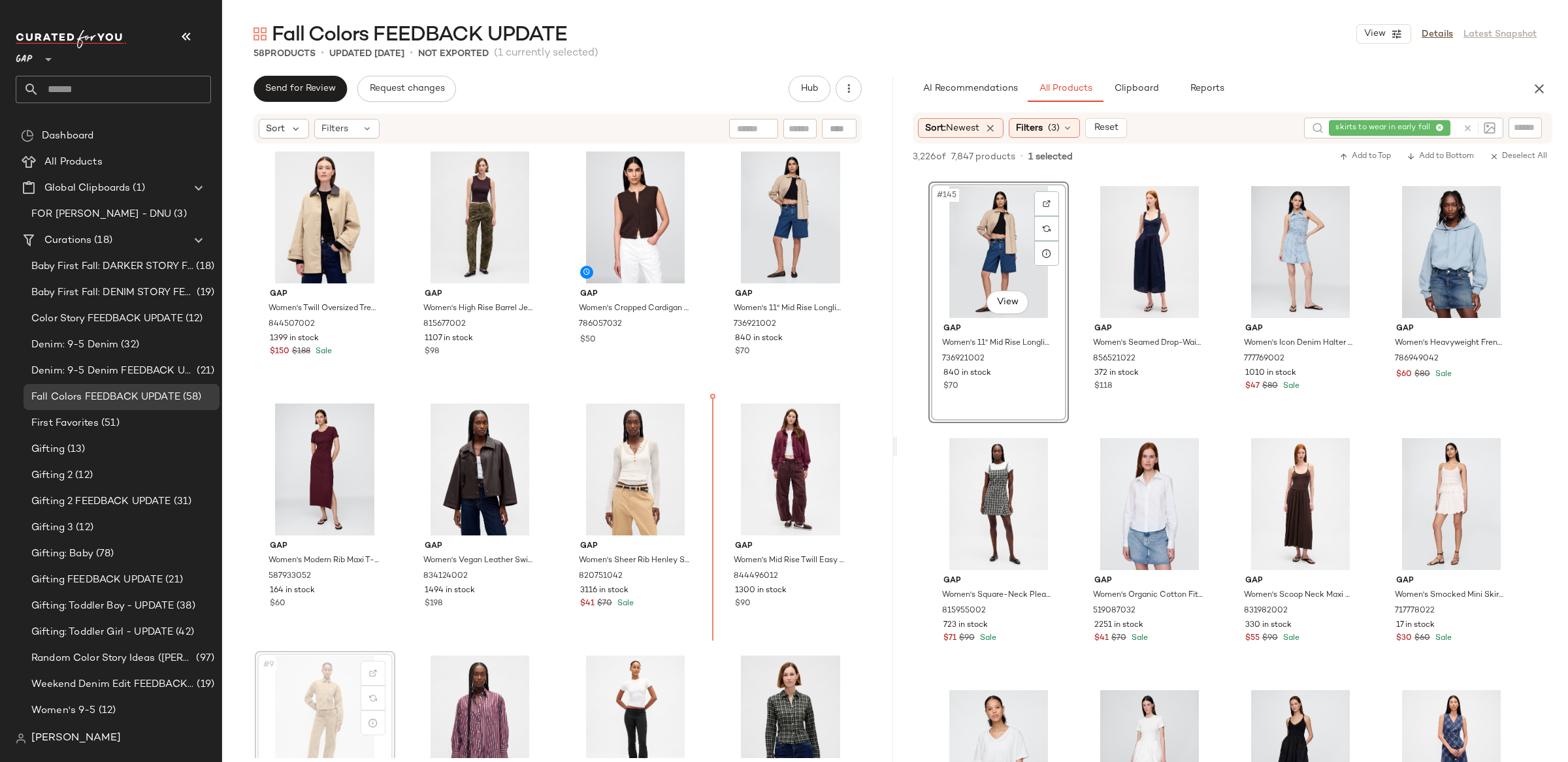
scroll to position [4, 0]
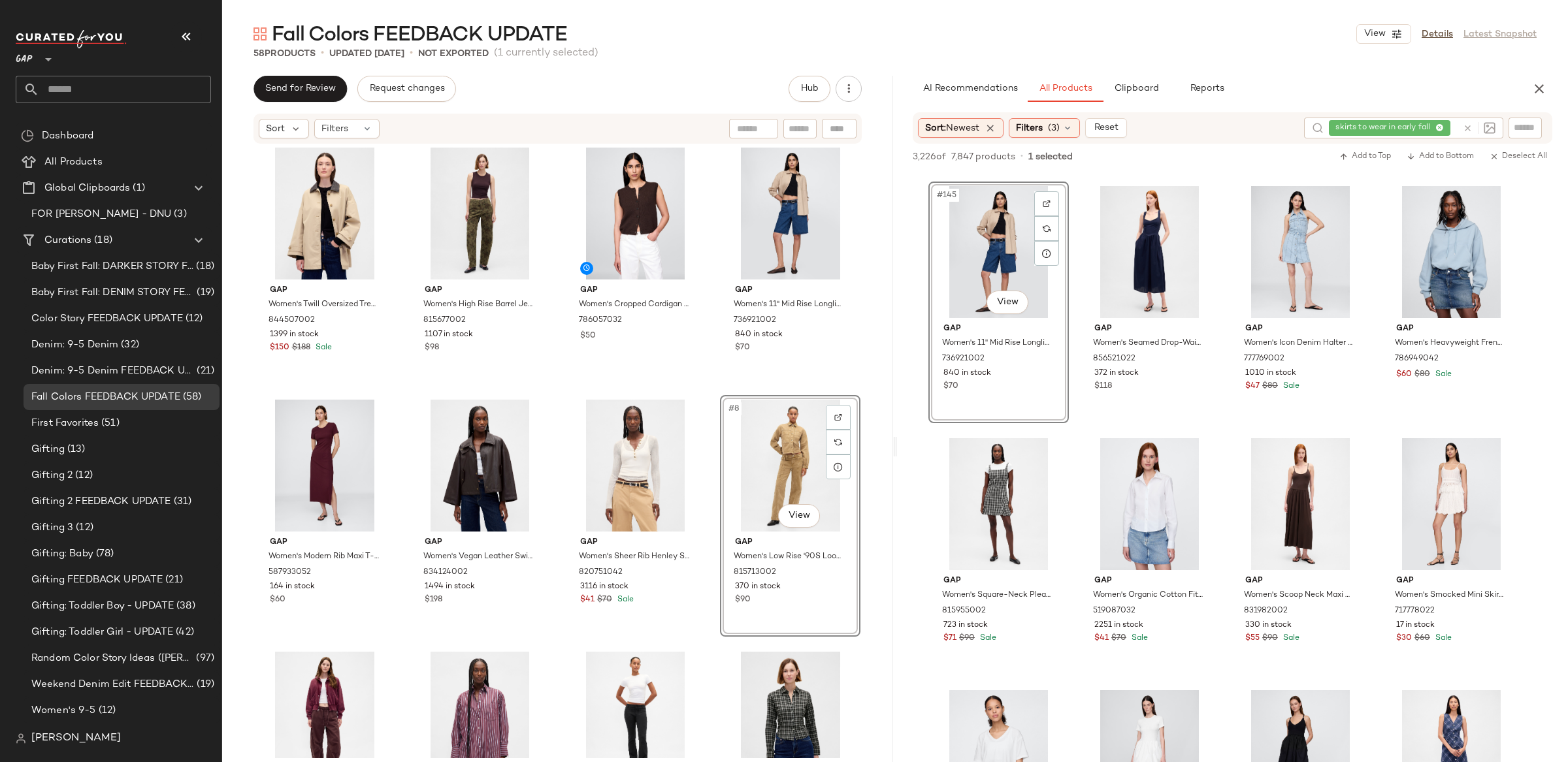
click at [1466, 125] on icon at bounding box center [1468, 128] width 10 height 10
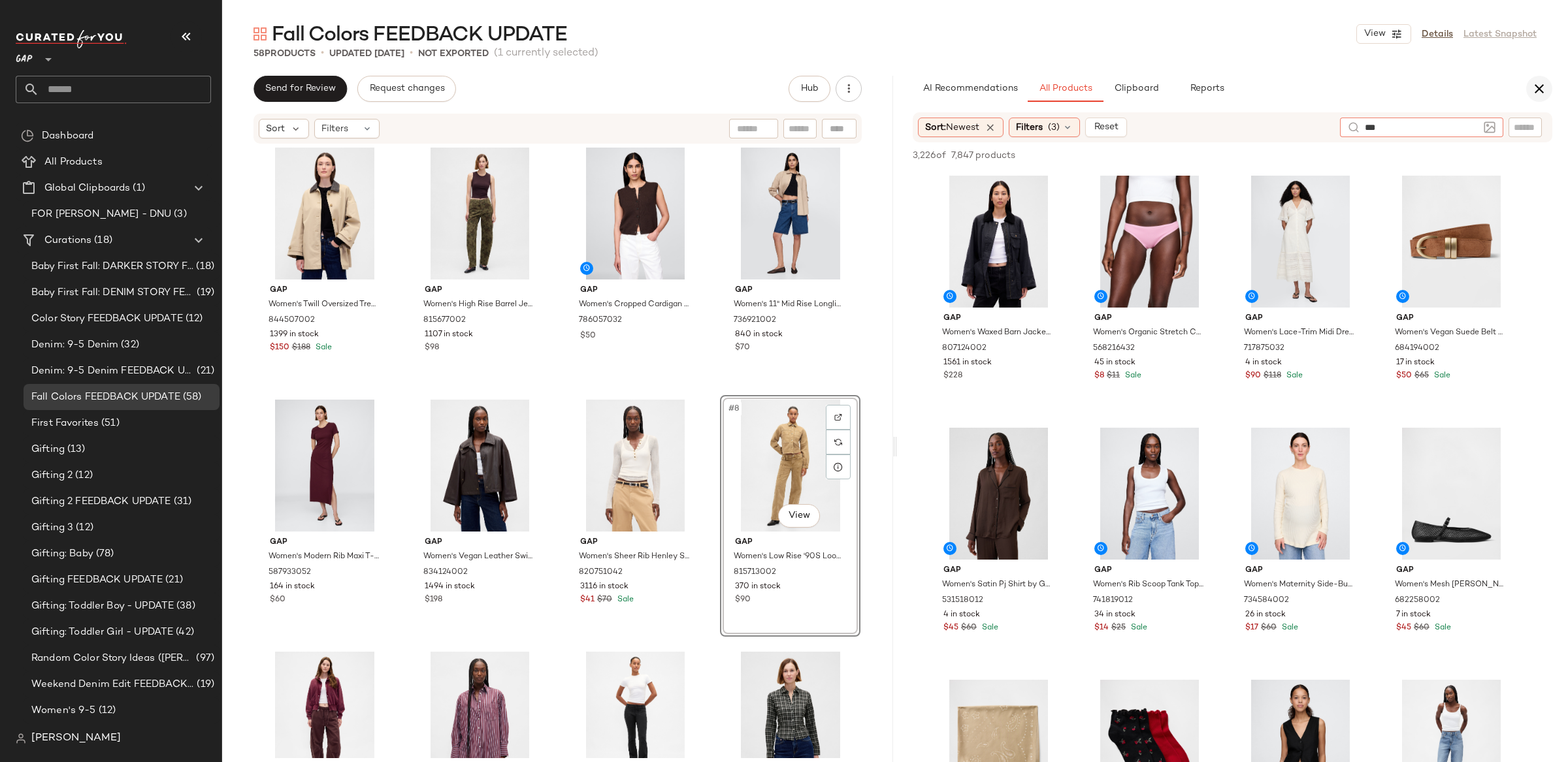
type input "***"
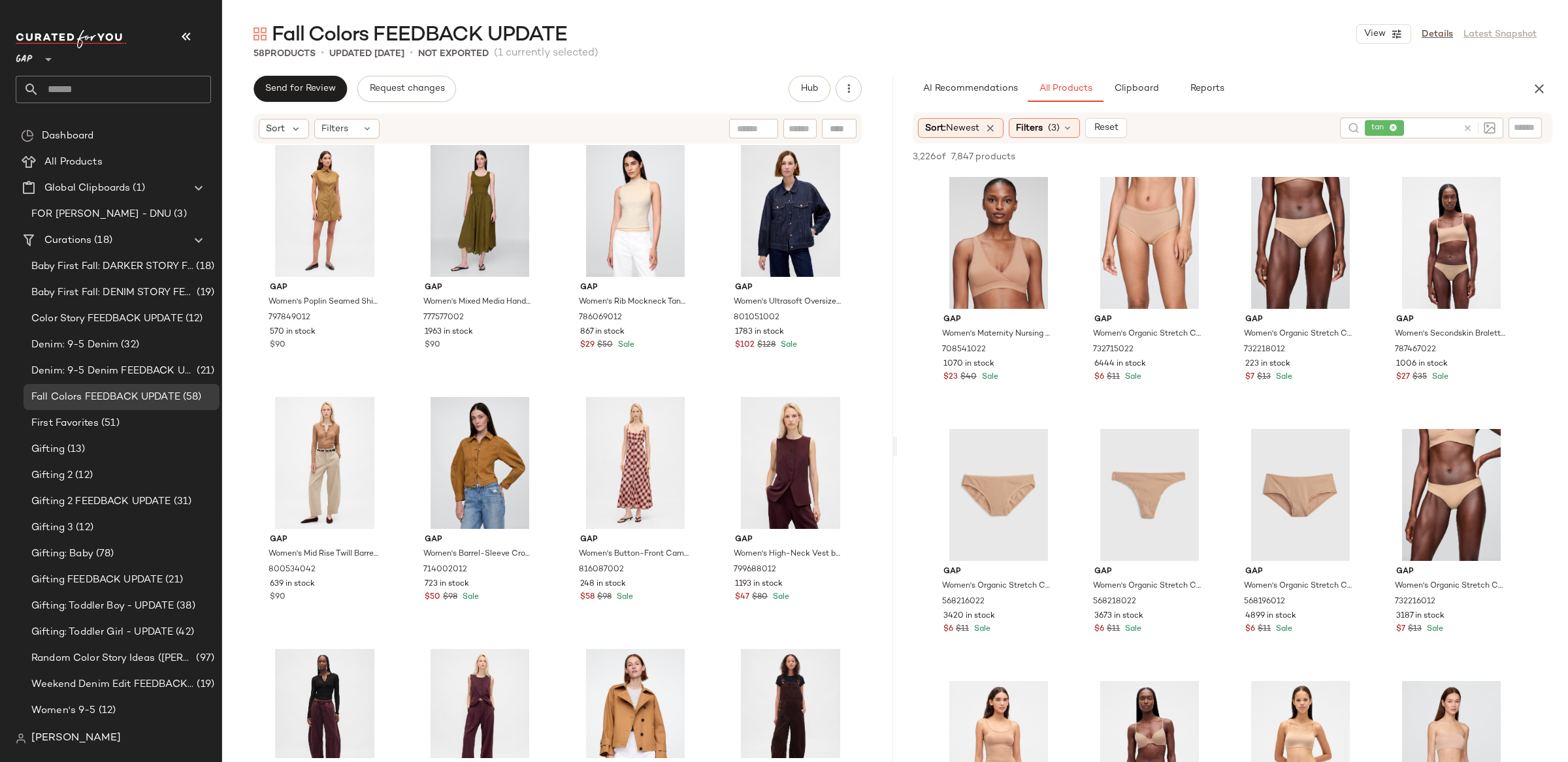
scroll to position [1276, 0]
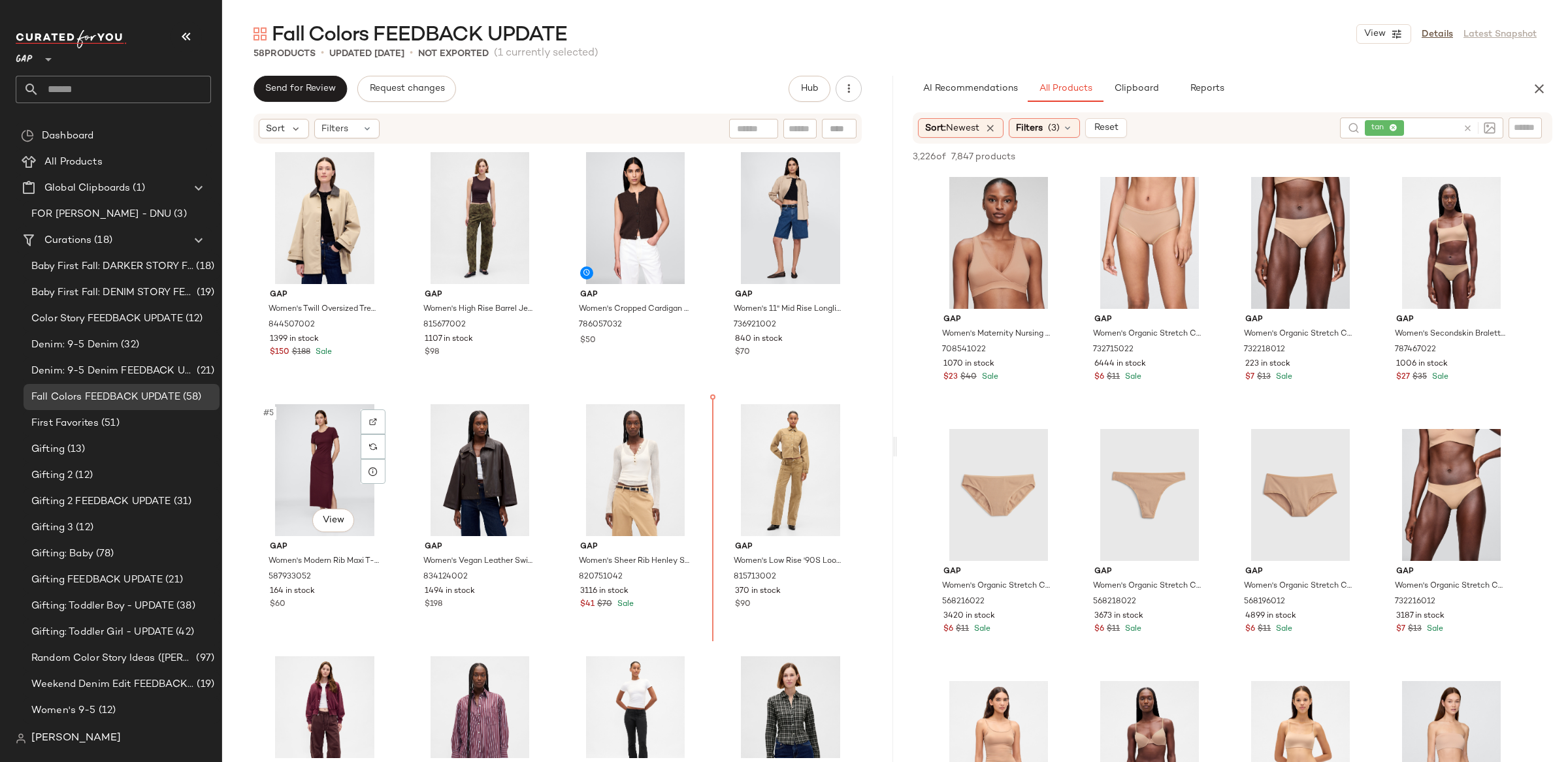
scroll to position [4, 0]
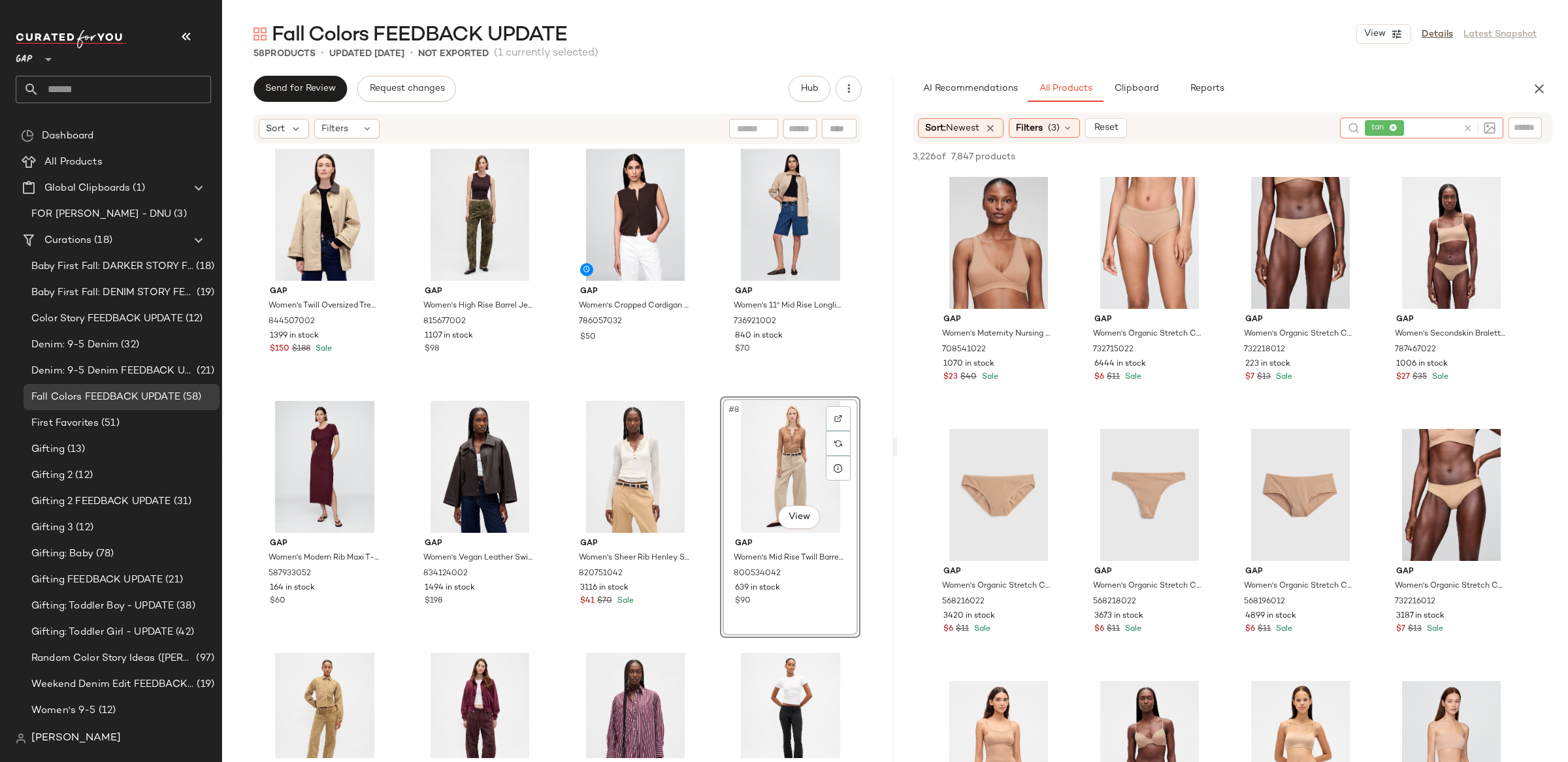
click at [1464, 130] on icon at bounding box center [1468, 128] width 10 height 10
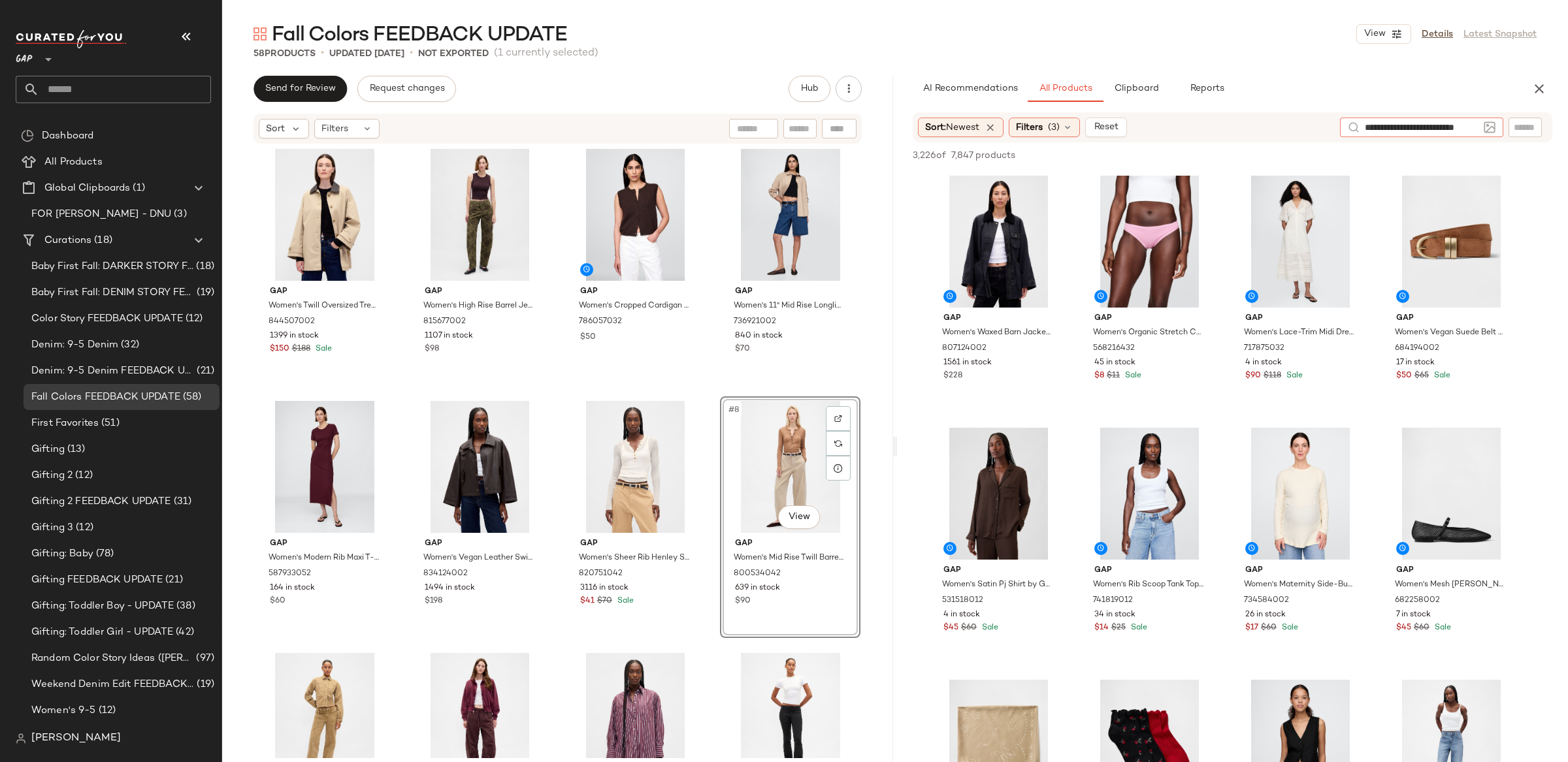
type input "**********"
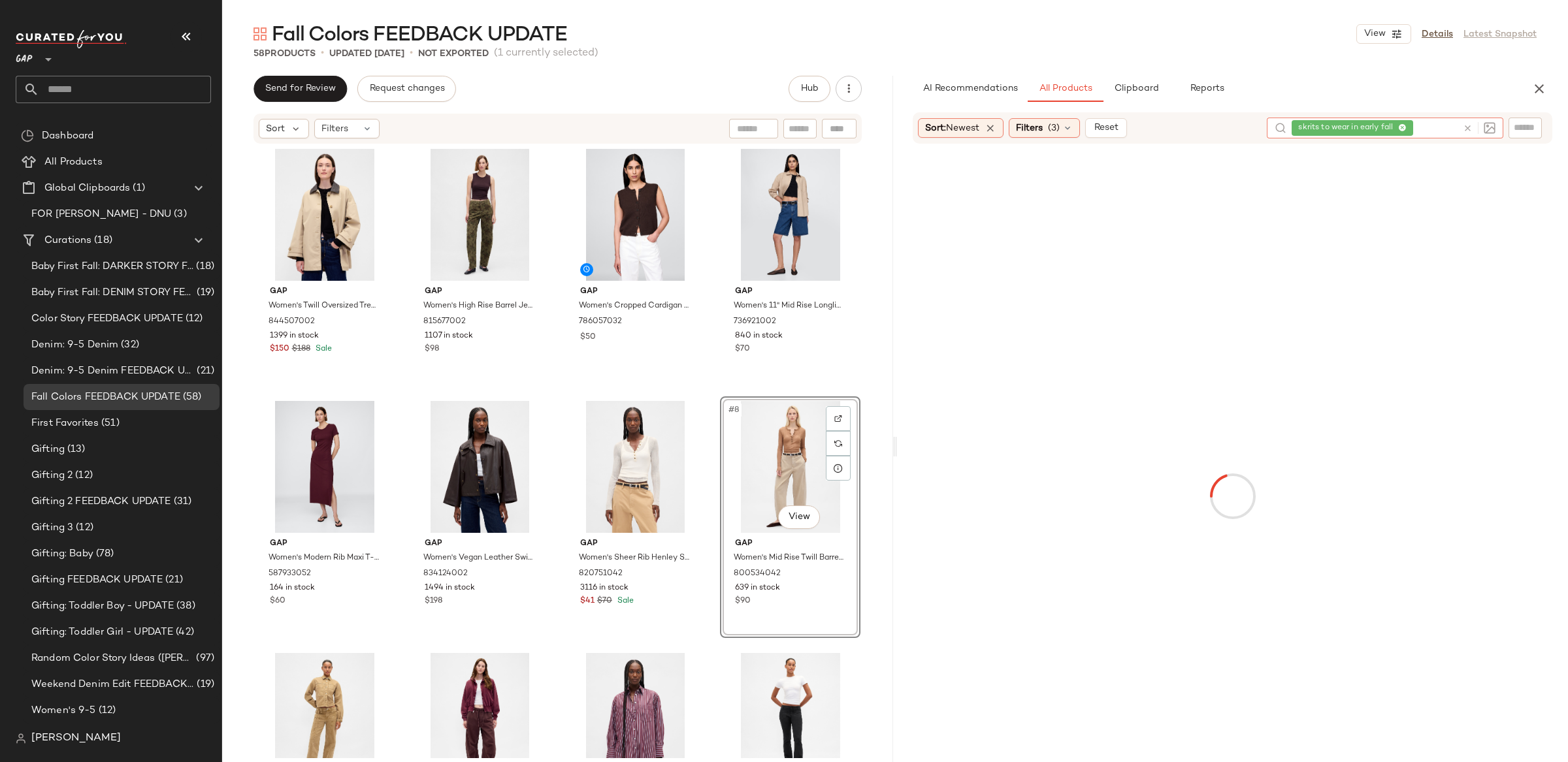
click at [1469, 129] on icon at bounding box center [1468, 128] width 10 height 10
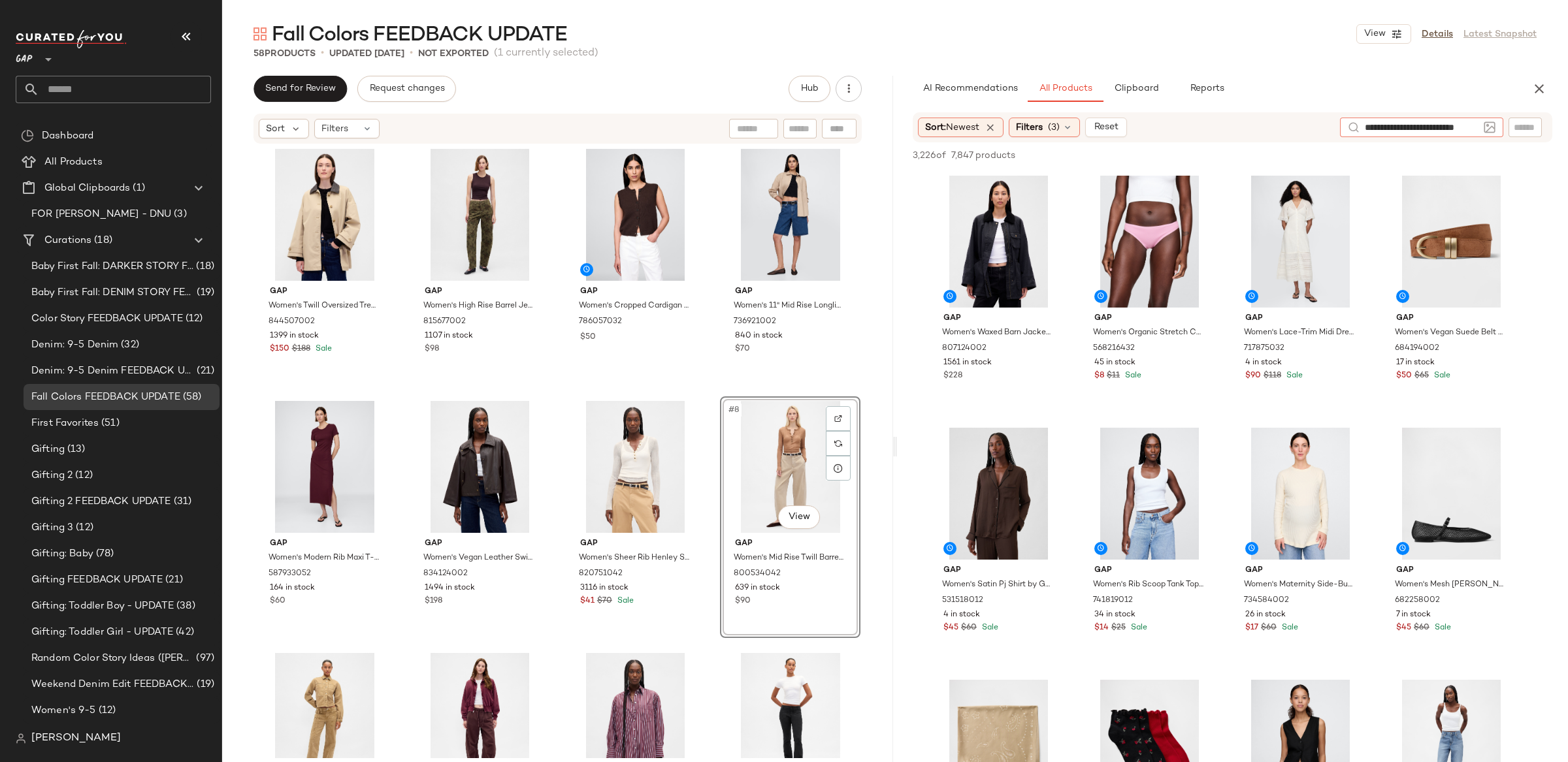
type input "**********"
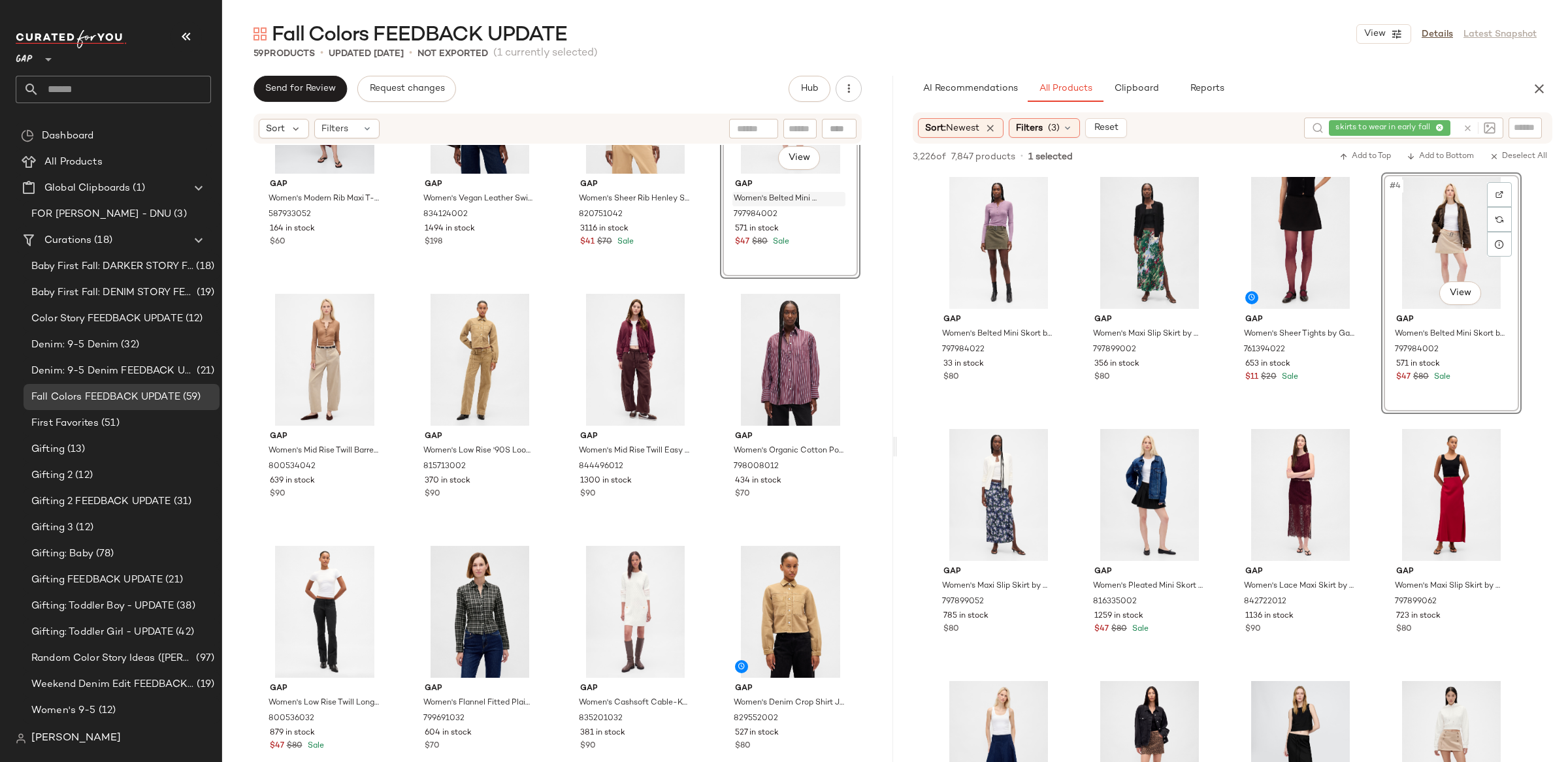
scroll to position [383, 0]
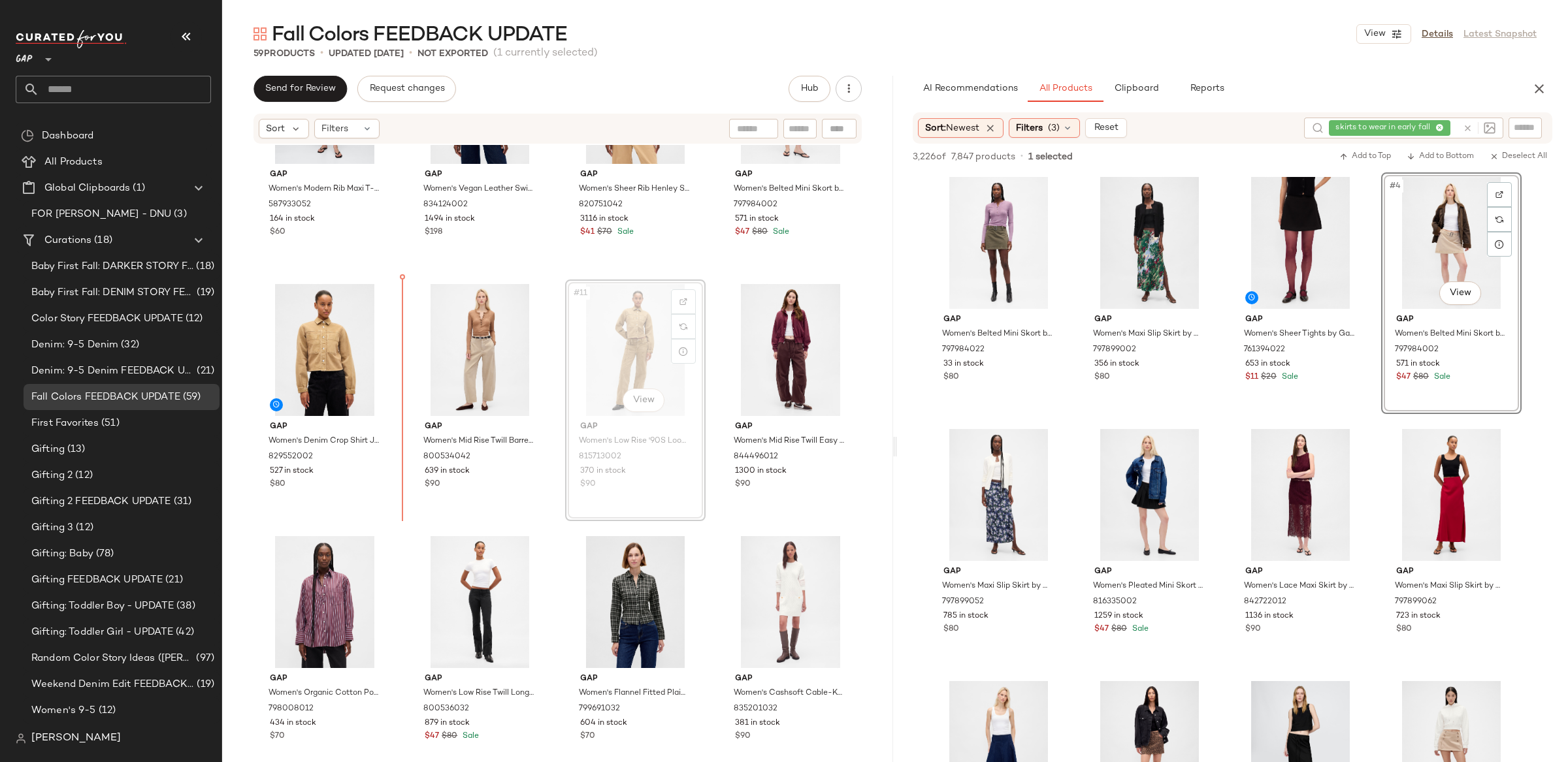
drag, startPoint x: 615, startPoint y: 361, endPoint x: 608, endPoint y: 360, distance: 7.1
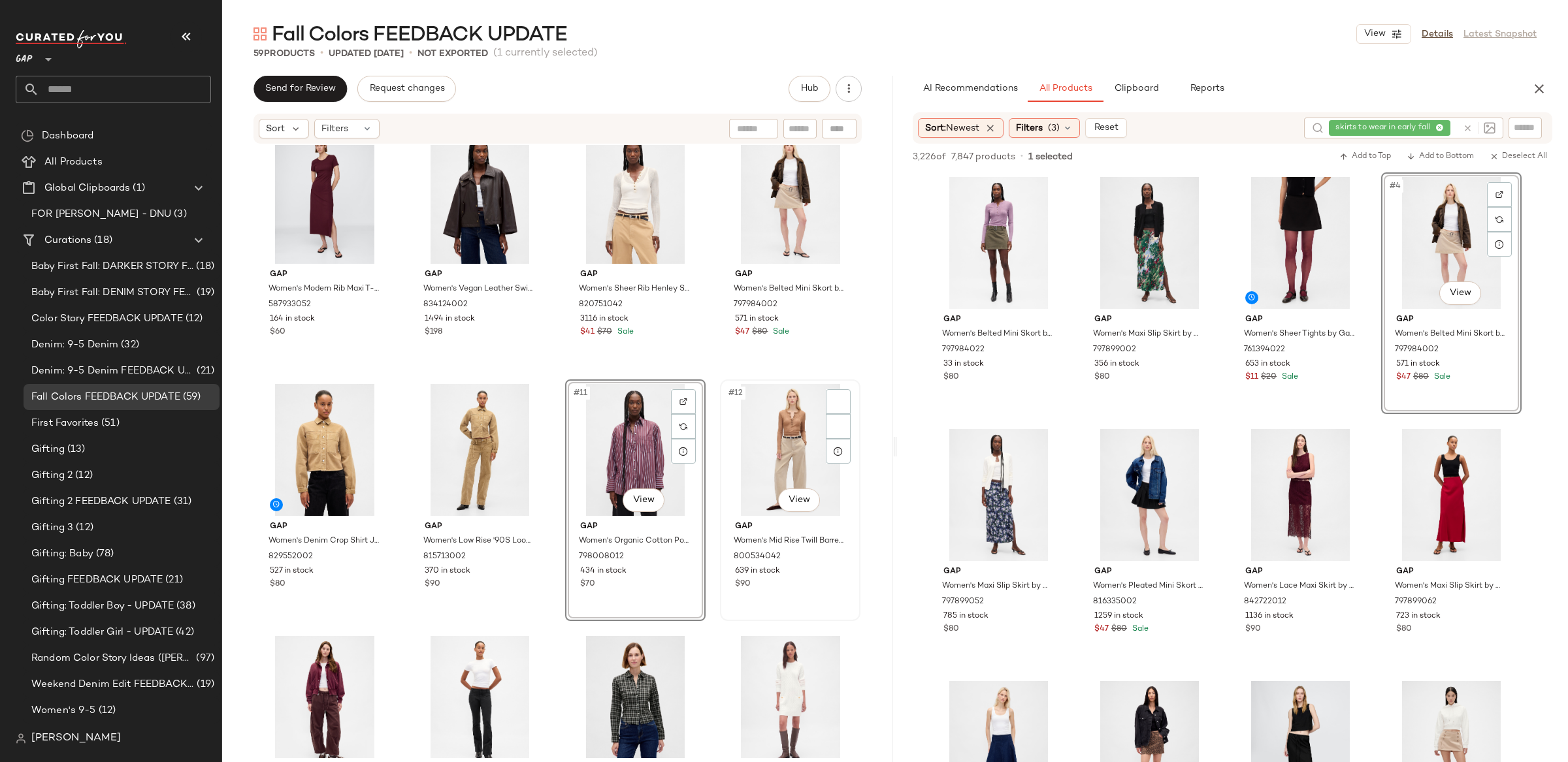
scroll to position [269, 0]
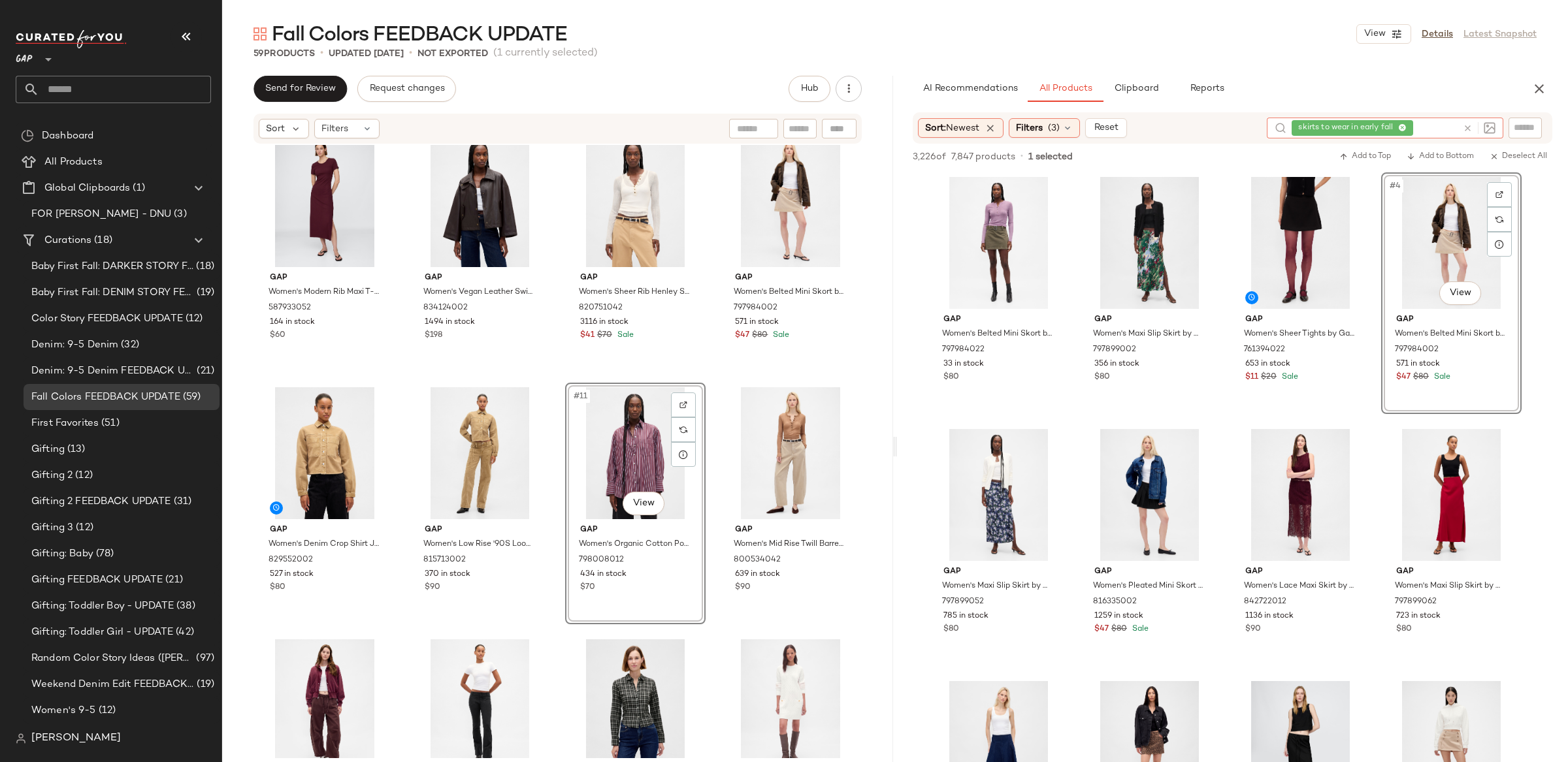
click at [1469, 131] on icon at bounding box center [1468, 128] width 10 height 10
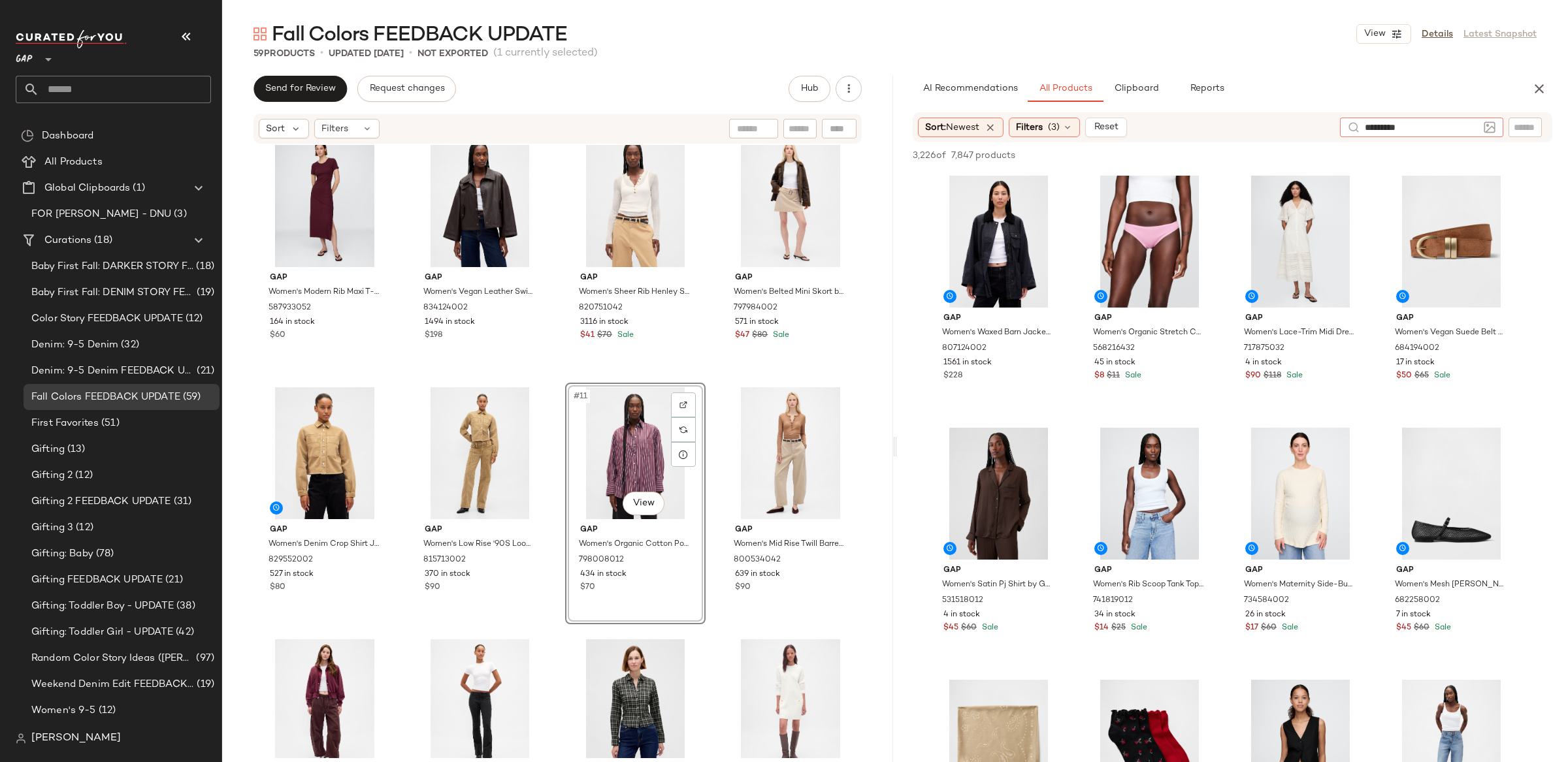
type input "**********"
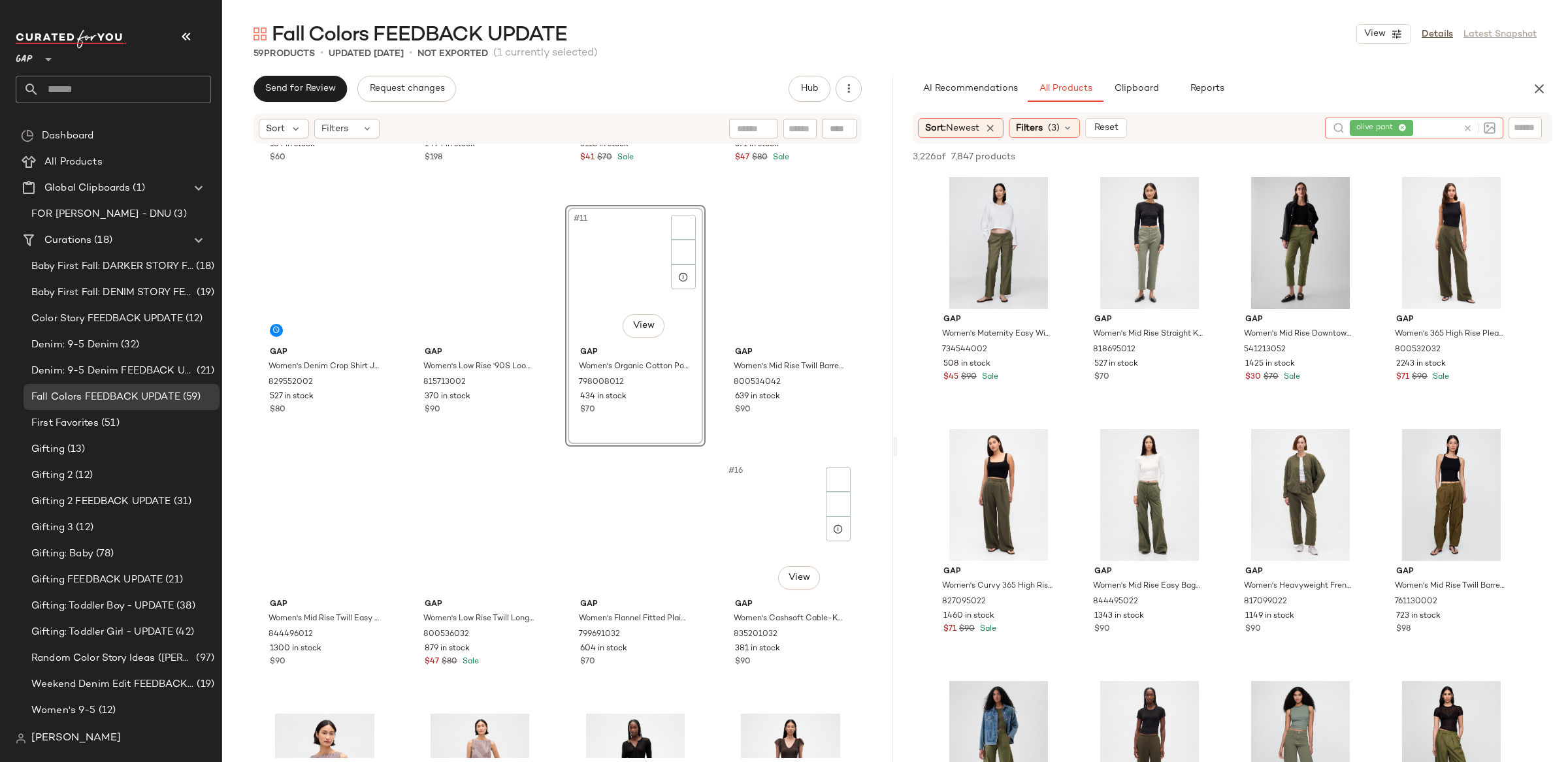
scroll to position [0, 0]
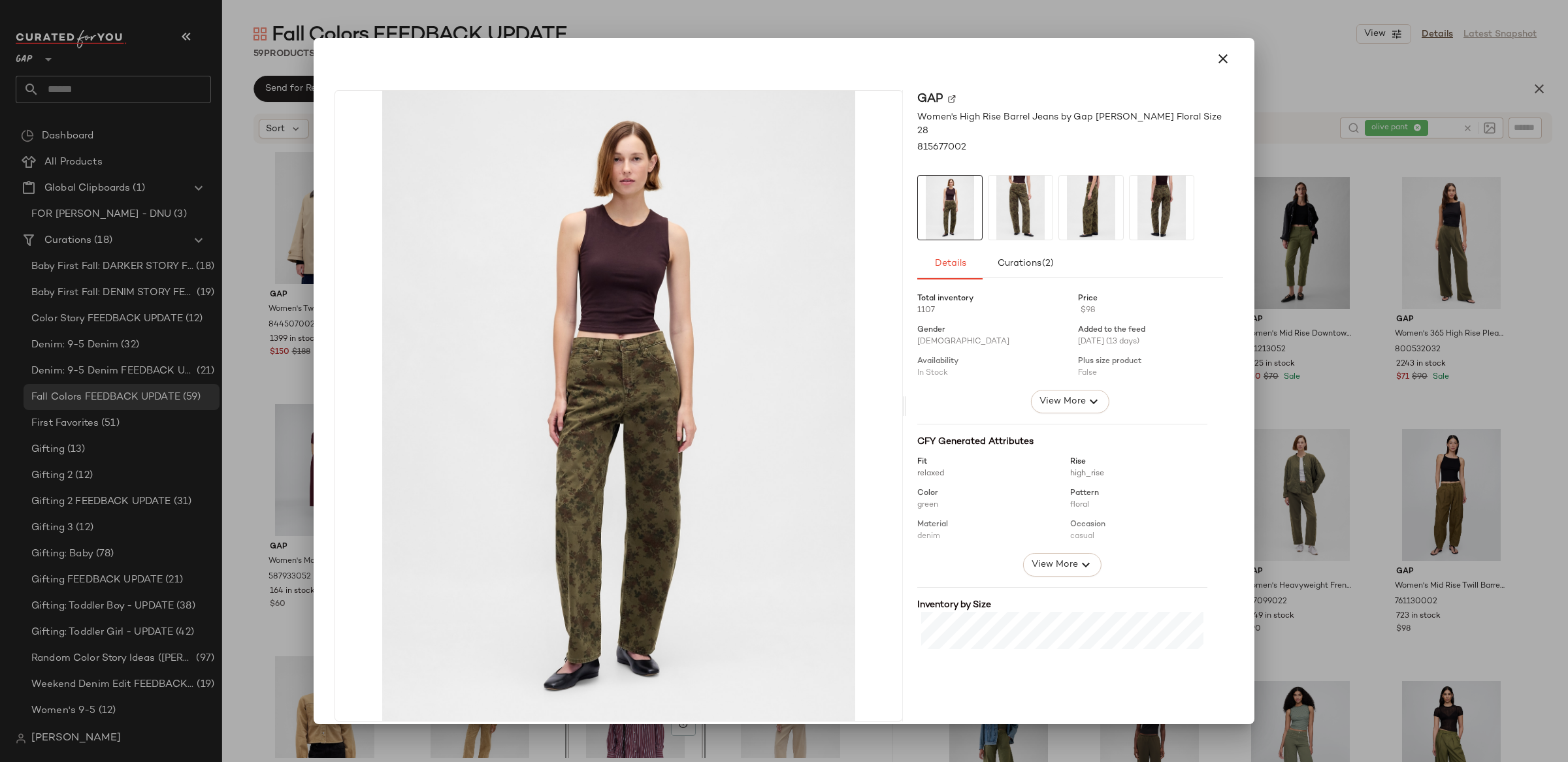
click at [1217, 64] on icon "button" at bounding box center [1223, 59] width 16 height 16
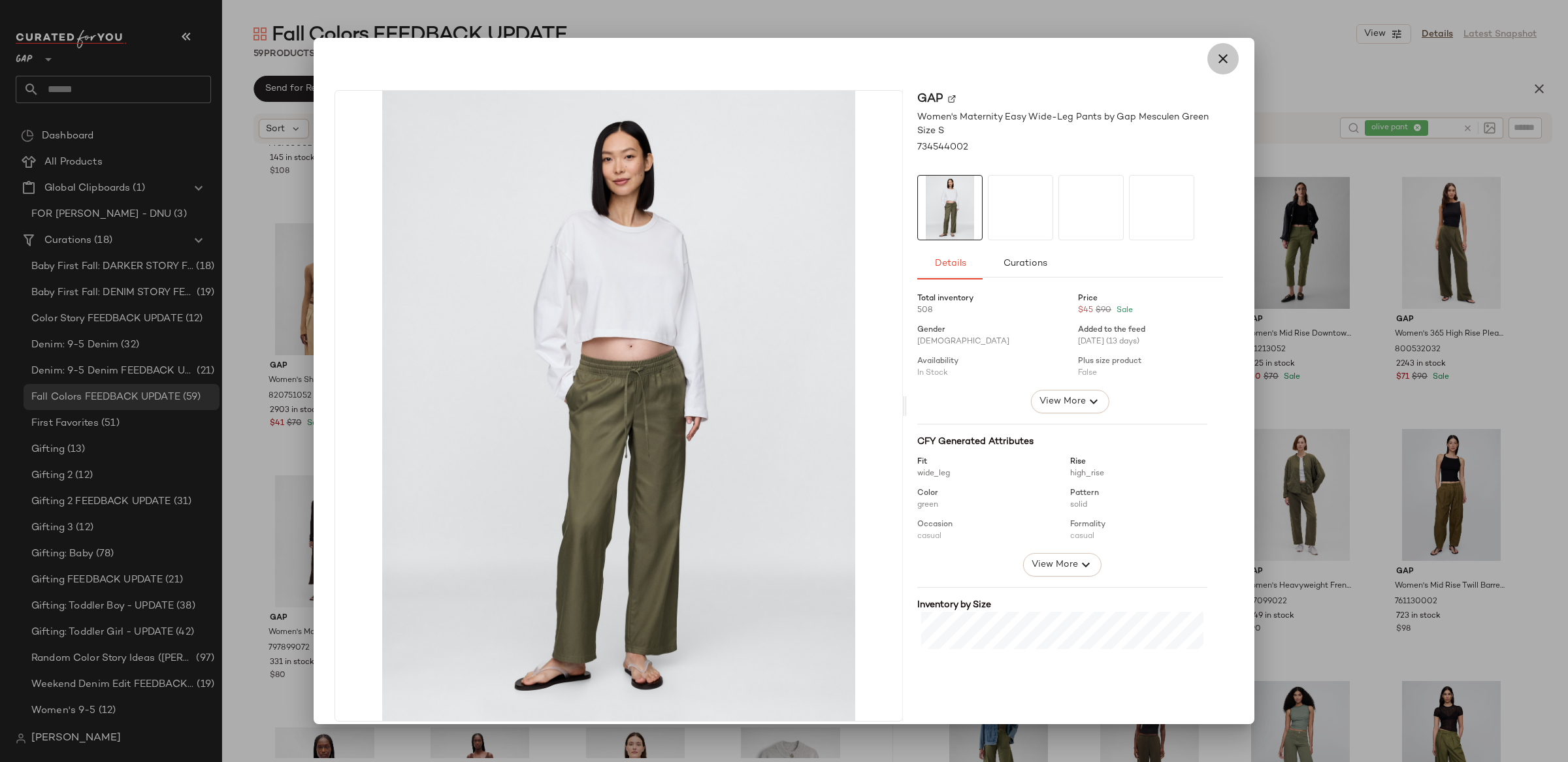
drag, startPoint x: 1220, startPoint y: 54, endPoint x: 1199, endPoint y: 243, distance: 190.2
click at [1220, 54] on icon "button" at bounding box center [1223, 59] width 16 height 16
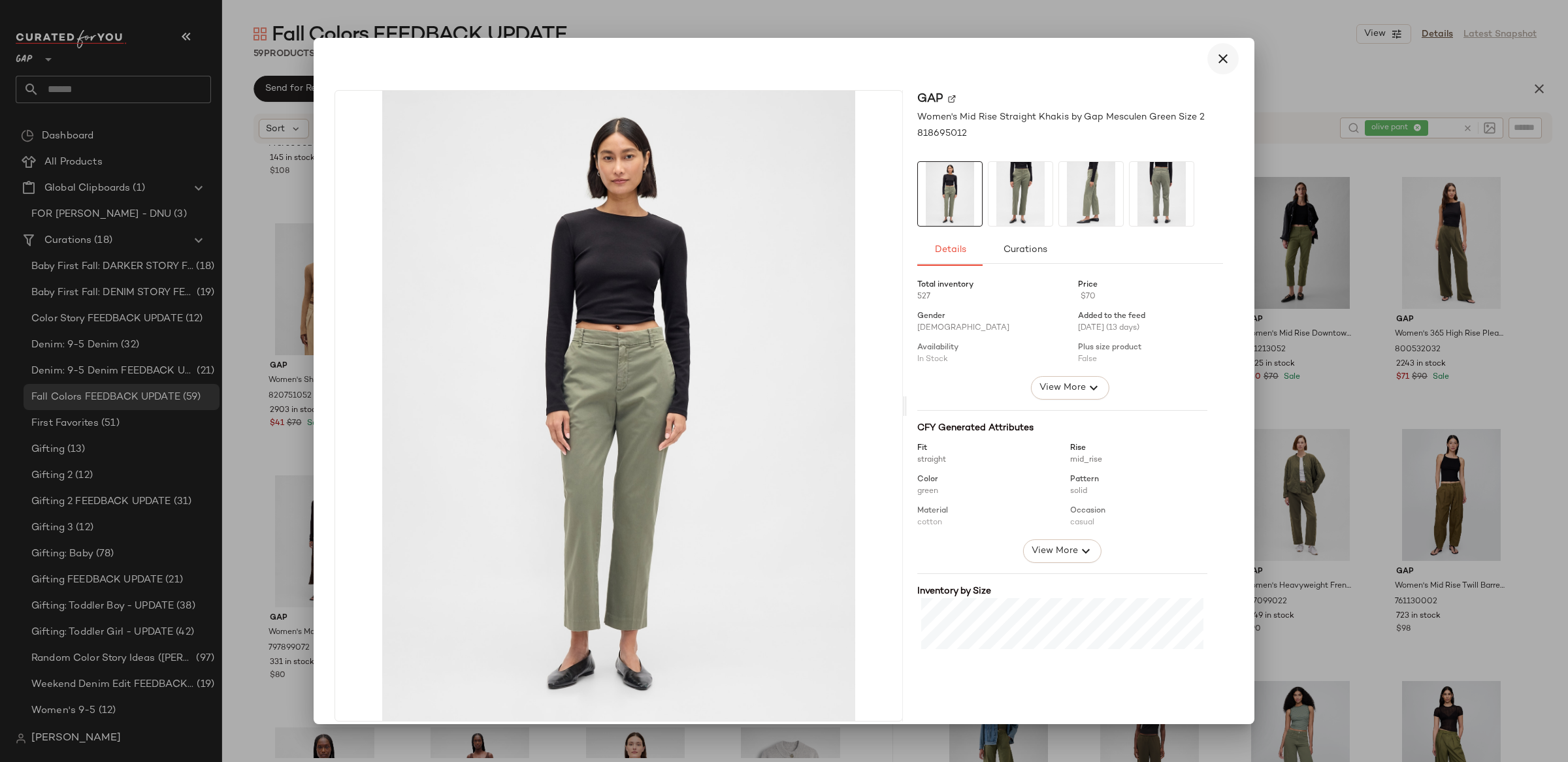
click at [1220, 66] on icon "button" at bounding box center [1223, 59] width 16 height 16
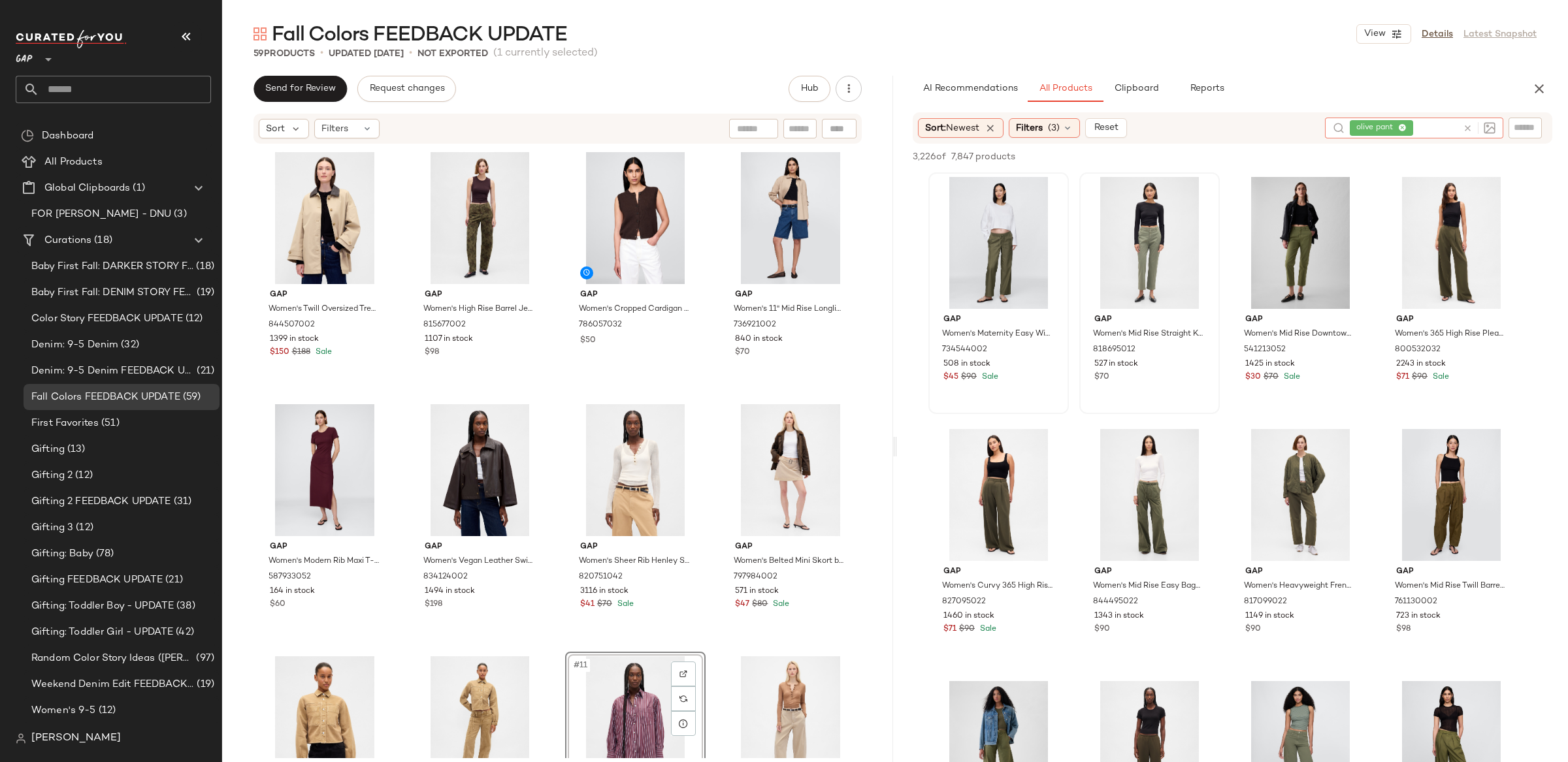
click at [1472, 128] on icon at bounding box center [1468, 128] width 10 height 10
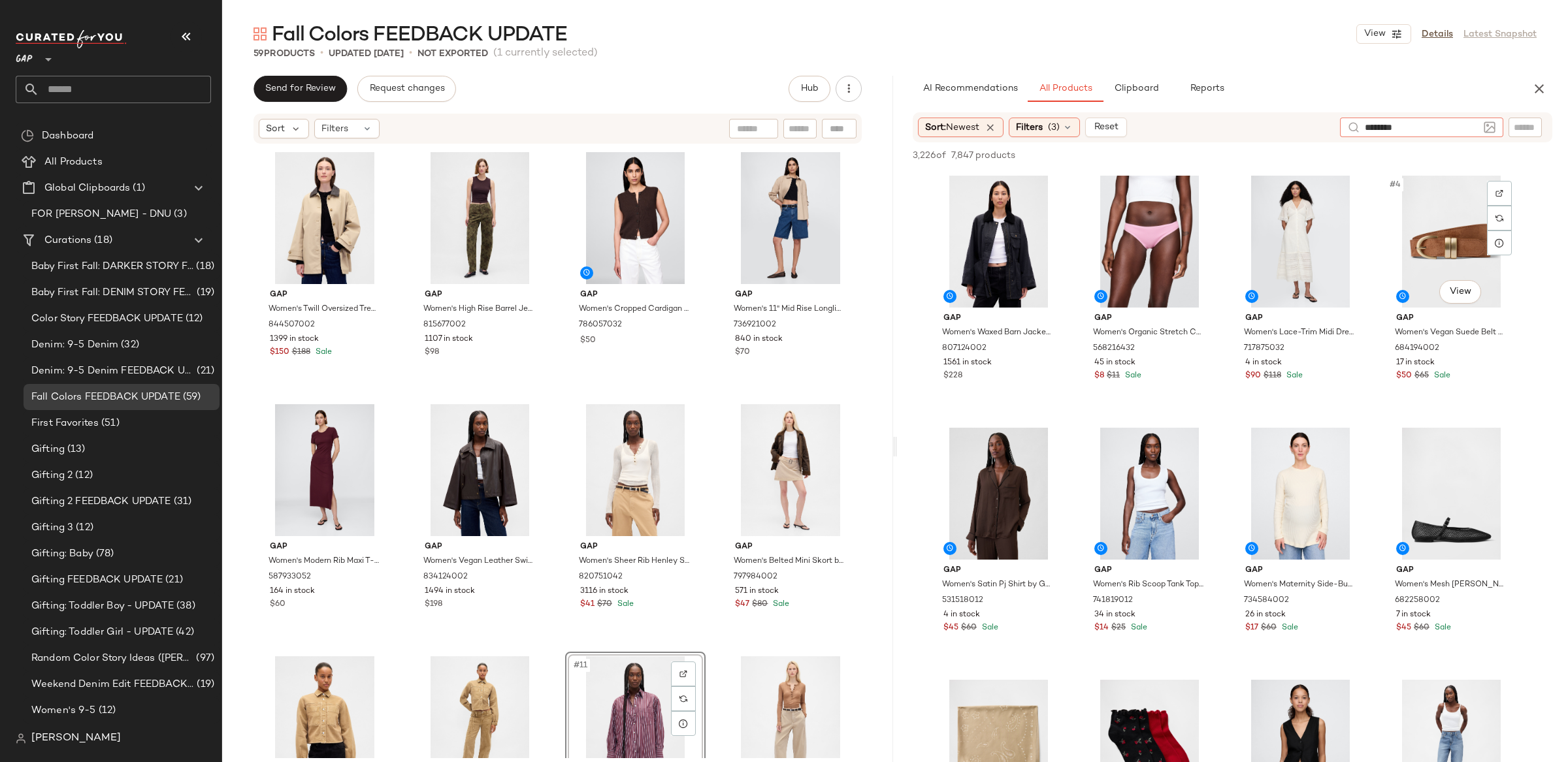
type input "*********"
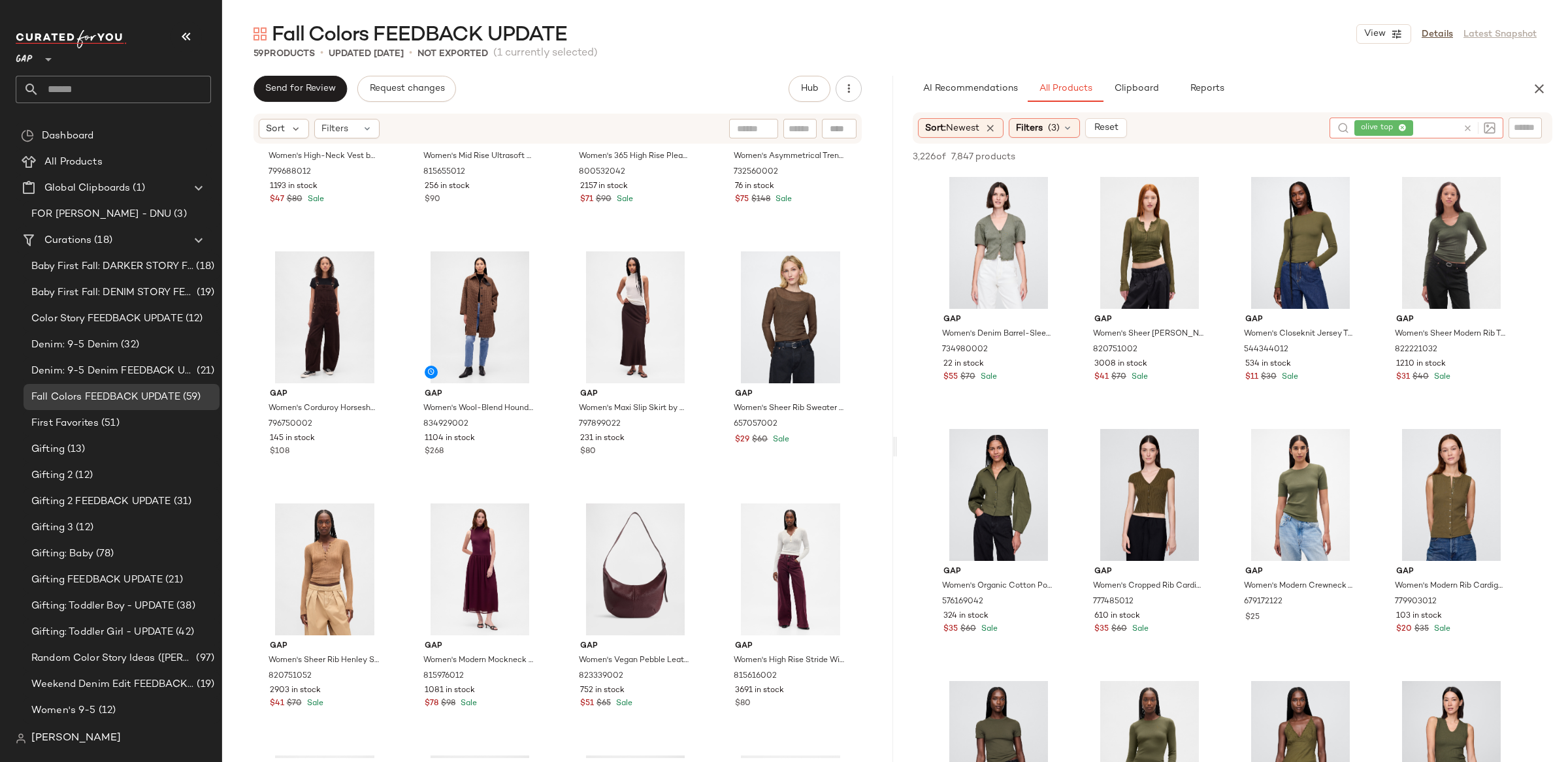
scroll to position [1913, 0]
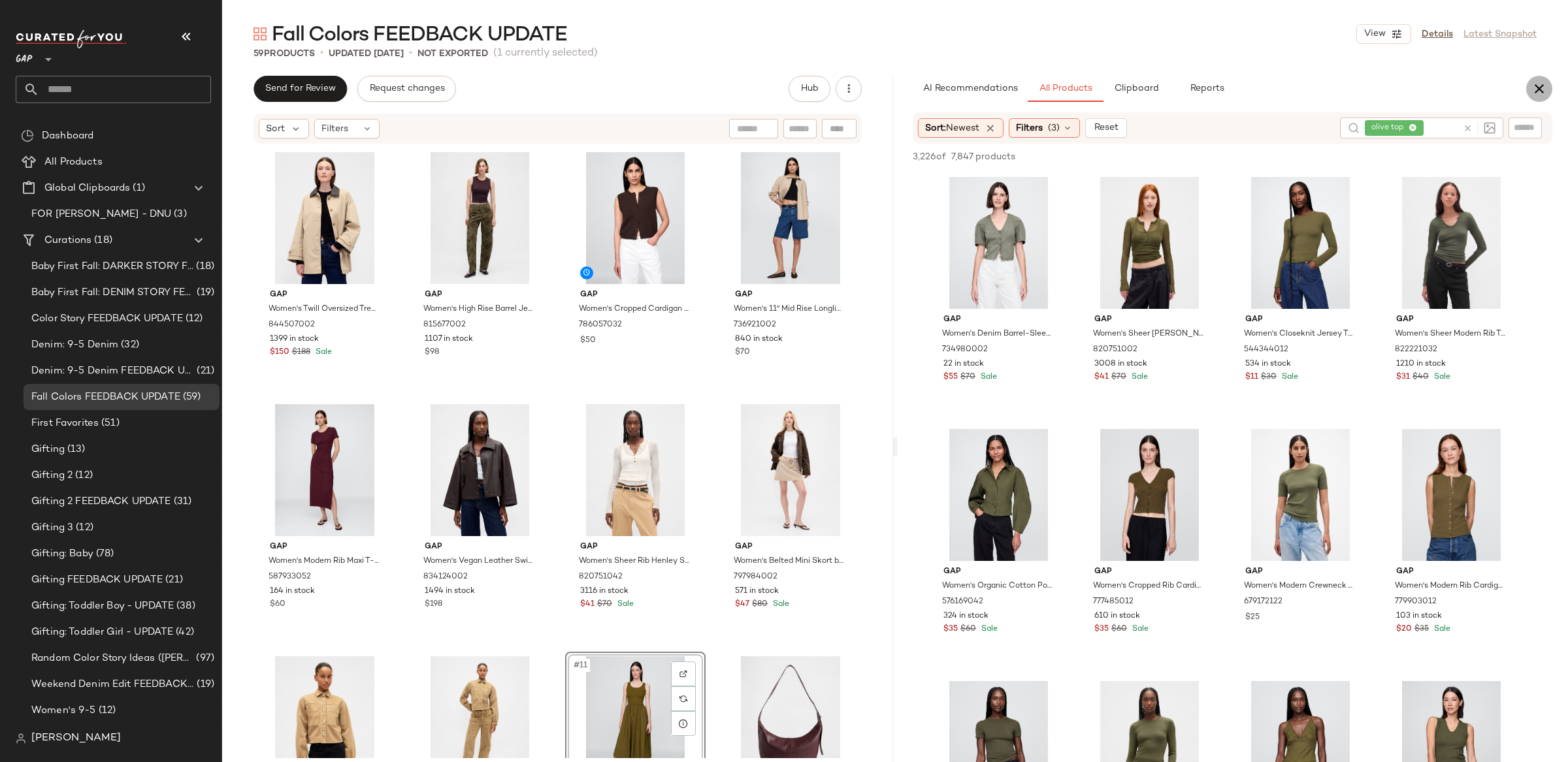
click at [1540, 98] on button "button" at bounding box center [1539, 88] width 26 height 26
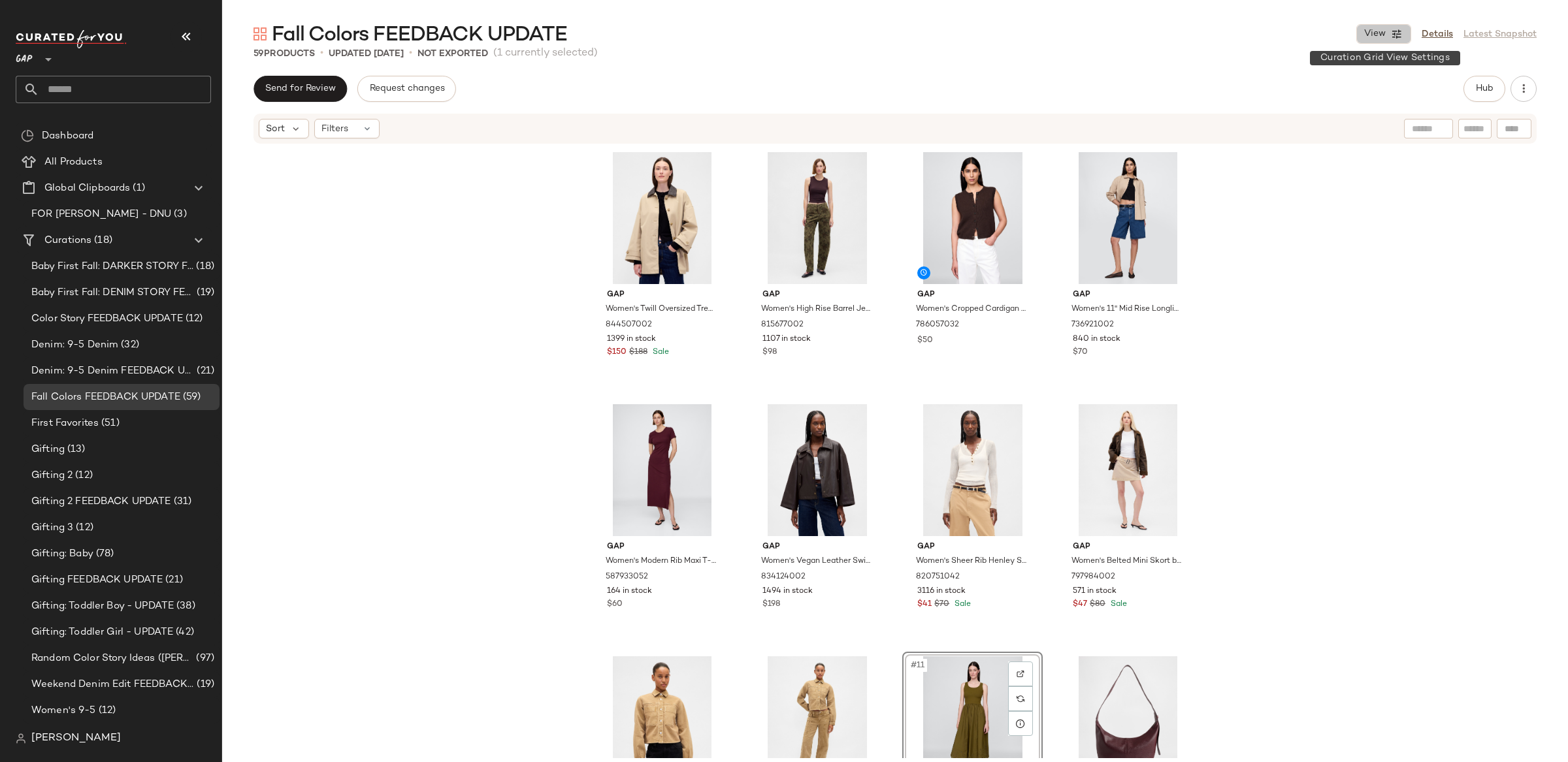
drag, startPoint x: 1387, startPoint y: 35, endPoint x: 1399, endPoint y: 138, distance: 103.7
click at [1387, 35] on button "View" at bounding box center [1384, 34] width 55 height 20
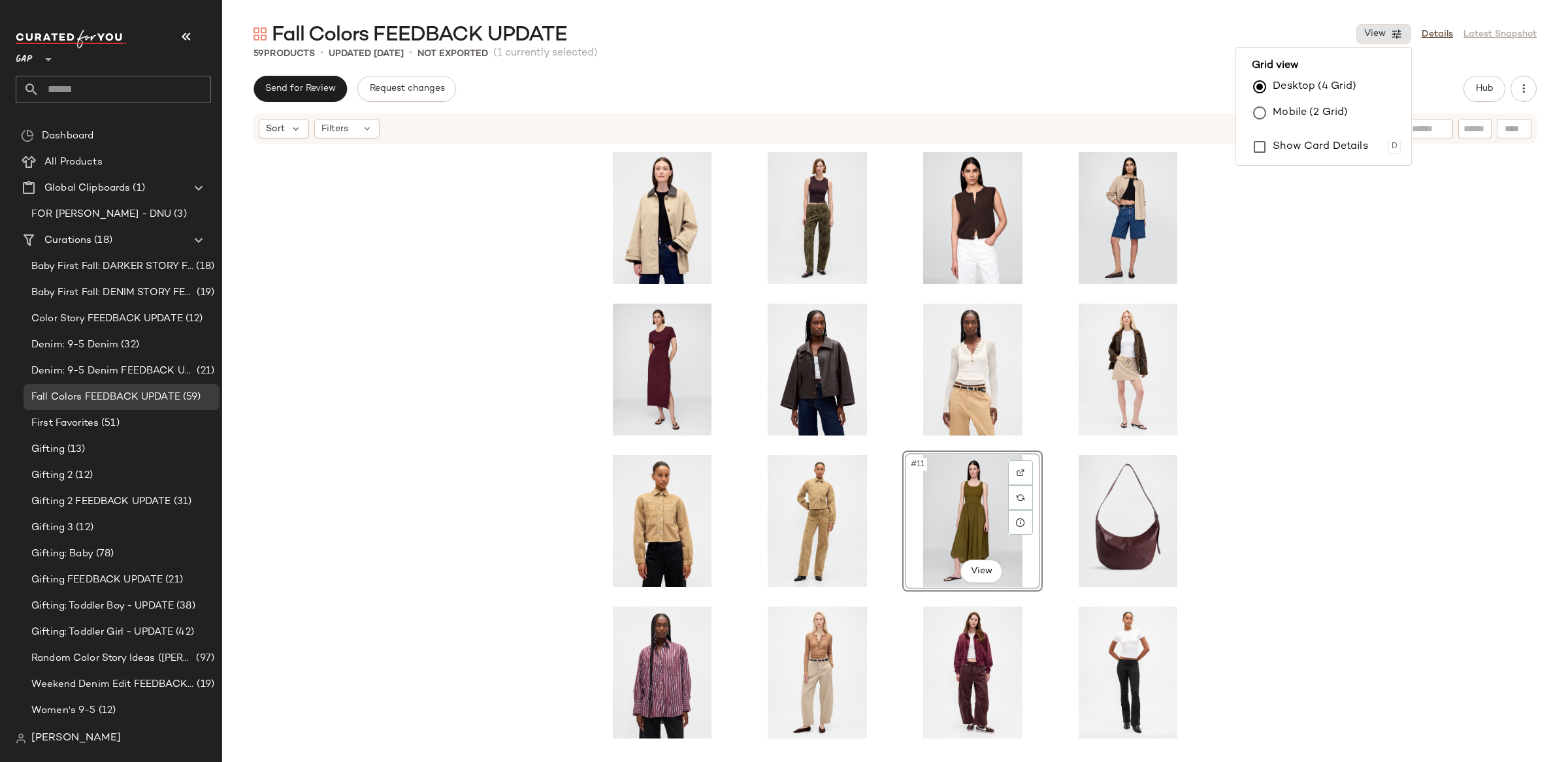
drag, startPoint x: 1377, startPoint y: 347, endPoint x: 1552, endPoint y: 118, distance: 288.2
click at [1377, 347] on div "#11 View" at bounding box center [895, 451] width 1346 height 614
